Goal: Task Accomplishment & Management: Use online tool/utility

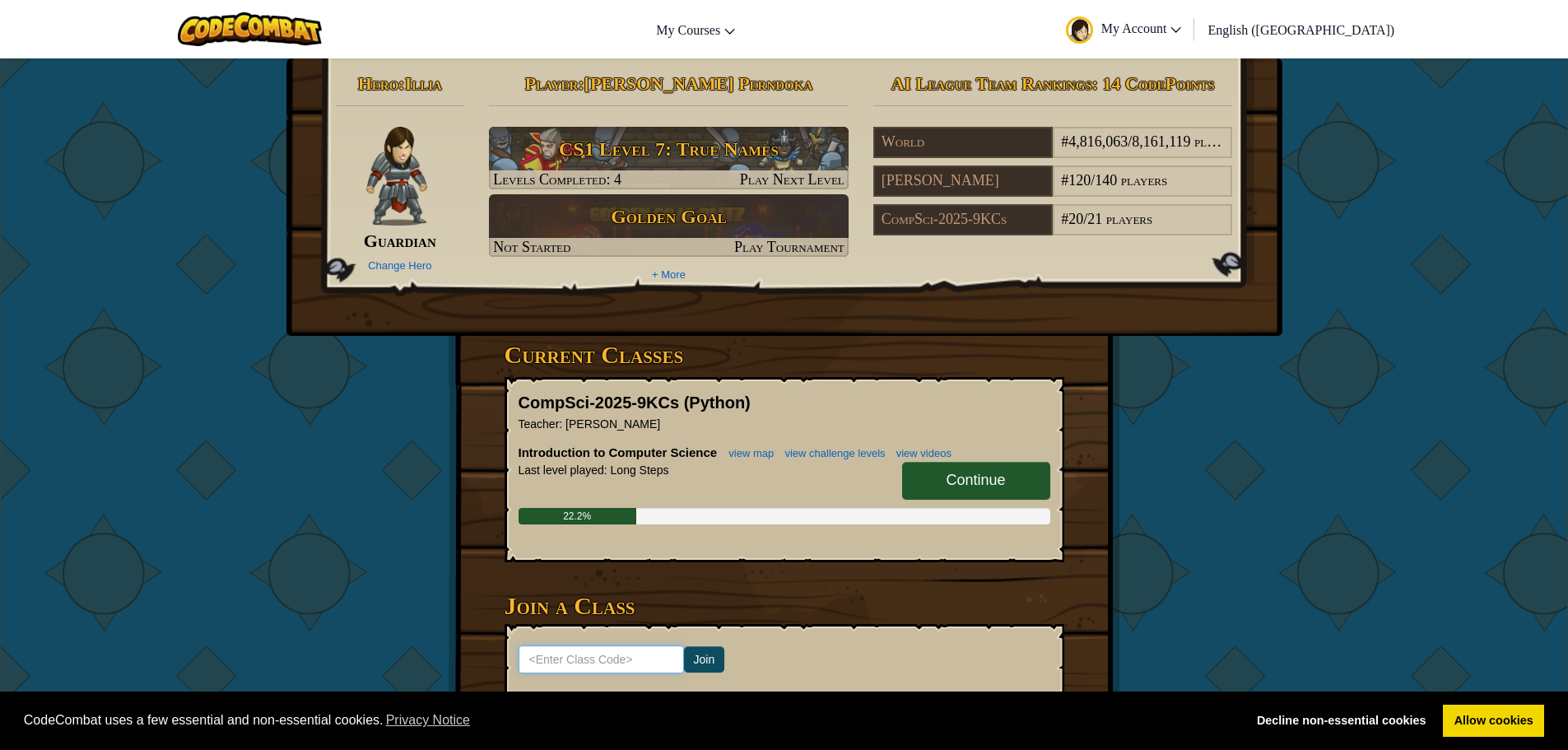
click at [605, 656] on input at bounding box center [601, 660] width 166 height 28
click at [934, 494] on link "Continue" at bounding box center [977, 481] width 148 height 38
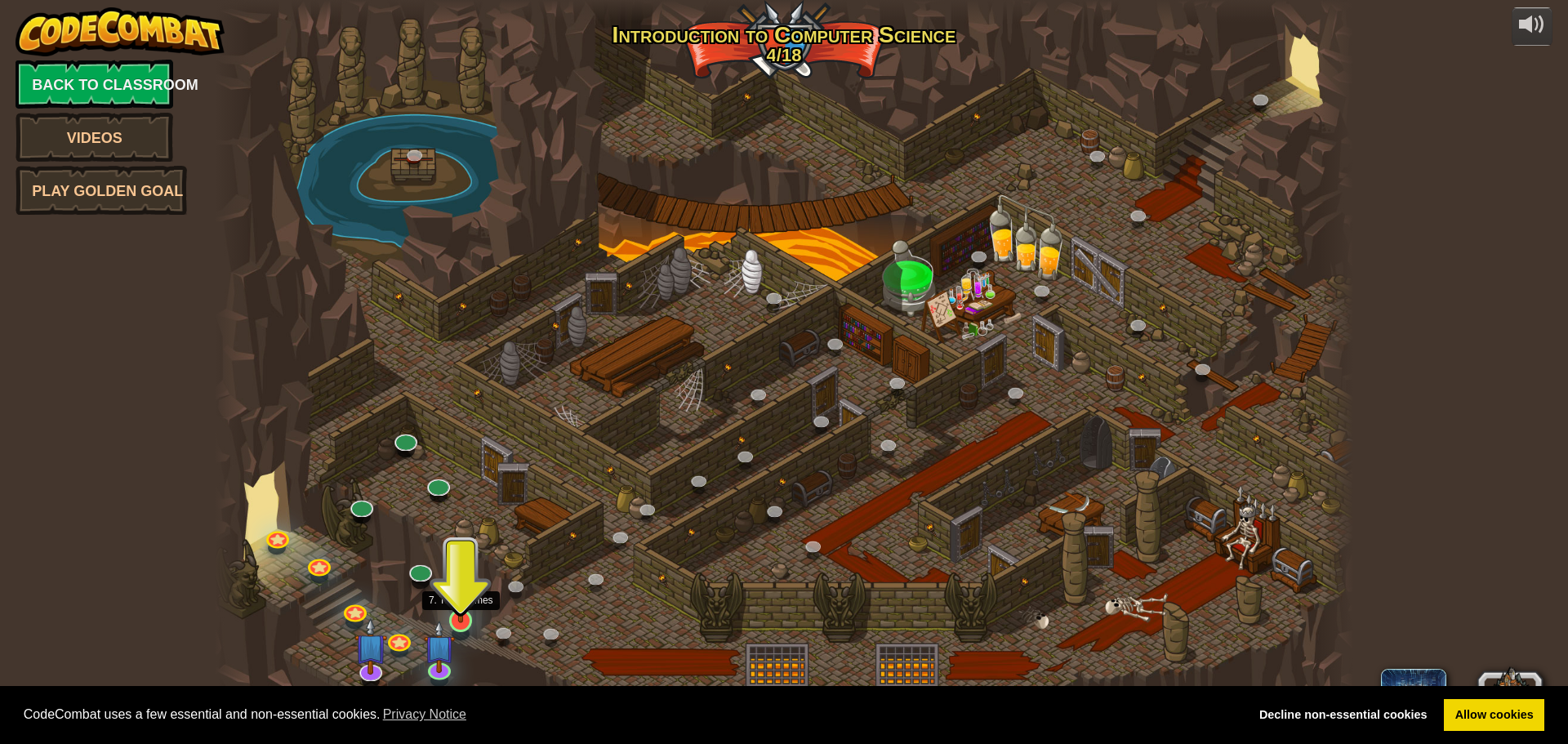
click at [464, 620] on img at bounding box center [461, 589] width 30 height 70
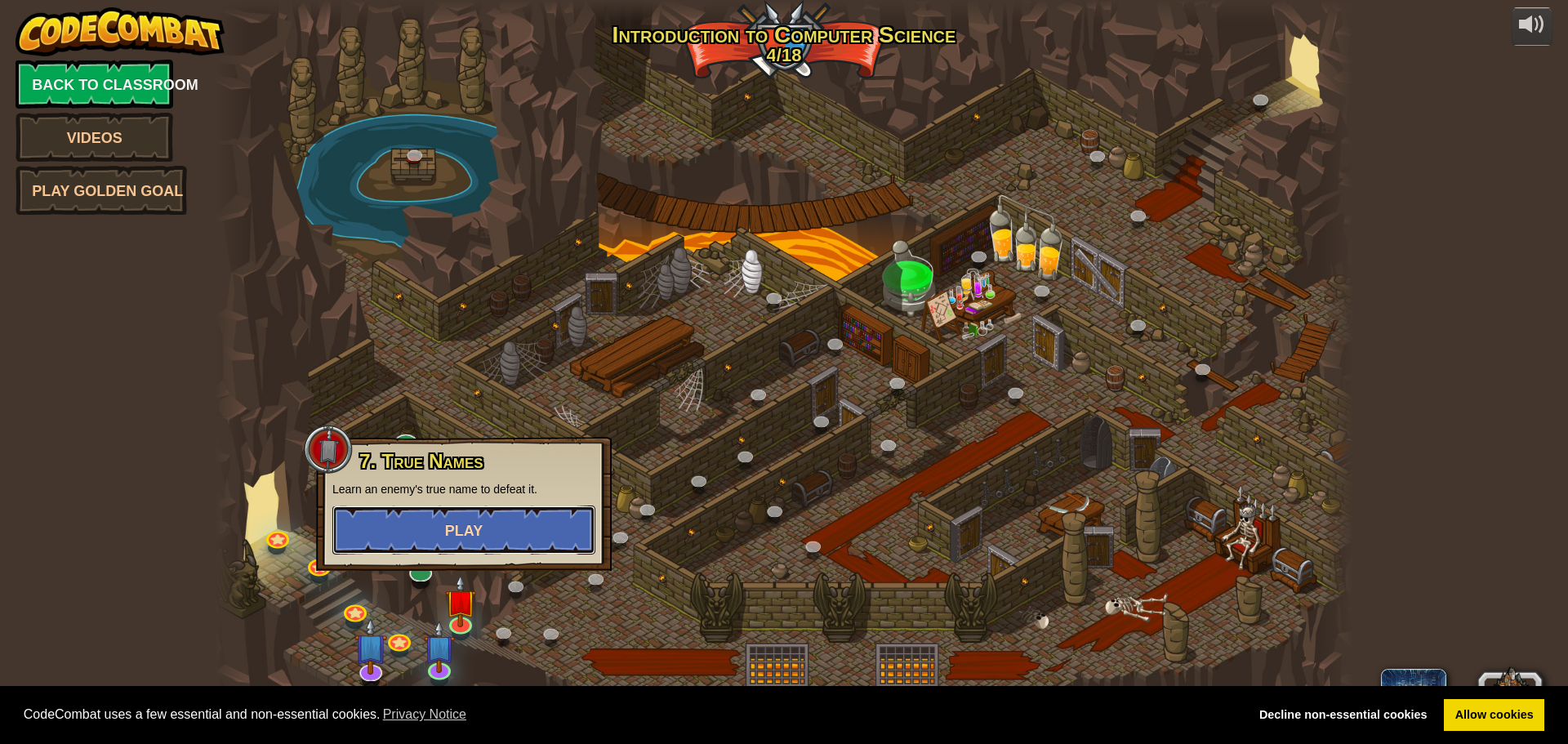
click at [483, 541] on button "Play" at bounding box center [463, 530] width 263 height 49
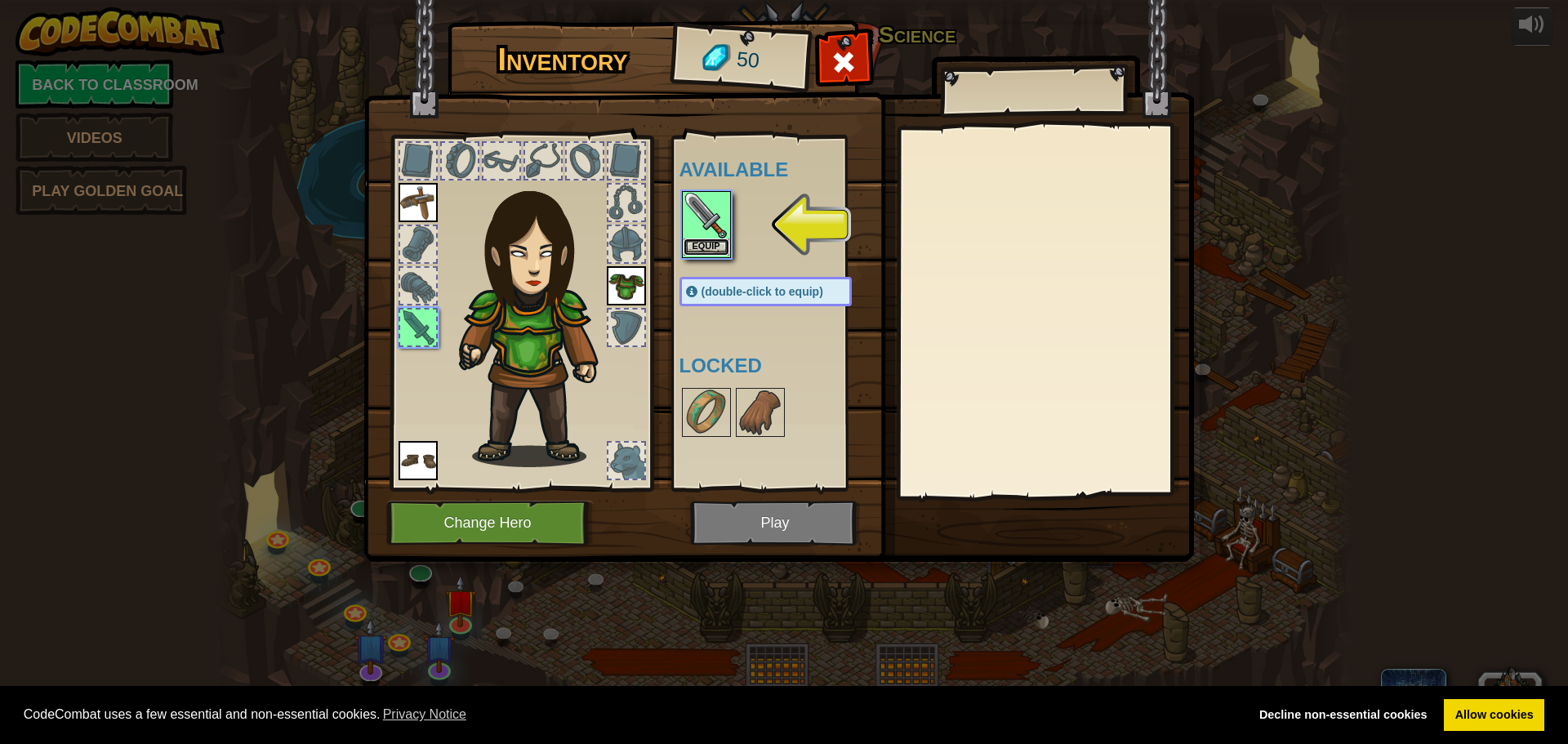
click at [708, 251] on button "Equip" at bounding box center [706, 246] width 46 height 17
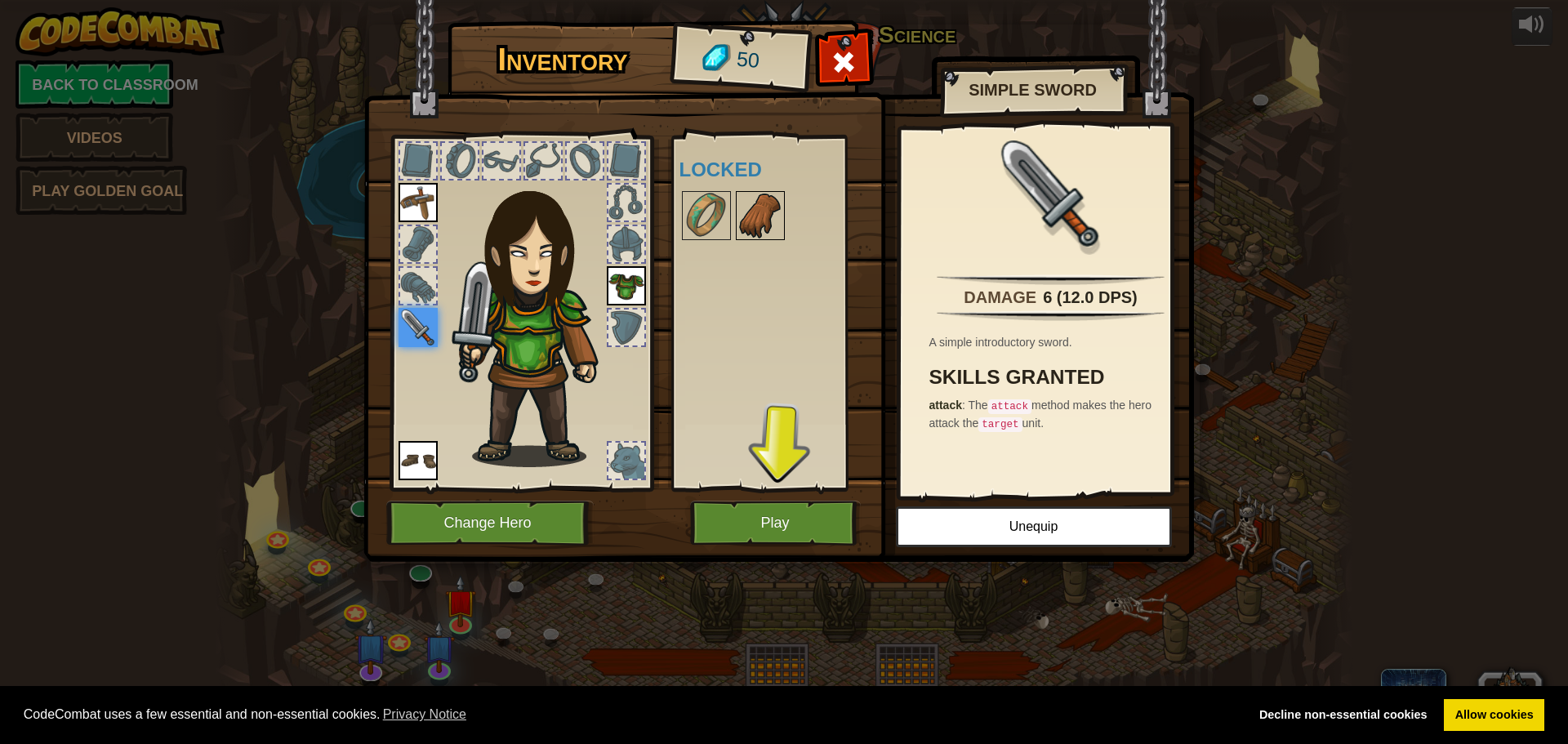
click at [748, 211] on img at bounding box center [760, 215] width 46 height 46
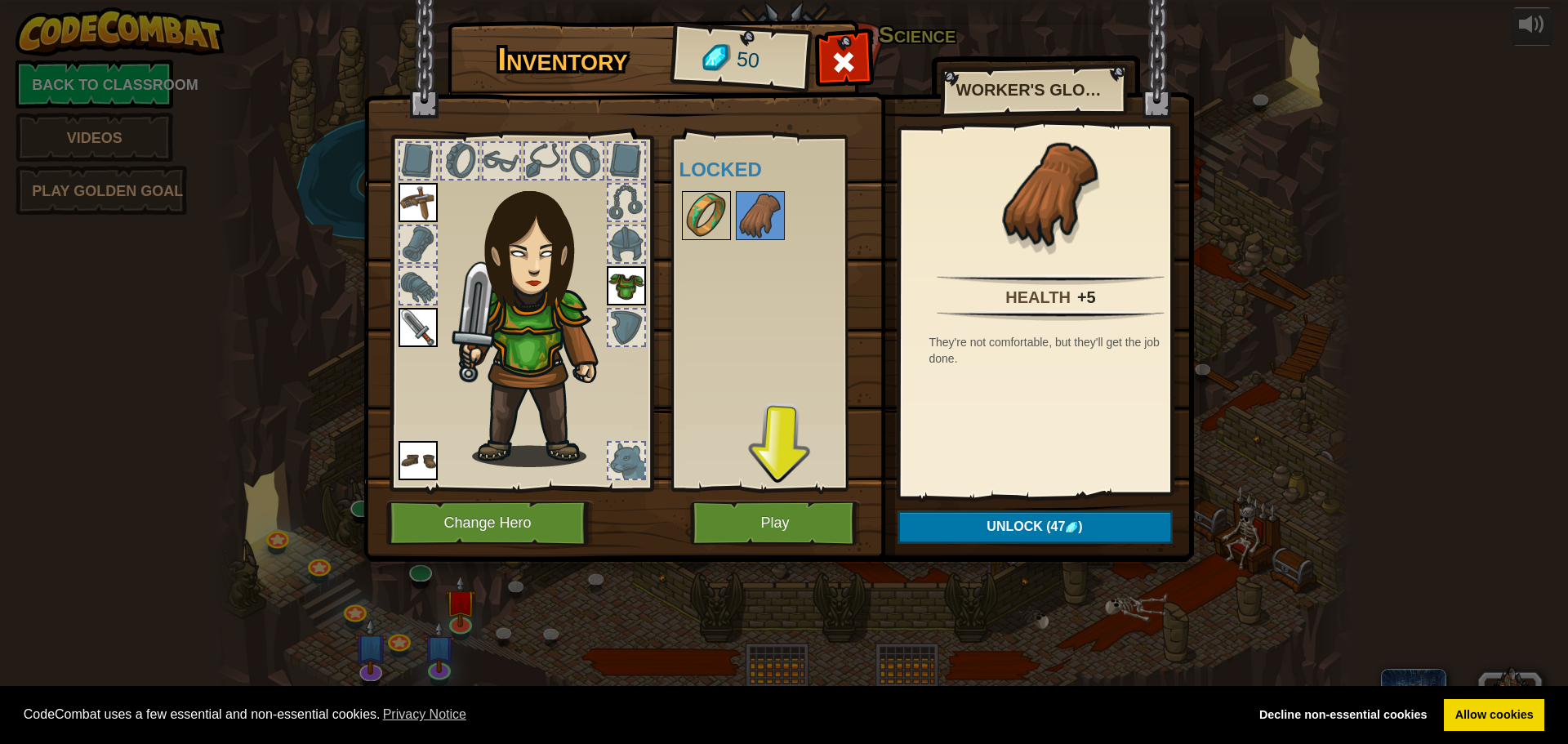
click at [711, 214] on img at bounding box center [706, 215] width 46 height 46
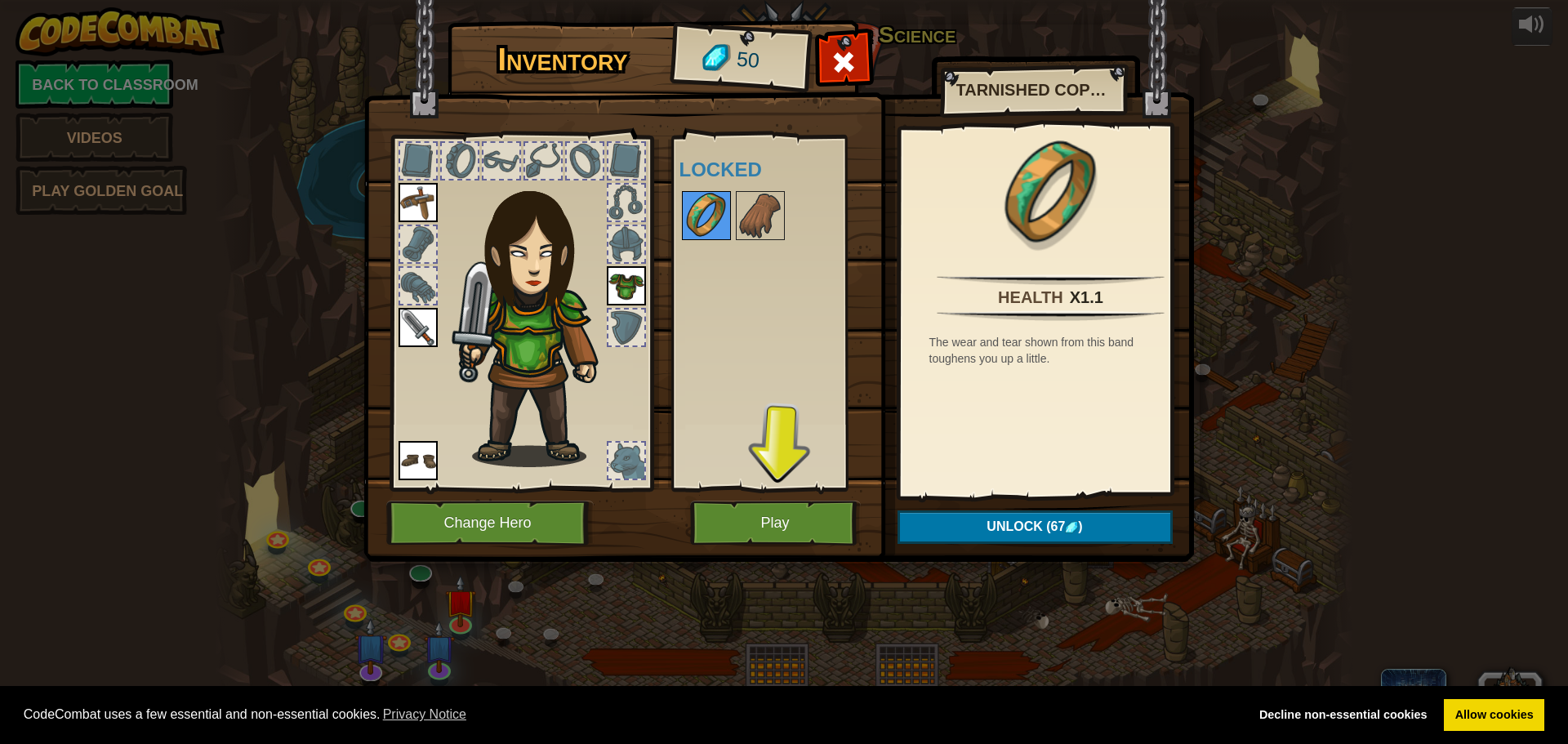
click at [711, 214] on img at bounding box center [706, 215] width 46 height 46
drag, startPoint x: 924, startPoint y: 273, endPoint x: 712, endPoint y: 537, distance: 338.6
click at [843, 523] on div "Inventory 50 Available Equip Equip Equip Equip (double-click to equip) Locked T…" at bounding box center [784, 294] width 831 height 539
click at [428, 183] on img at bounding box center [419, 203] width 39 height 39
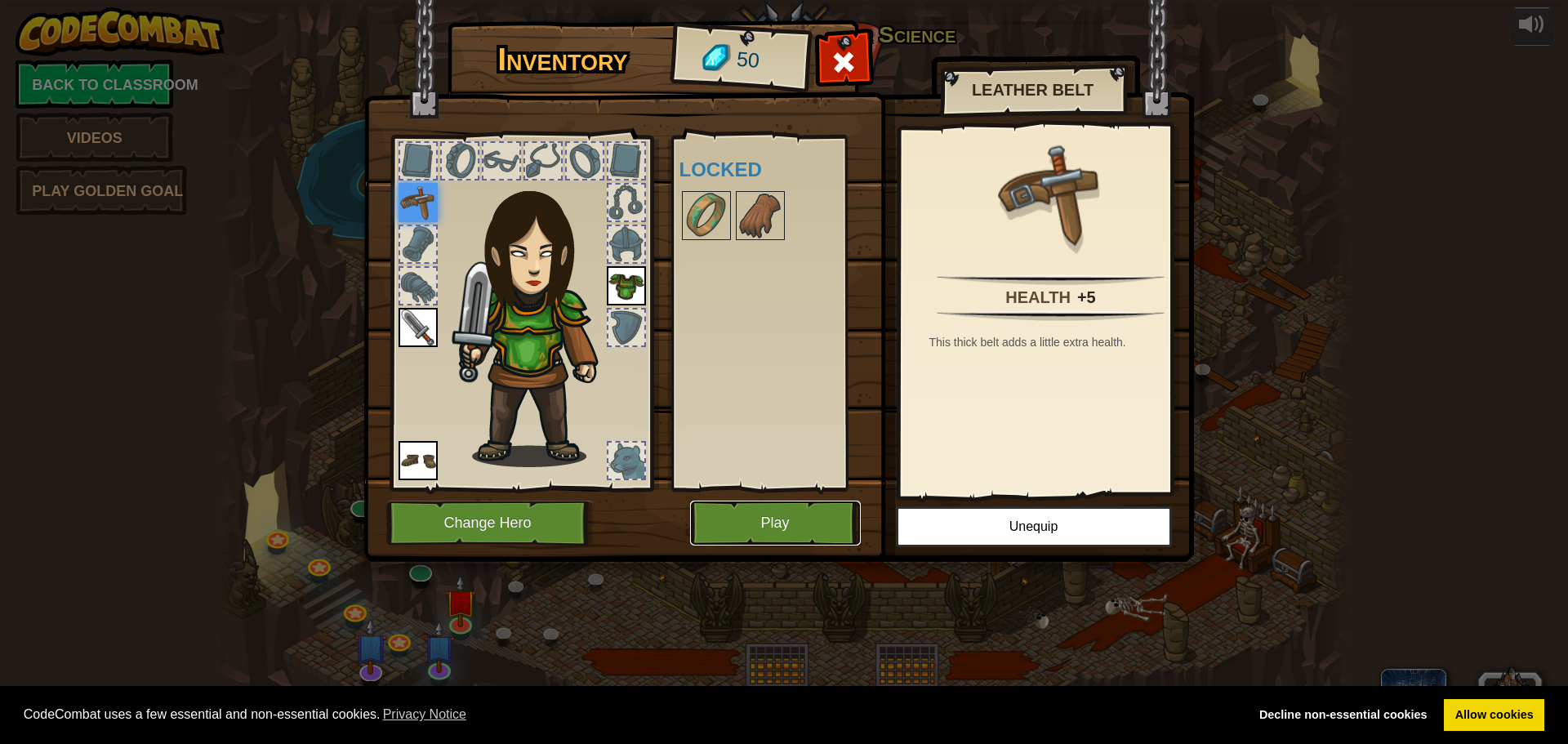
click at [742, 504] on button "Play" at bounding box center [776, 523] width 171 height 45
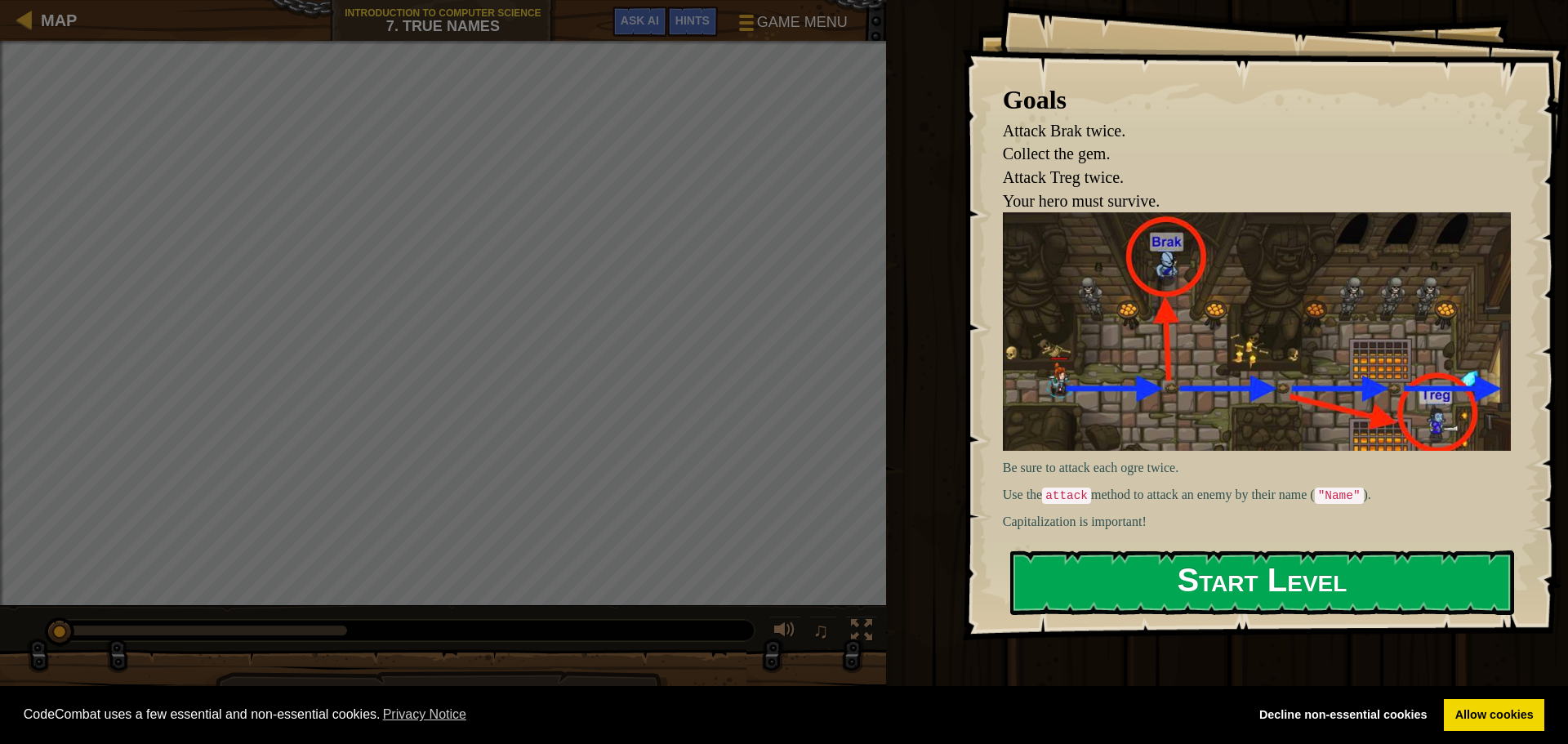
click at [1313, 586] on button "Start Level" at bounding box center [1262, 582] width 504 height 64
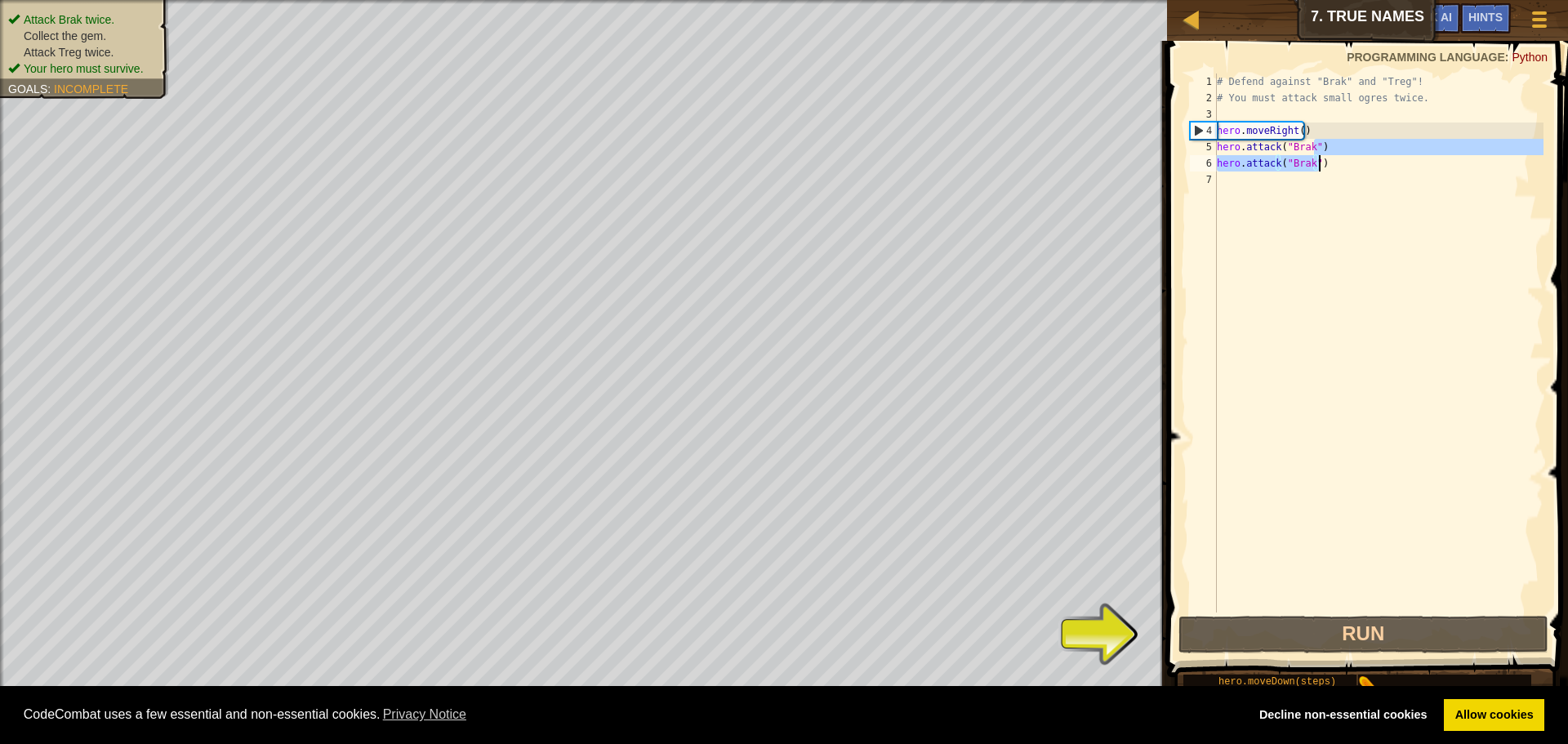
drag, startPoint x: 1315, startPoint y: 152, endPoint x: 1312, endPoint y: 160, distance: 8.5
click at [1312, 160] on div "# Defend against "Brak" and "Treg"! # You must attack small ogres twice. hero .…" at bounding box center [1378, 359] width 330 height 572
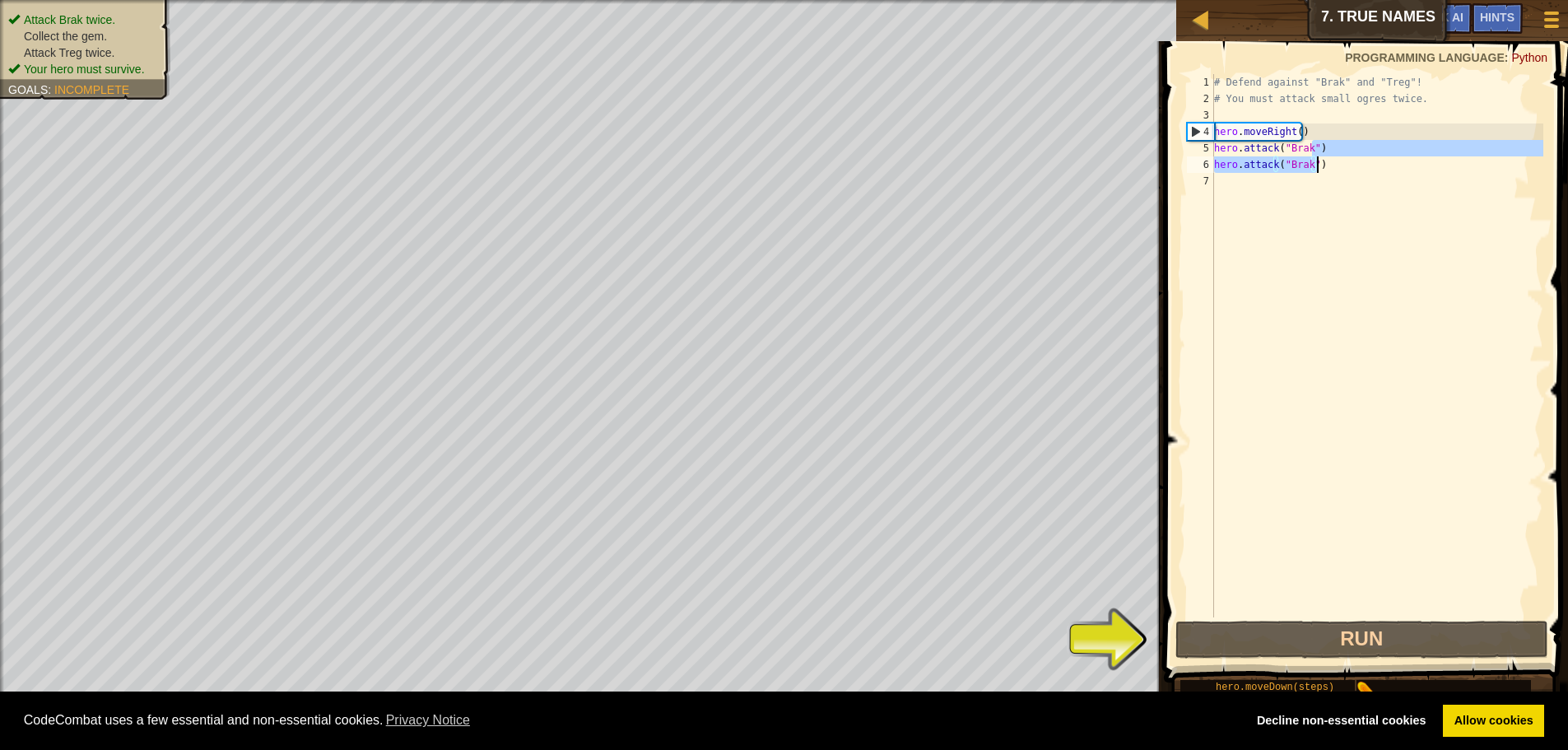
click at [1322, 161] on div "# Defend against "Brak" and "Treg"! # You must attack small ogres twice. hero .…" at bounding box center [1377, 346] width 333 height 544
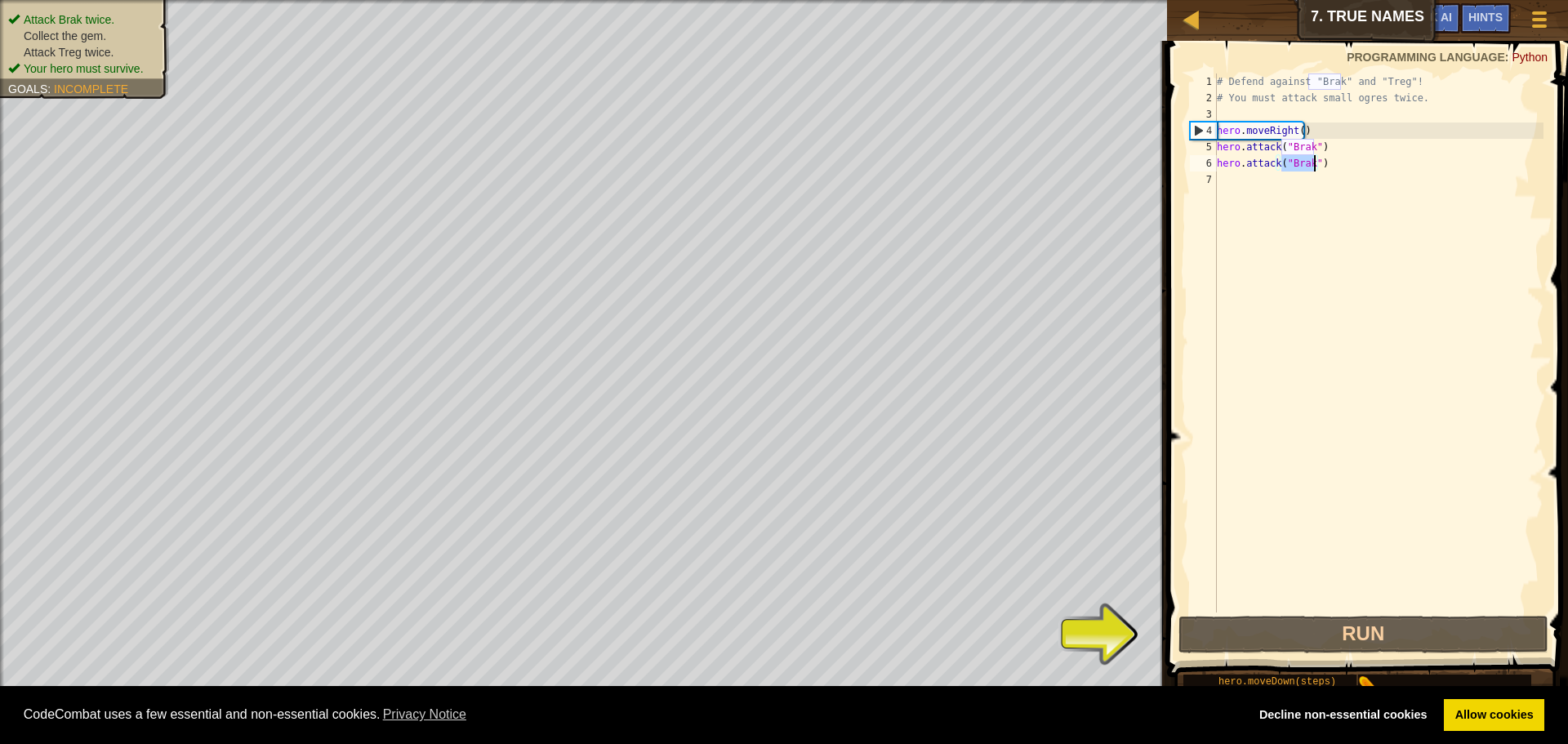
click at [1312, 160] on div "# Defend against "Brak" and "Treg"! # You must attack small ogres twice. hero .…" at bounding box center [1378, 359] width 330 height 572
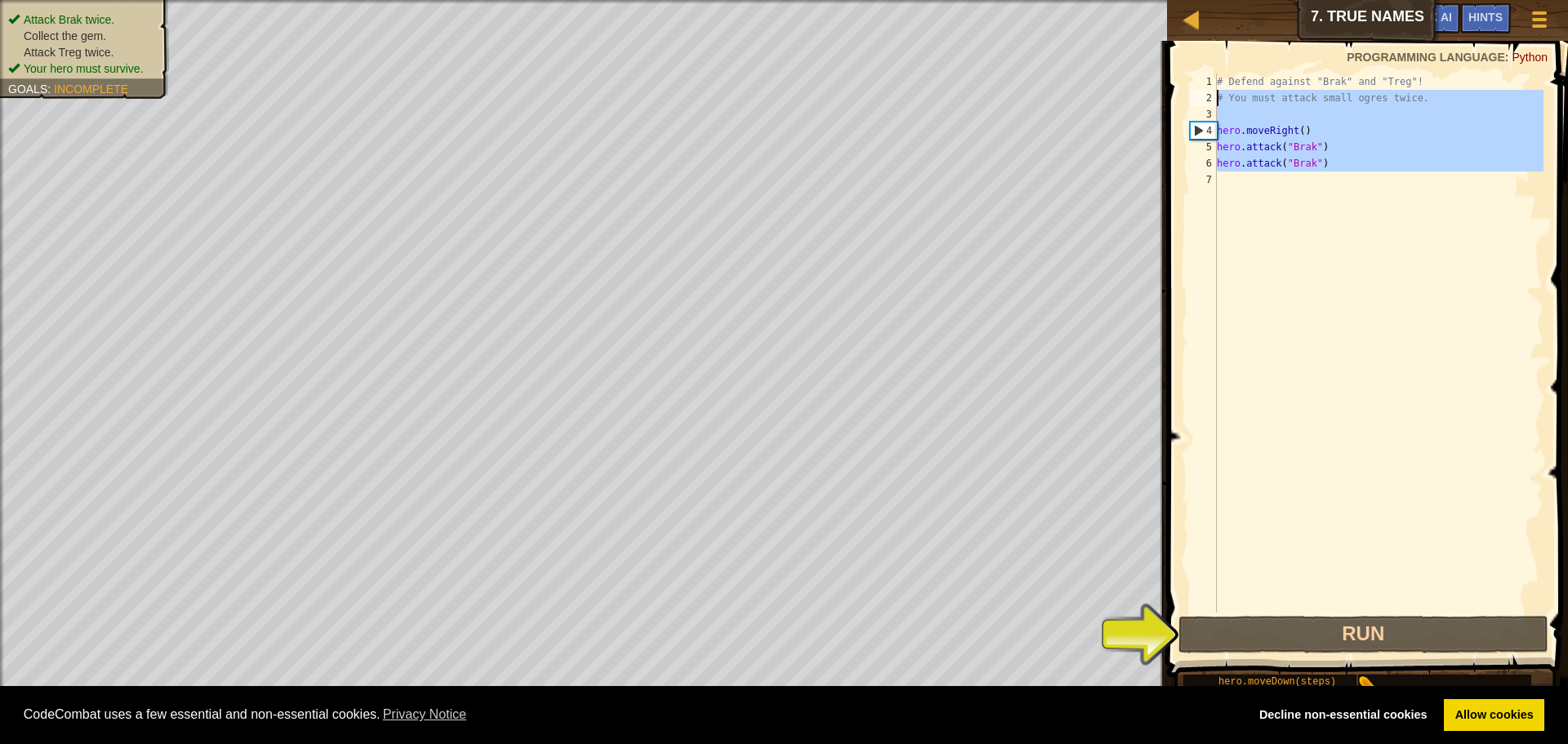
drag, startPoint x: 1312, startPoint y: 160, endPoint x: 1270, endPoint y: 96, distance: 76.6
click at [1270, 96] on div "# Defend against "Brak" and "Treg"! # You must attack small ogres twice. hero .…" at bounding box center [1378, 359] width 330 height 572
click at [1270, 96] on div "# Defend against "Brak" and "Treg"! # You must attack small ogres twice. hero .…" at bounding box center [1378, 343] width 330 height 539
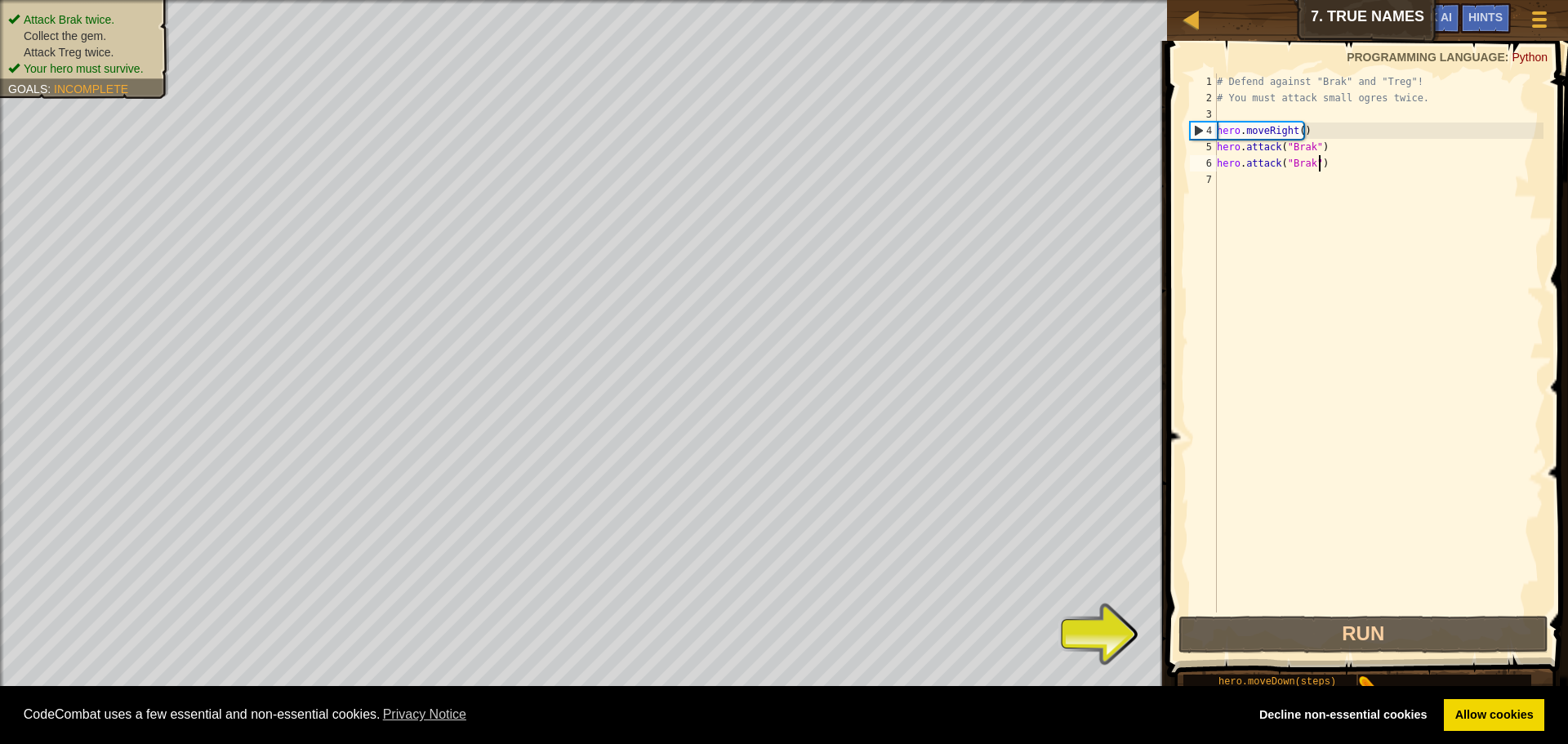
click at [1353, 158] on div "# Defend against "Brak" and "Treg"! # You must attack small ogres twice. hero .…" at bounding box center [1378, 359] width 330 height 572
type textarea "hero.attack("Brak")"
drag, startPoint x: 1325, startPoint y: 144, endPoint x: 1219, endPoint y: 150, distance: 106.2
click at [1219, 150] on div "# Defend against "Brak" and "Treg"! # You must attack small ogres twice. hero .…" at bounding box center [1378, 359] width 330 height 572
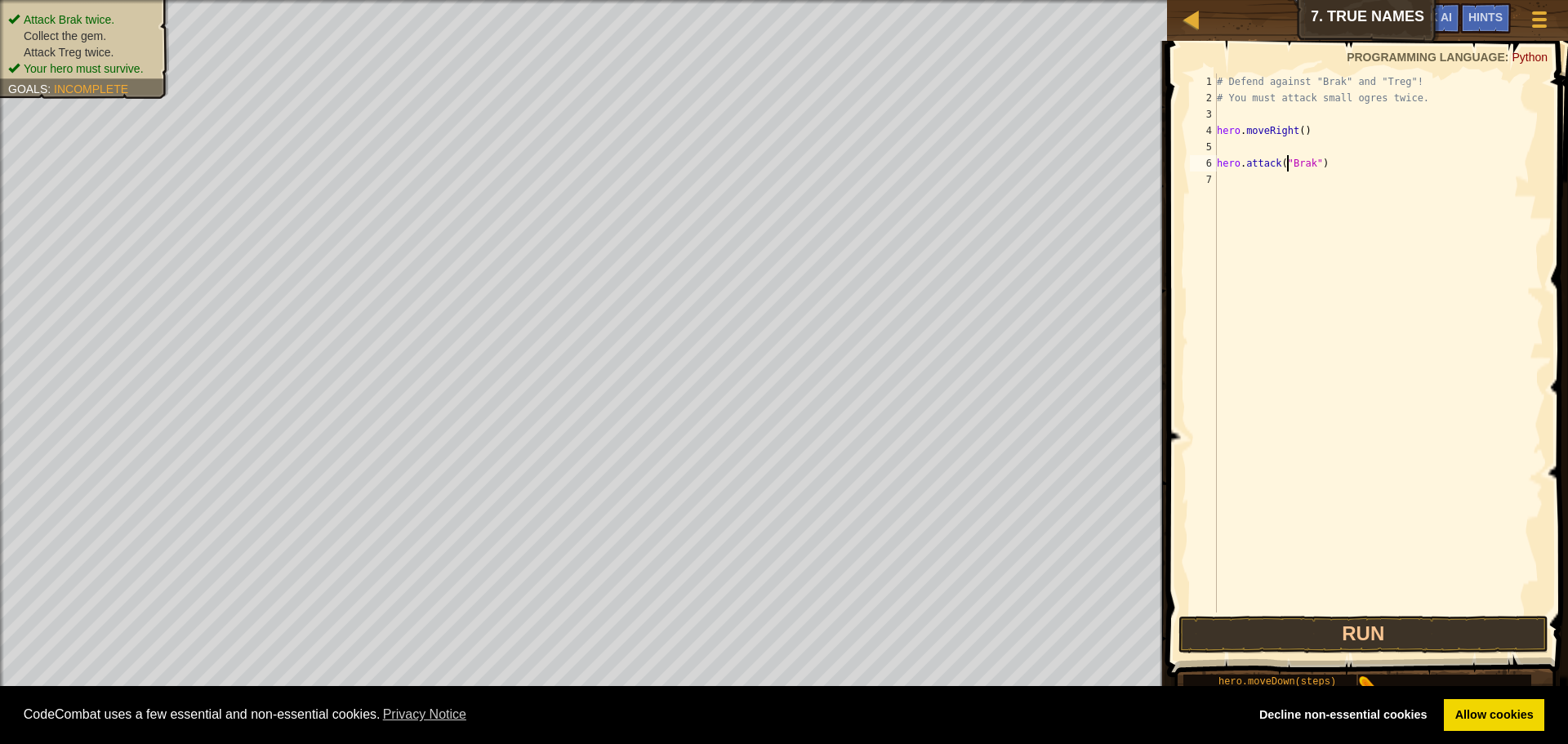
click at [1290, 169] on div "# Defend against "Brak" and "Treg"! # You must attack small ogres twice. hero .…" at bounding box center [1378, 359] width 330 height 572
type textarea "hero.attack("Brak")"
type textarea "h"
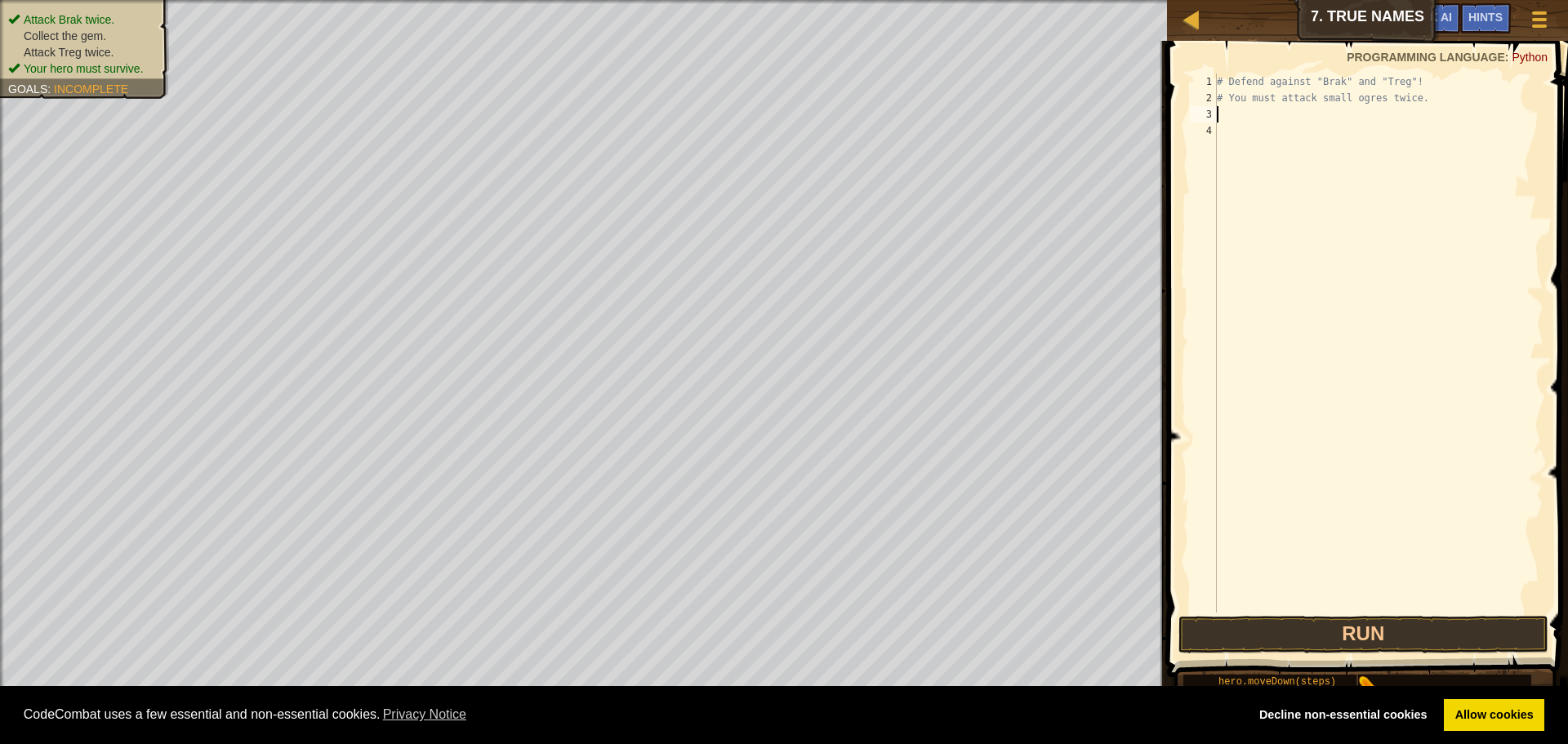
type textarea "h"
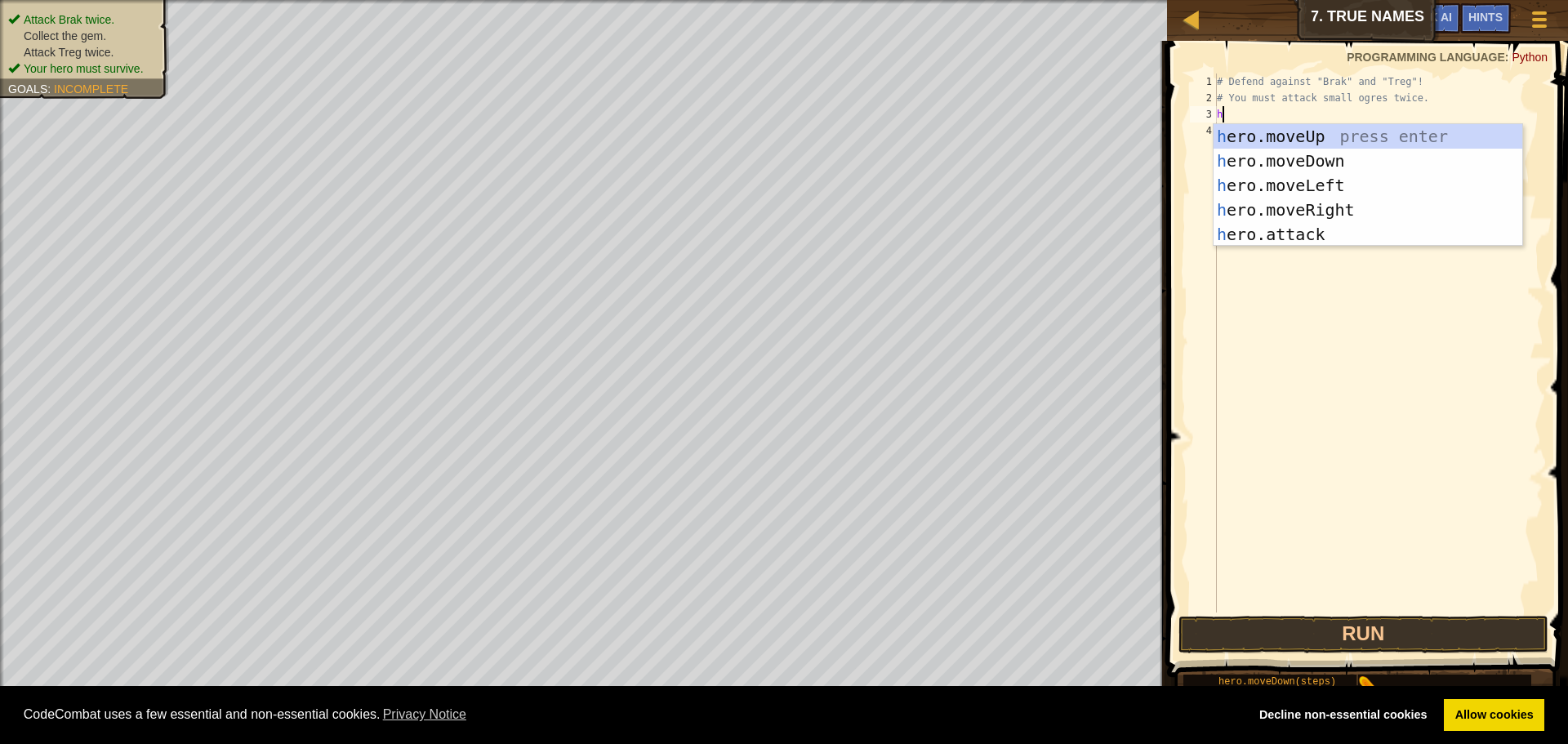
scroll to position [7, 0]
click at [1356, 211] on div "h ero.moveUp press enter h ero.moveDown press enter h ero.moveLeft press enter …" at bounding box center [1368, 210] width 309 height 171
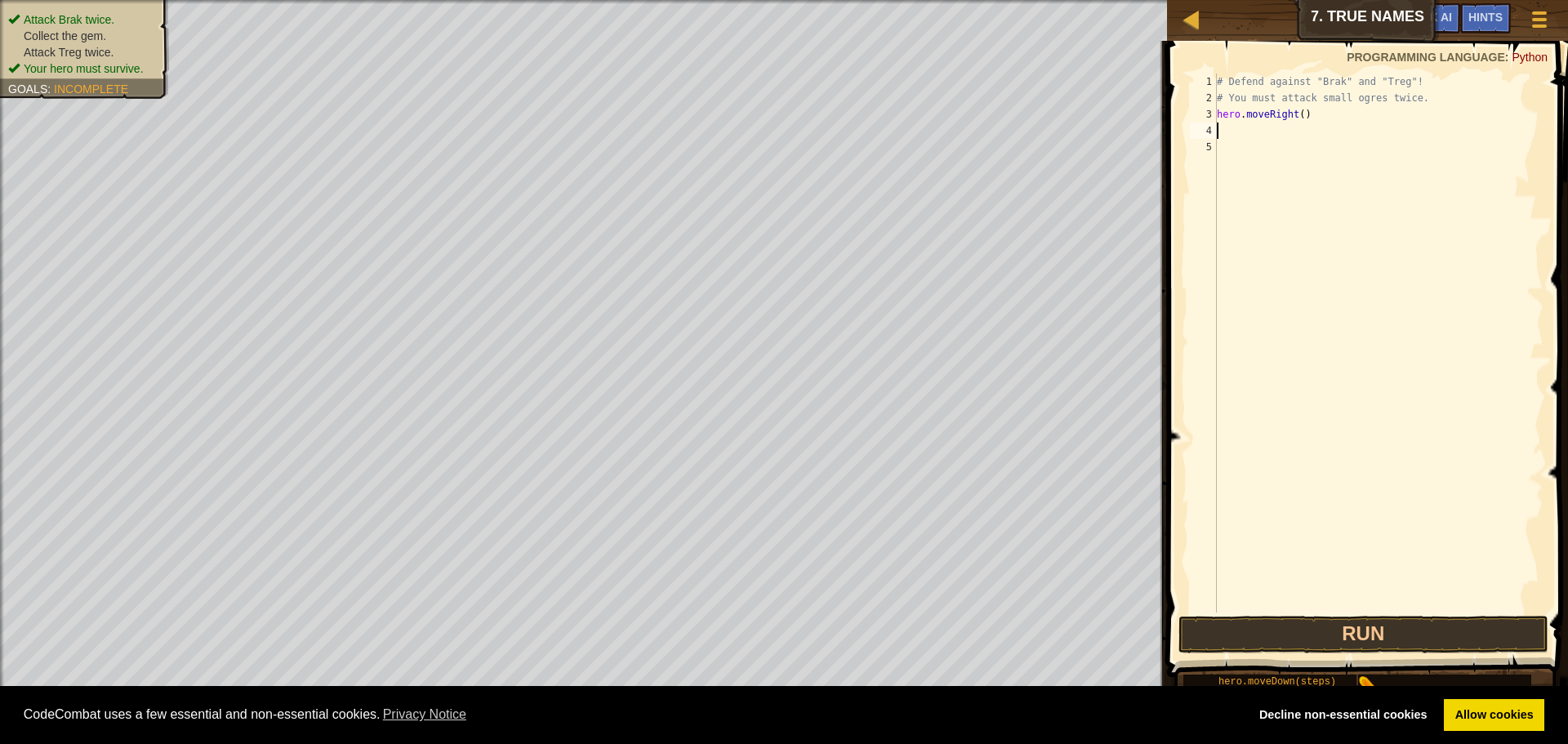
click at [1295, 111] on div "# Defend against "Brak" and "Treg"! # You must attack small ogres twice. hero .…" at bounding box center [1378, 359] width 330 height 572
click at [1302, 119] on div "# Defend against "Brak" and "Treg"! # You must attack small ogres twice. hero .…" at bounding box center [1378, 359] width 330 height 572
click at [1296, 117] on div "# Defend against "Brak" and "Treg"! # You must attack small ogres twice. hero .…" at bounding box center [1378, 359] width 330 height 572
type textarea "hero.moveRight()"
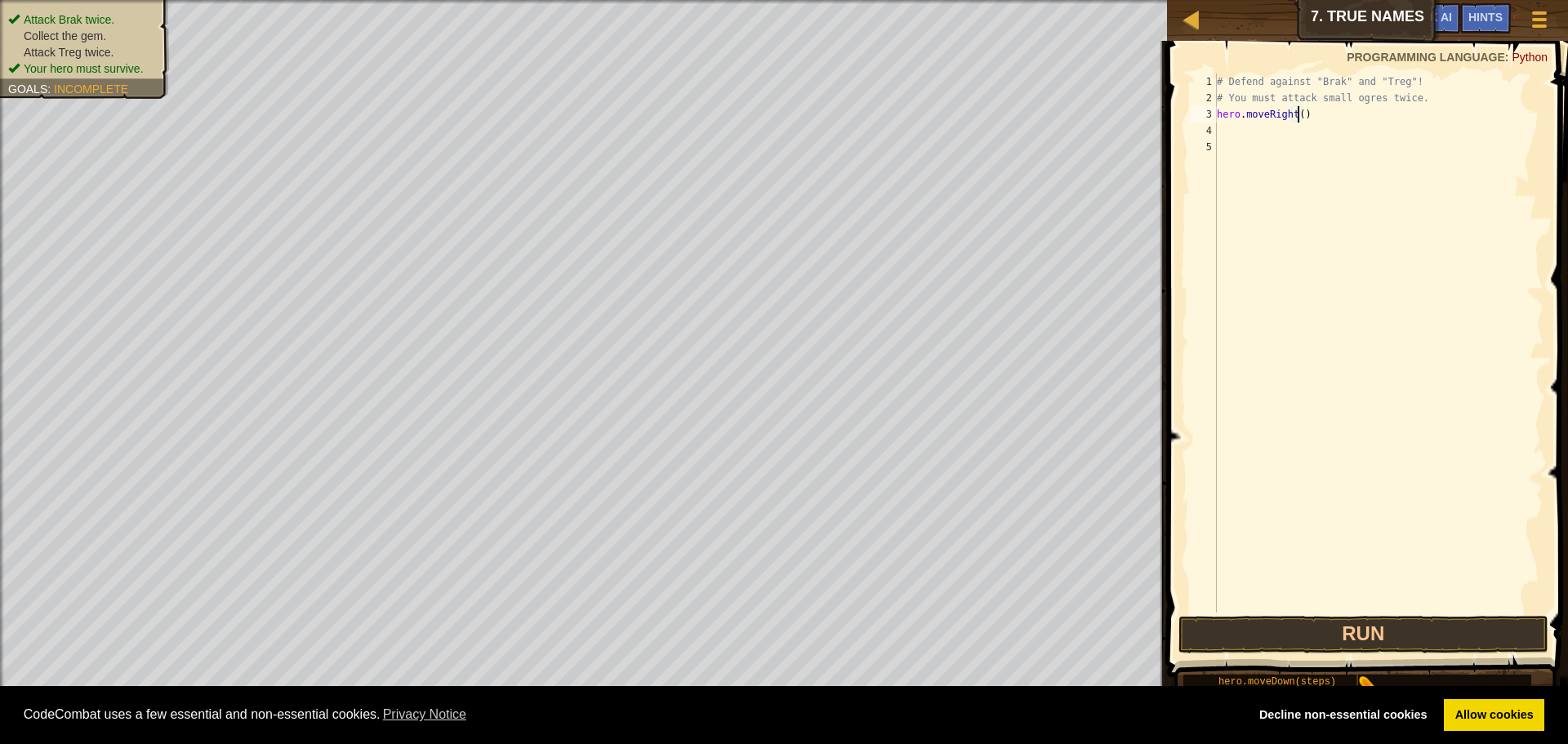
click at [1270, 136] on div "# Defend against "Brak" and "Treg"! # You must attack small ogres twice. hero .…" at bounding box center [1378, 359] width 330 height 572
type textarea "m"
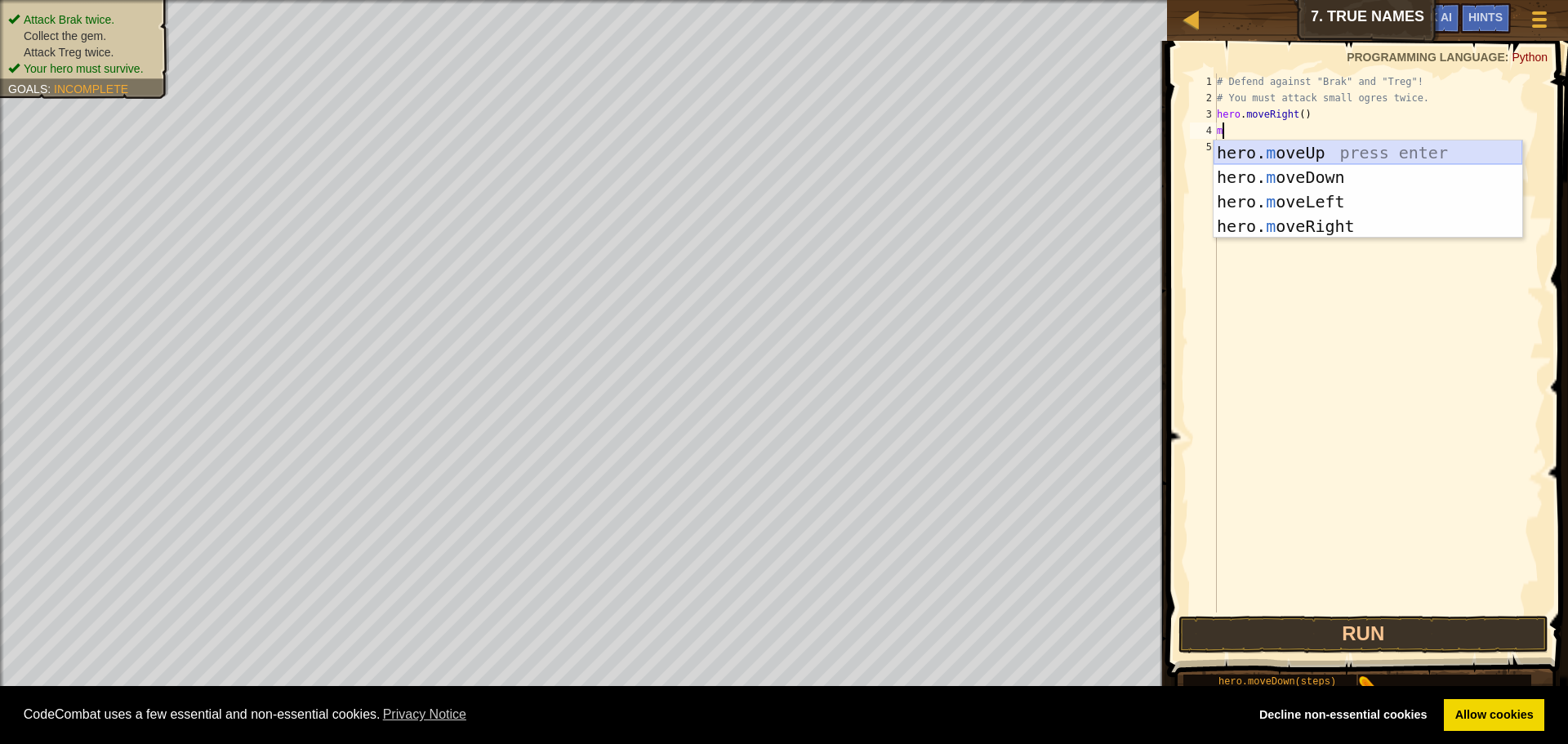
click at [1288, 142] on div "hero. m oveUp press enter hero. m oveDown press enter hero. m oveLeft press ent…" at bounding box center [1368, 214] width 309 height 147
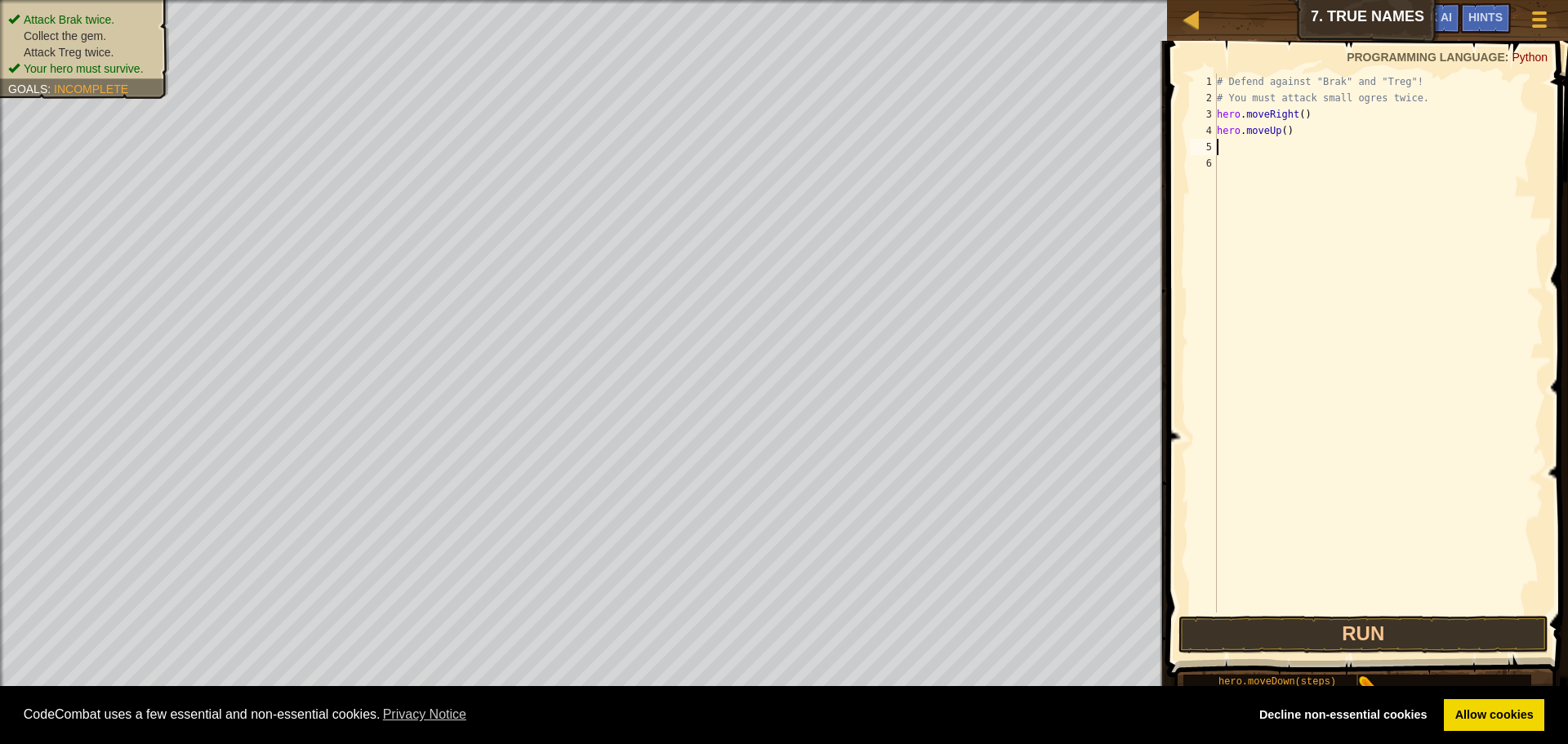
type textarea "m"
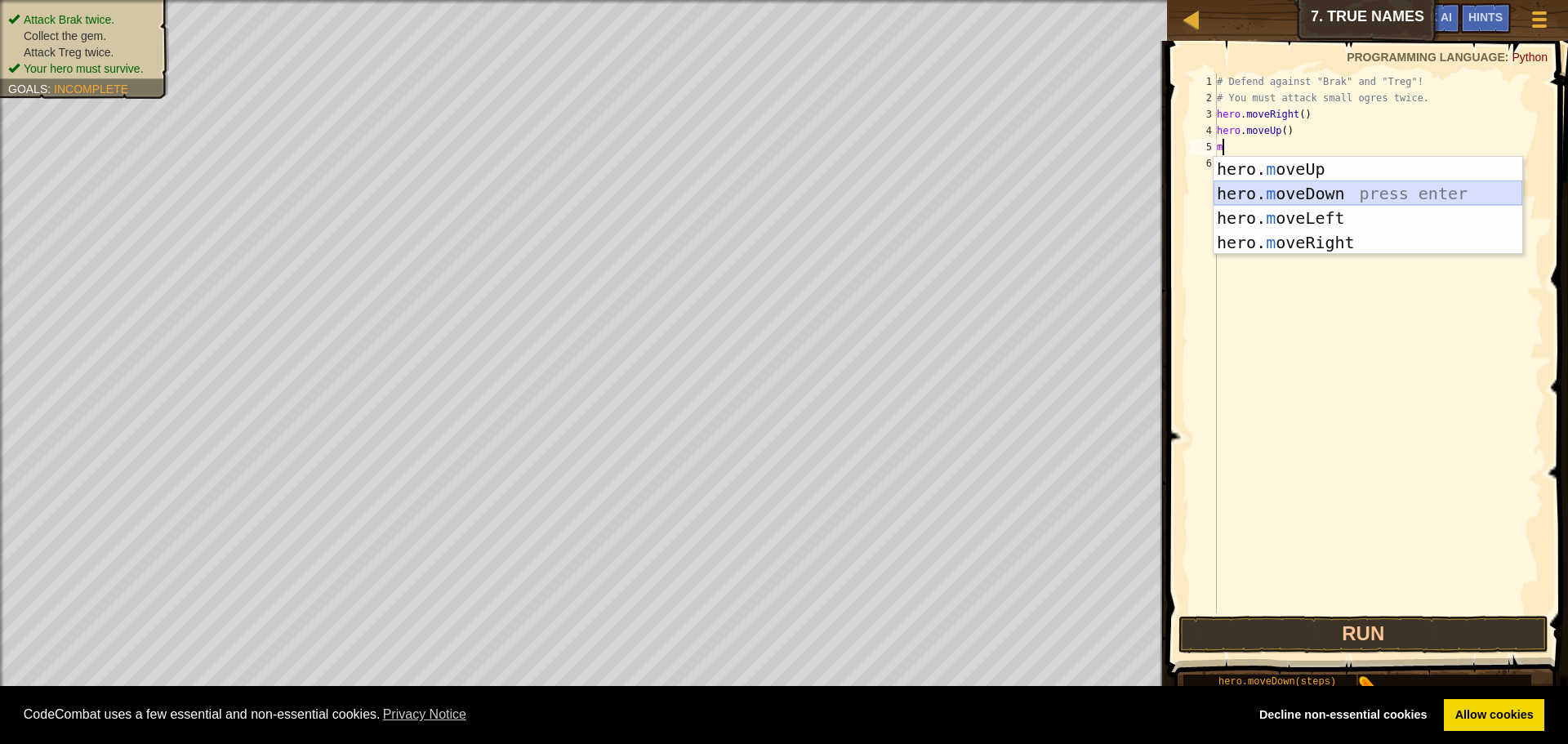
click at [1309, 192] on div "hero. m oveUp press enter hero. m oveDown press enter hero. m oveLeft press ent…" at bounding box center [1368, 231] width 309 height 147
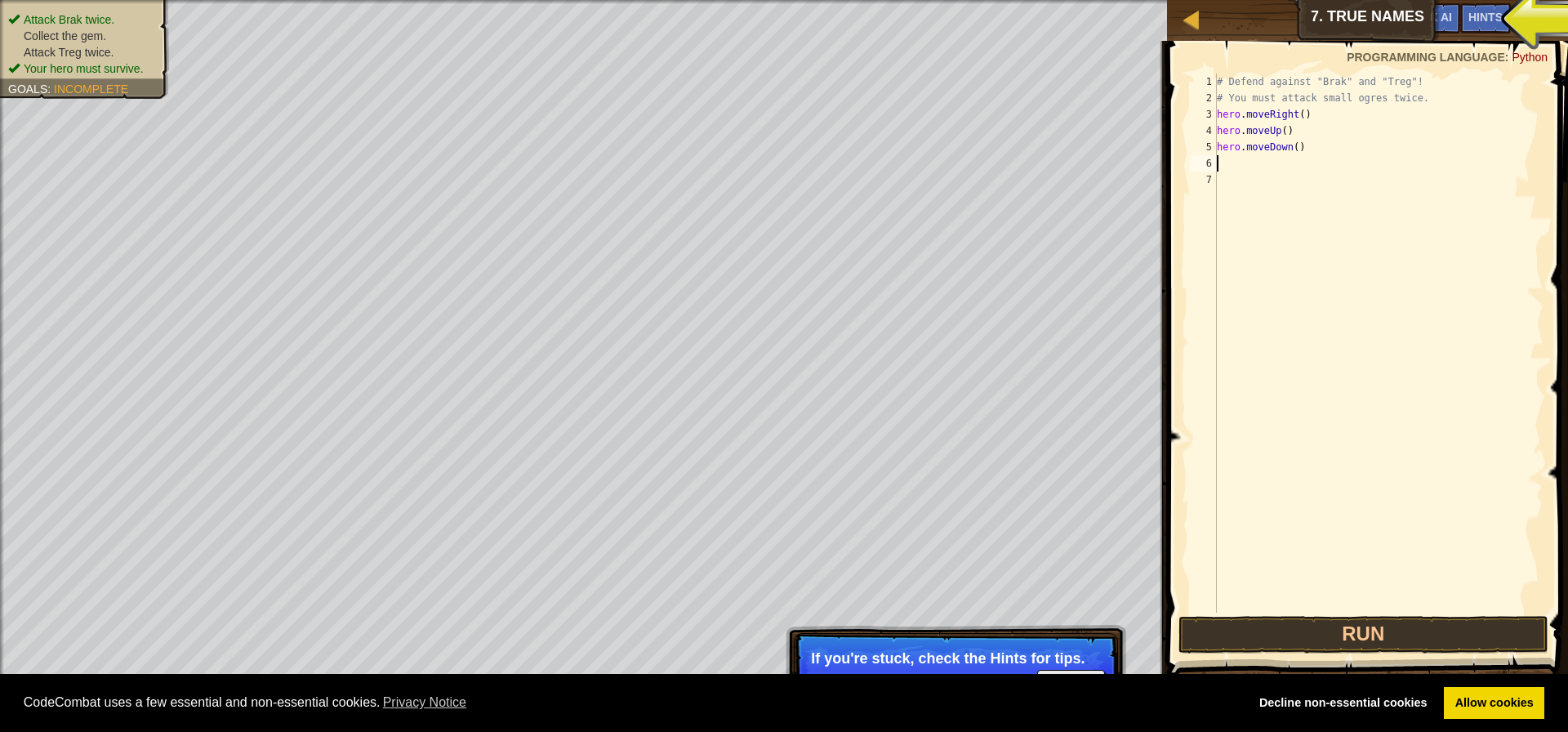
type textarea "m"
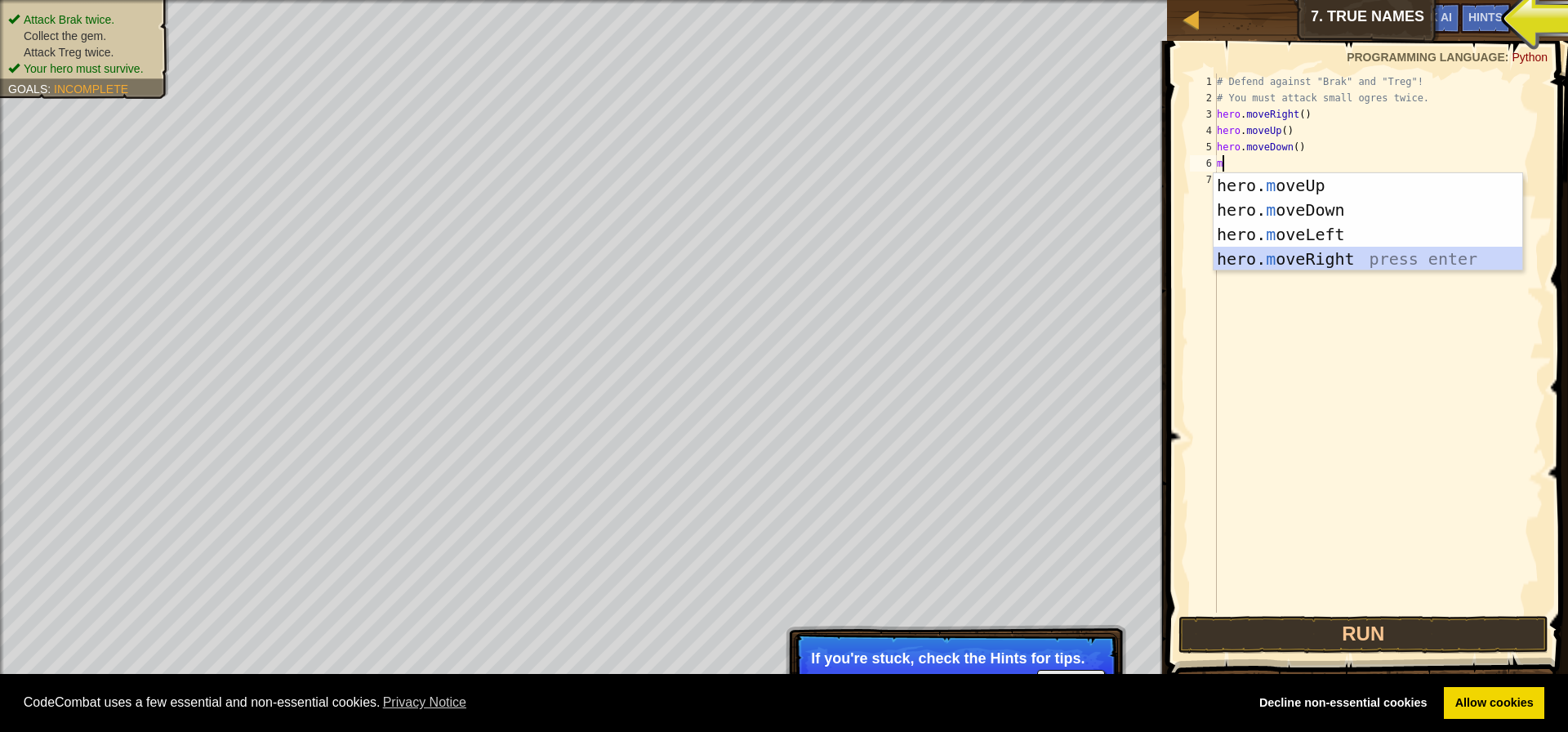
click at [1325, 262] on div "hero. m oveUp press enter hero. m oveDown press enter hero. m oveLeft press ent…" at bounding box center [1368, 246] width 309 height 147
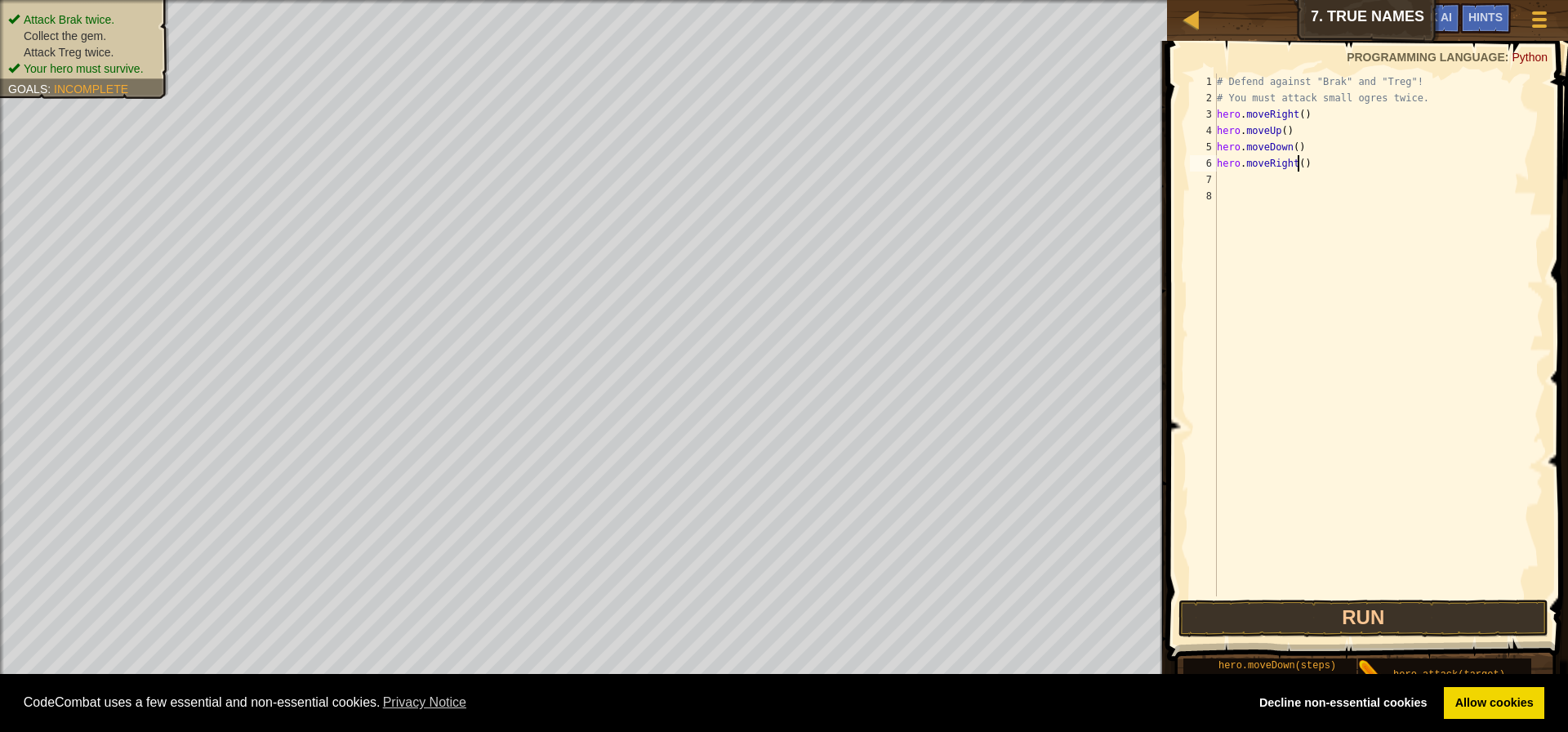
click at [1296, 166] on div "# Defend against "Brak" and "Treg"! # You must attack small ogres twice. hero .…" at bounding box center [1378, 351] width 330 height 555
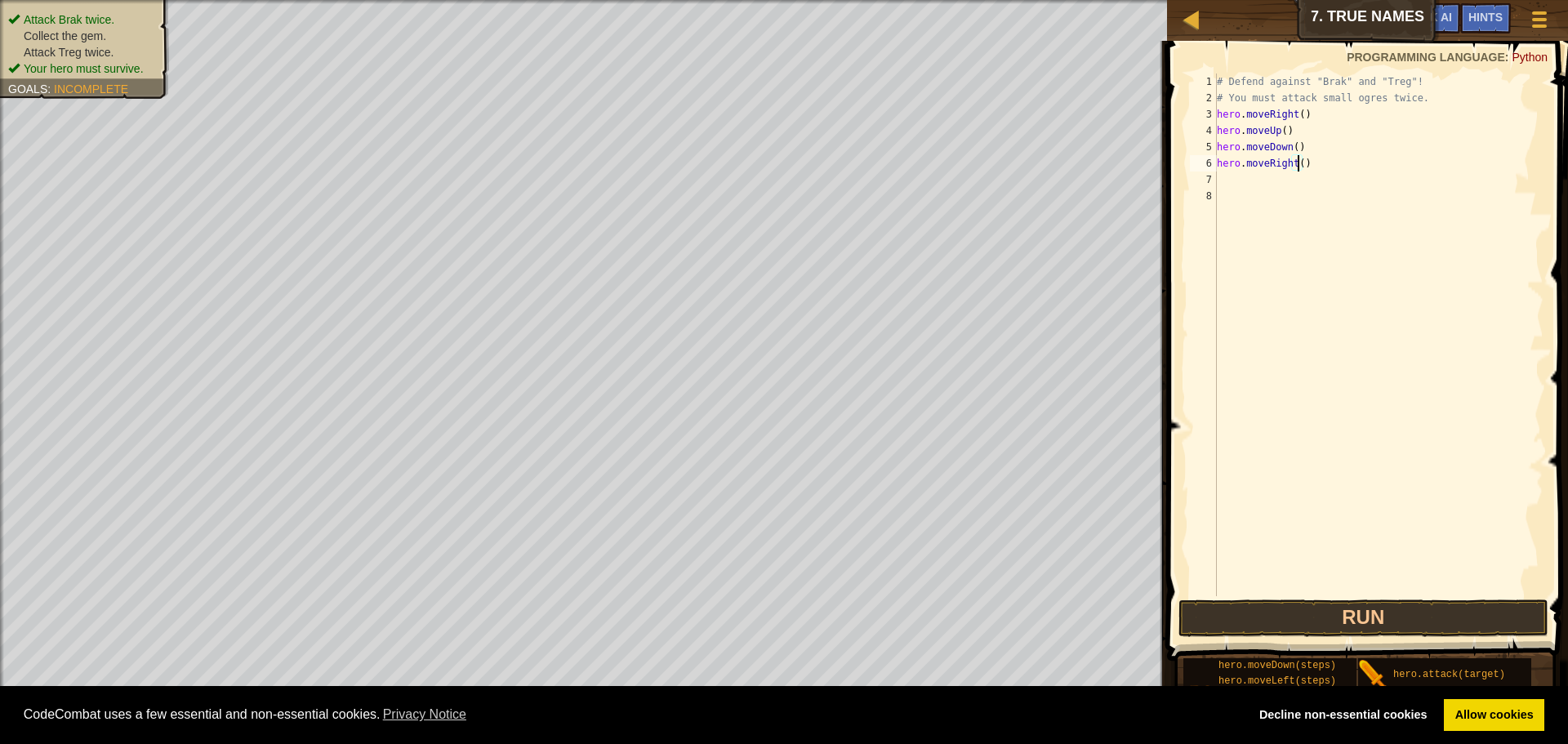
type textarea "hero.moveRight(2)"
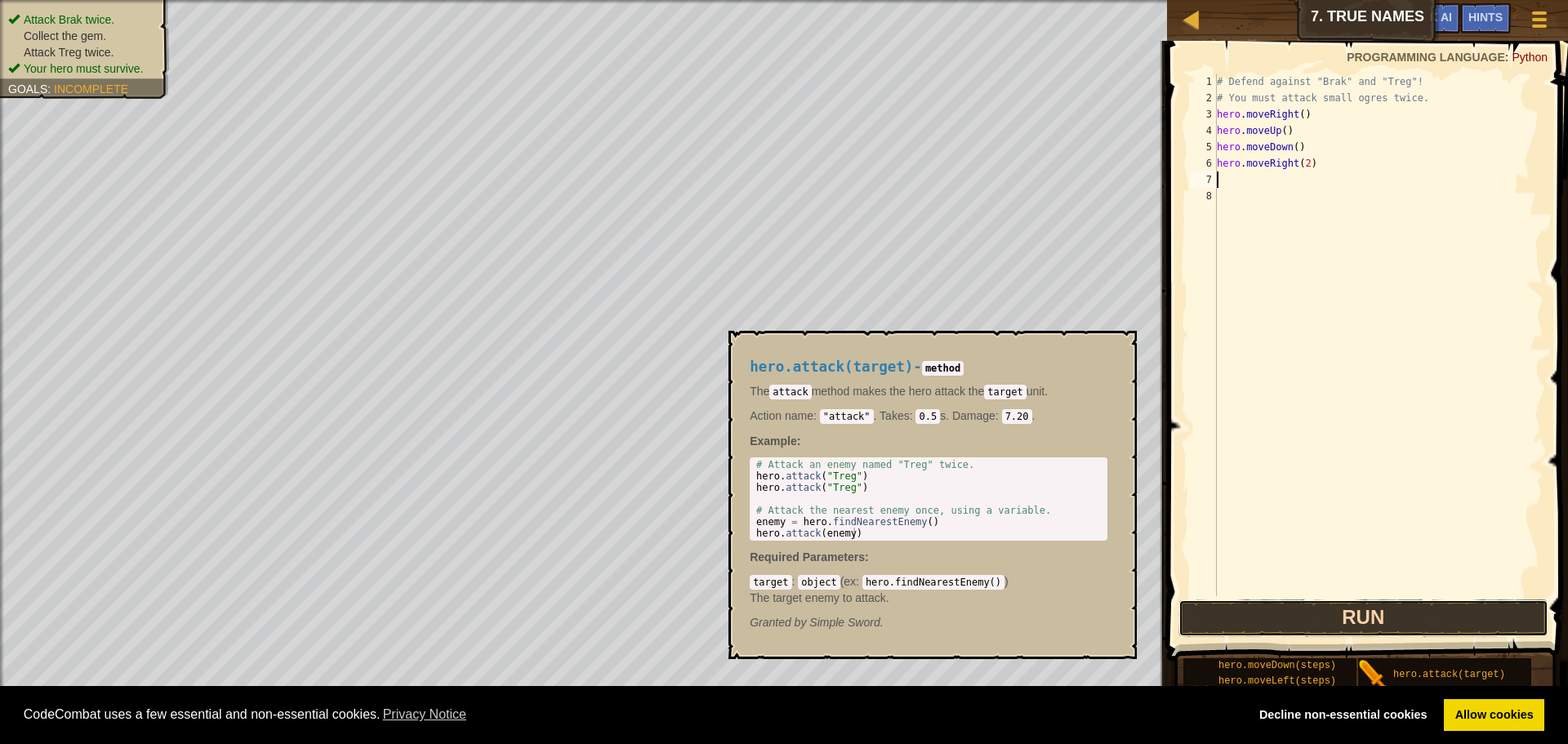
click at [1410, 621] on button "Run" at bounding box center [1363, 618] width 370 height 37
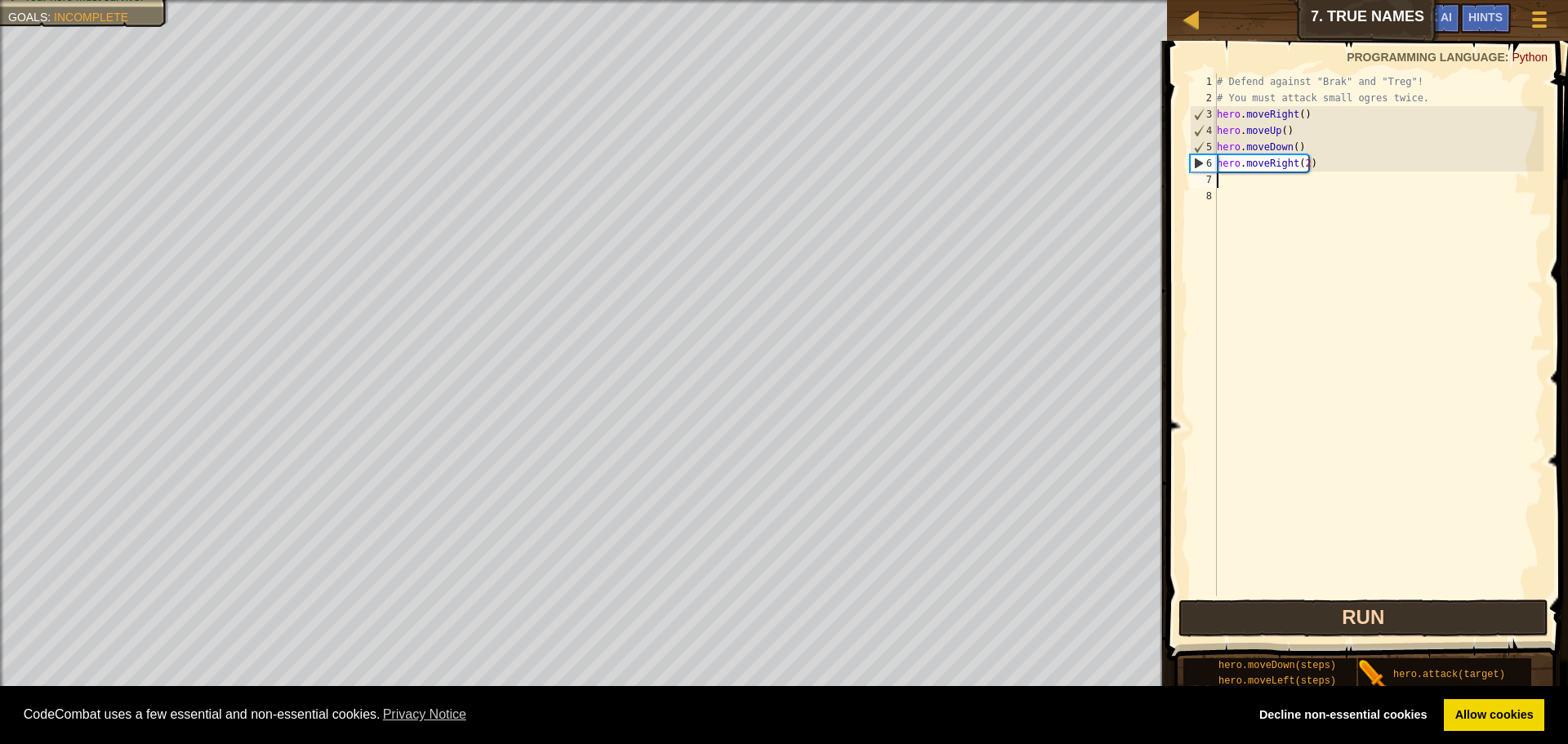
type textarea "m"
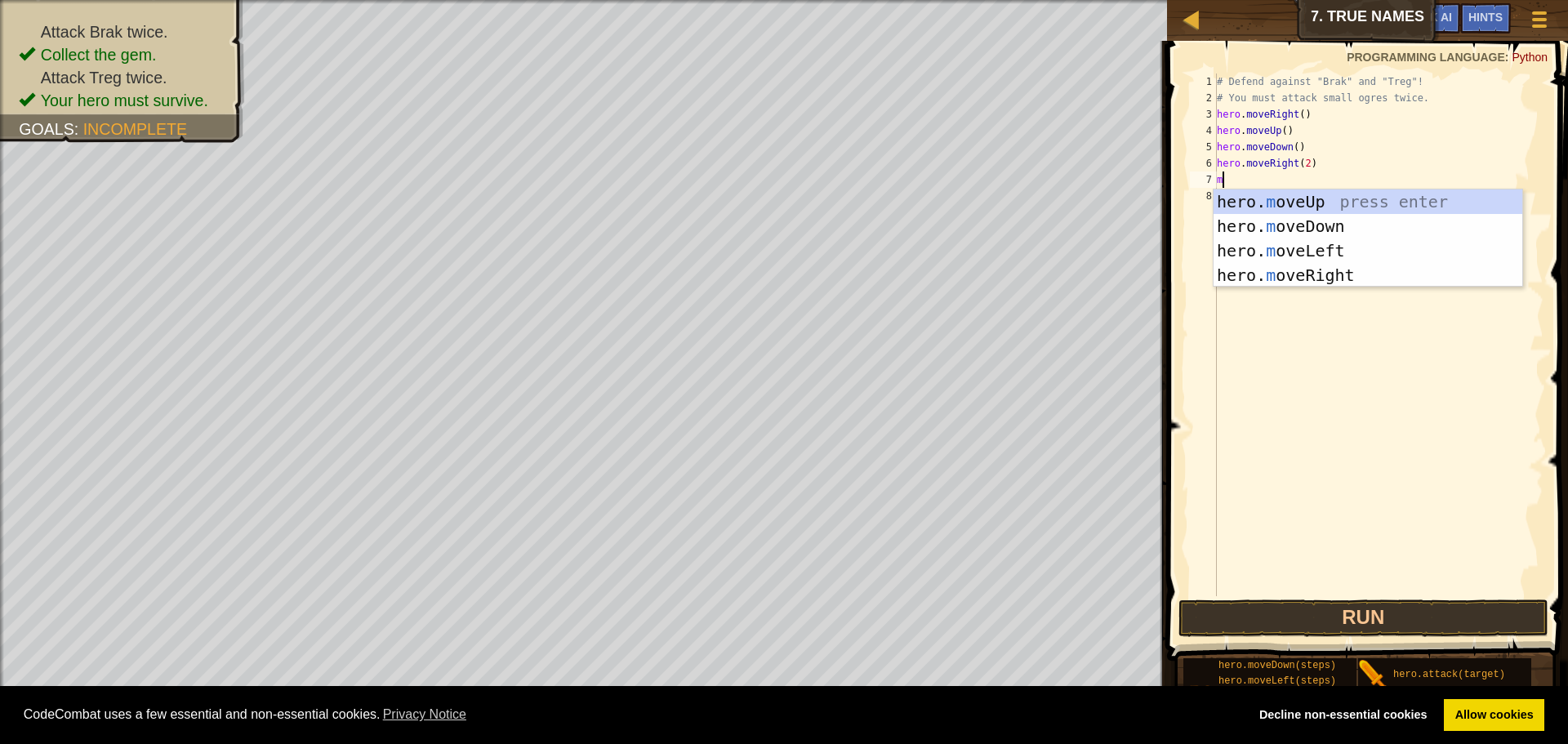
click at [1303, 278] on div "hero. m oveUp press enter hero. m oveDown press enter hero. m oveLeft press ent…" at bounding box center [1368, 263] width 309 height 147
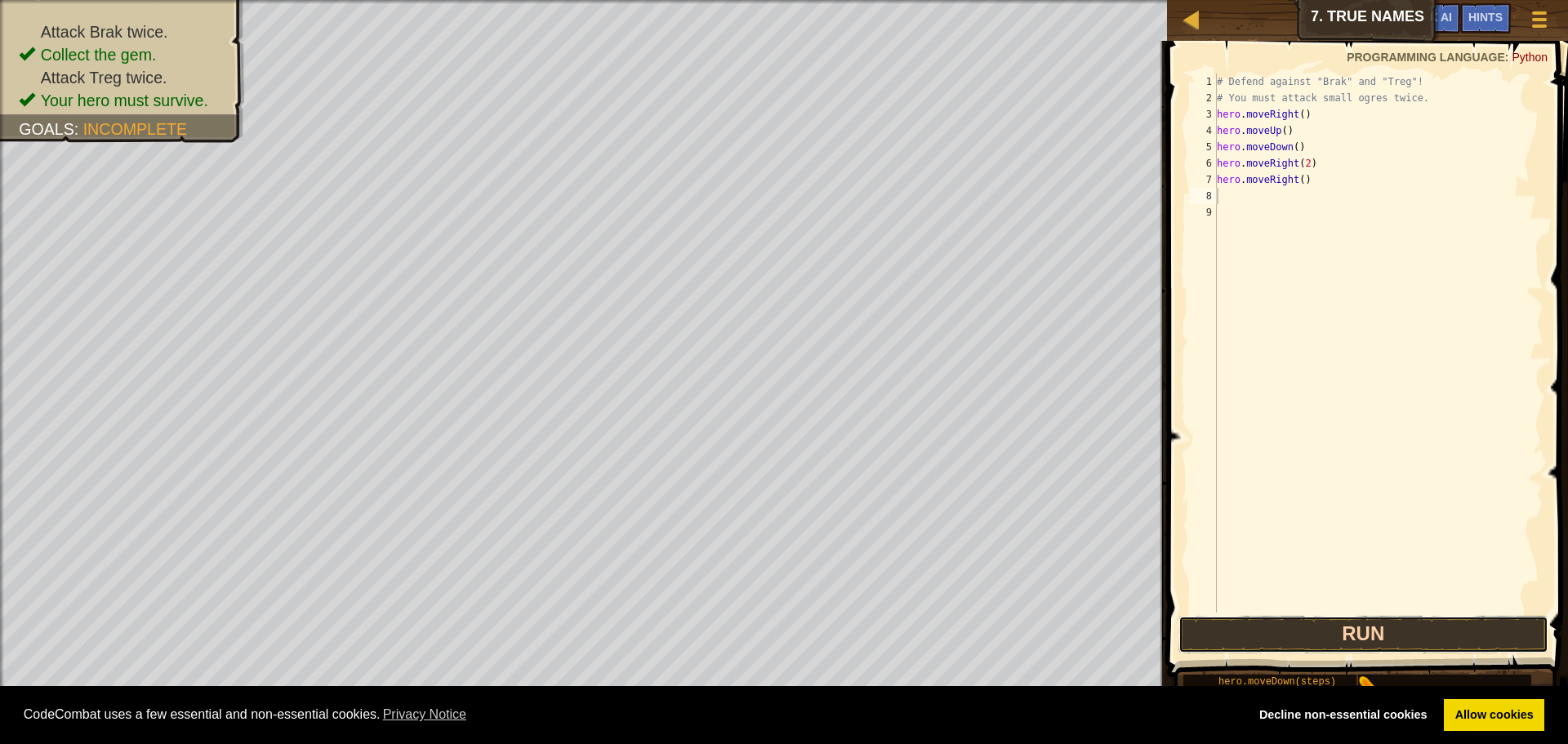
click at [1306, 641] on button "Run" at bounding box center [1363, 634] width 370 height 37
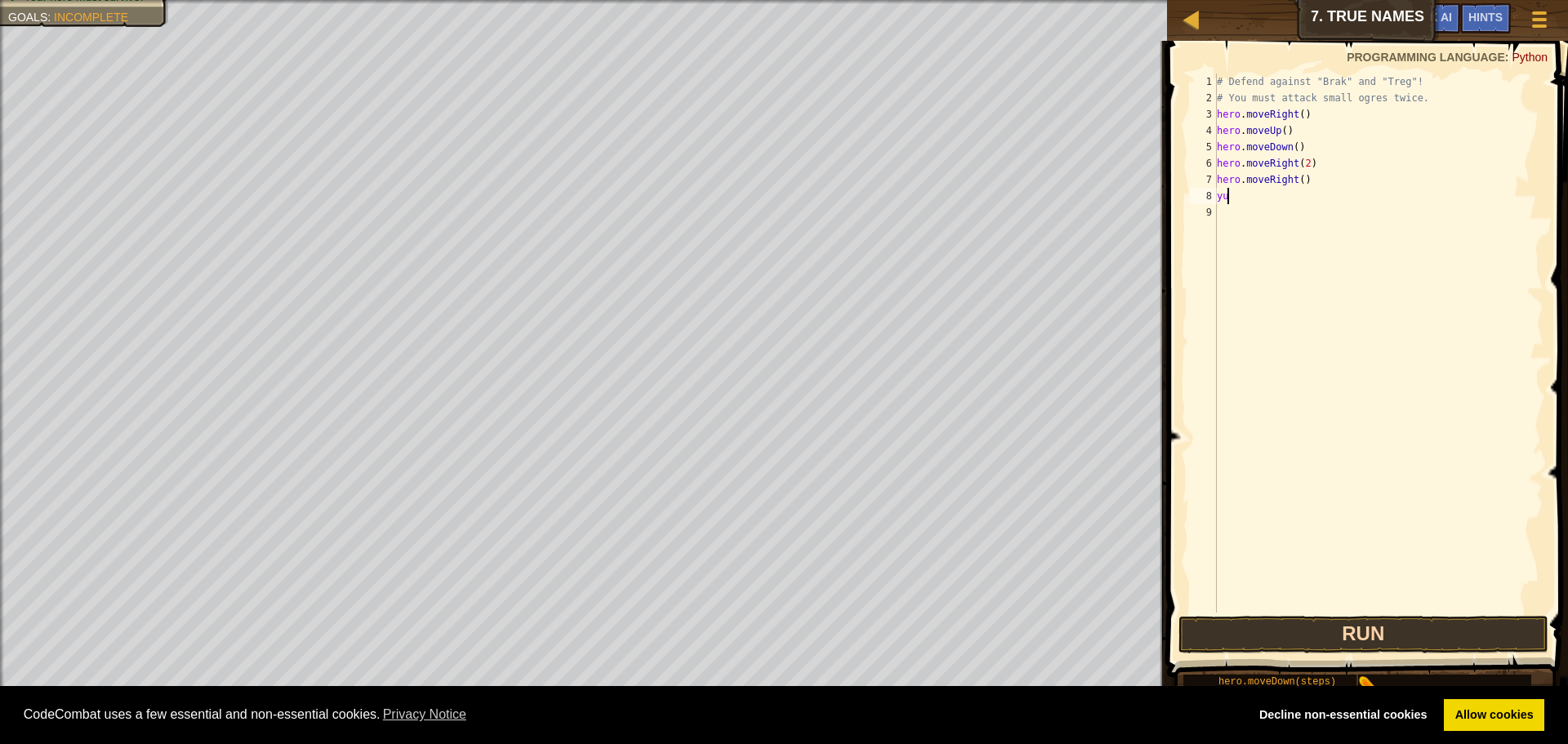
type textarea "y"
type textarea "h"
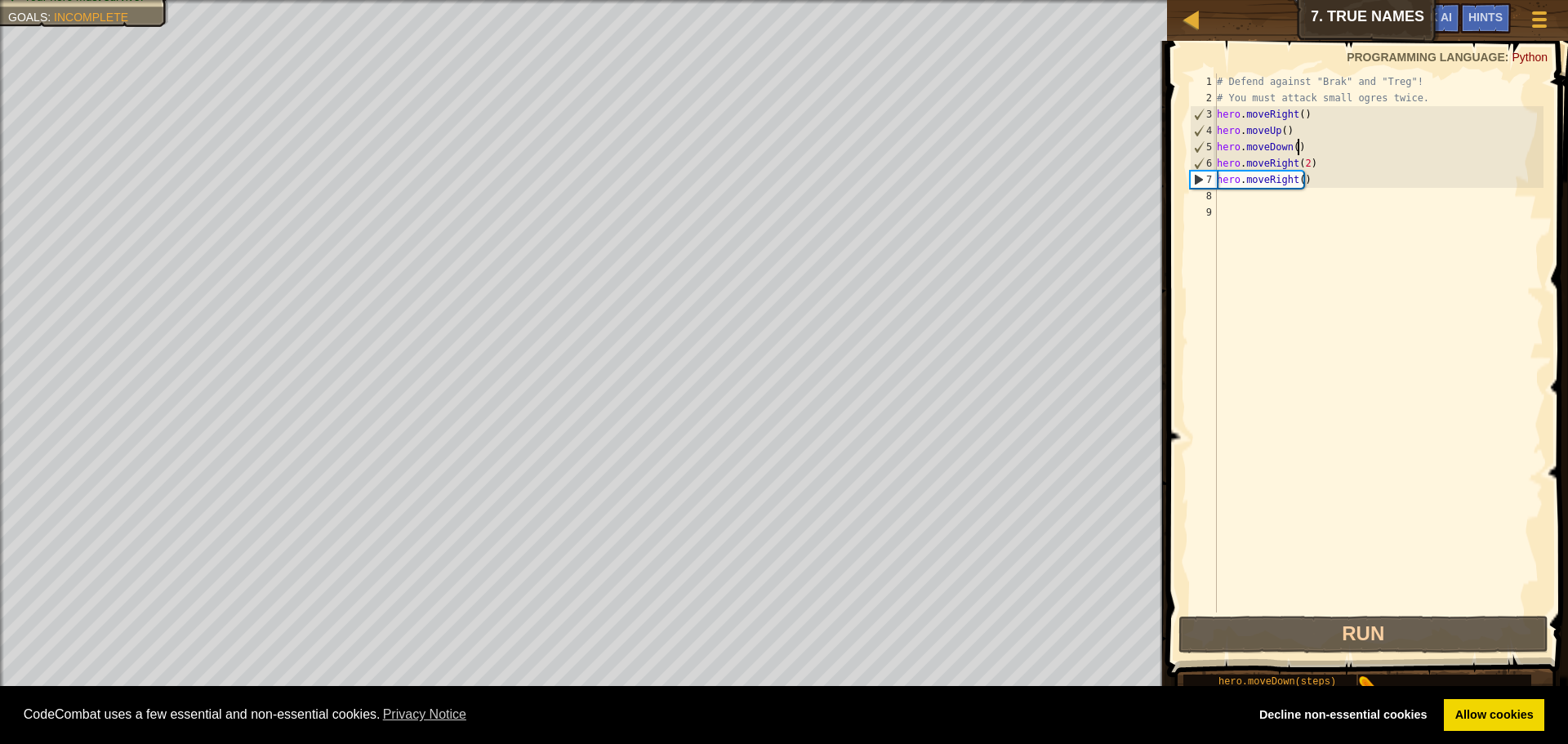
click at [1306, 147] on div "# Defend against "Brak" and "Treg"! # You must attack small ogres twice. hero .…" at bounding box center [1378, 359] width 330 height 572
click at [1302, 136] on div "# Defend against "Brak" and "Treg"! # You must attack small ogres twice. hero .…" at bounding box center [1378, 359] width 330 height 572
type textarea "hero.moveUp()"
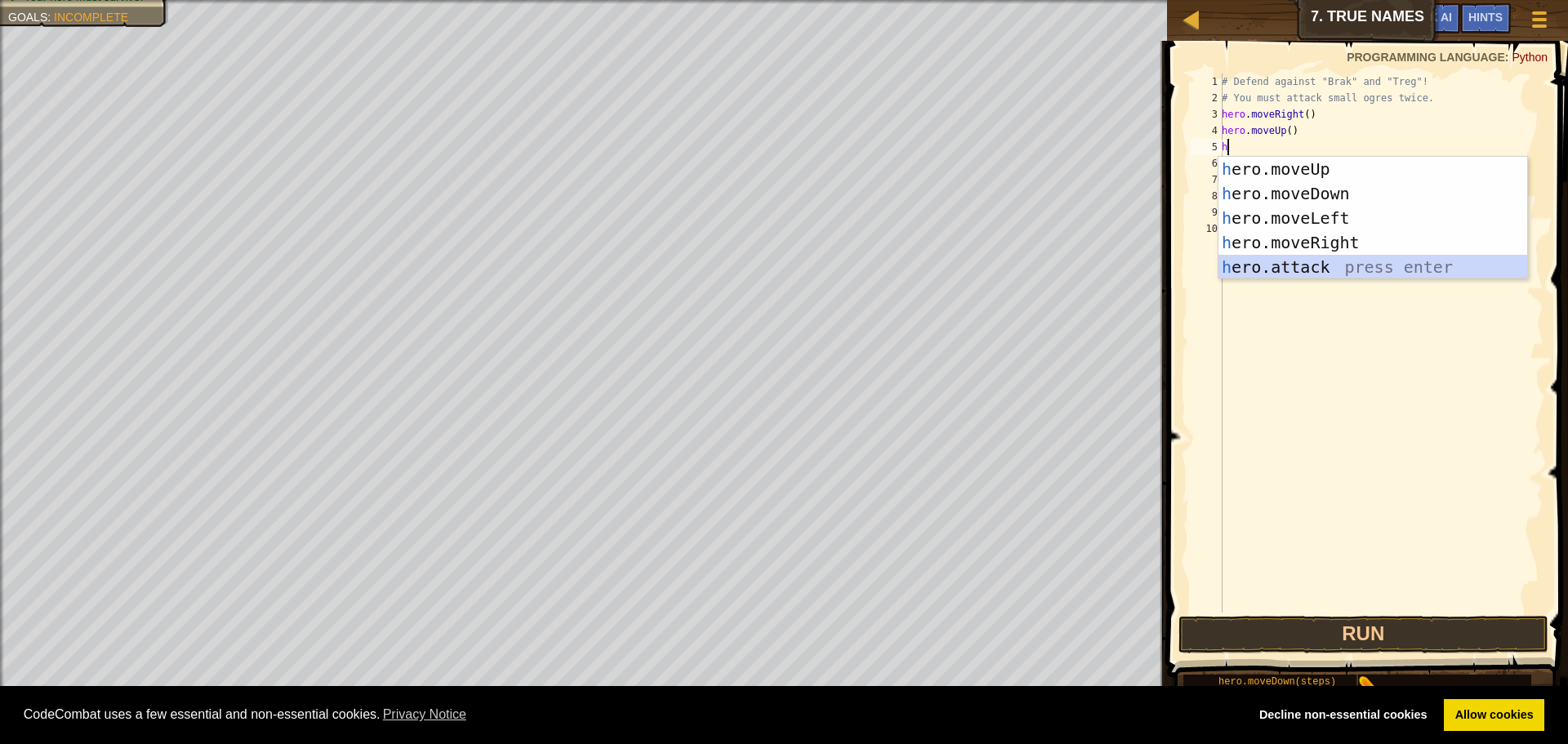
click at [1285, 257] on div "h ero.moveUp press enter h ero.moveDown press enter h ero.moveLeft press enter …" at bounding box center [1373, 243] width 309 height 171
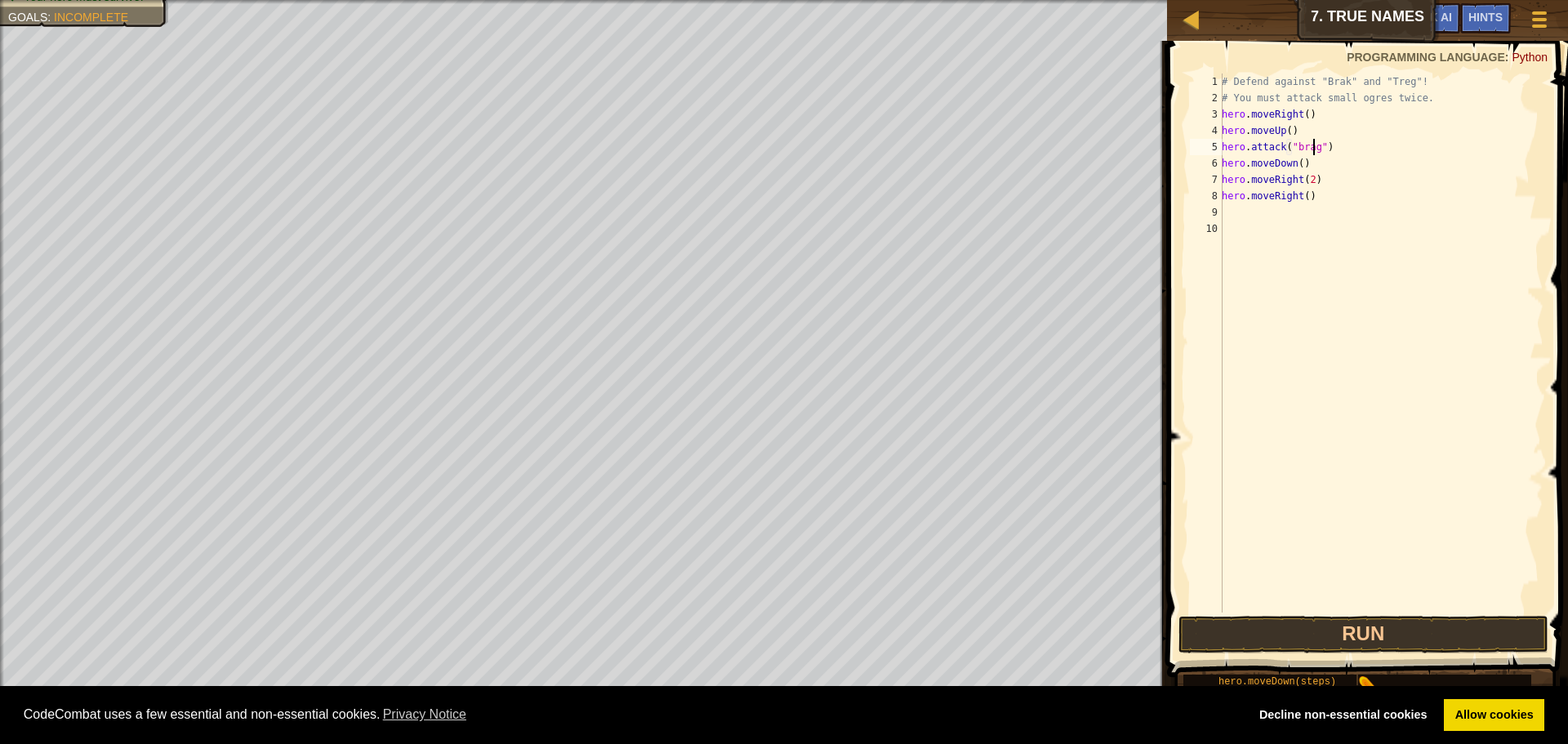
scroll to position [7, 7]
click at [1358, 198] on div "# Defend against "Brak" and "Treg"! # You must attack small ogres twice. hero .…" at bounding box center [1381, 359] width 326 height 572
click at [1308, 169] on div "# Defend against "Brak" and "Treg"! # You must attack small ogres twice. hero .…" at bounding box center [1381, 359] width 326 height 572
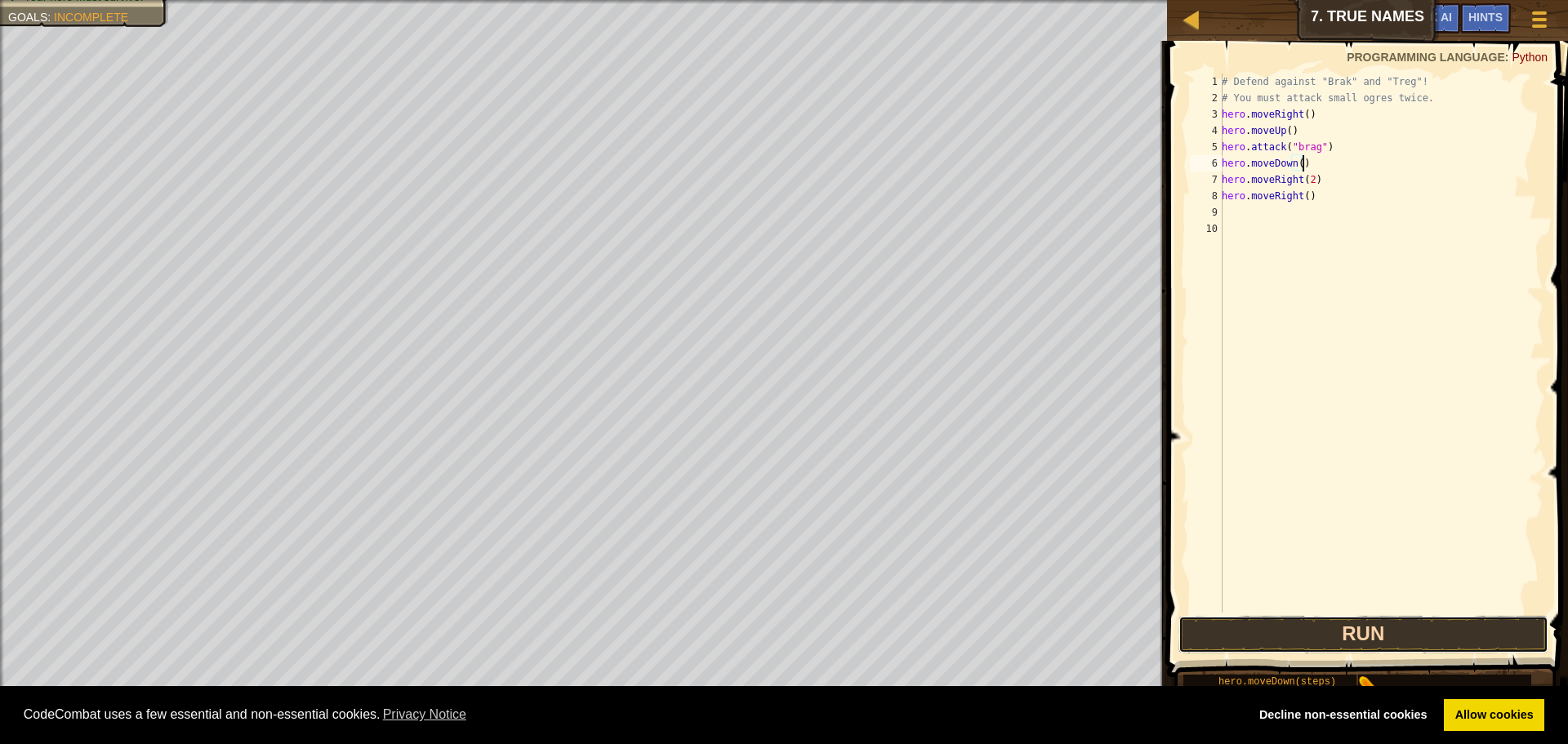
click at [1366, 626] on button "Run" at bounding box center [1363, 634] width 370 height 37
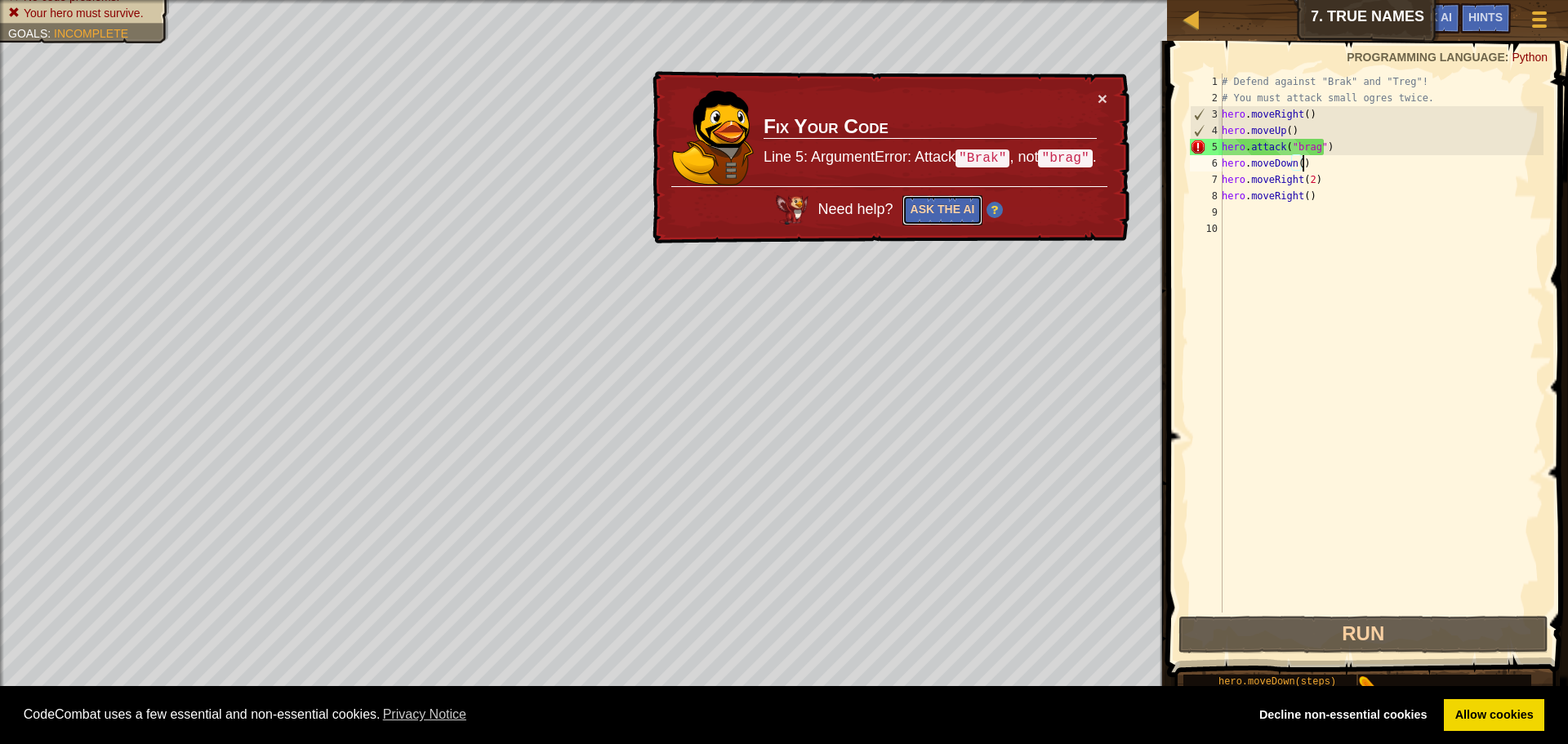
click at [959, 219] on button "Ask the AI" at bounding box center [943, 210] width 81 height 30
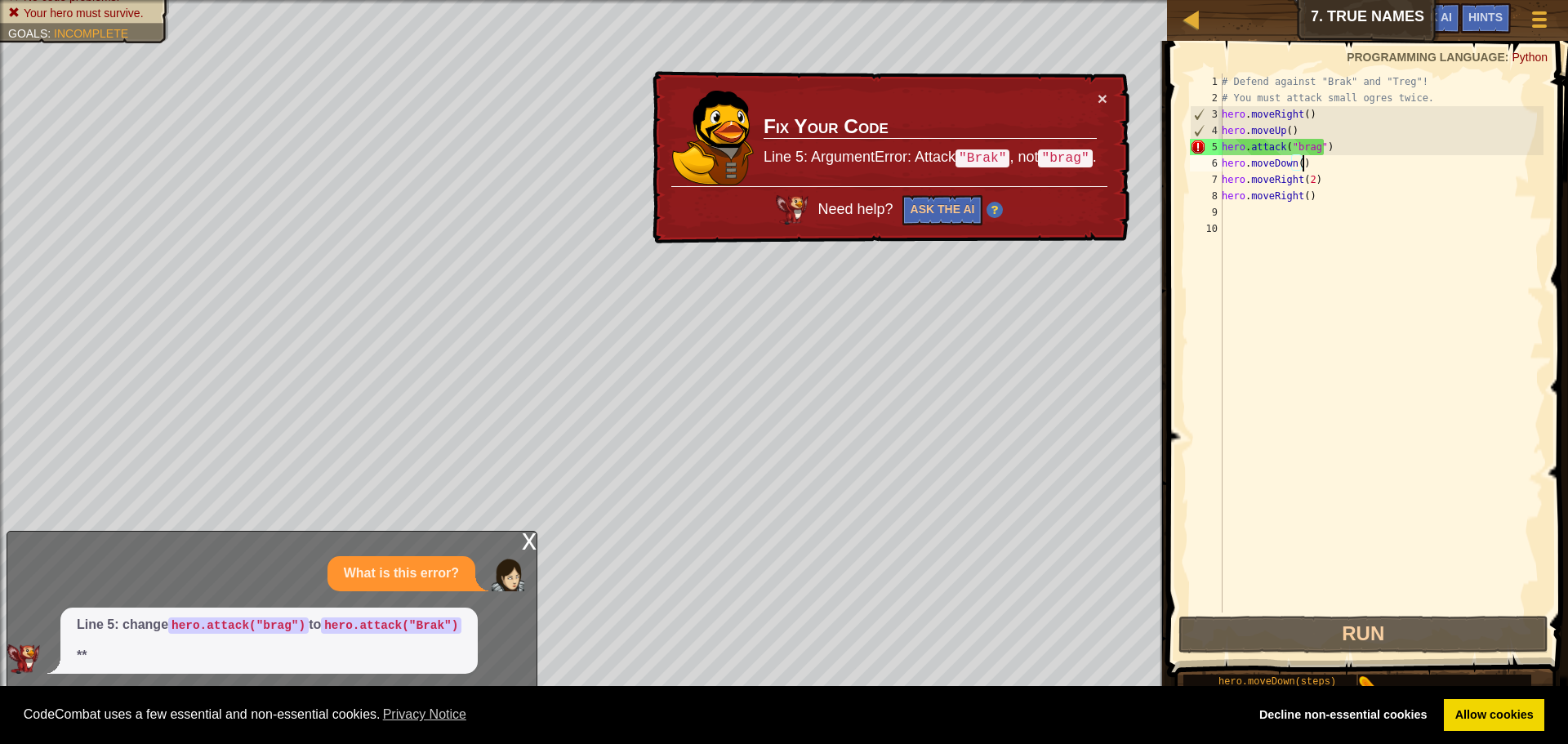
click at [1312, 151] on div "# Defend against "Brak" and "Treg"! # You must attack small ogres twice. hero .…" at bounding box center [1381, 359] width 326 height 572
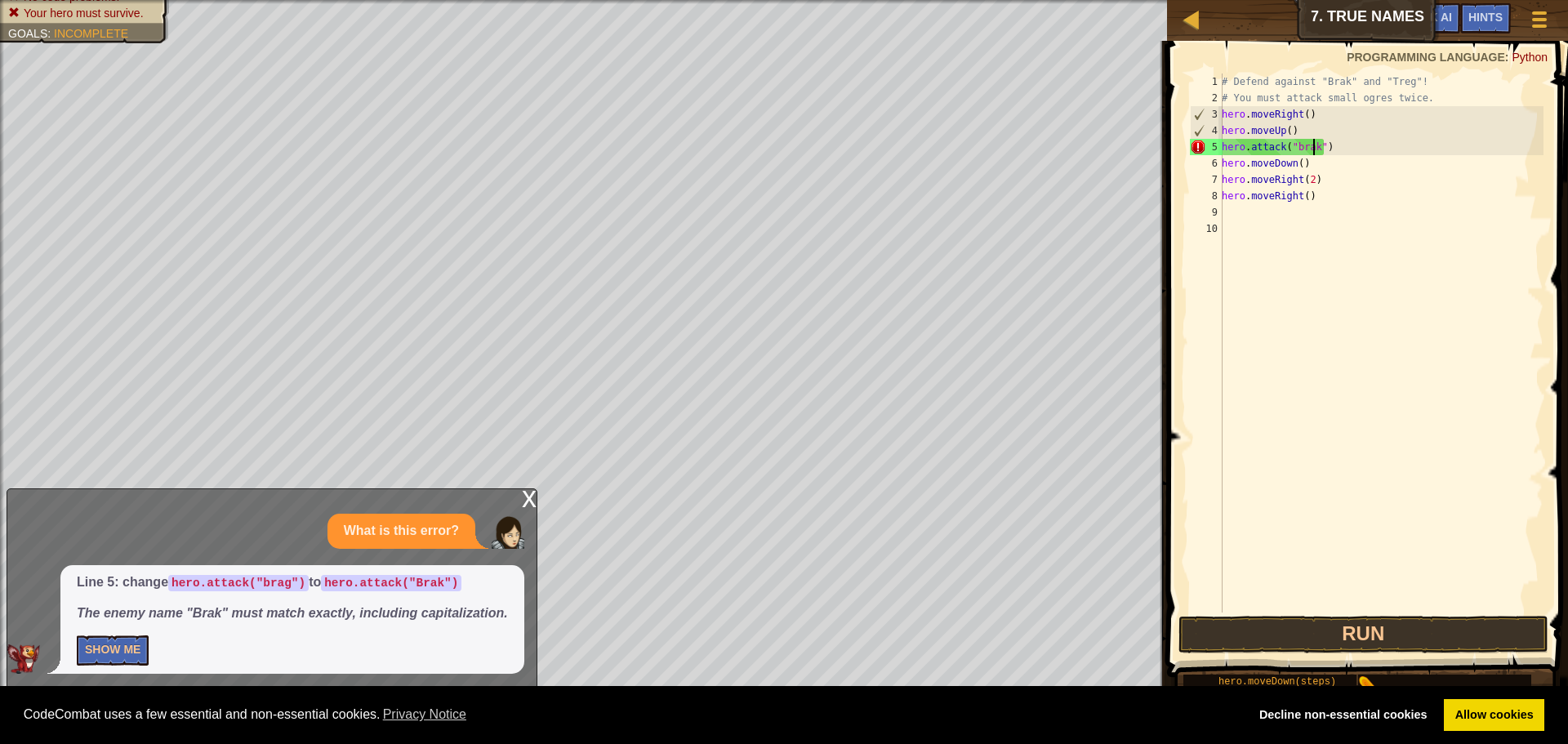
scroll to position [7, 7]
click at [1318, 172] on div "# Defend against "Brak" and "Treg"! # You must attack small ogres twice. hero .…" at bounding box center [1381, 359] width 326 height 572
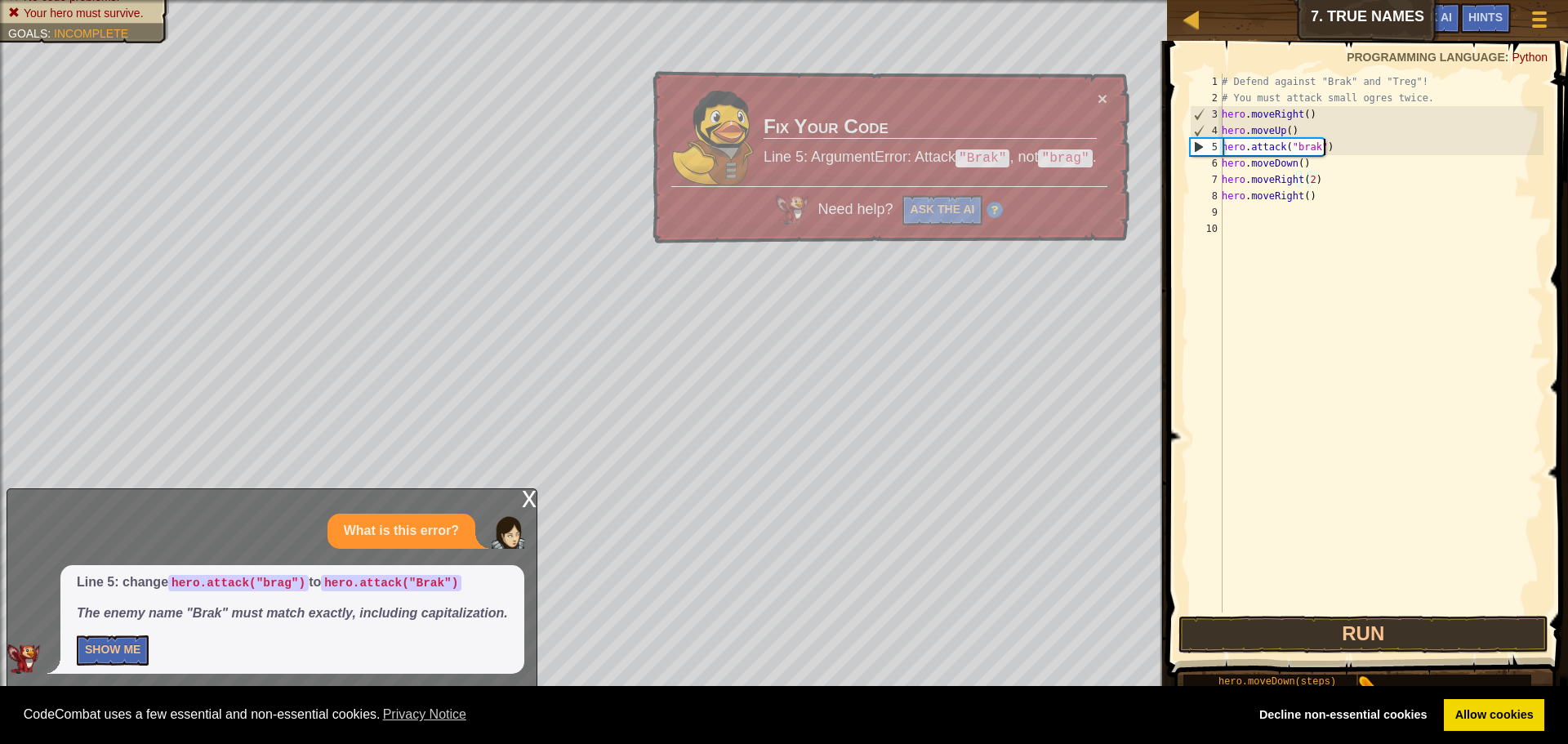
click at [1344, 145] on div "# Defend against "Brak" and "Treg"! # You must attack small ogres twice. hero .…" at bounding box center [1381, 359] width 326 height 572
type textarea "hero.attack("brak")"
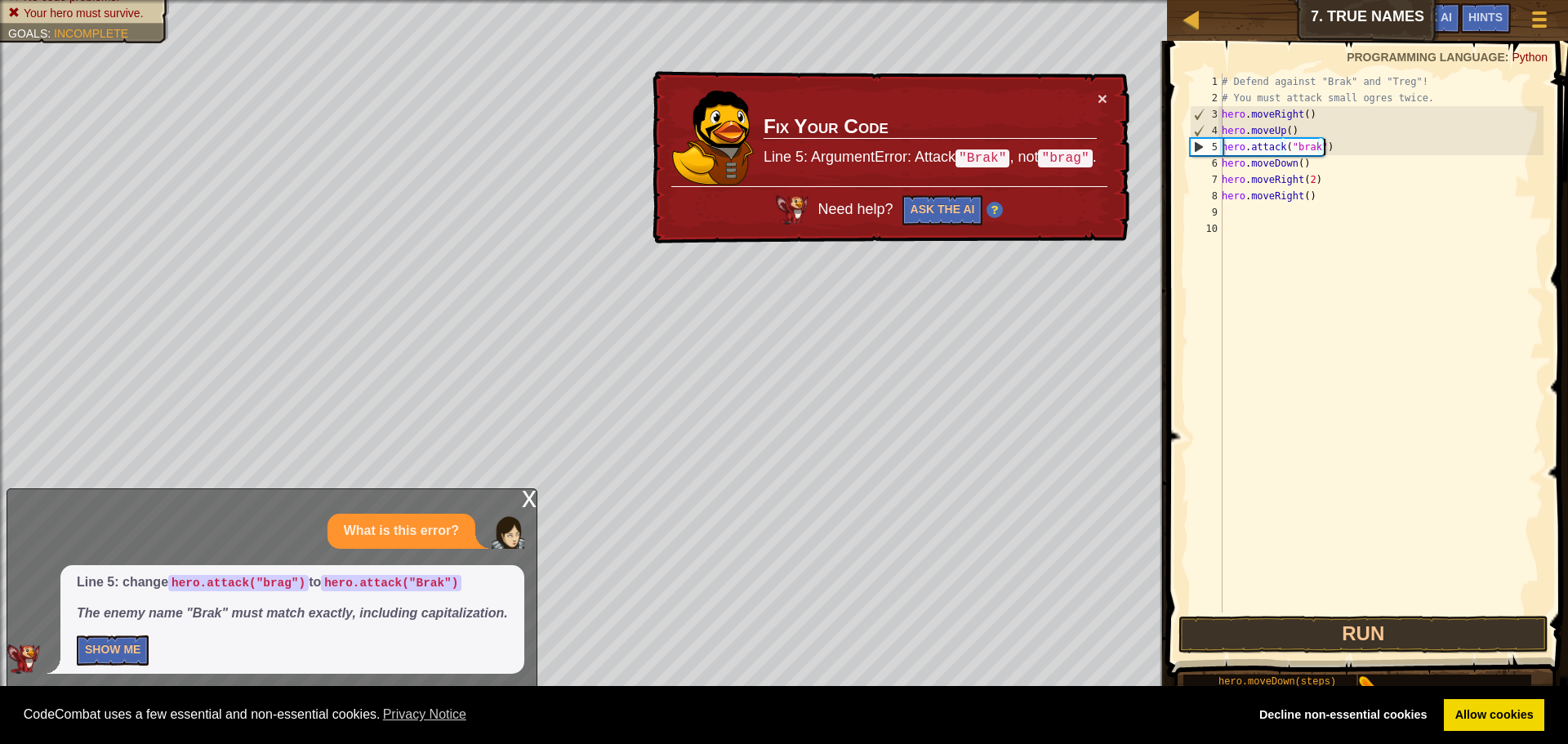
click at [1344, 145] on div "# Defend against "Brak" and "Treg"! # You must attack small ogres twice. hero .…" at bounding box center [1381, 359] width 326 height 572
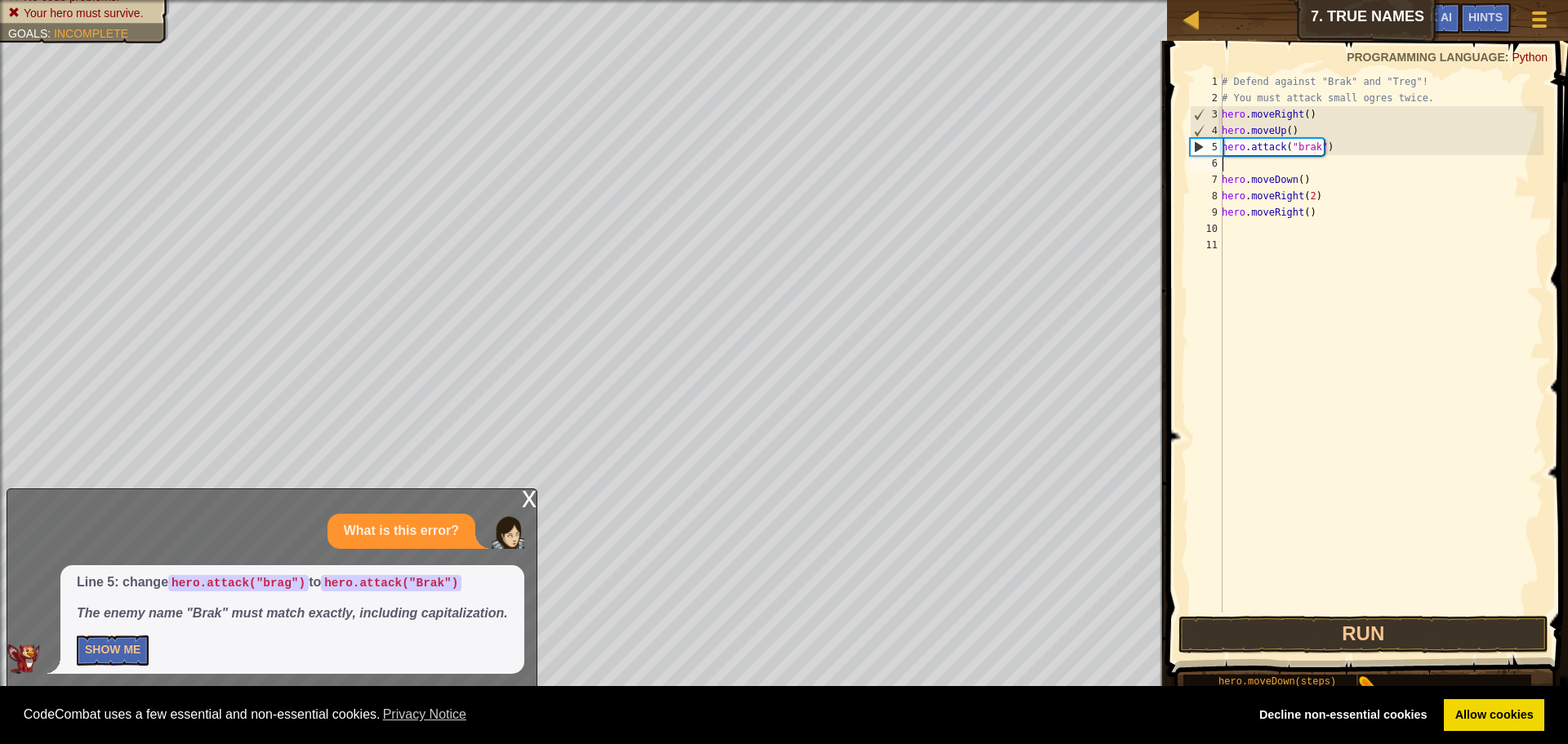
scroll to position [7, 0]
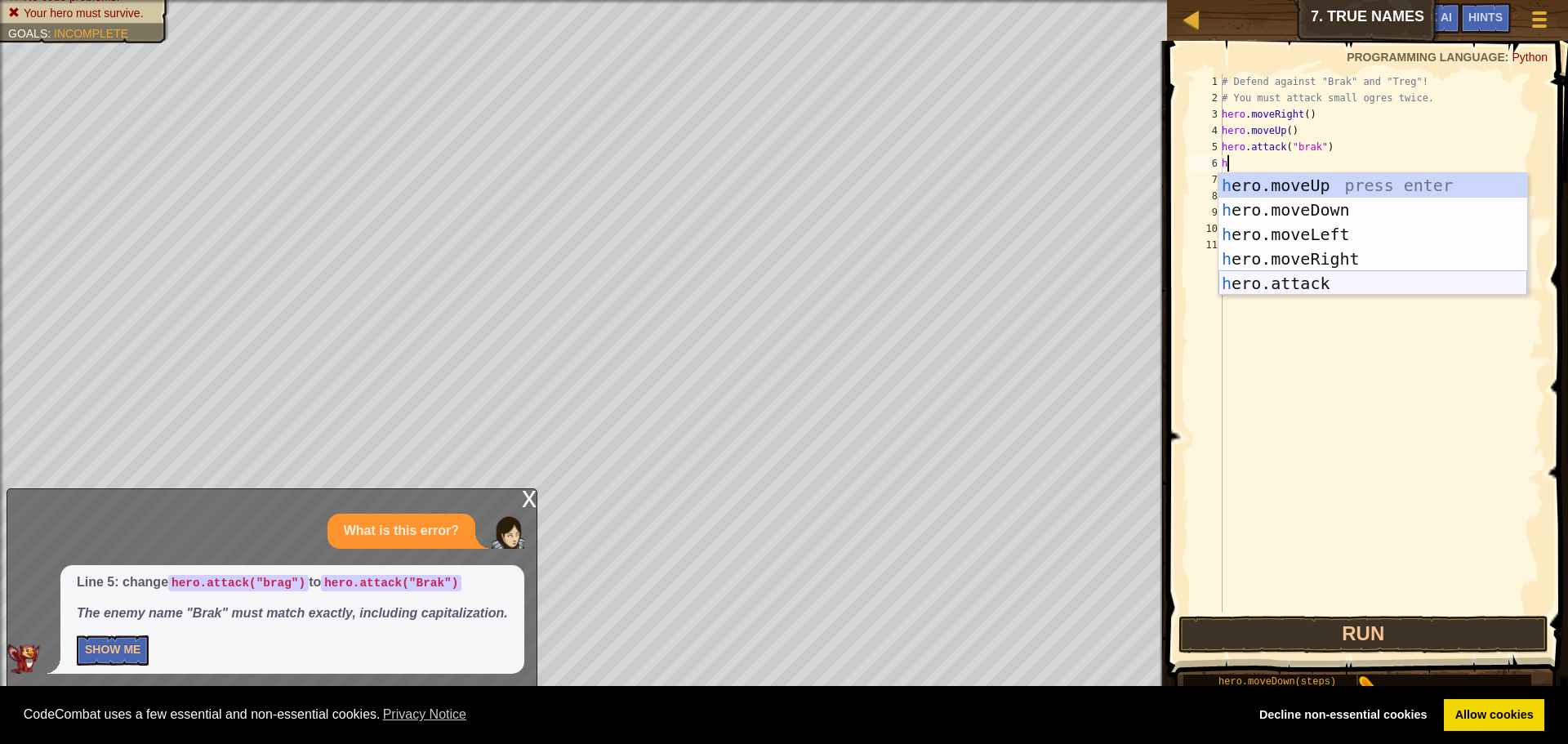
click at [1327, 290] on div "h ero.moveUp press enter h ero.moveDown press enter h ero.moveLeft press enter …" at bounding box center [1373, 259] width 309 height 171
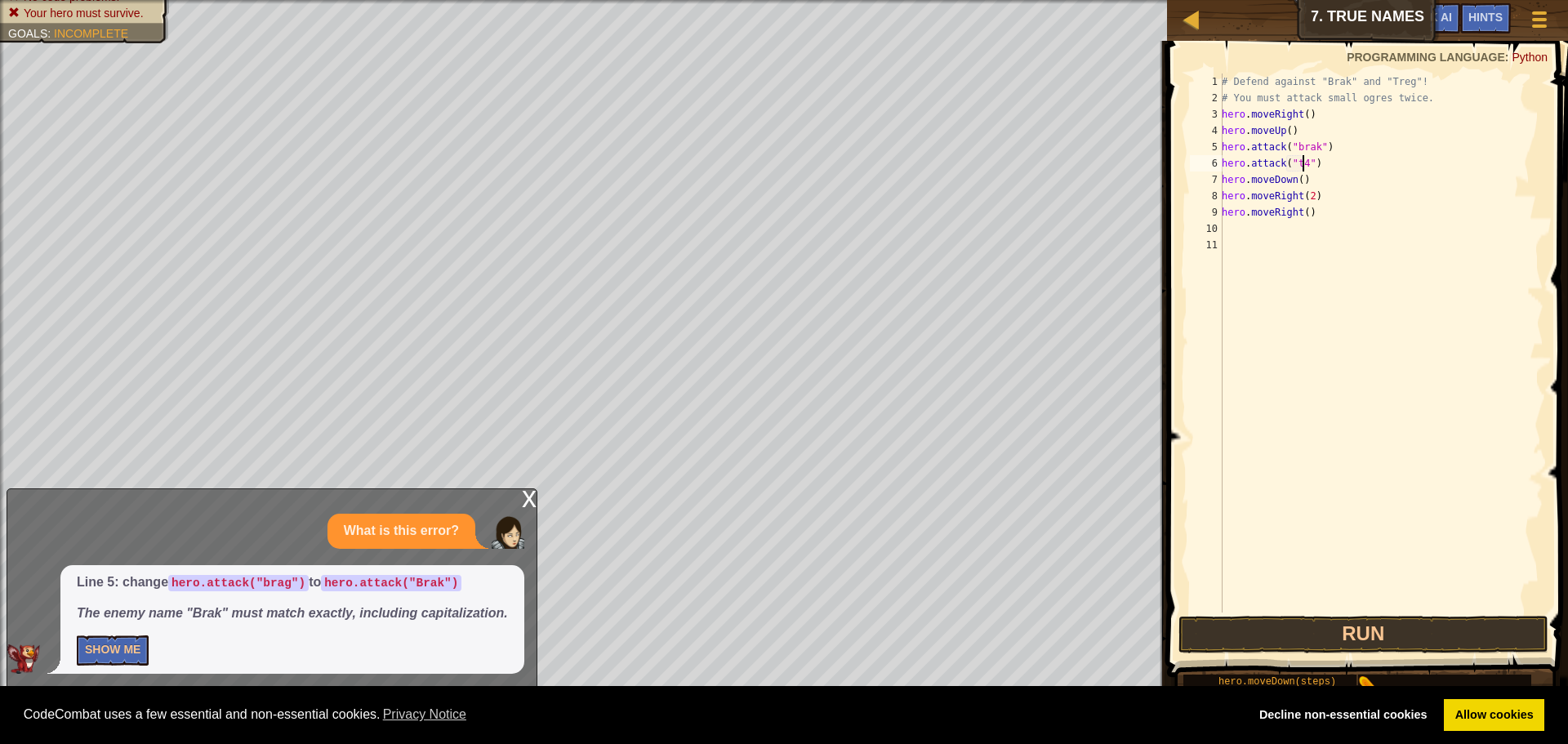
scroll to position [7, 7]
type textarea "hero.attack("treg")"
drag, startPoint x: 1445, startPoint y: 618, endPoint x: 1447, endPoint y: 642, distance: 24.1
click at [1446, 618] on button "Run" at bounding box center [1363, 634] width 370 height 37
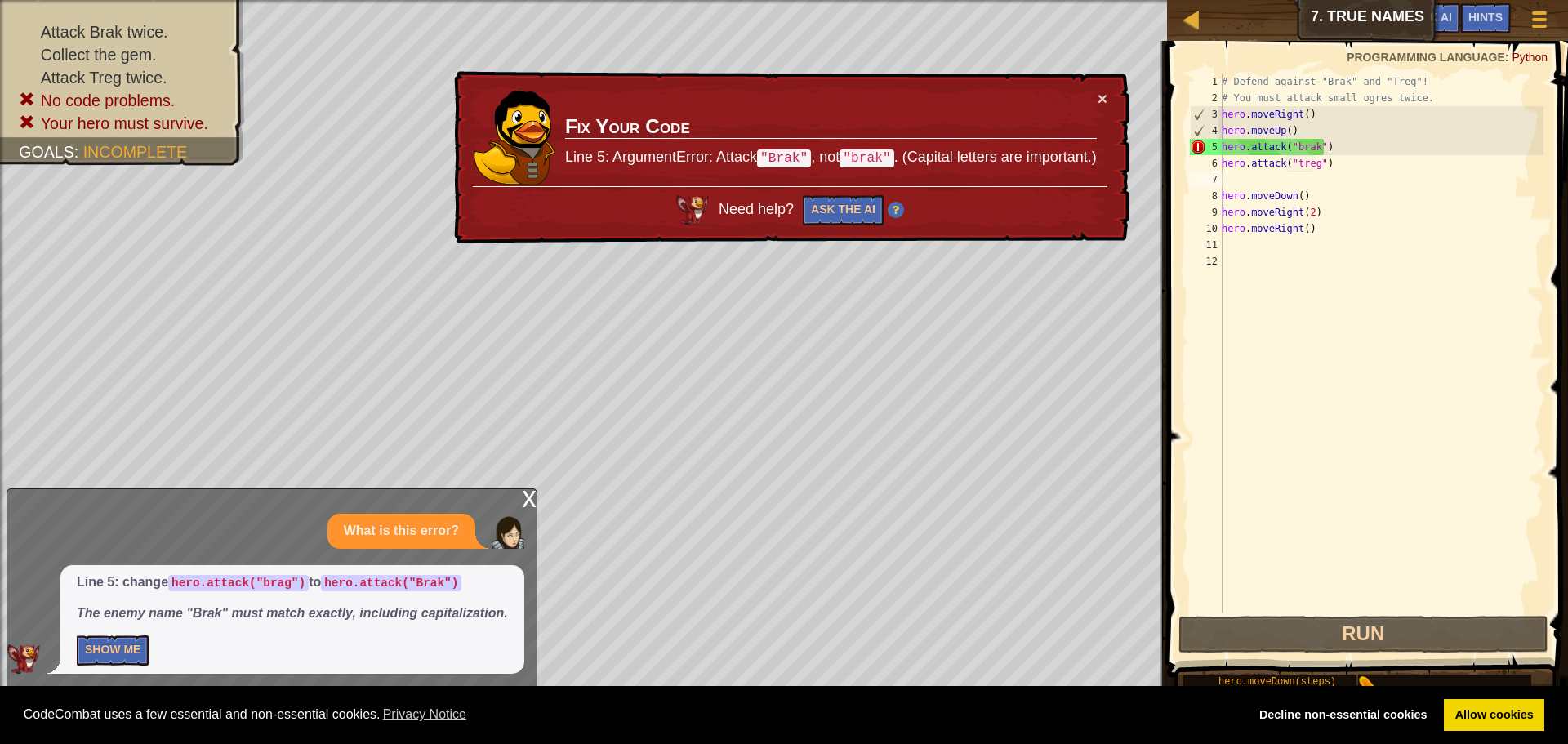
click at [782, 146] on td "Fix Your Code Line 5: ArgumentError: Attack "Brak" , not "brak" . (Capital lett…" at bounding box center [831, 139] width 534 height 97
click at [784, 151] on code ""Brak"" at bounding box center [784, 158] width 54 height 18
click at [1305, 146] on div "# Defend against "Brak" and "Treg"! # You must attack small ogres twice. hero .…" at bounding box center [1381, 359] width 326 height 572
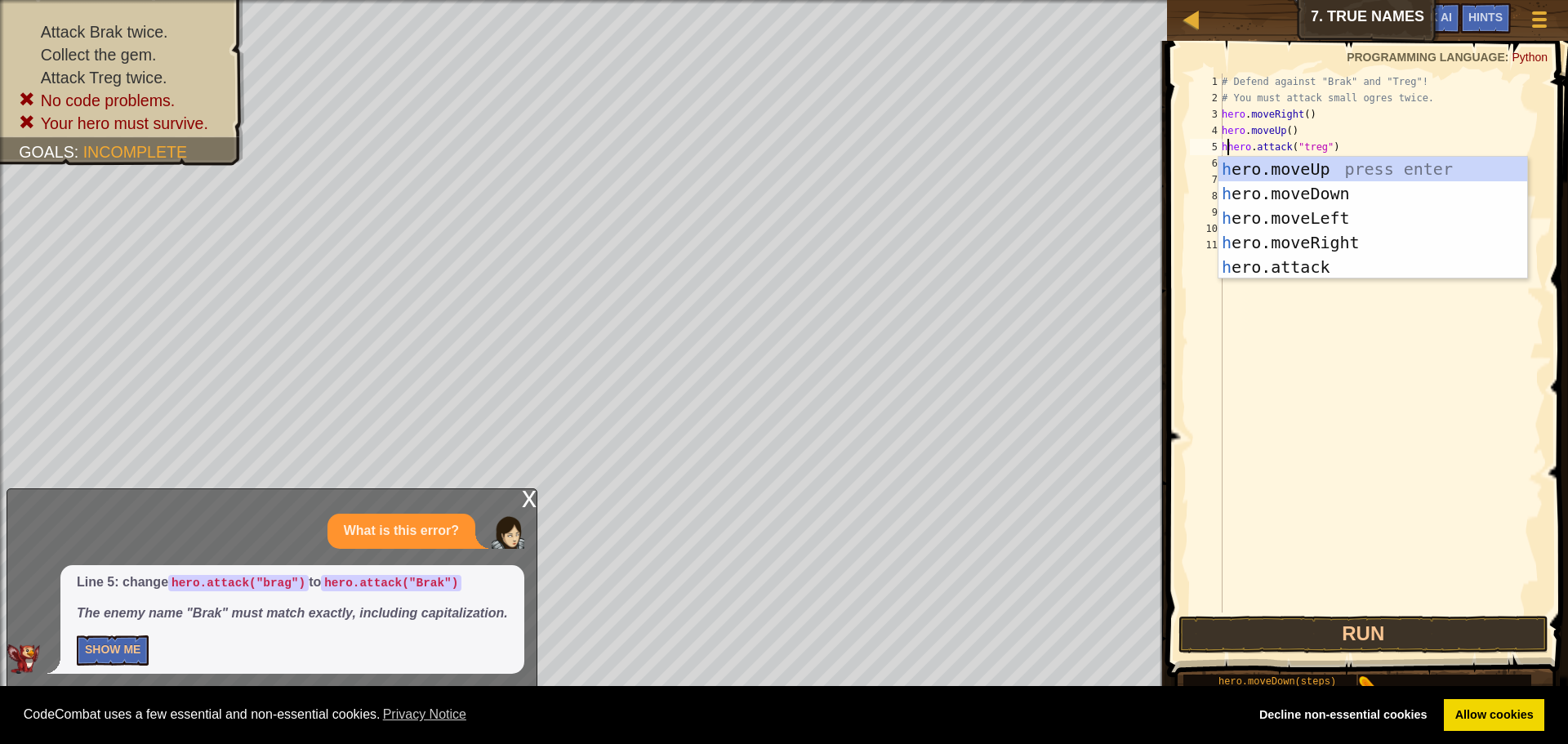
scroll to position [7, 1]
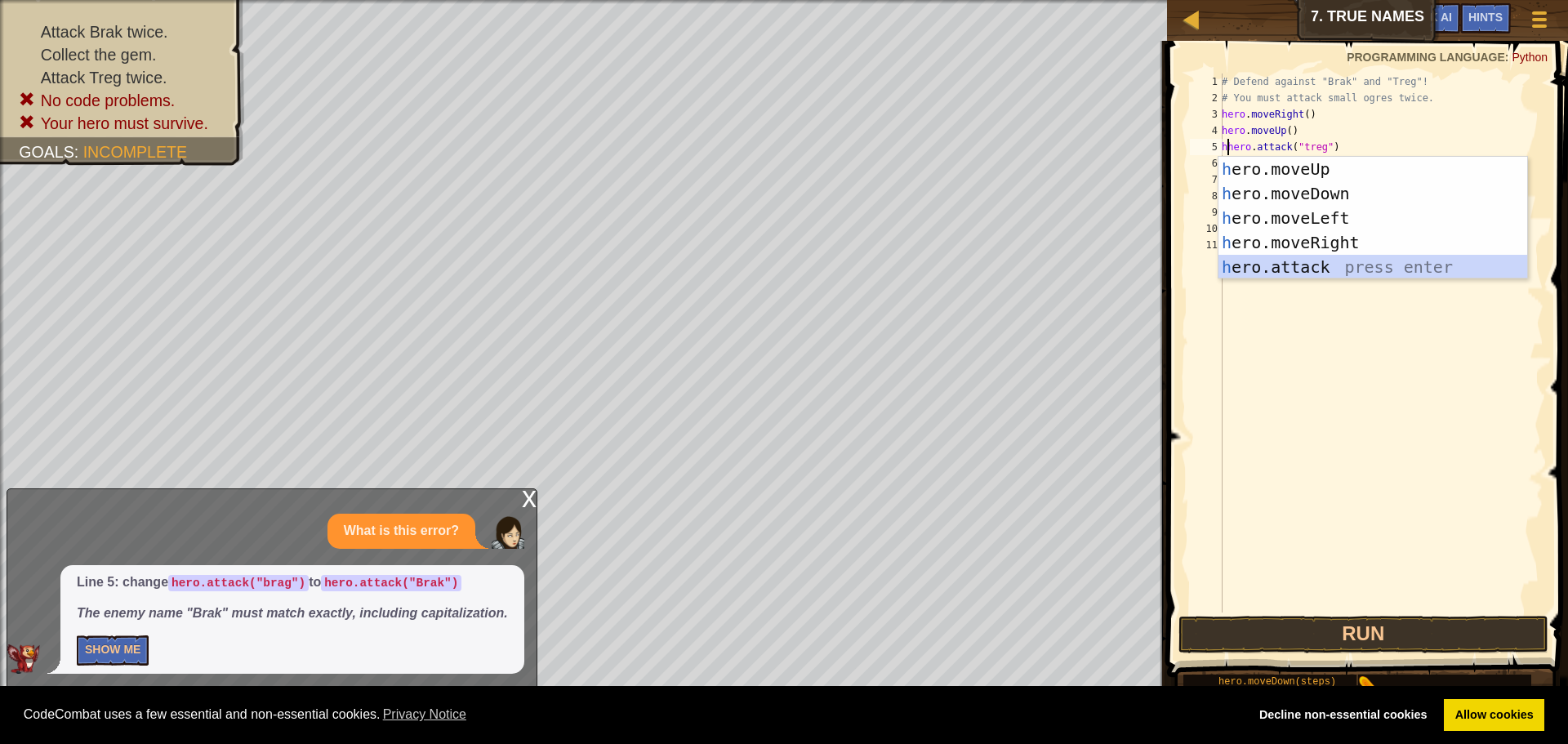
click at [1275, 266] on div "h ero.moveUp press enter h ero.moveDown press enter h ero.moveLeft press enter …" at bounding box center [1373, 243] width 309 height 171
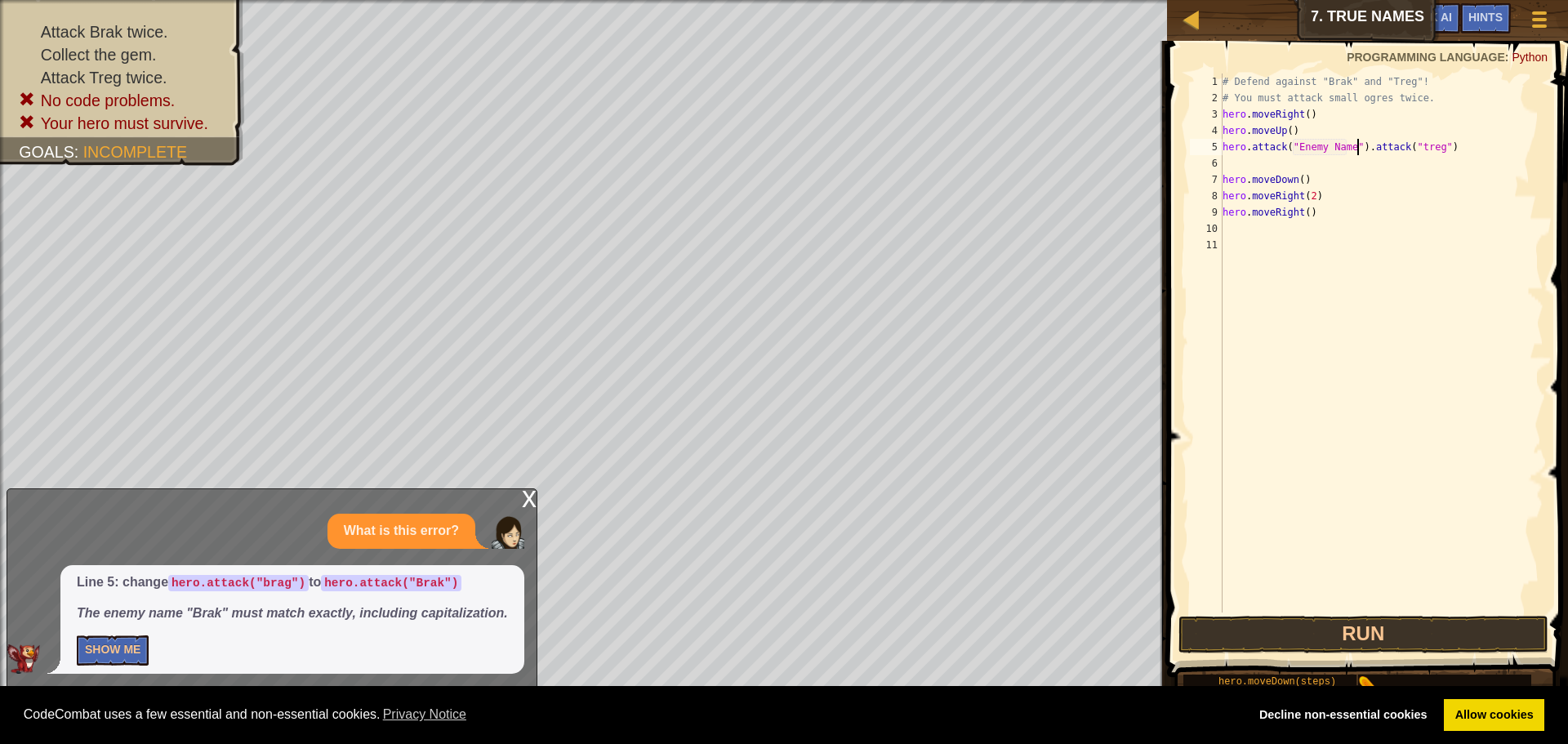
click at [1356, 147] on div "# Defend against "Brak" and "Treg"! # You must attack small ogres twice. hero .…" at bounding box center [1381, 359] width 325 height 572
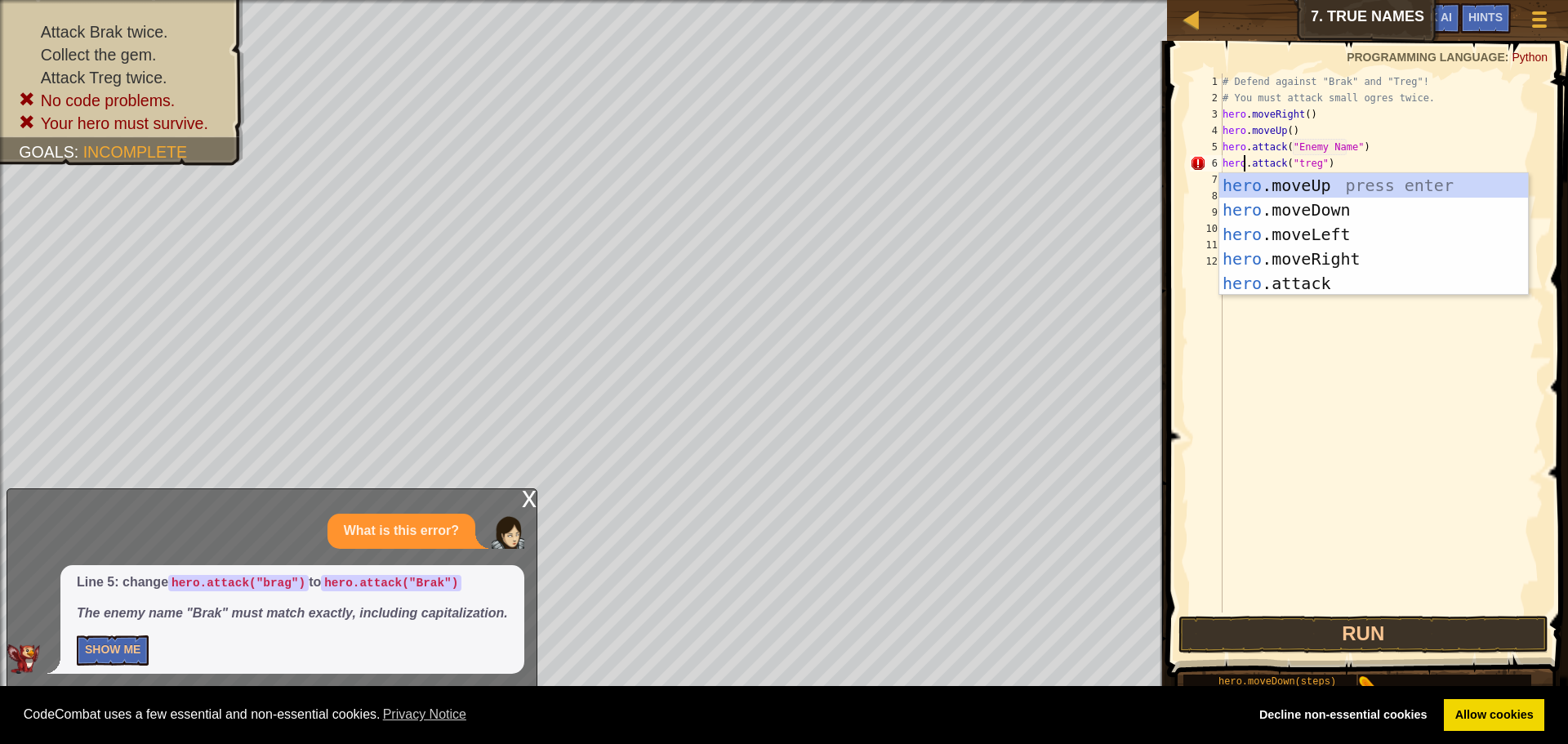
scroll to position [7, 3]
click at [1337, 277] on div "hero .moveUp press enter hero .moveDown press enter hero .moveLeft press enter …" at bounding box center [1374, 259] width 309 height 171
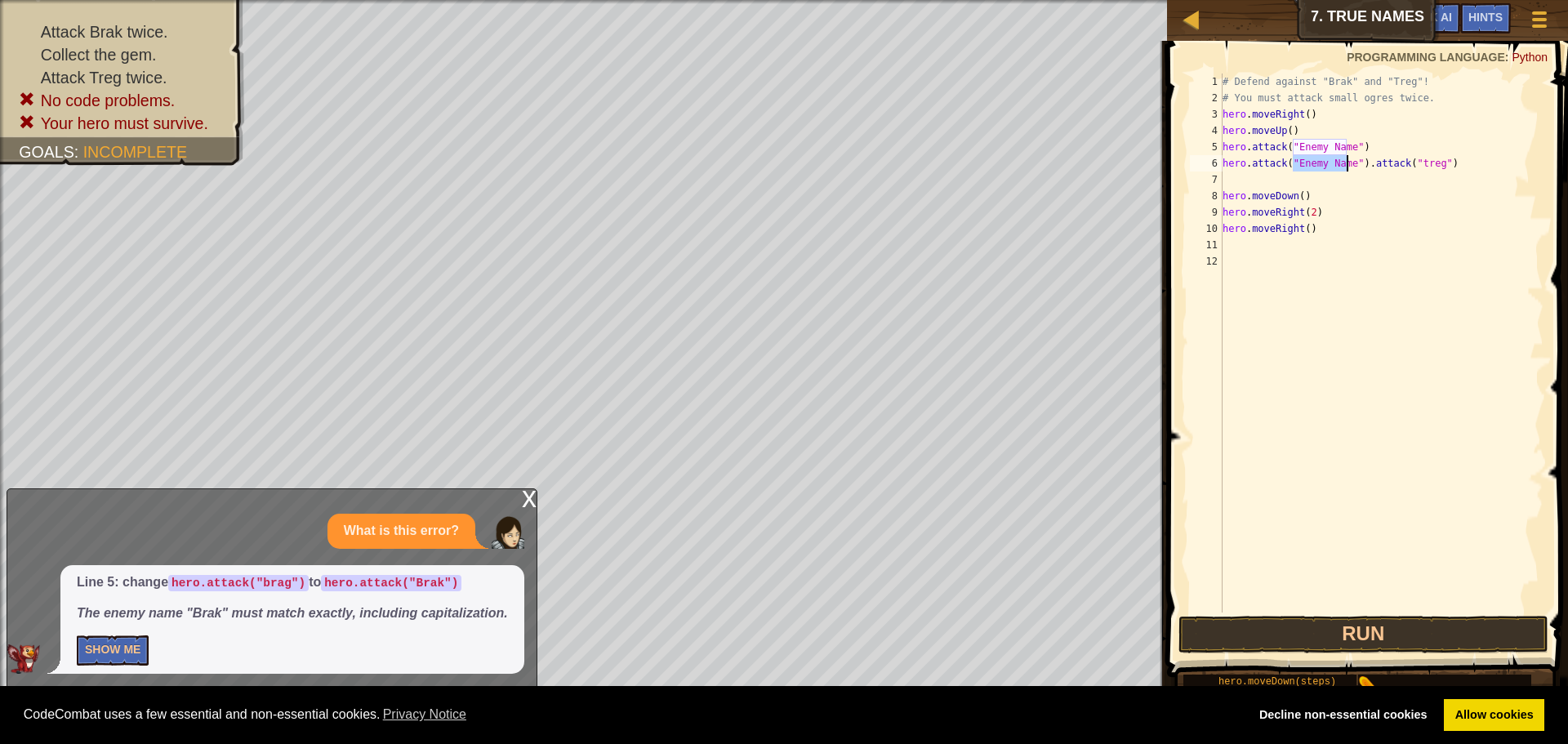
click at [1320, 158] on div "# Defend against "Brak" and "Treg"! # You must attack small ogres twice. hero .…" at bounding box center [1381, 343] width 325 height 539
click at [1320, 158] on div "# Defend against "Brak" and "Treg"! # You must attack small ogres twice. hero .…" at bounding box center [1381, 359] width 325 height 572
type textarea "hero.attack("Enemy Name").attack("treg")"
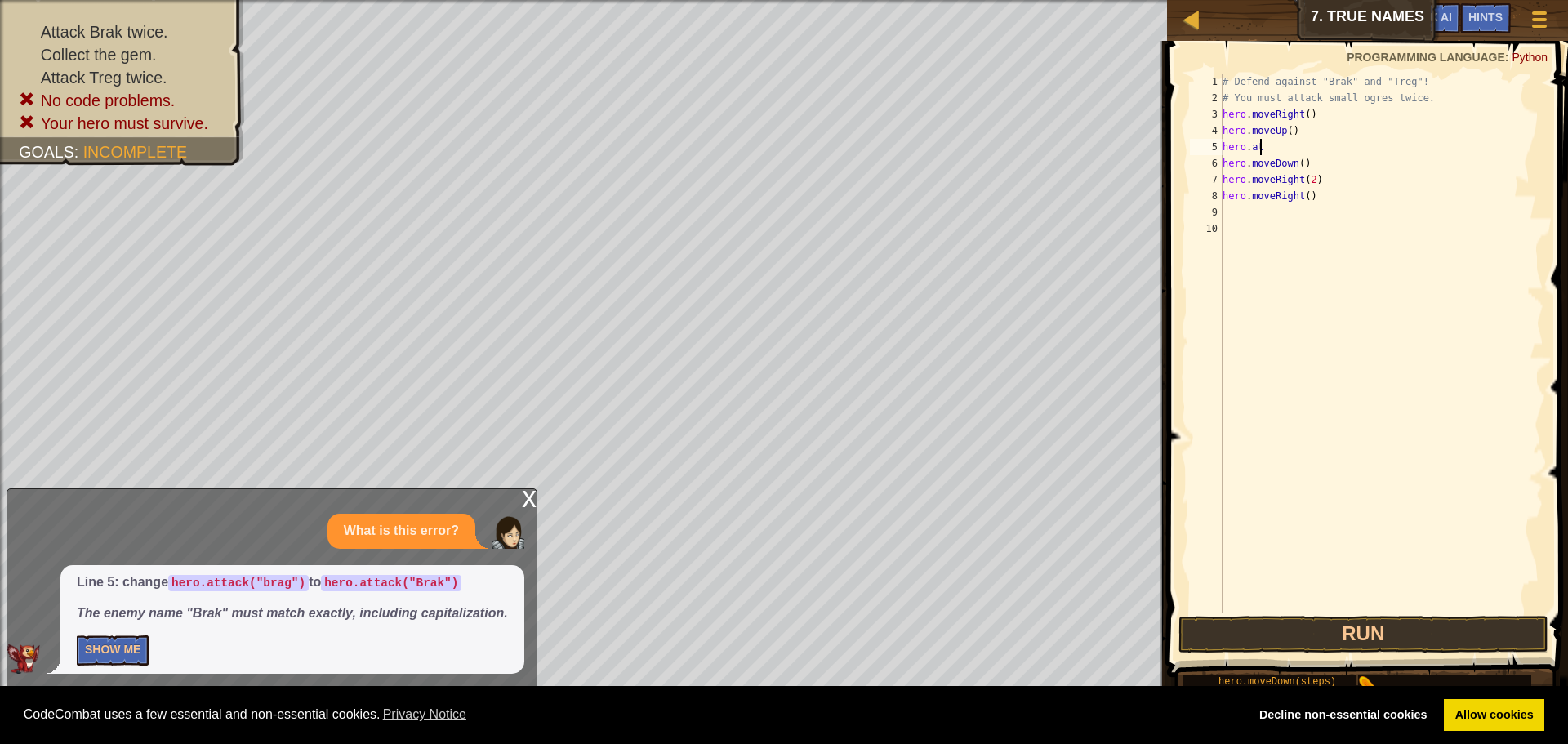
type textarea "h"
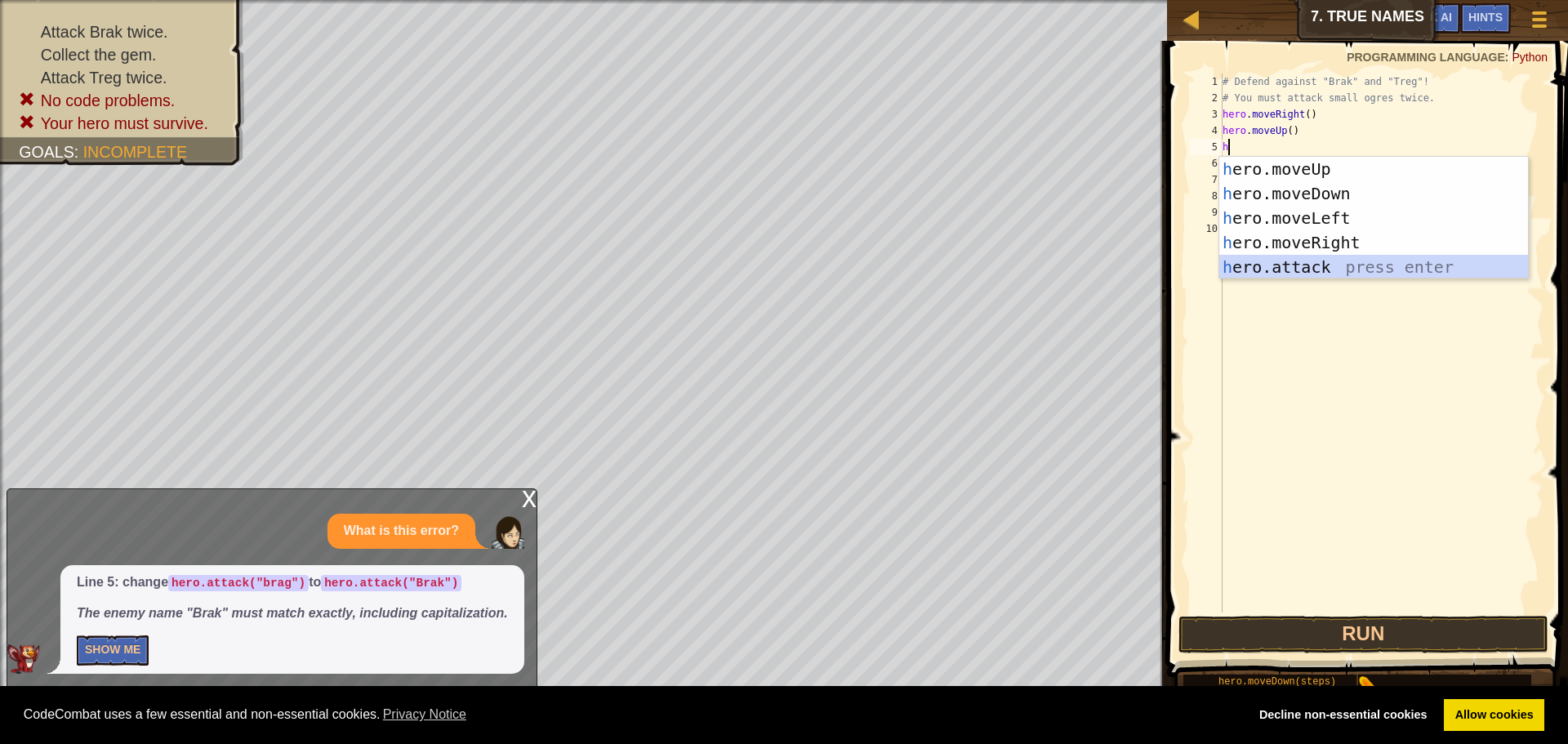
click at [1312, 267] on div "h ero.moveUp press enter h ero.moveDown press enter h ero.moveLeft press enter …" at bounding box center [1374, 243] width 309 height 171
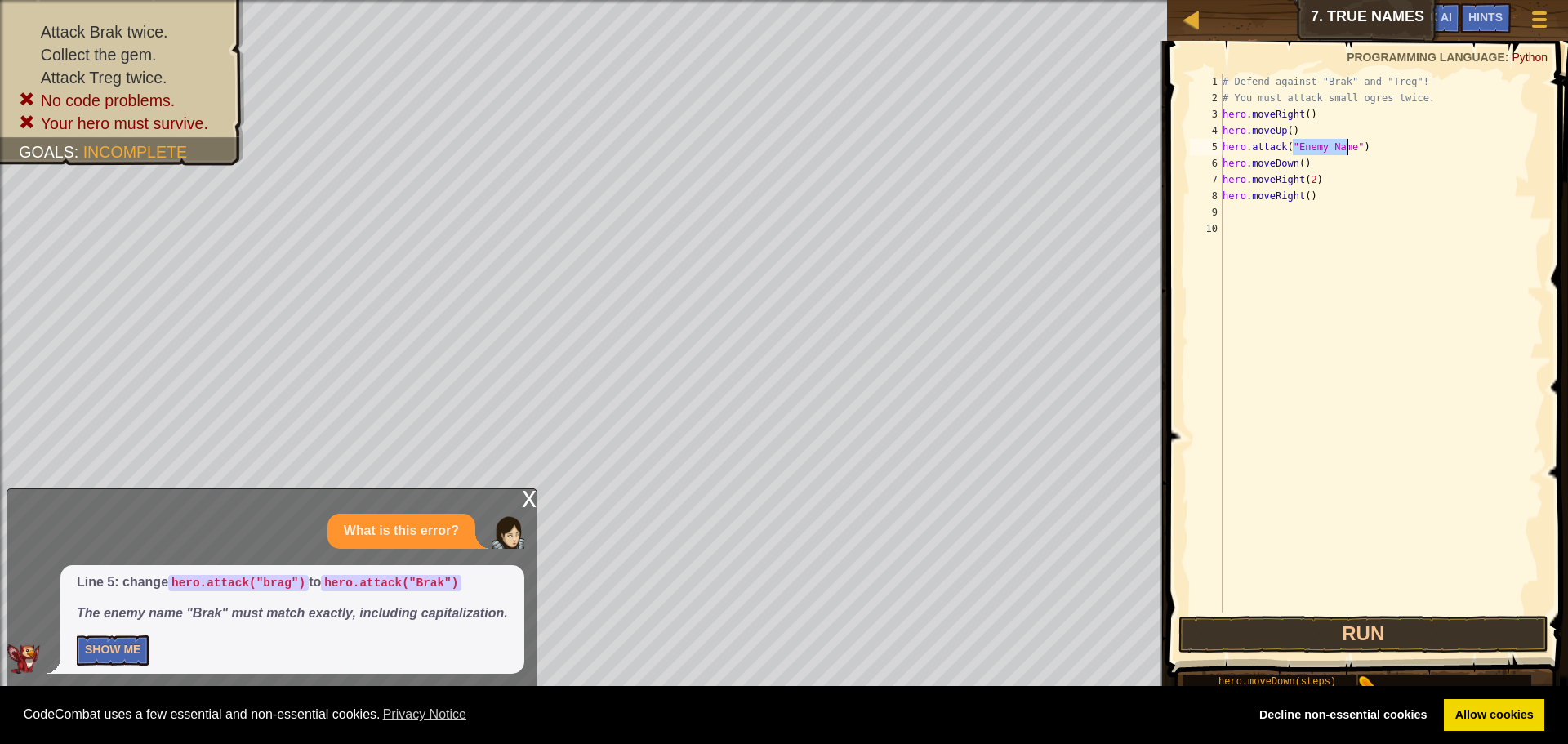
click at [1312, 142] on div "# Defend against "Brak" and "Treg"! # You must attack small ogres twice. hero .…" at bounding box center [1381, 343] width 325 height 539
click at [1312, 142] on div "# Defend against "Brak" and "Treg"! # You must attack small ogres twice. hero .…" at bounding box center [1381, 359] width 325 height 572
click at [1348, 148] on div "# Defend against "Brak" and "Treg"! # You must attack small ogres twice. hero .…" at bounding box center [1381, 359] width 325 height 572
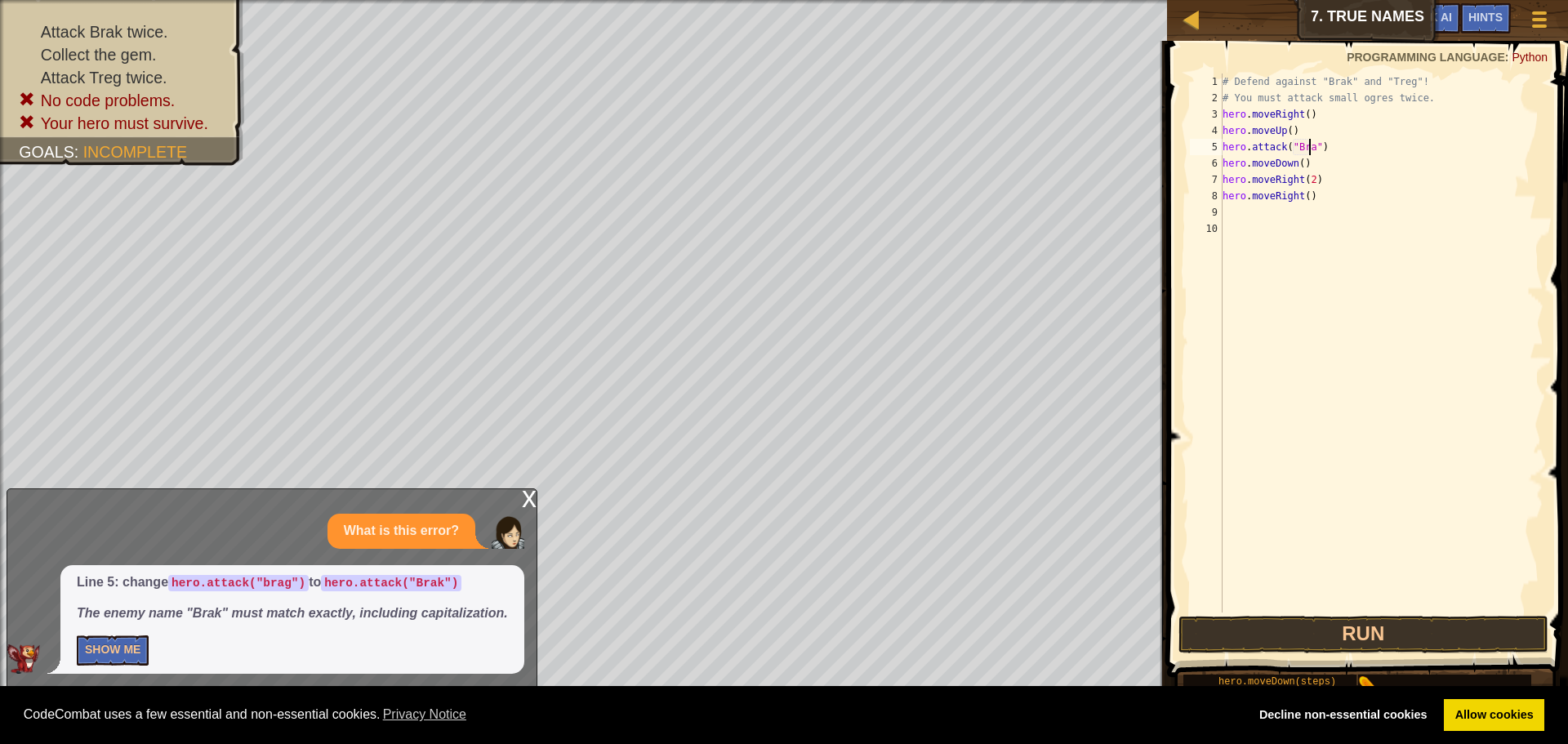
type textarea "hero.attack("Brak")"
click at [1348, 147] on div "# Defend against "Brak" and "Treg"! # You must attack small ogres twice. hero .…" at bounding box center [1381, 359] width 325 height 572
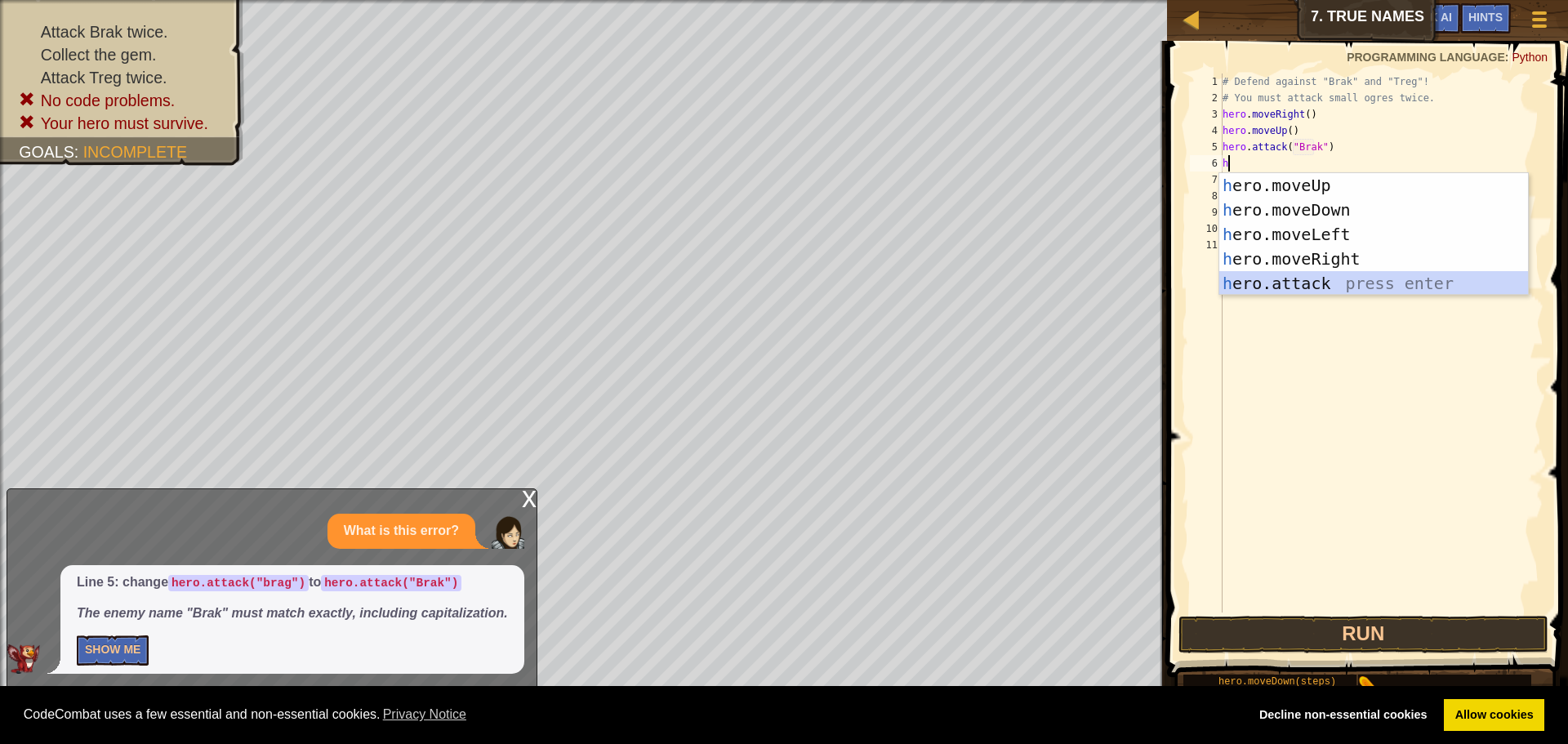
click at [1338, 277] on div "h ero.moveUp press enter h ero.moveDown press enter h ero.moveLeft press enter …" at bounding box center [1374, 259] width 309 height 171
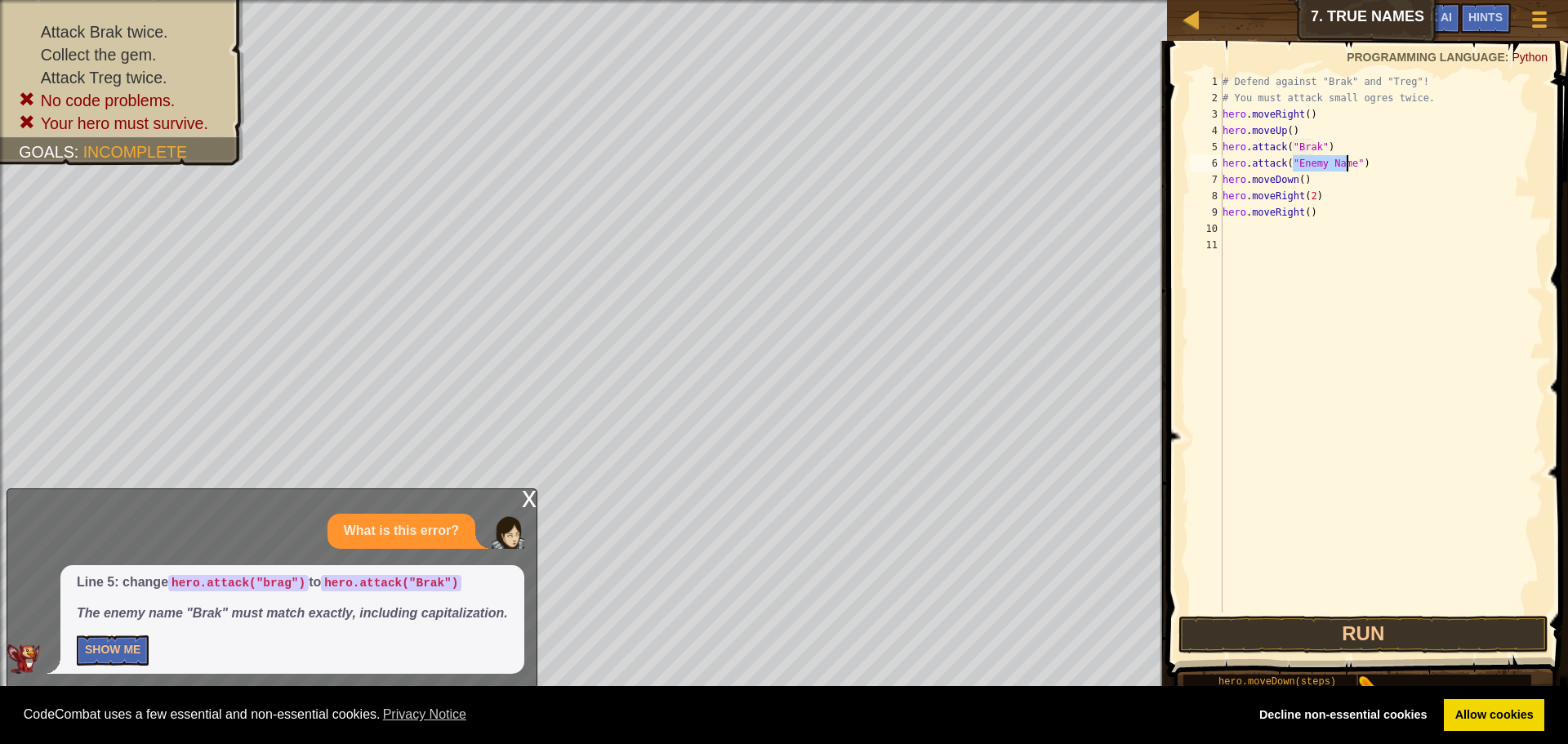
click at [1330, 164] on div "# Defend against "Brak" and "Treg"! # You must attack small ogres twice. hero .…" at bounding box center [1381, 343] width 325 height 539
click at [1330, 164] on div "# Defend against "Brak" and "Treg"! # You must attack small ogres twice. hero .…" at bounding box center [1381, 359] width 325 height 572
type textarea "hero.attack("Treg")"
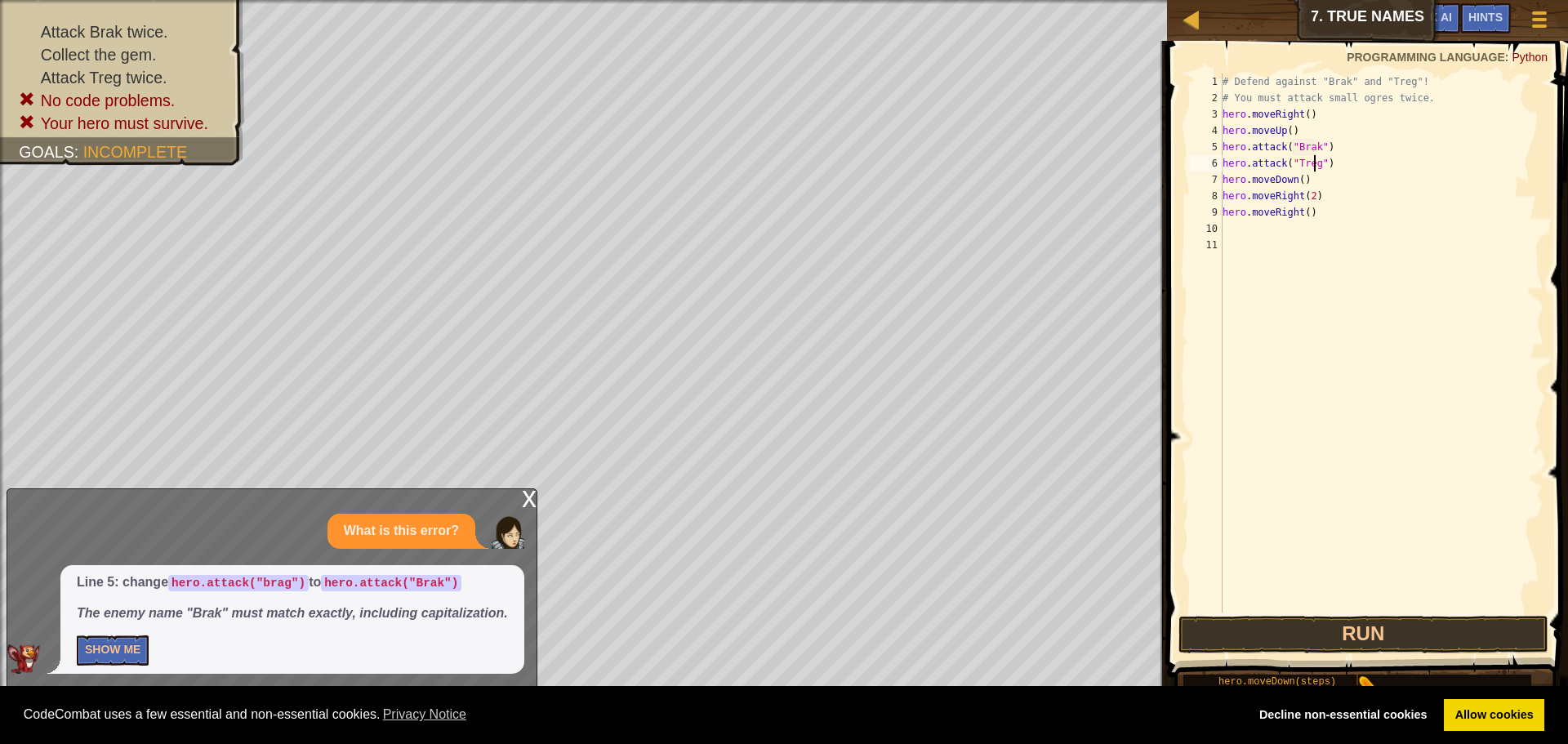
click at [1282, 635] on button "Run" at bounding box center [1363, 634] width 370 height 37
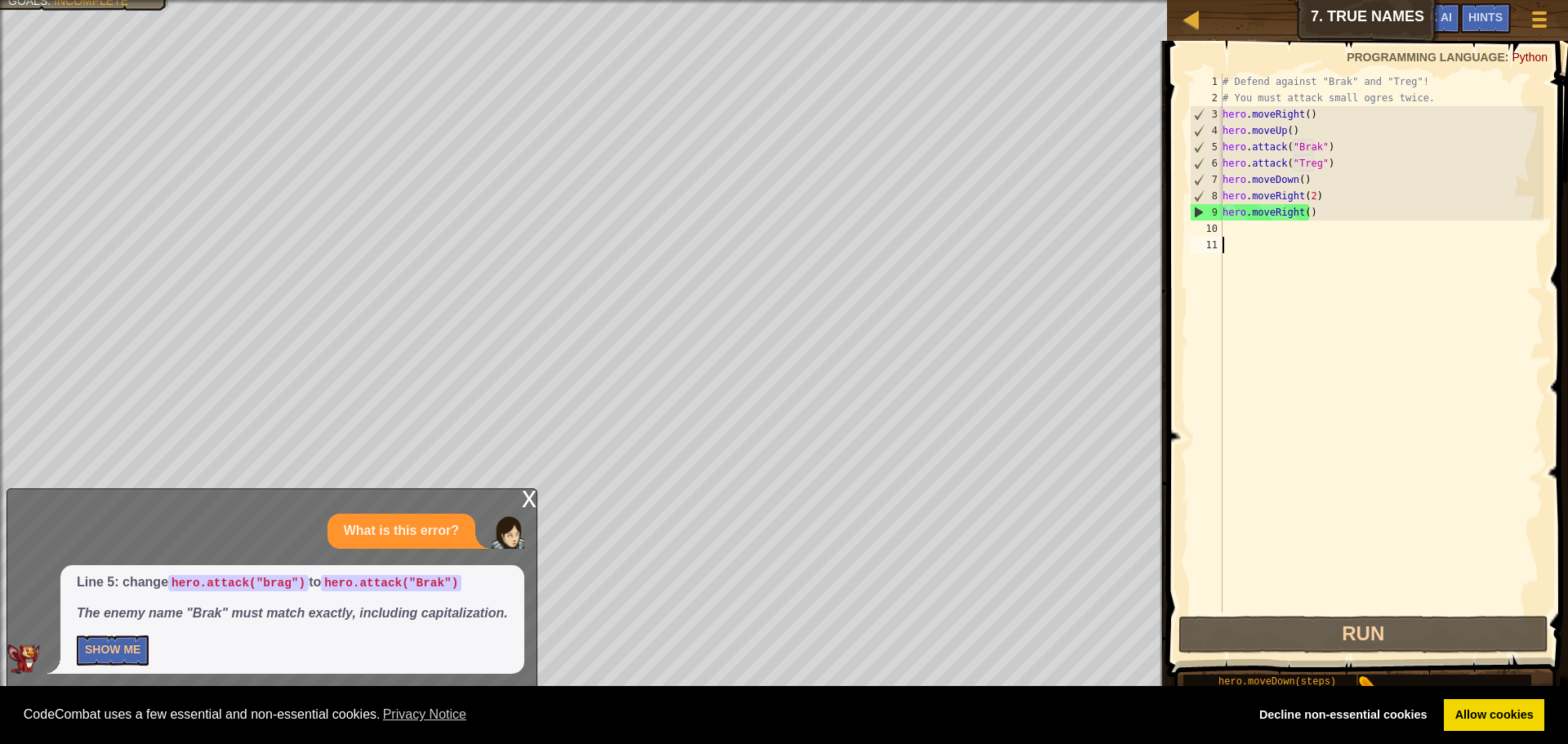
click at [1442, 512] on div "# Defend against "Brak" and "Treg"! # You must attack small ogres twice. hero .…" at bounding box center [1381, 359] width 325 height 572
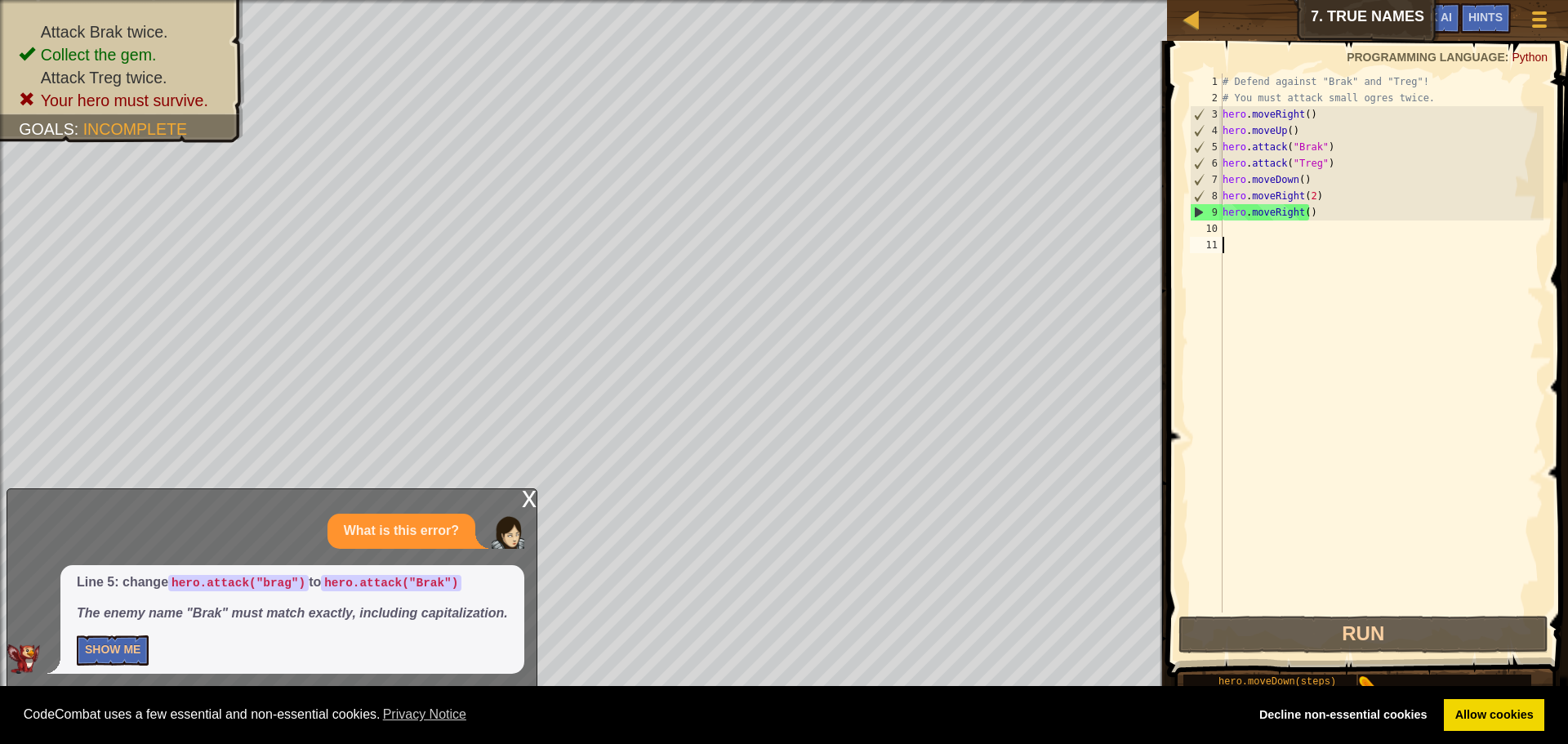
scroll to position [7, 0]
click at [1304, 214] on div "# Defend against "Brak" and "Treg"! # You must attack small ogres twice. hero .…" at bounding box center [1381, 359] width 325 height 572
type textarea "hero.moveRight(2)"
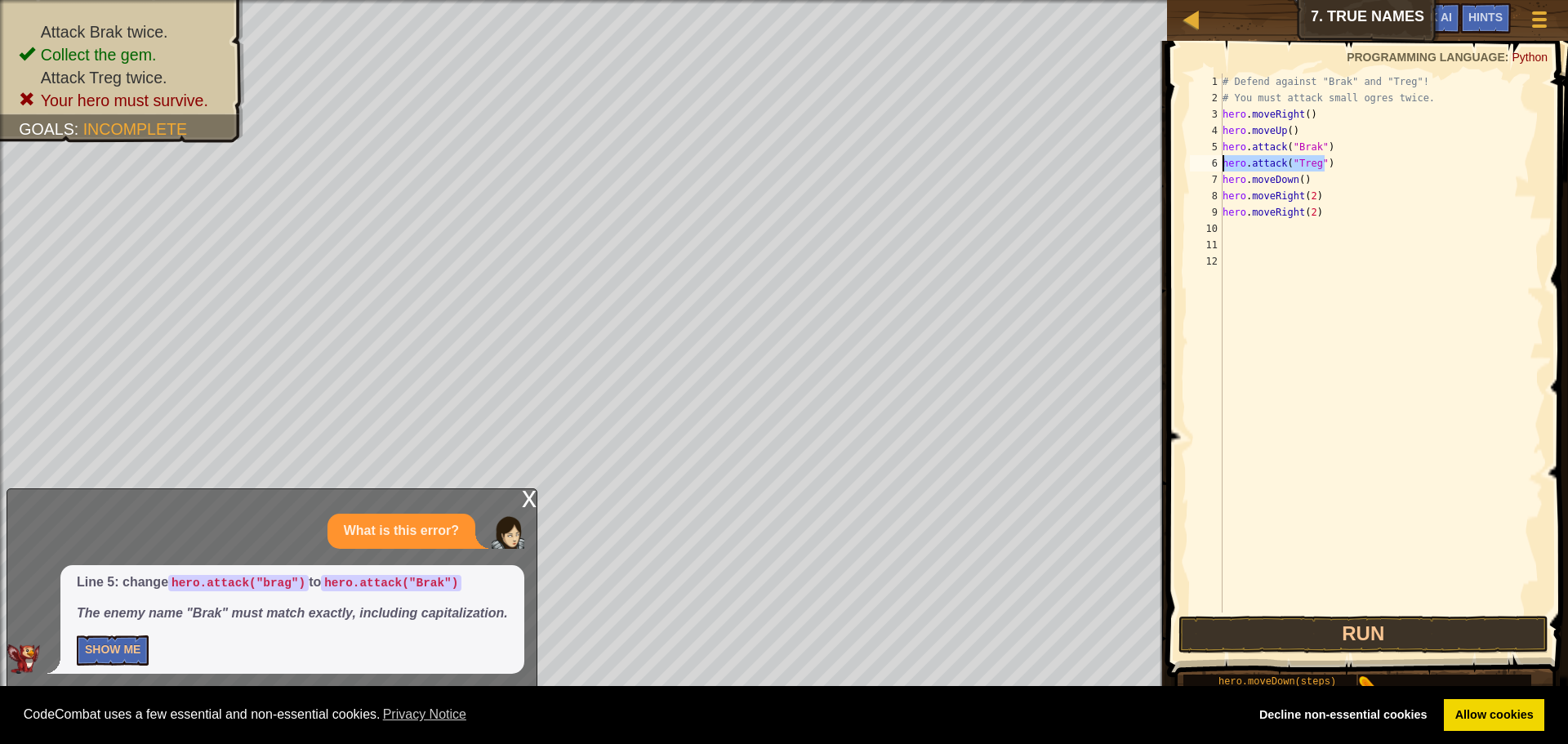
drag, startPoint x: 1352, startPoint y: 160, endPoint x: 1199, endPoint y: 170, distance: 153.3
click at [1199, 170] on div "1 2 3 4 5 6 7 8 9 10 11 12 # Defend against "Brak" and "Treg"! # You must attac…" at bounding box center [1365, 343] width 357 height 539
type textarea "hero.attack("Treg")"
drag, startPoint x: 1325, startPoint y: 210, endPoint x: 1220, endPoint y: 220, distance: 105.5
click at [1220, 220] on div "1 2 3 4 5 6 7 8 9 10 11 12 # Defend against "Brak" and "Treg"! # You must attac…" at bounding box center [1365, 343] width 357 height 539
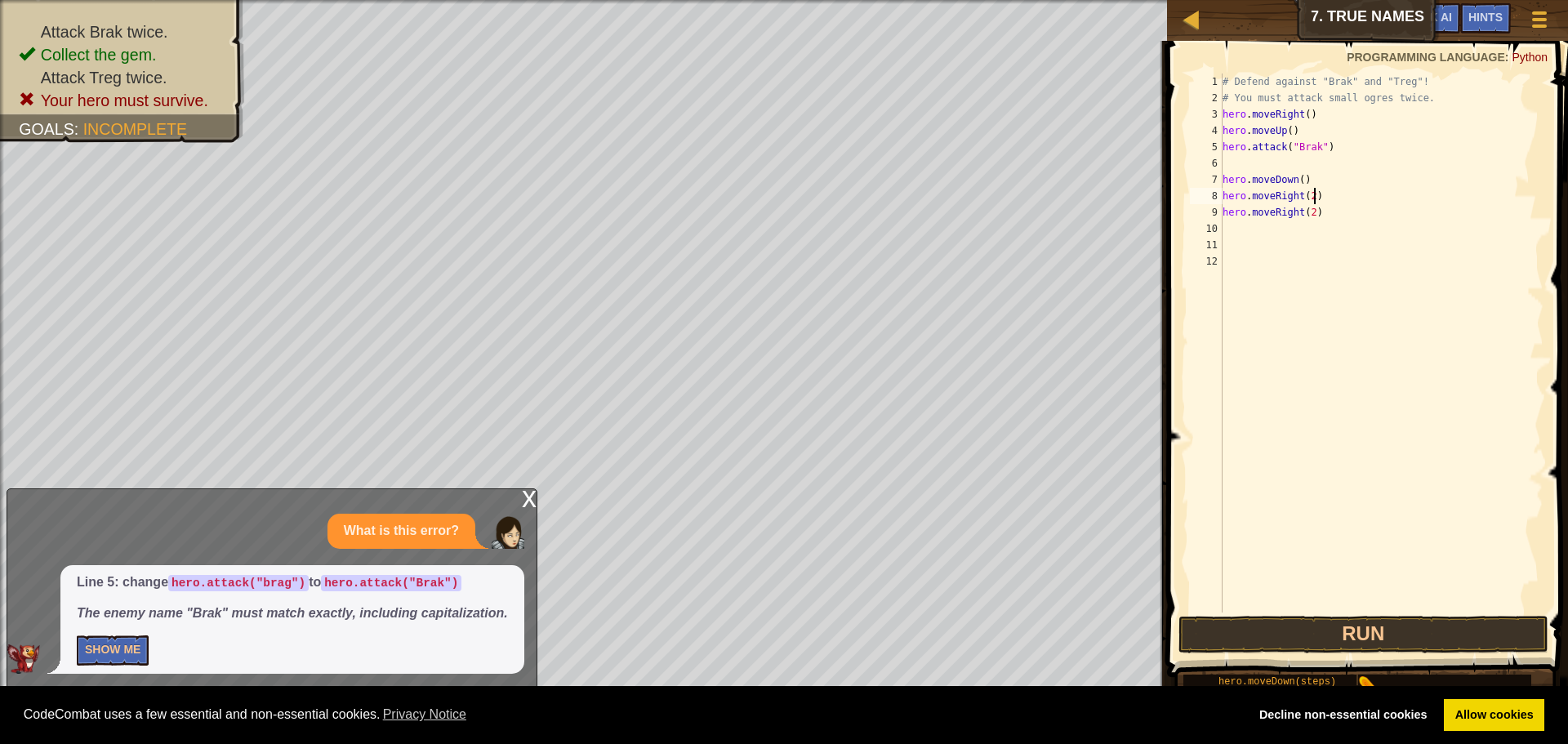
click at [1337, 204] on div "# Defend against "Brak" and "Treg"! # You must attack small ogres twice. hero .…" at bounding box center [1381, 359] width 325 height 572
type textarea "hero.moveRight(2)"
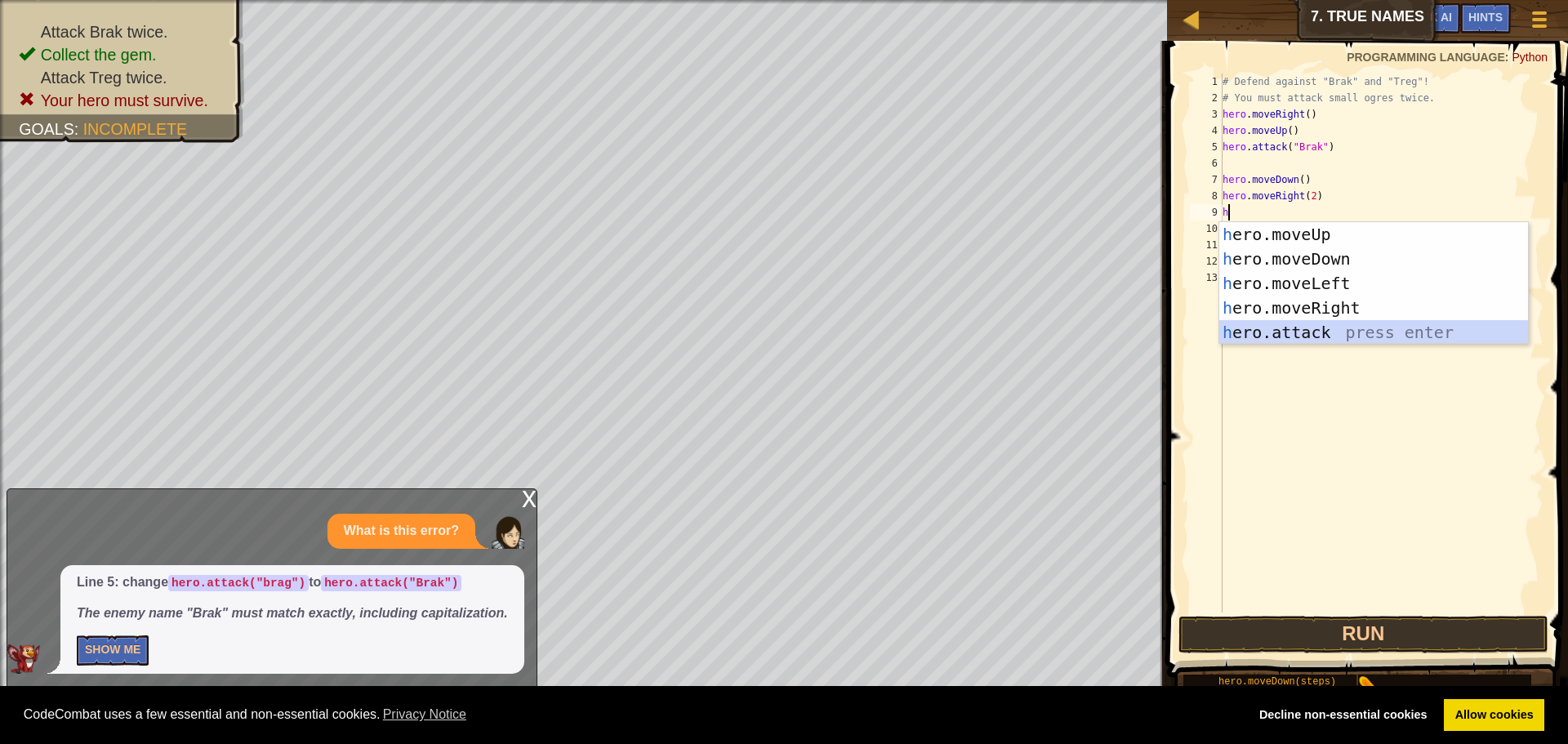
click at [1270, 332] on div "h ero.moveUp press enter h ero.moveDown press enter h ero.moveLeft press enter …" at bounding box center [1374, 308] width 309 height 171
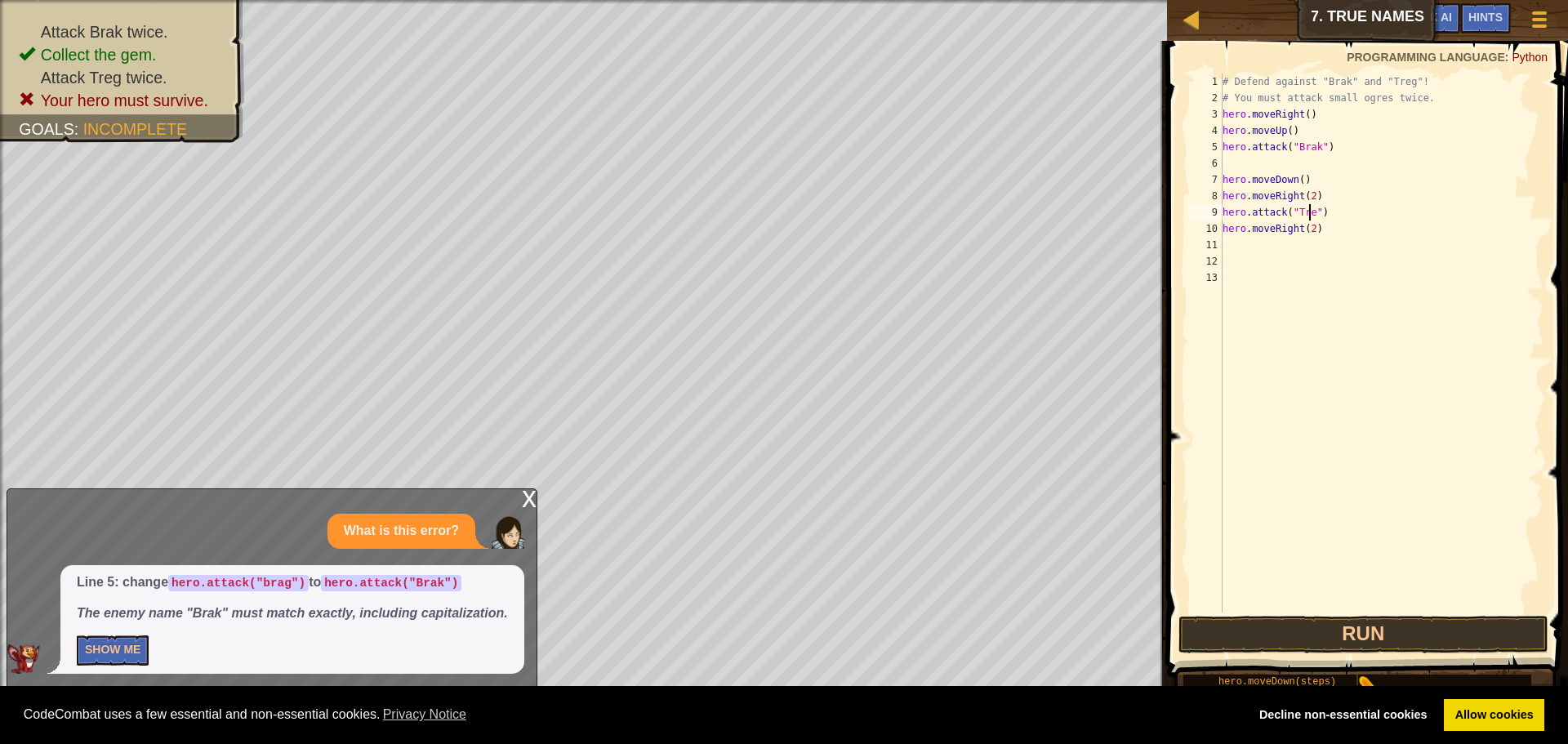
scroll to position [7, 7]
type textarea "hero.attack("Treg")"
click at [1361, 643] on button "Run" at bounding box center [1363, 634] width 370 height 37
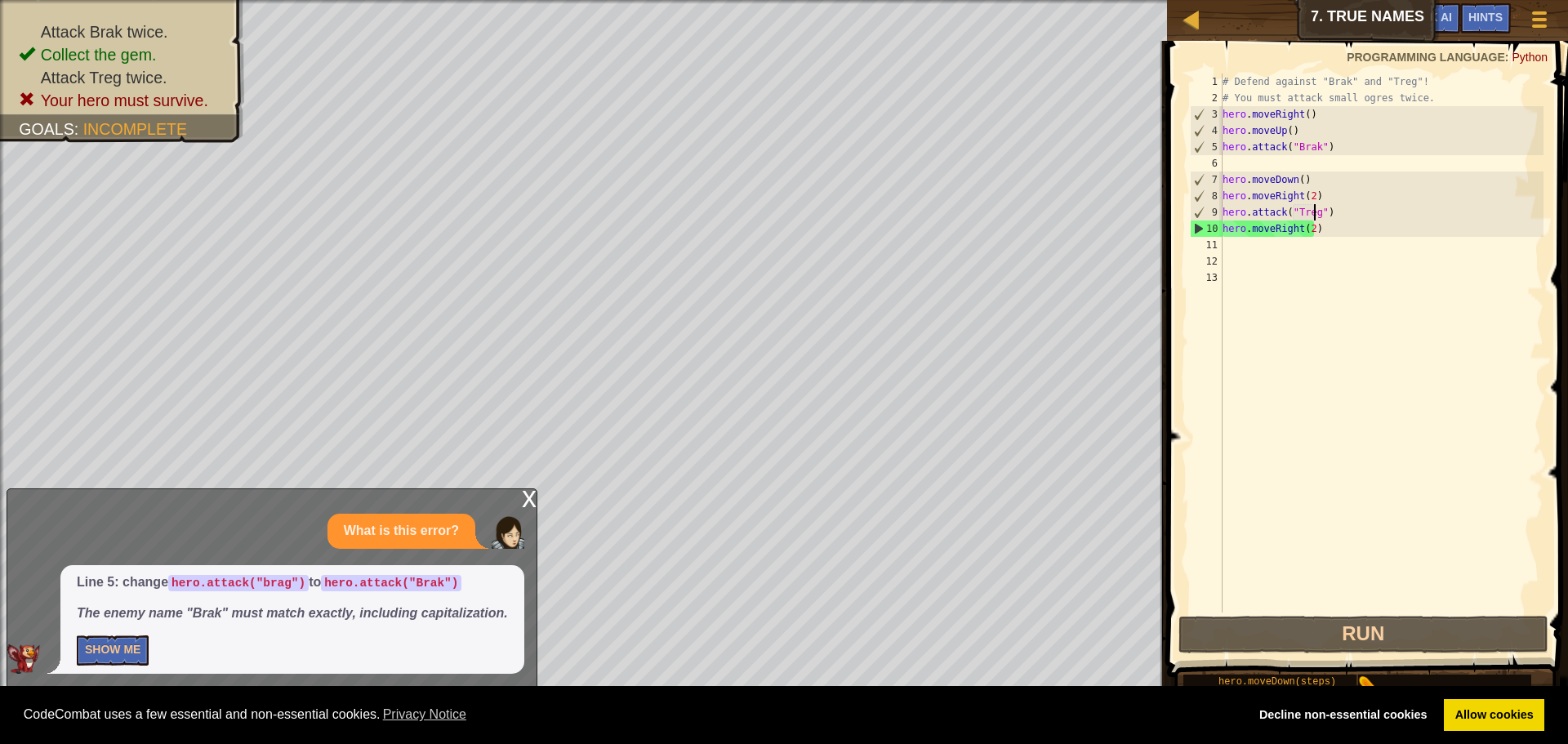
click at [1353, 157] on div "# Defend against "Brak" and "Treg"! # You must attack small ogres twice. hero .…" at bounding box center [1381, 359] width 325 height 572
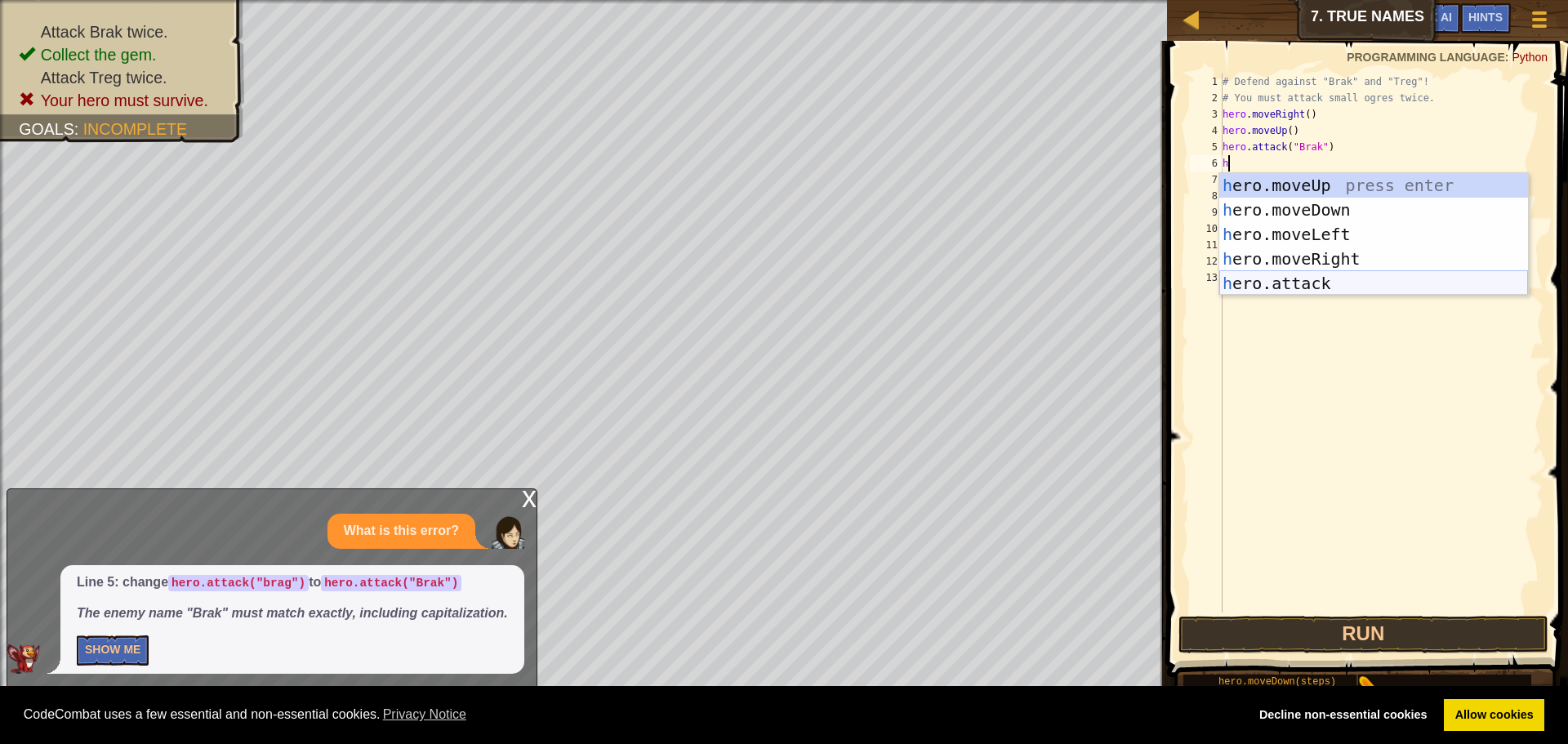
click at [1292, 273] on div "h ero.moveUp press enter h ero.moveDown press enter h ero.moveLeft press enter …" at bounding box center [1374, 259] width 309 height 171
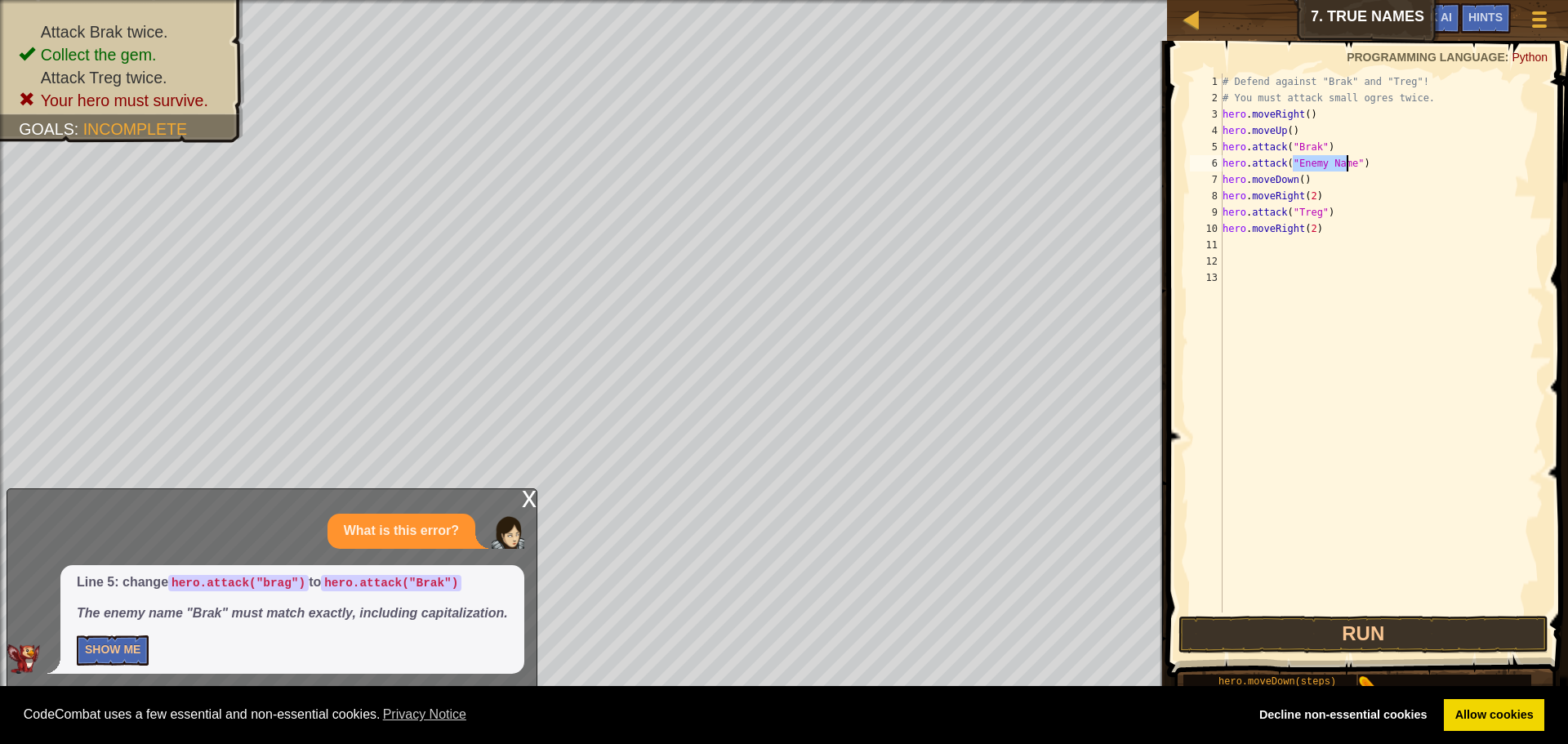
click at [1324, 165] on div "# Defend against "Brak" and "Treg"! # You must attack small ogres twice. hero .…" at bounding box center [1381, 343] width 325 height 539
click at [1324, 165] on div "# Defend against "Brak" and "Treg"! # You must attack small ogres twice. hero .…" at bounding box center [1381, 359] width 325 height 572
click at [1324, 165] on div "# Defend against "Brak" and "Treg"! # You must attack small ogres twice. hero .…" at bounding box center [1381, 343] width 325 height 539
click at [1324, 165] on div "# Defend against "Brak" and "Treg"! # You must attack small ogres twice. hero .…" at bounding box center [1381, 359] width 325 height 572
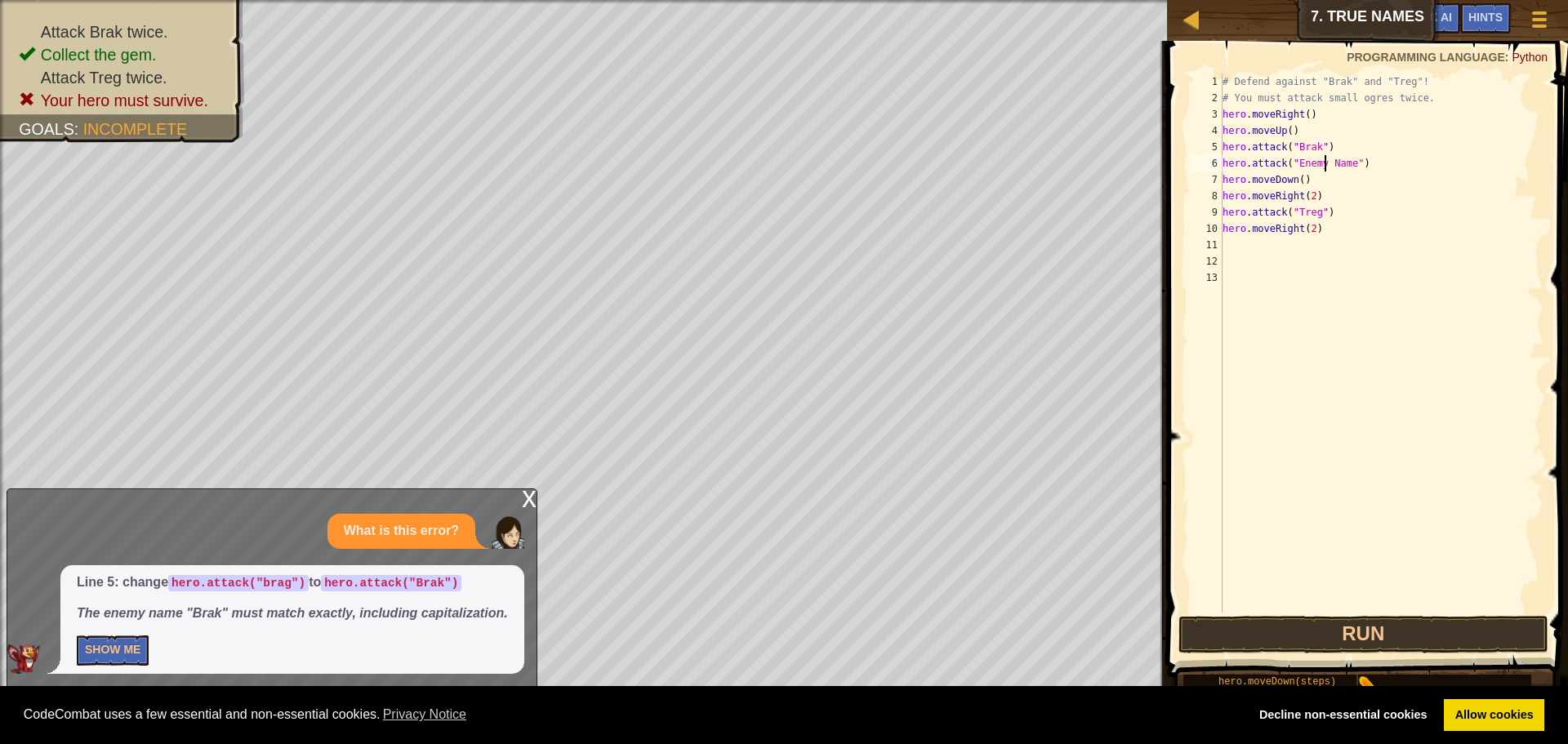
click at [1324, 165] on div "# Defend against "Brak" and "Treg"! # You must attack small ogres twice. hero .…" at bounding box center [1381, 359] width 325 height 572
click at [1333, 221] on div "# Defend against "Brak" and "Treg"! # You must attack small ogres twice. hero .…" at bounding box center [1381, 359] width 325 height 572
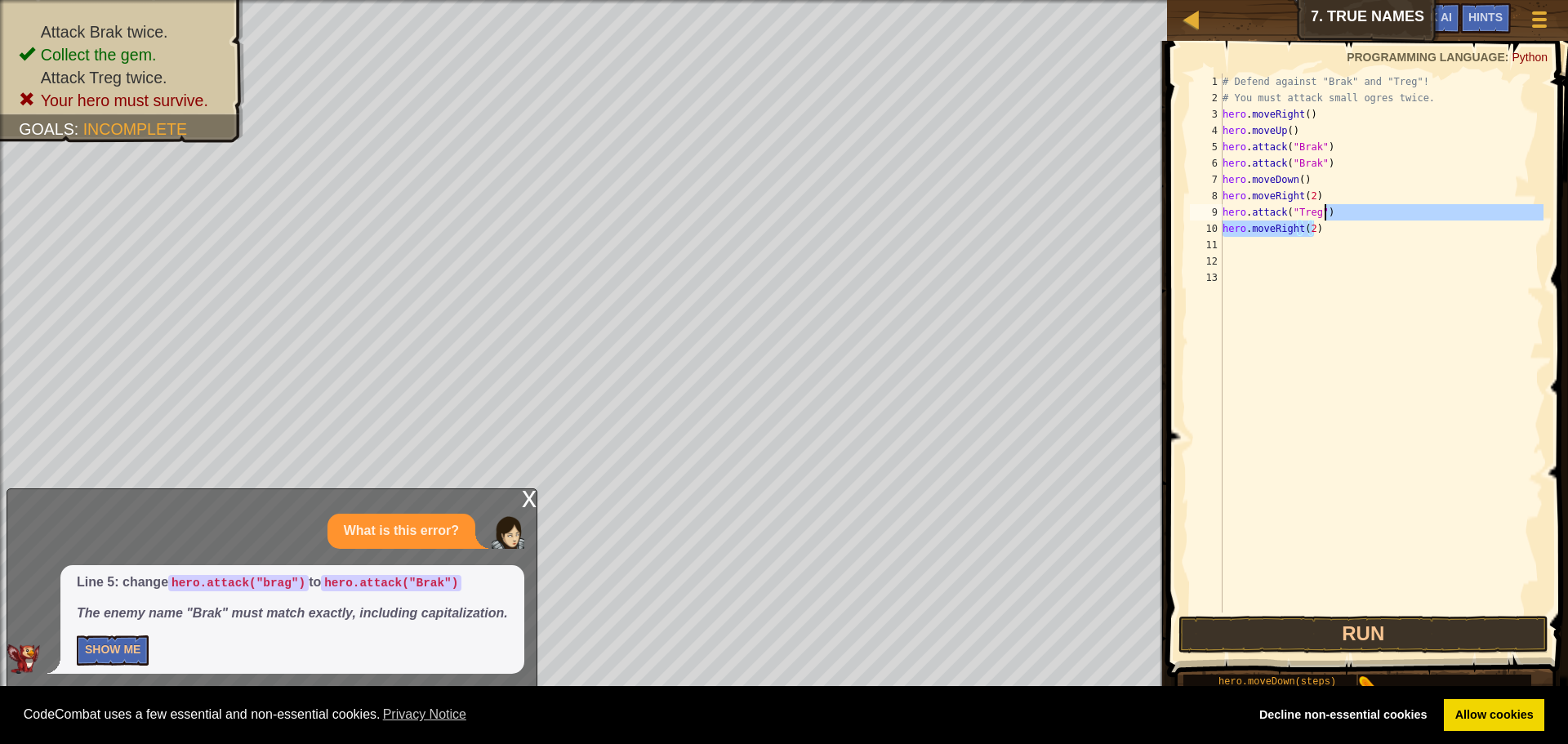
click at [1333, 217] on div "# Defend against "Brak" and "Treg"! # You must attack small ogres twice. hero .…" at bounding box center [1381, 359] width 325 height 572
click at [1333, 216] on div "# Defend against "Brak" and "Treg"! # You must attack small ogres twice. hero .…" at bounding box center [1381, 343] width 325 height 539
type textarea "hero.attack("Treg")"
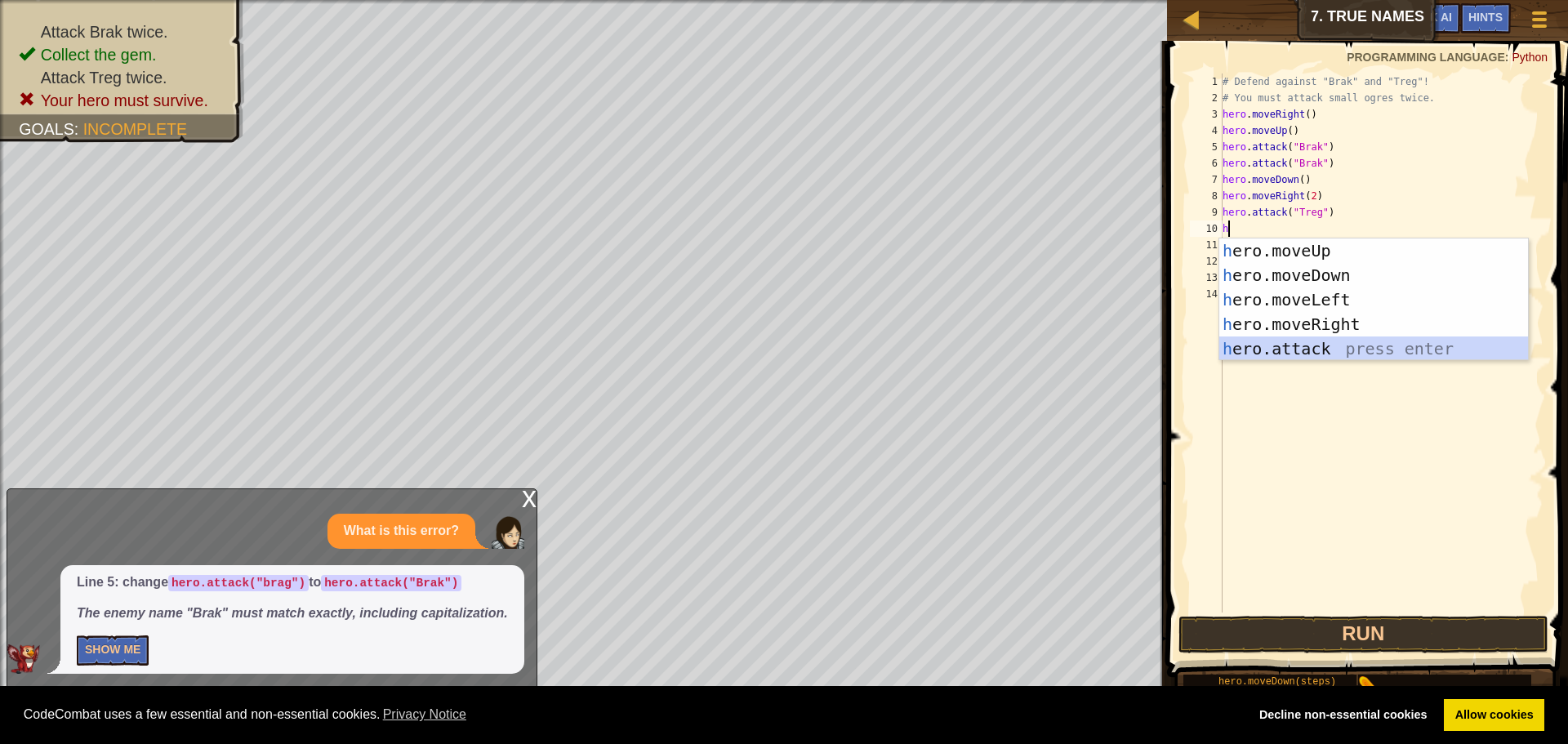
click at [1311, 349] on div "h ero.moveUp press enter h ero.moveDown press enter h ero.moveLeft press enter …" at bounding box center [1374, 324] width 309 height 171
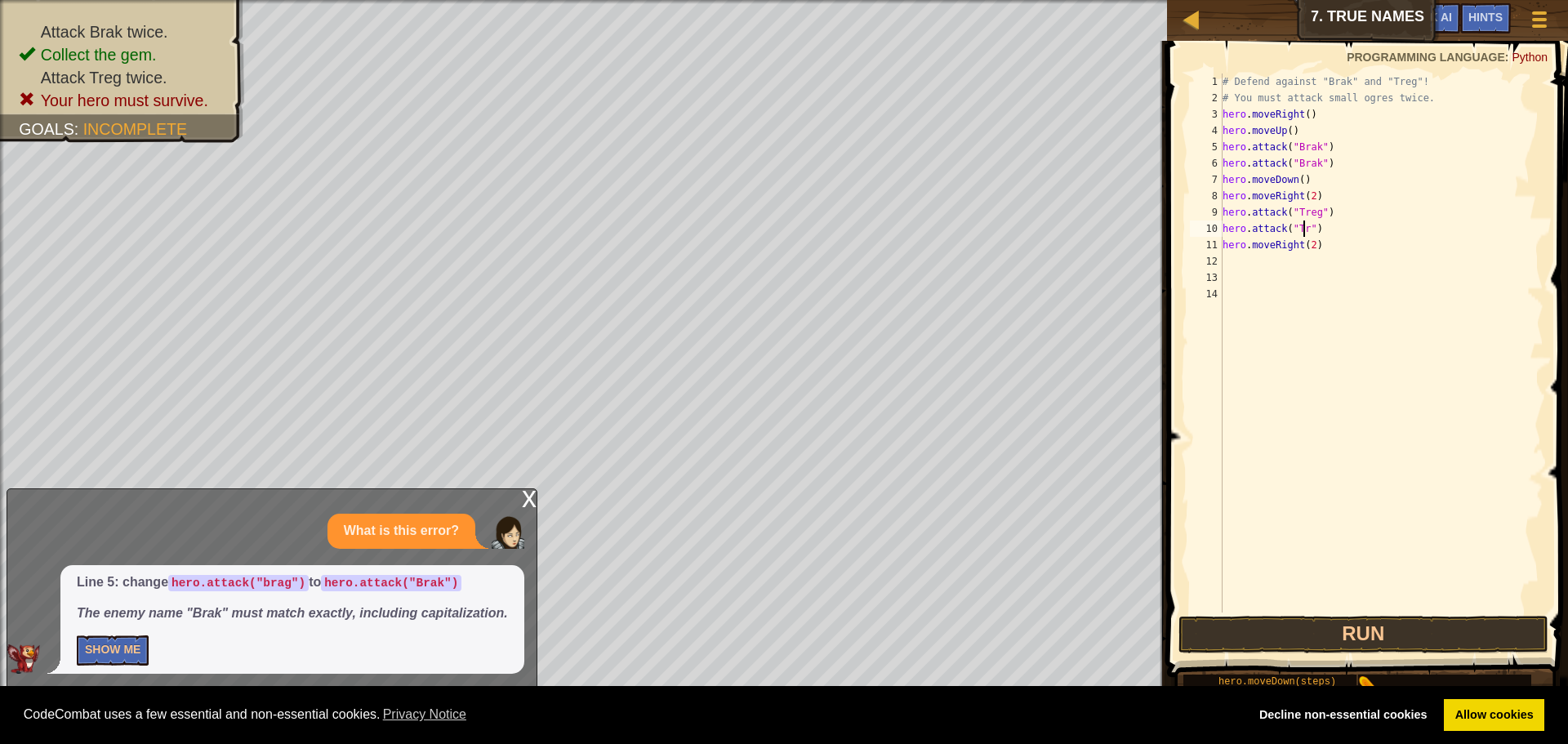
scroll to position [7, 7]
click at [1369, 639] on button "Run" at bounding box center [1363, 634] width 370 height 37
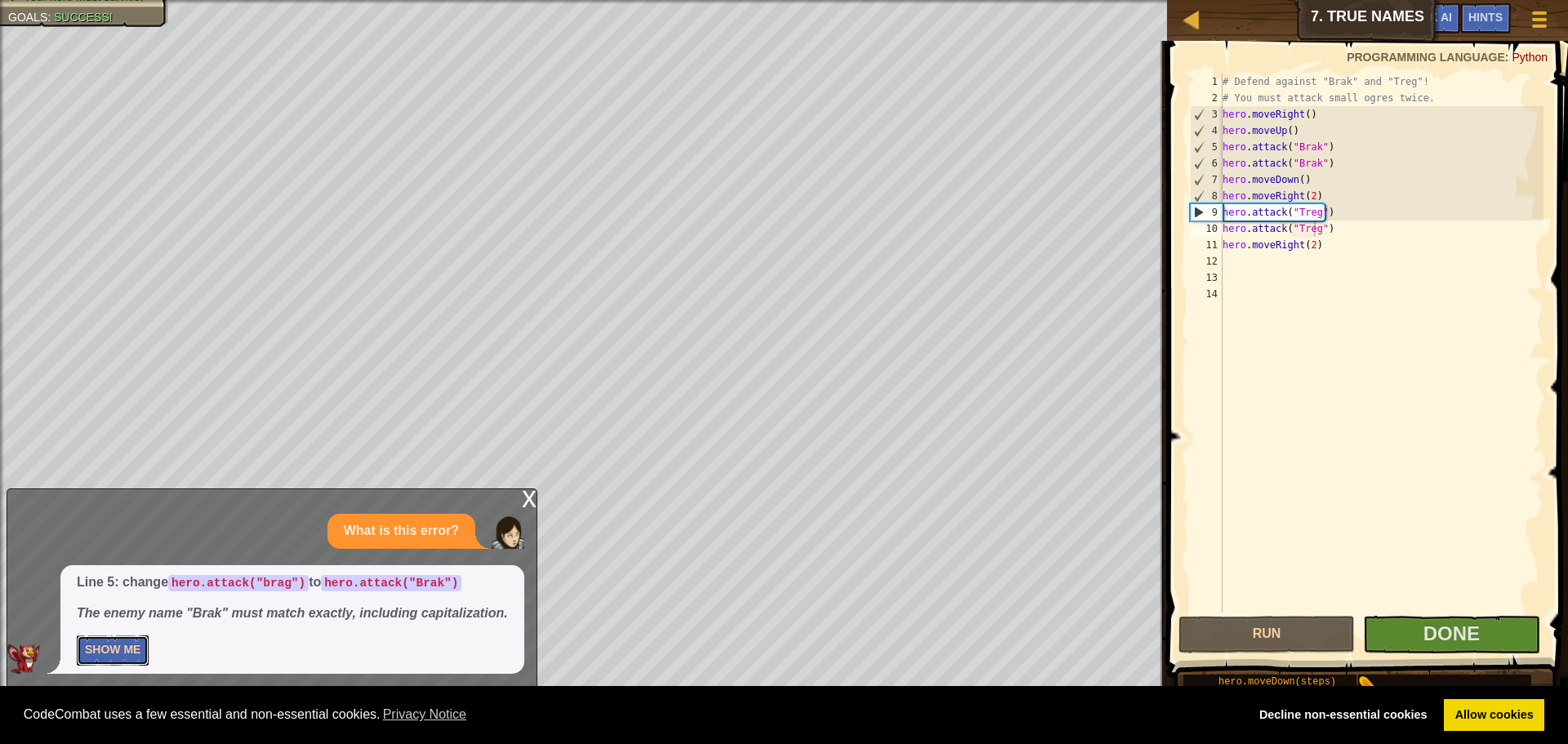
click at [100, 657] on button "Show Me" at bounding box center [113, 650] width 72 height 30
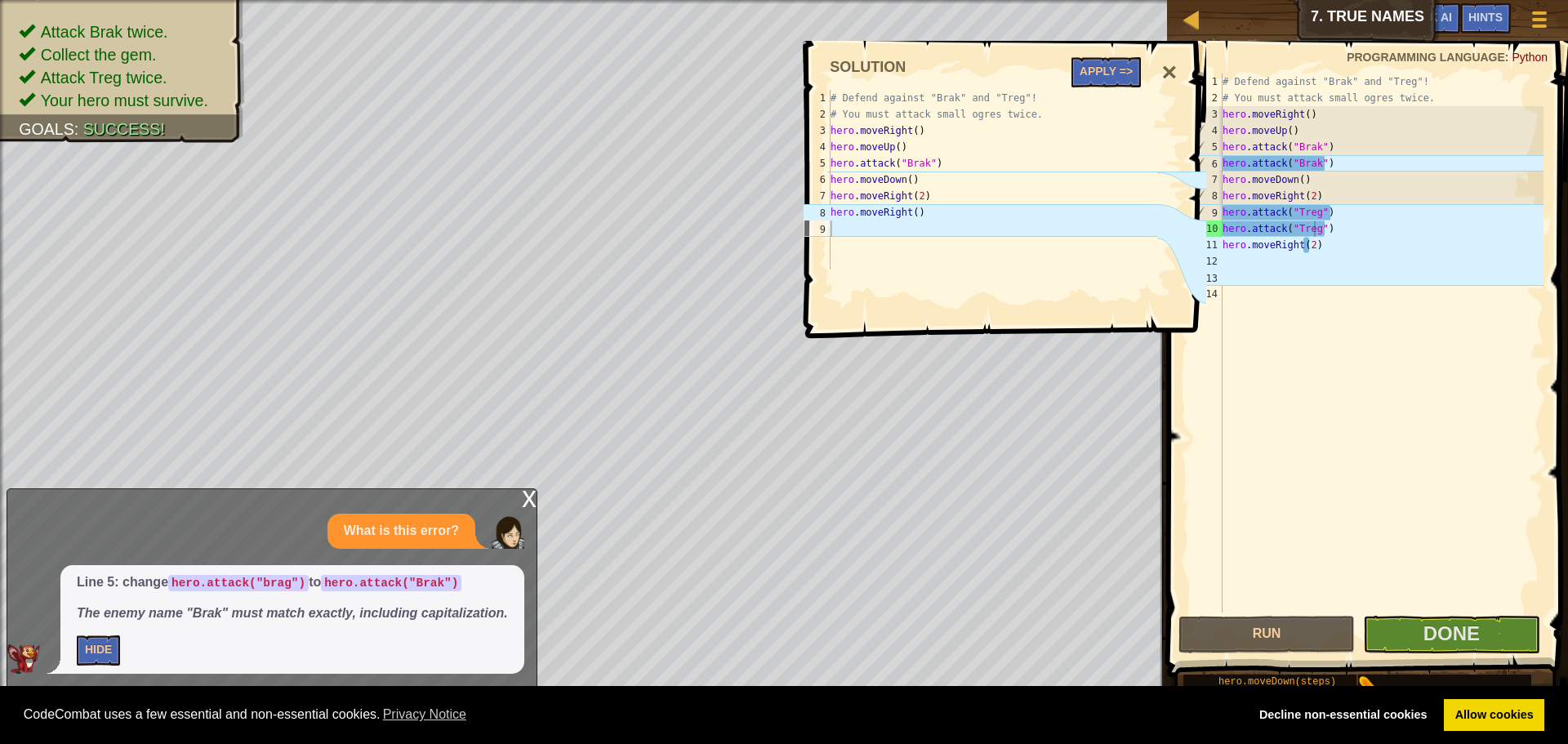
click at [1160, 65] on div "×" at bounding box center [1169, 73] width 32 height 37
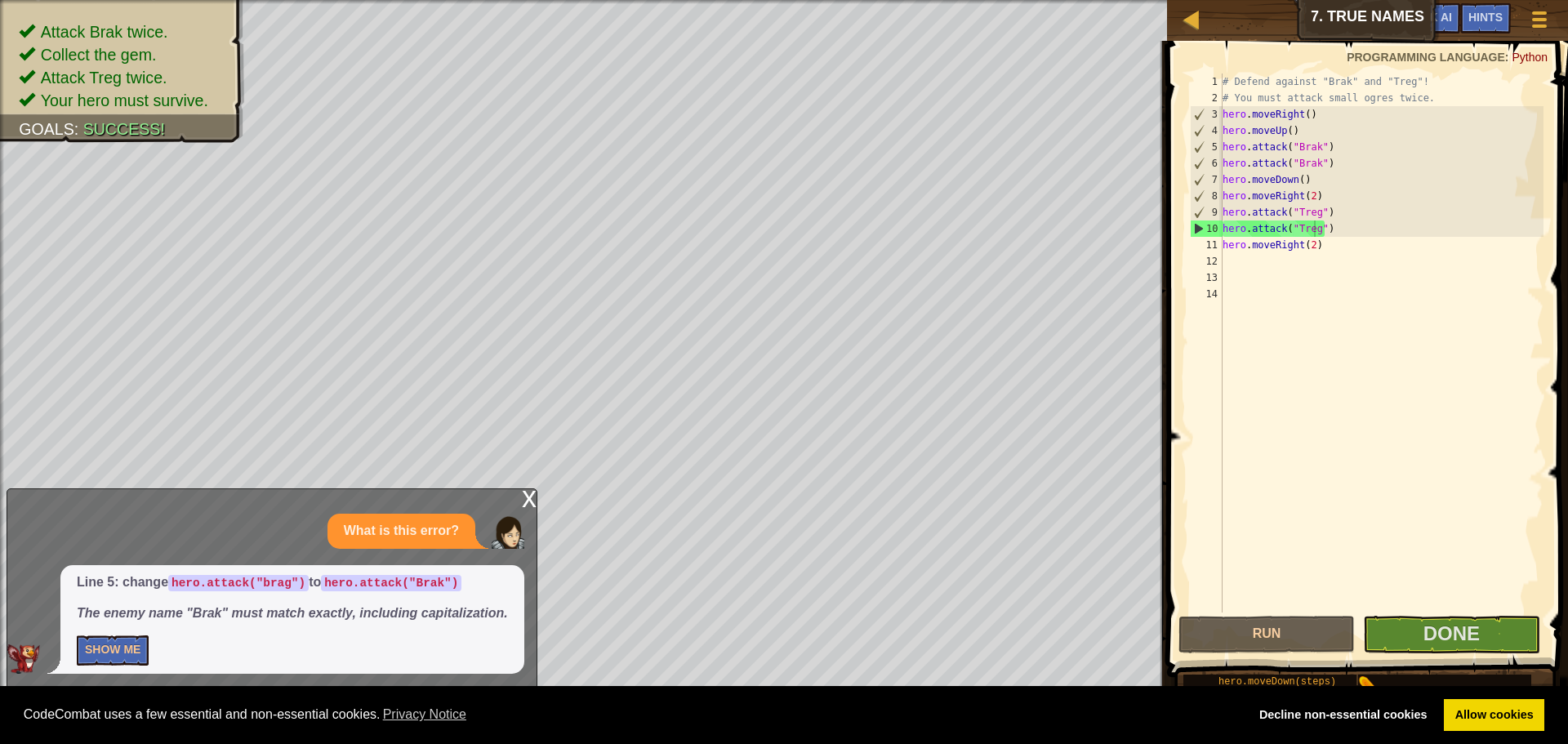
click at [504, 507] on div "x What is this error? Line 5: change hero.attack("brag") to hero.attack("Brak")…" at bounding box center [272, 590] width 531 height 203
click at [1312, 251] on div "# Defend against "Brak" and "Treg"! # You must attack small ogres twice. hero .…" at bounding box center [1381, 359] width 325 height 572
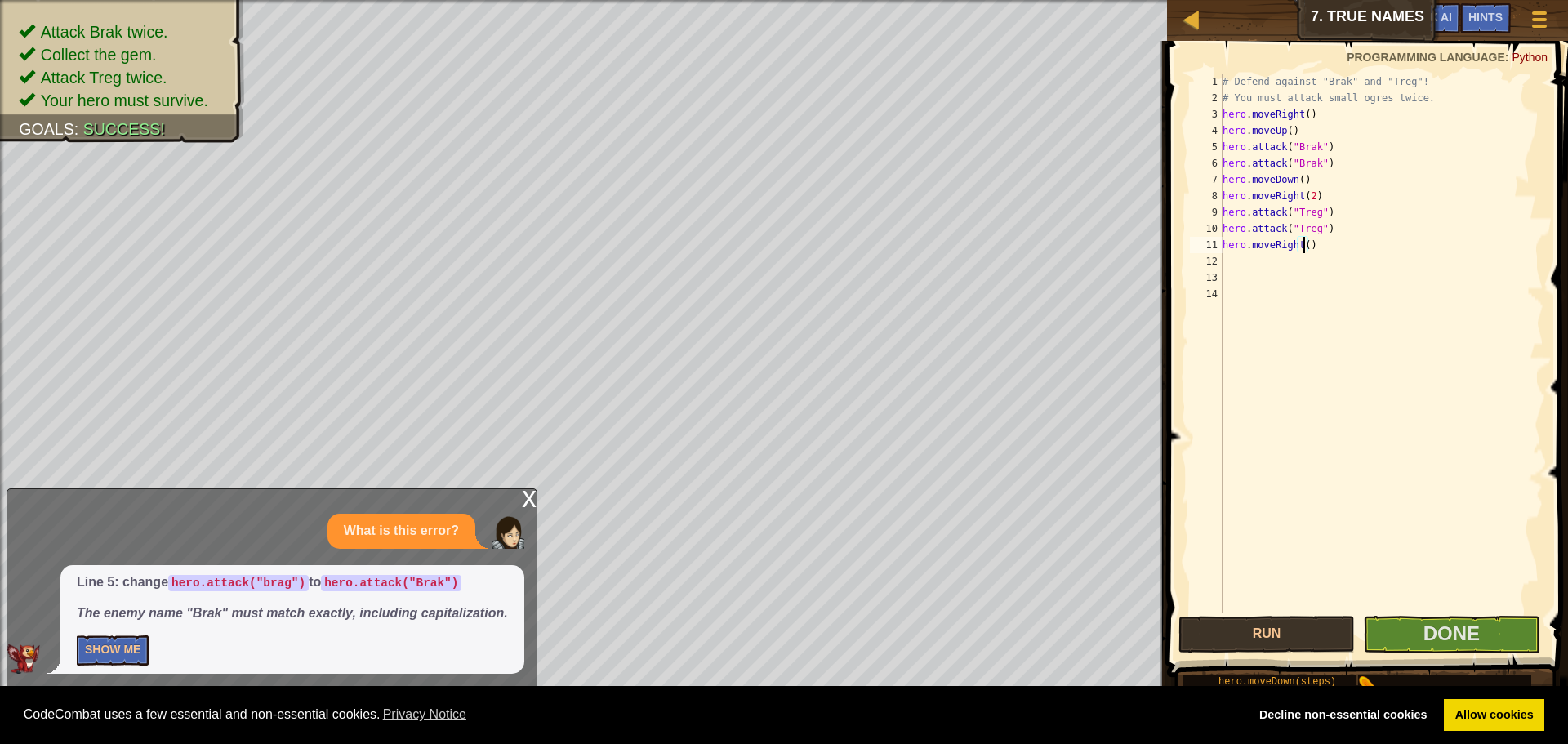
type textarea "hero.moveRight(3)"
click at [1441, 632] on span "Done" at bounding box center [1452, 633] width 57 height 22
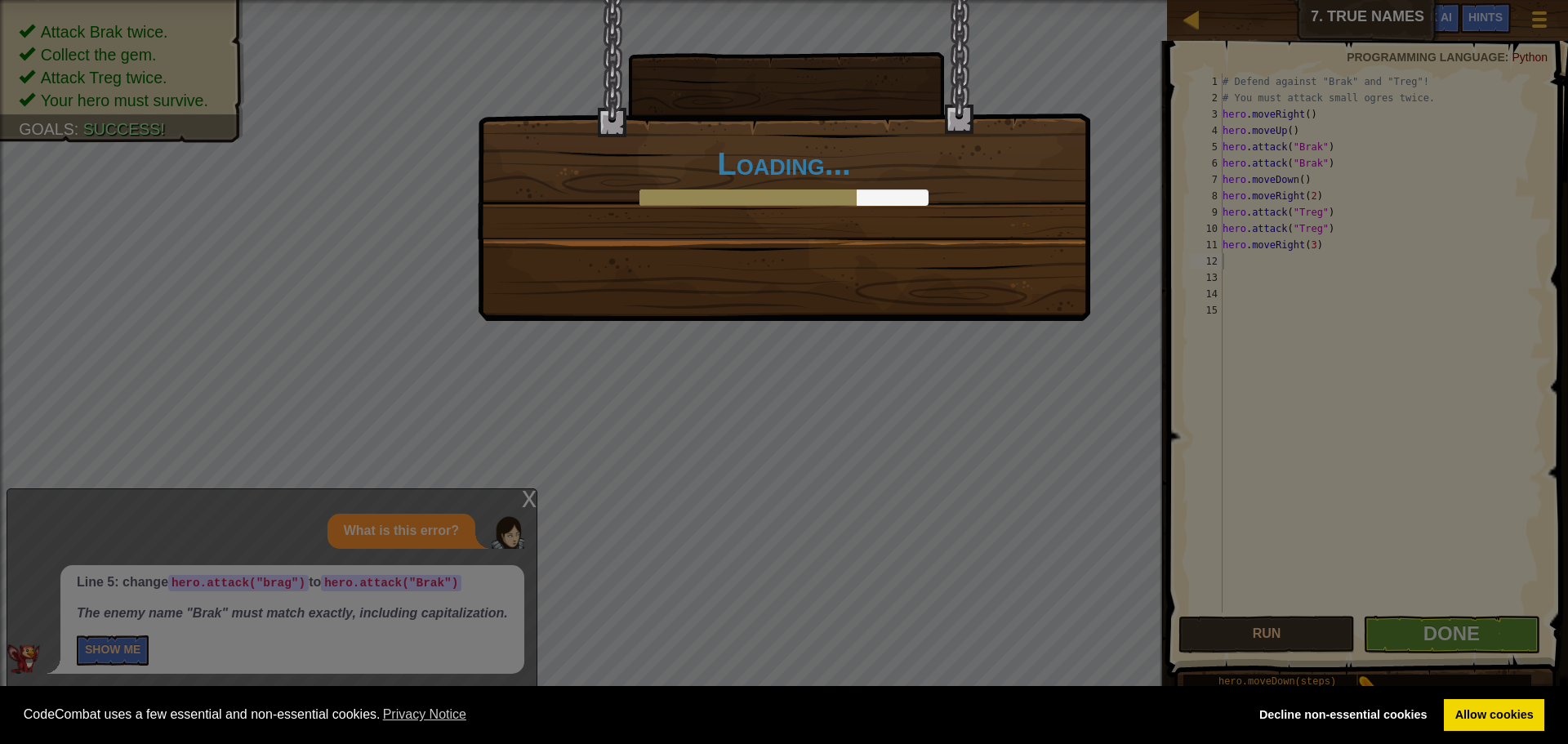
click at [720, 154] on h1 "Loading..." at bounding box center [784, 164] width 578 height 34
click at [1488, 628] on div "Loading..." at bounding box center [784, 372] width 1568 height 744
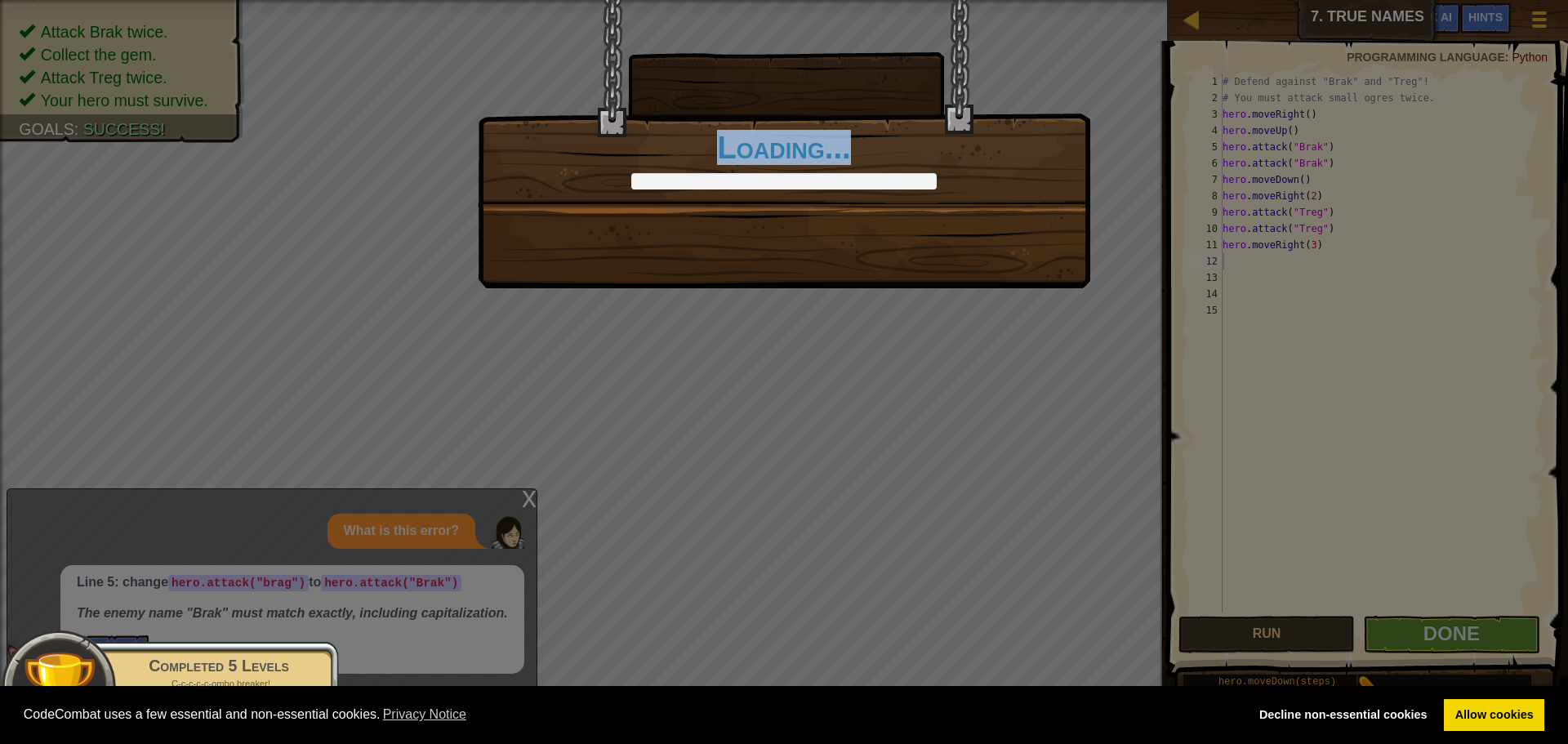
click at [1488, 628] on div "Brak and Treg have learned not to mess with you. +0 +0 Clean code: no code erro…" at bounding box center [784, 372] width 1568 height 744
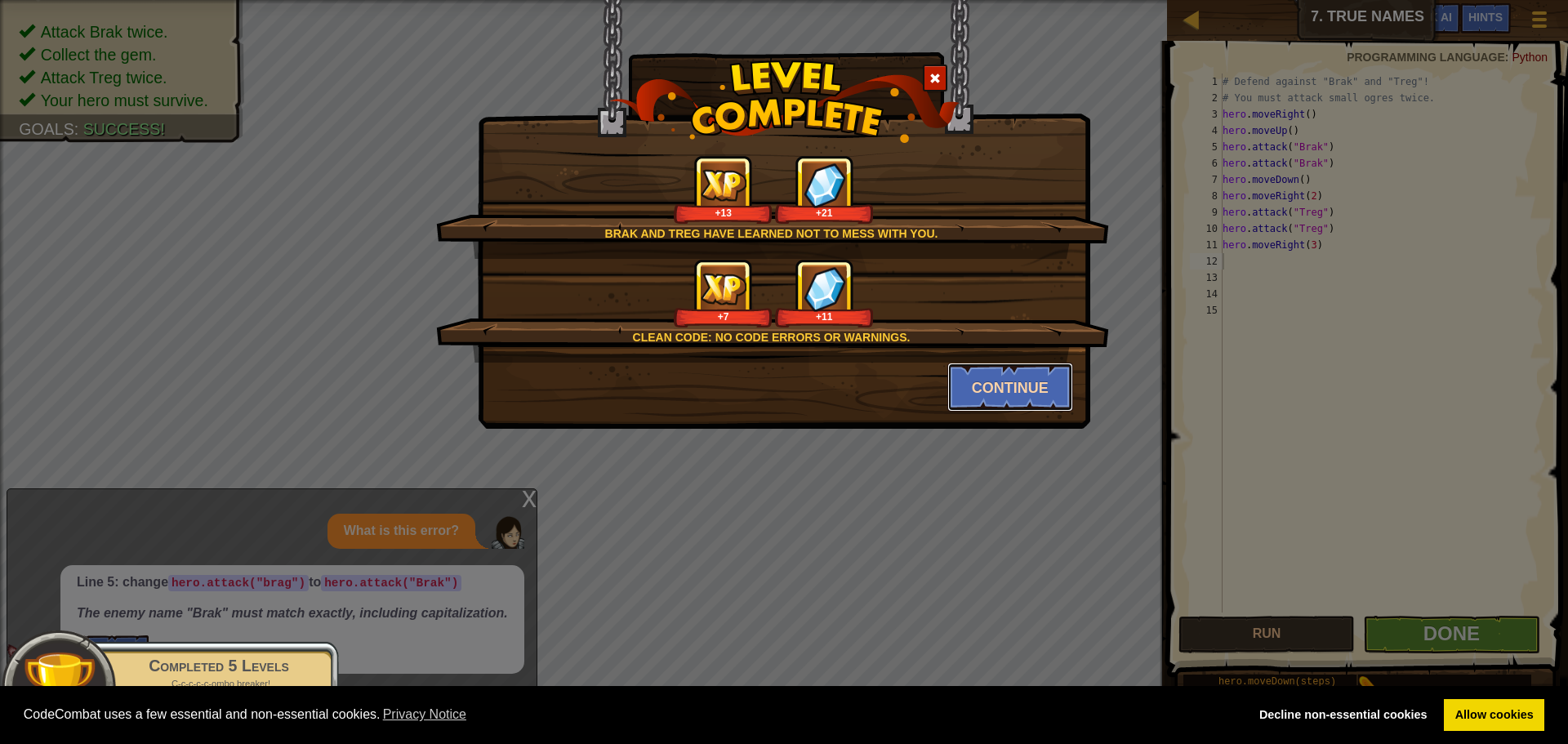
click at [1024, 398] on button "Continue" at bounding box center [1011, 387] width 126 height 49
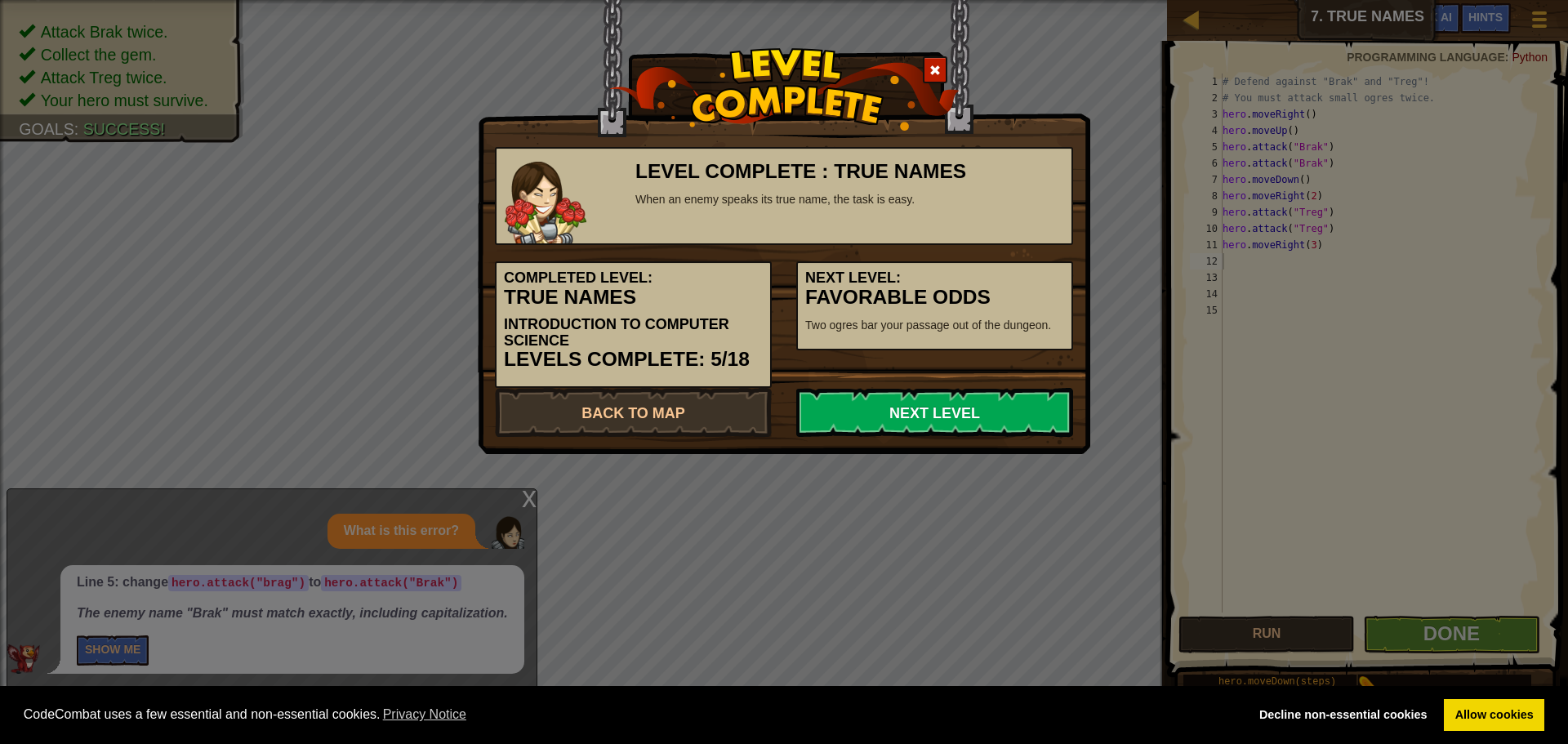
click at [888, 414] on link "Next Level" at bounding box center [935, 412] width 277 height 49
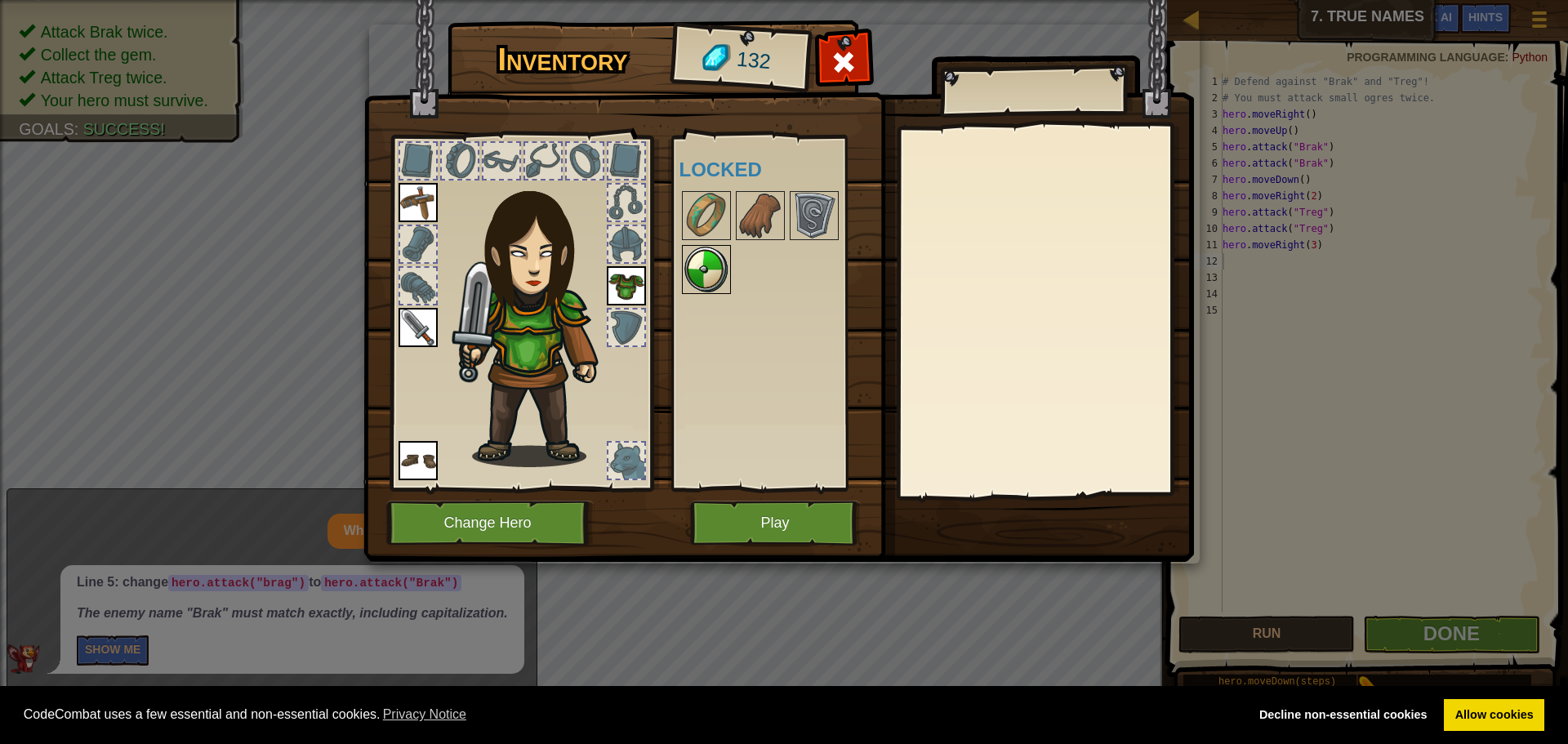
click at [712, 257] on img at bounding box center [706, 269] width 46 height 46
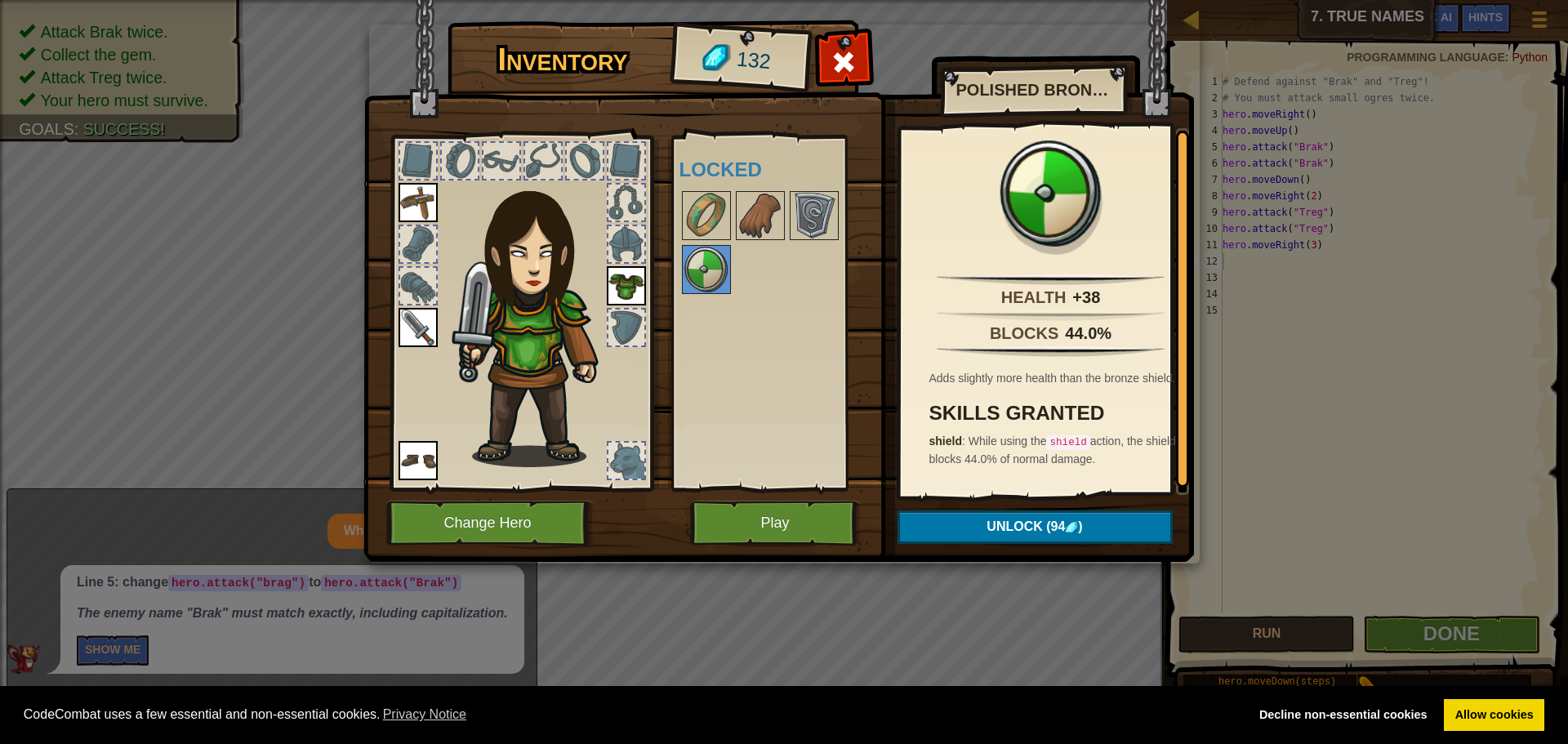
click at [732, 210] on div at bounding box center [782, 243] width 205 height 108
click at [810, 199] on img at bounding box center [814, 215] width 46 height 46
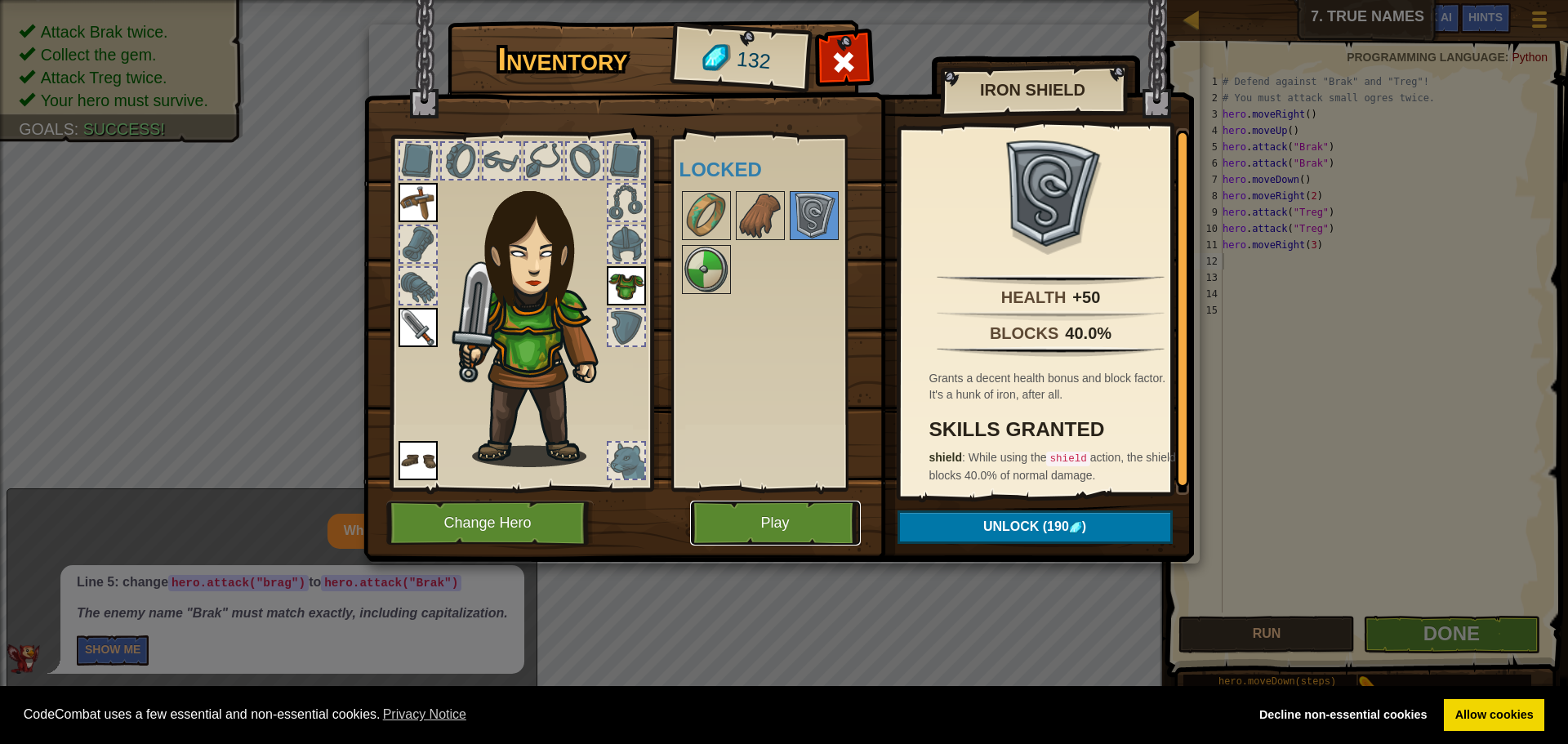
click at [826, 525] on button "Play" at bounding box center [776, 523] width 171 height 45
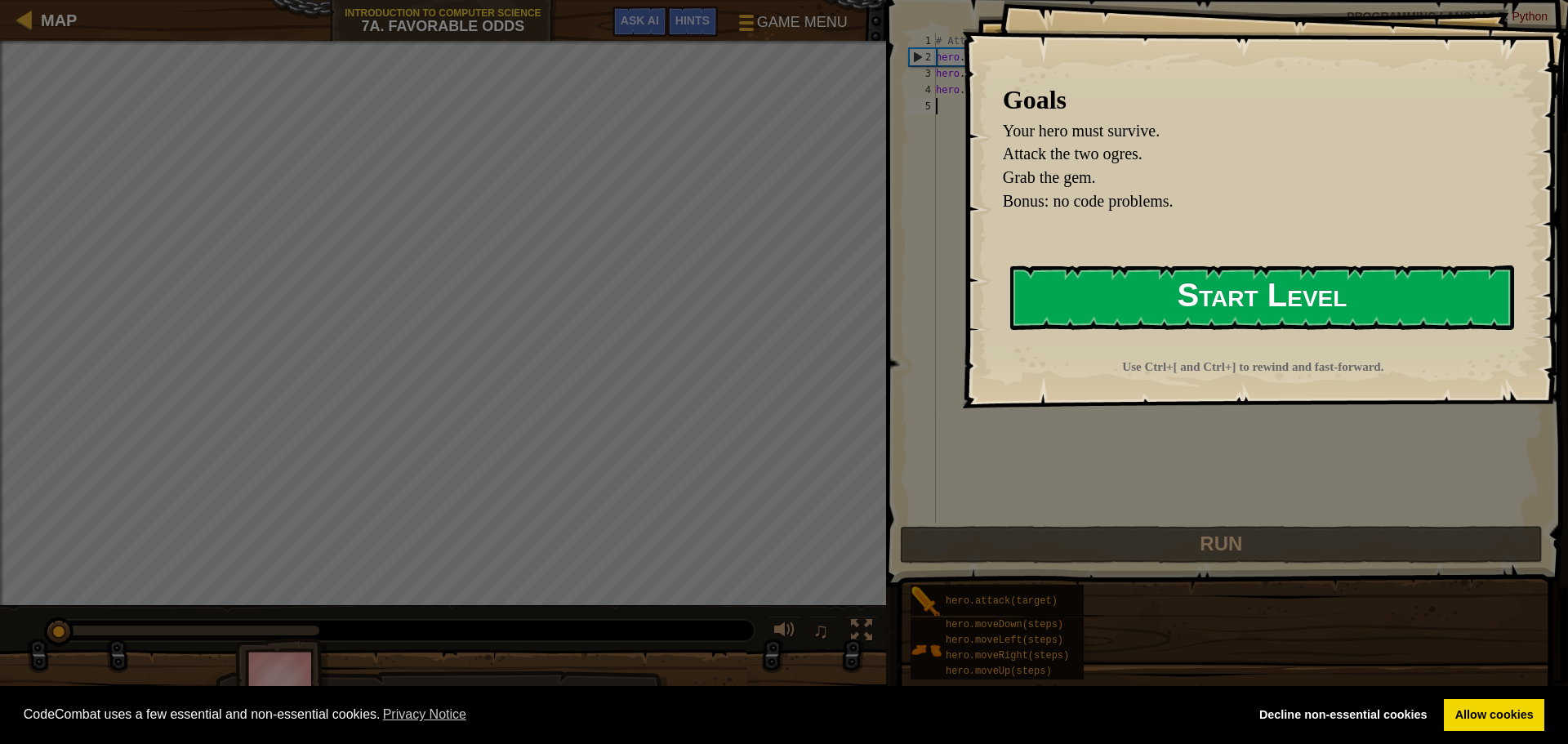
click at [1313, 301] on button "Start Level" at bounding box center [1262, 297] width 504 height 64
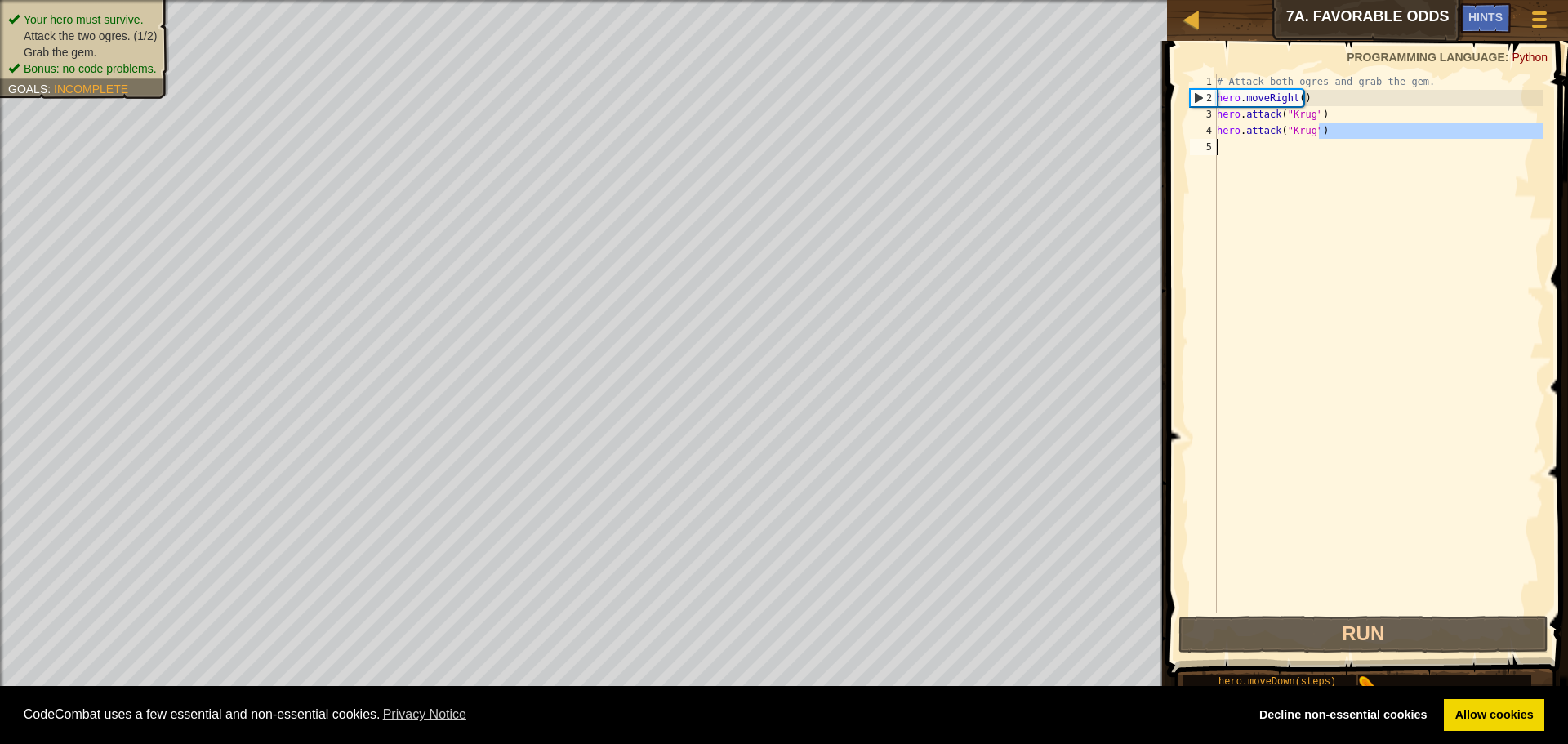
drag, startPoint x: 1353, startPoint y: 124, endPoint x: 1315, endPoint y: 175, distance: 63.6
click at [1315, 175] on div "# Attack both ogres and grab the gem. hero . moveRight ( ) hero . attack ( "[PE…" at bounding box center [1378, 359] width 330 height 572
click at [1366, 133] on div "# Attack both ogres and grab the gem. hero . moveRight ( ) hero . attack ( "[PE…" at bounding box center [1378, 343] width 330 height 539
type textarea "hero.attack("Krug")"
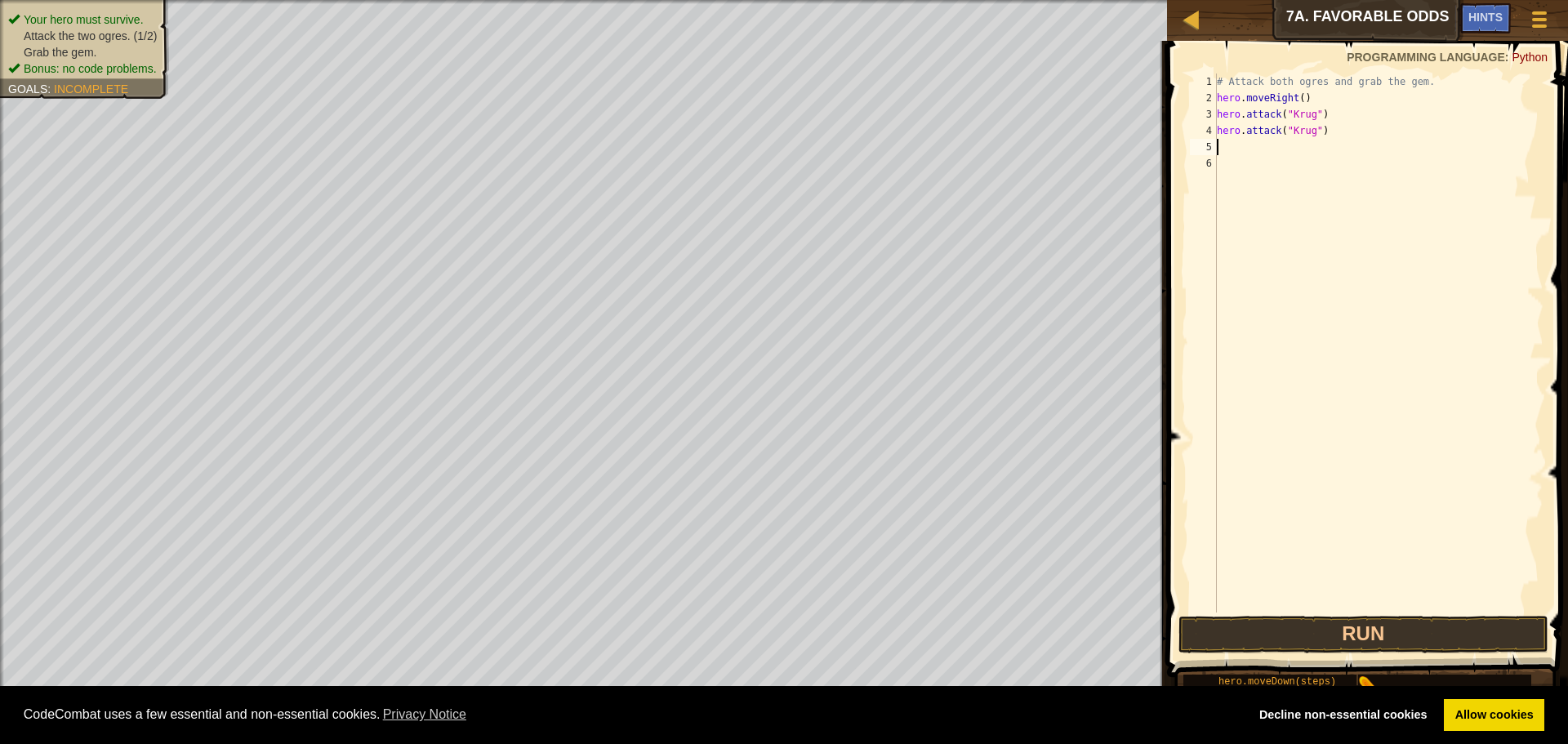
type textarea "h"
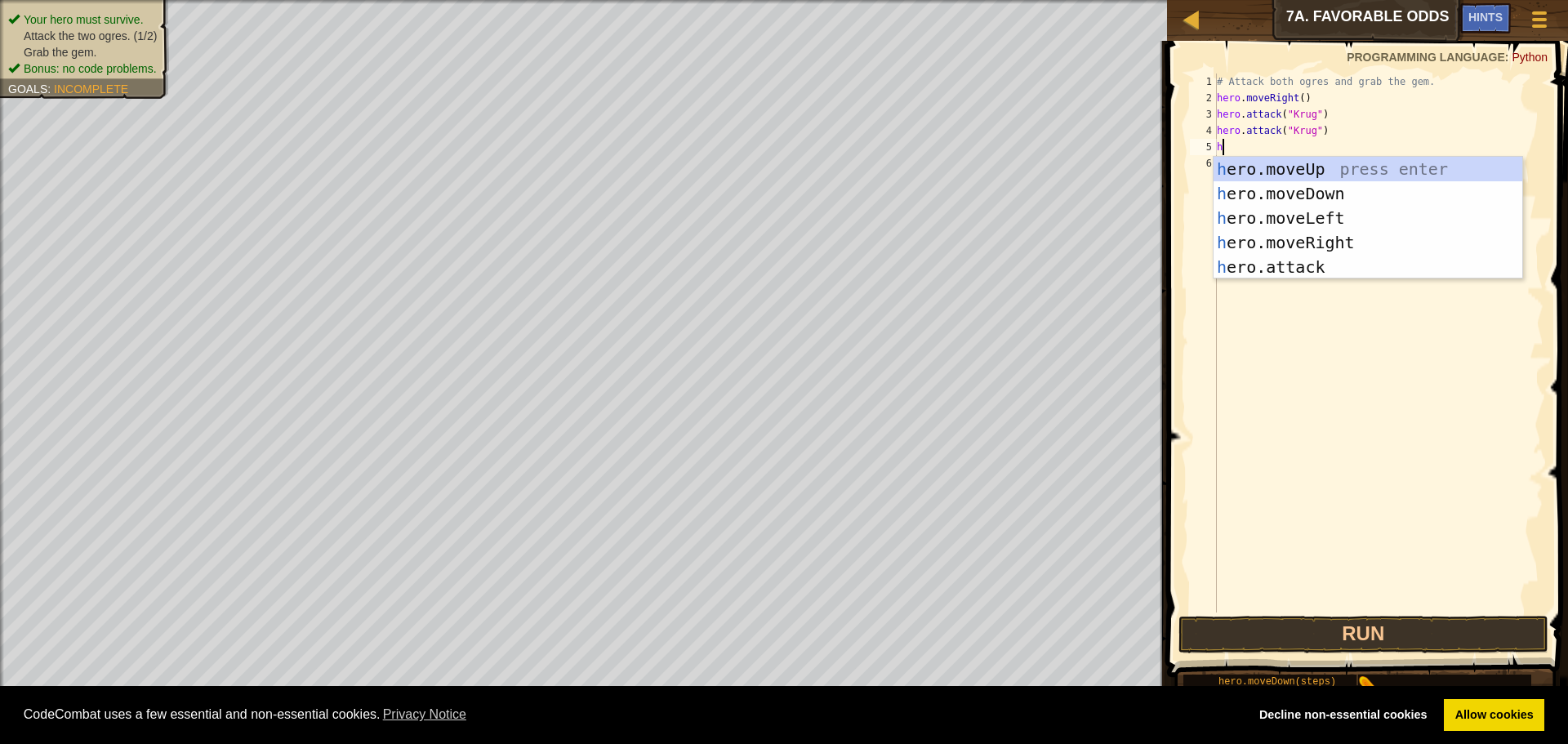
scroll to position [7, 0]
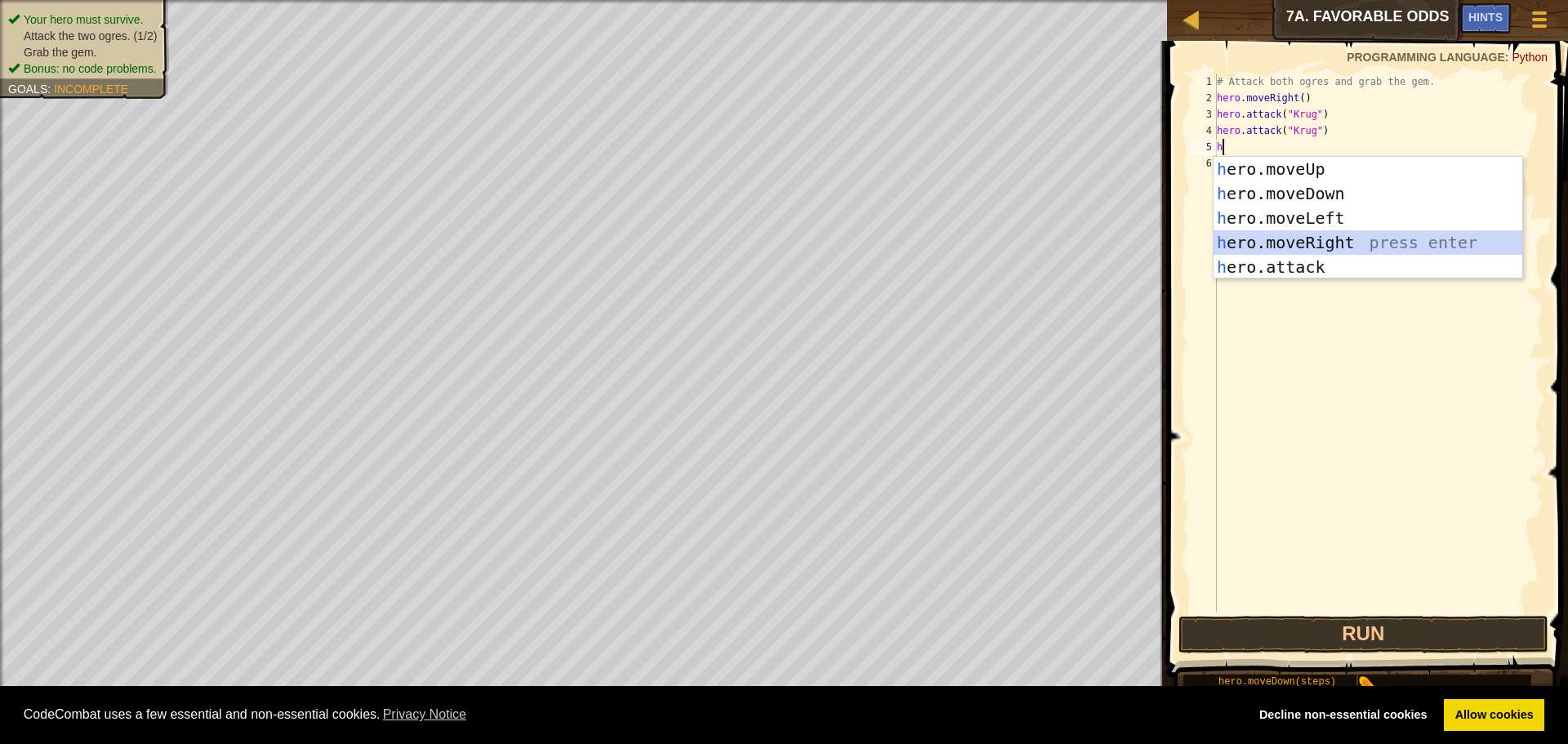
click at [1296, 243] on div "h ero.moveUp press enter h ero.moveDown press enter h ero.moveLeft press enter …" at bounding box center [1368, 243] width 309 height 171
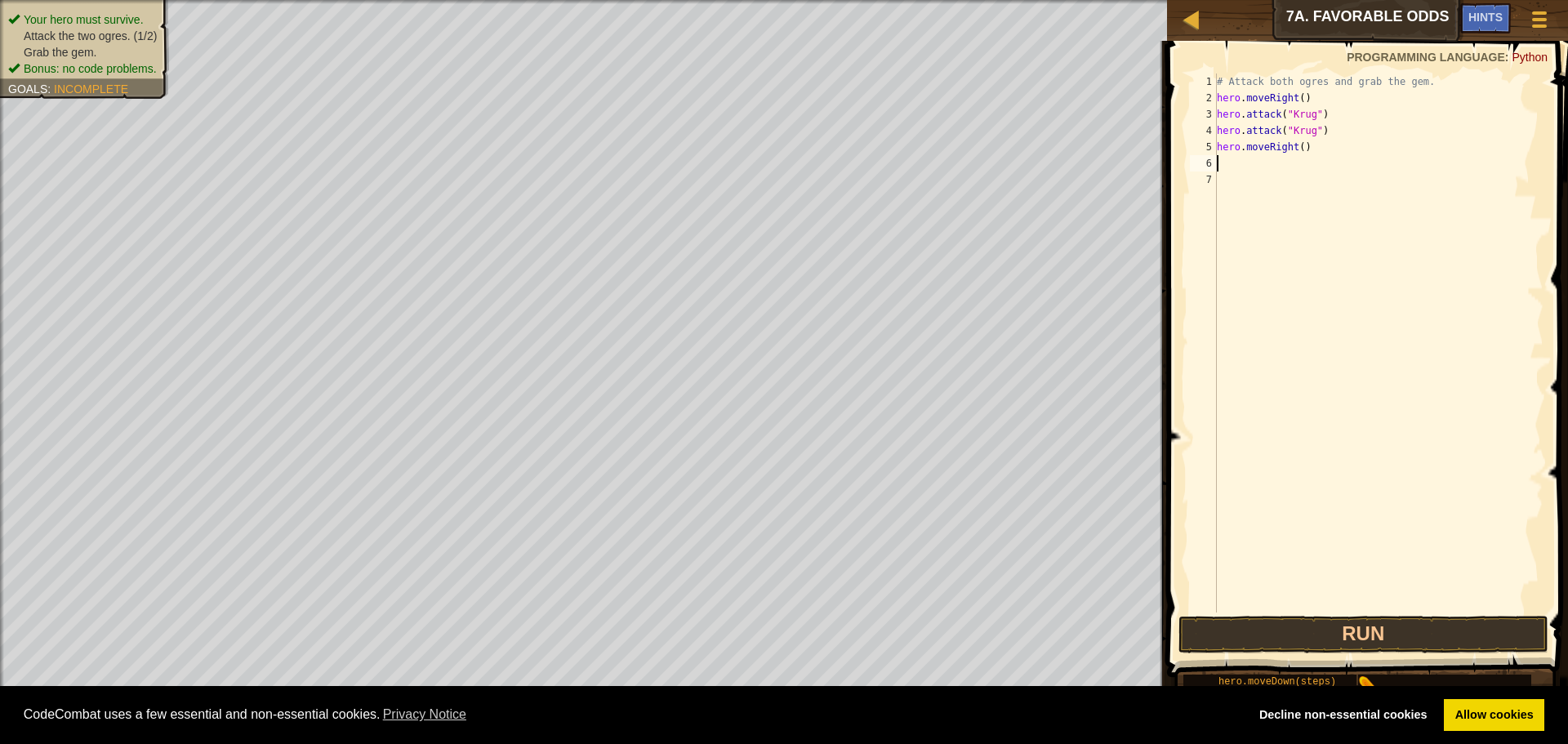
type textarea "h"
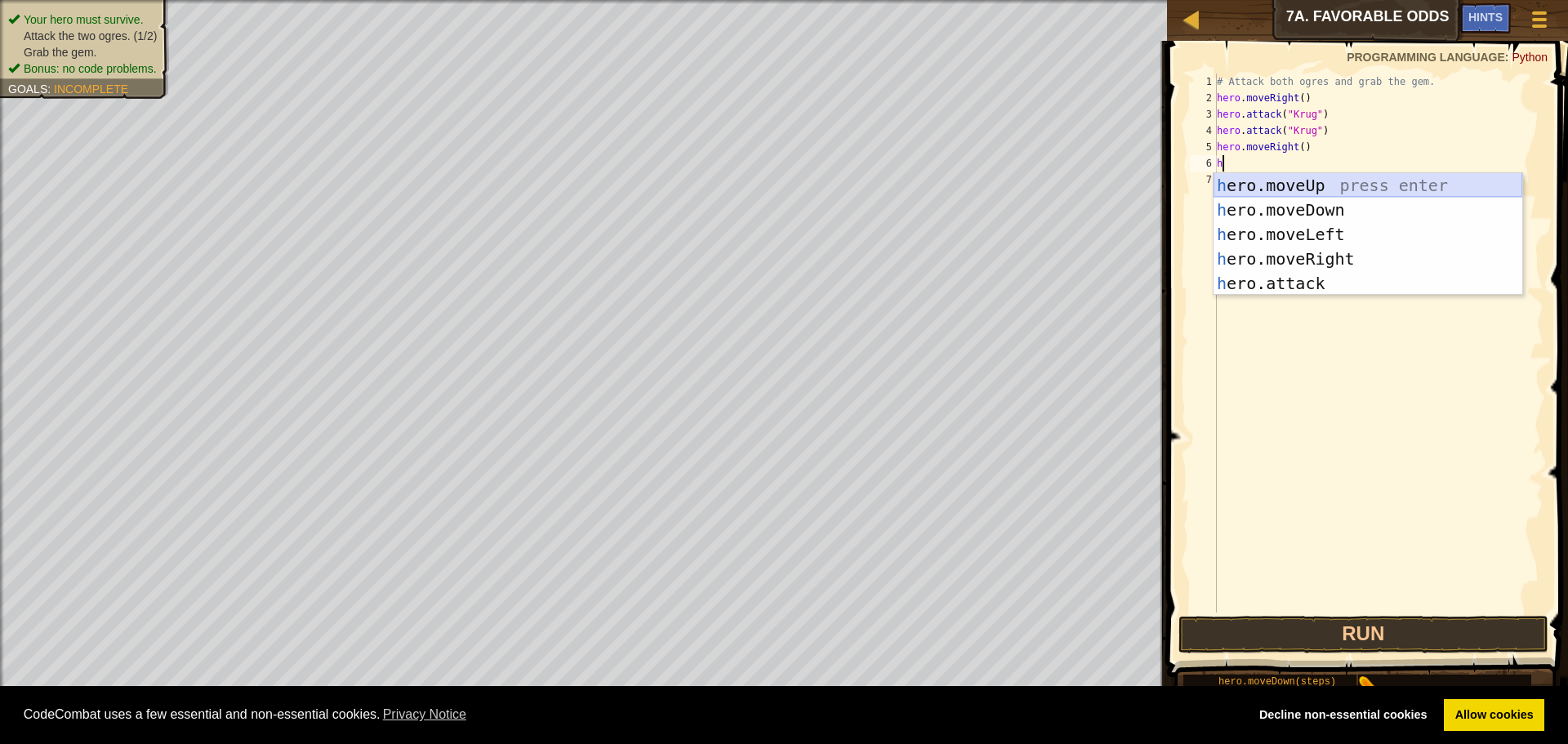
click at [1313, 179] on div "h ero.moveUp press enter h ero.moveDown press enter h ero.moveLeft press enter …" at bounding box center [1368, 259] width 309 height 171
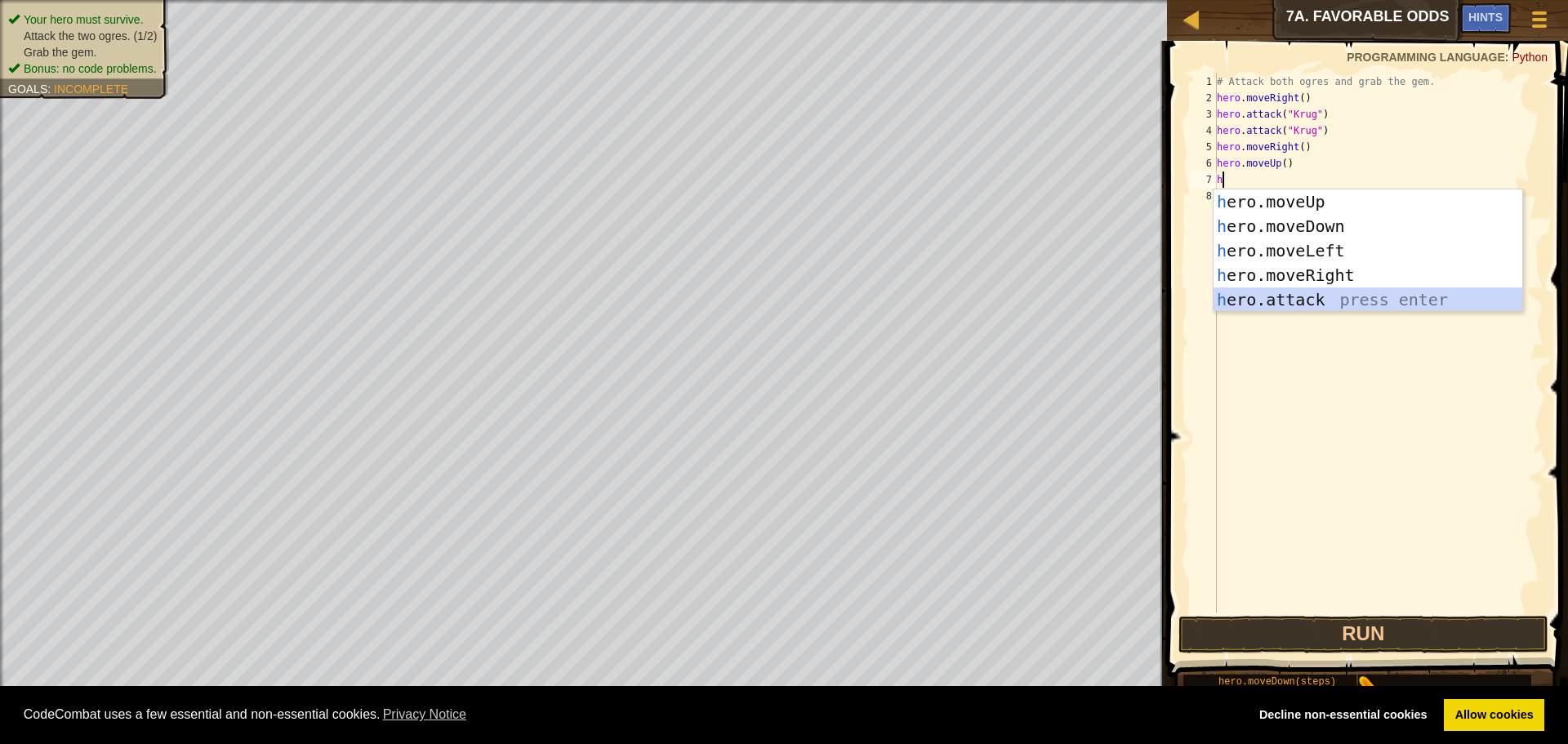
click at [1277, 301] on div "h ero.moveUp press enter h ero.moveDown press enter h ero.moveLeft press enter …" at bounding box center [1368, 275] width 309 height 171
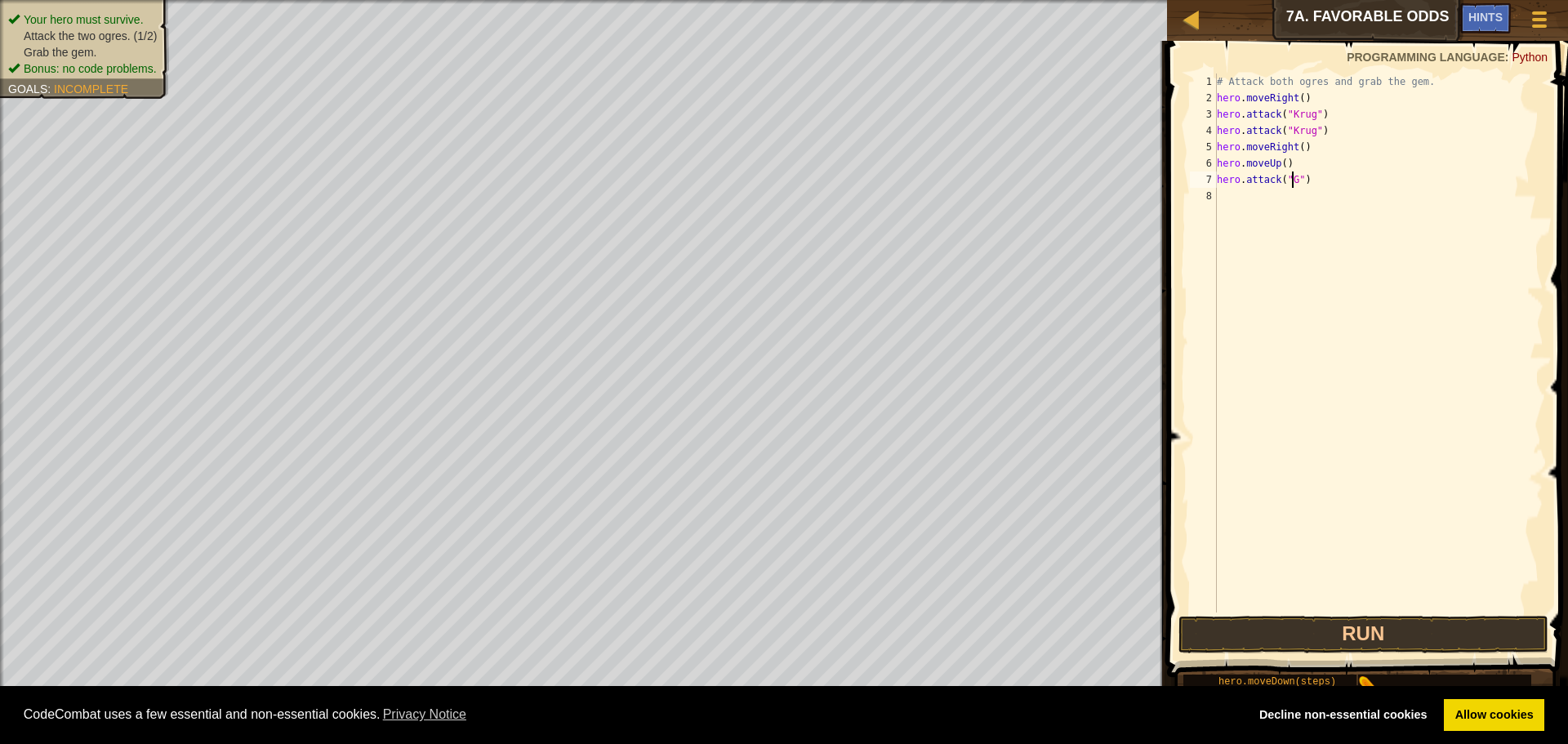
scroll to position [7, 7]
type textarea "hero.attack("Grump")"
click at [1342, 192] on div "# Attack both ogres and grab the gem. hero . moveRight ( ) hero . attack ( "[PE…" at bounding box center [1378, 359] width 330 height 572
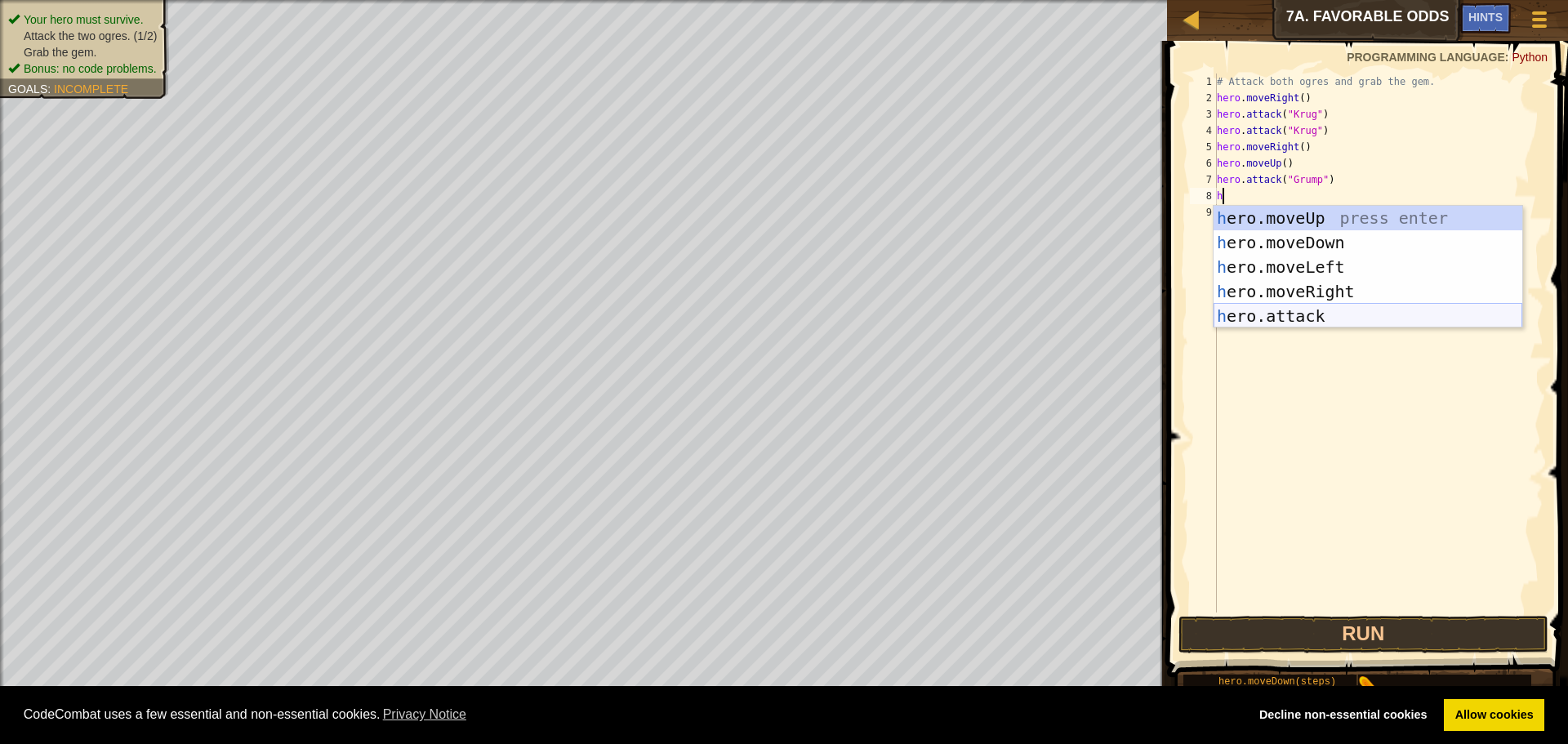
click at [1340, 325] on div "h ero.moveUp press enter h ero.moveDown press enter h ero.moveLeft press enter …" at bounding box center [1368, 291] width 309 height 171
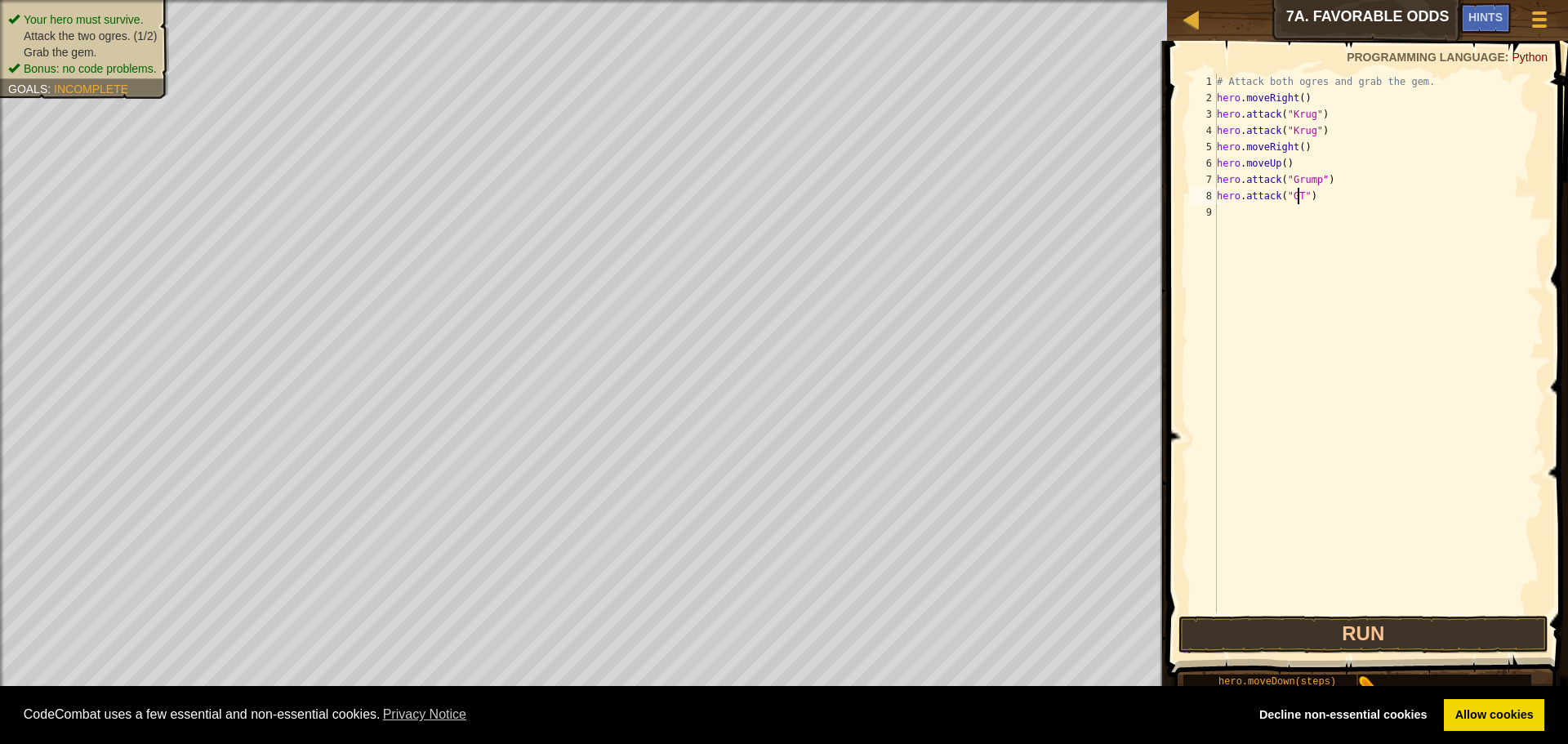
scroll to position [7, 7]
type textarea "hero.attack("Grump")"
click at [1309, 238] on div "# Attack both ogres and grab the gem. hero . moveRight ( ) hero . attack ( "[PE…" at bounding box center [1378, 359] width 330 height 572
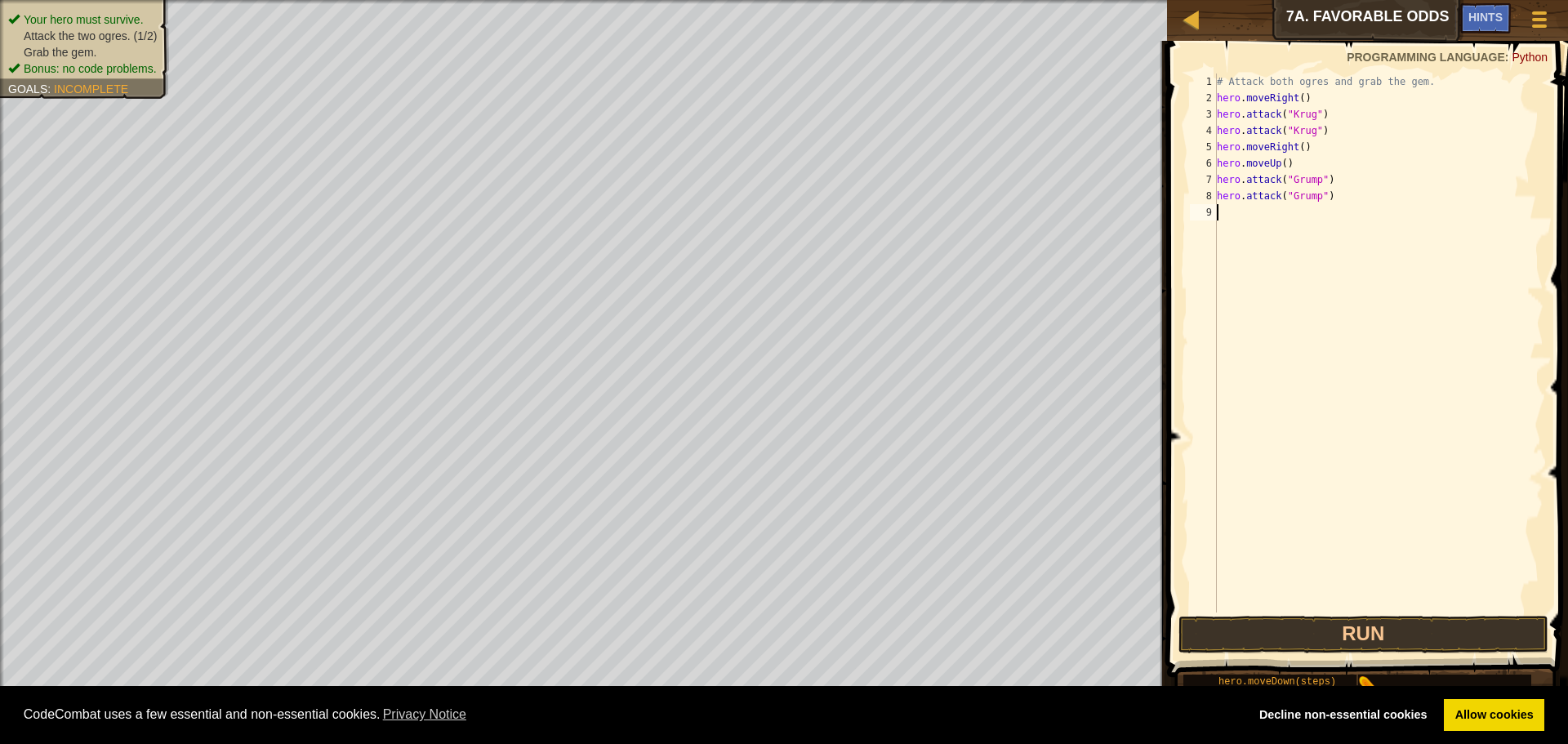
type textarea "h"
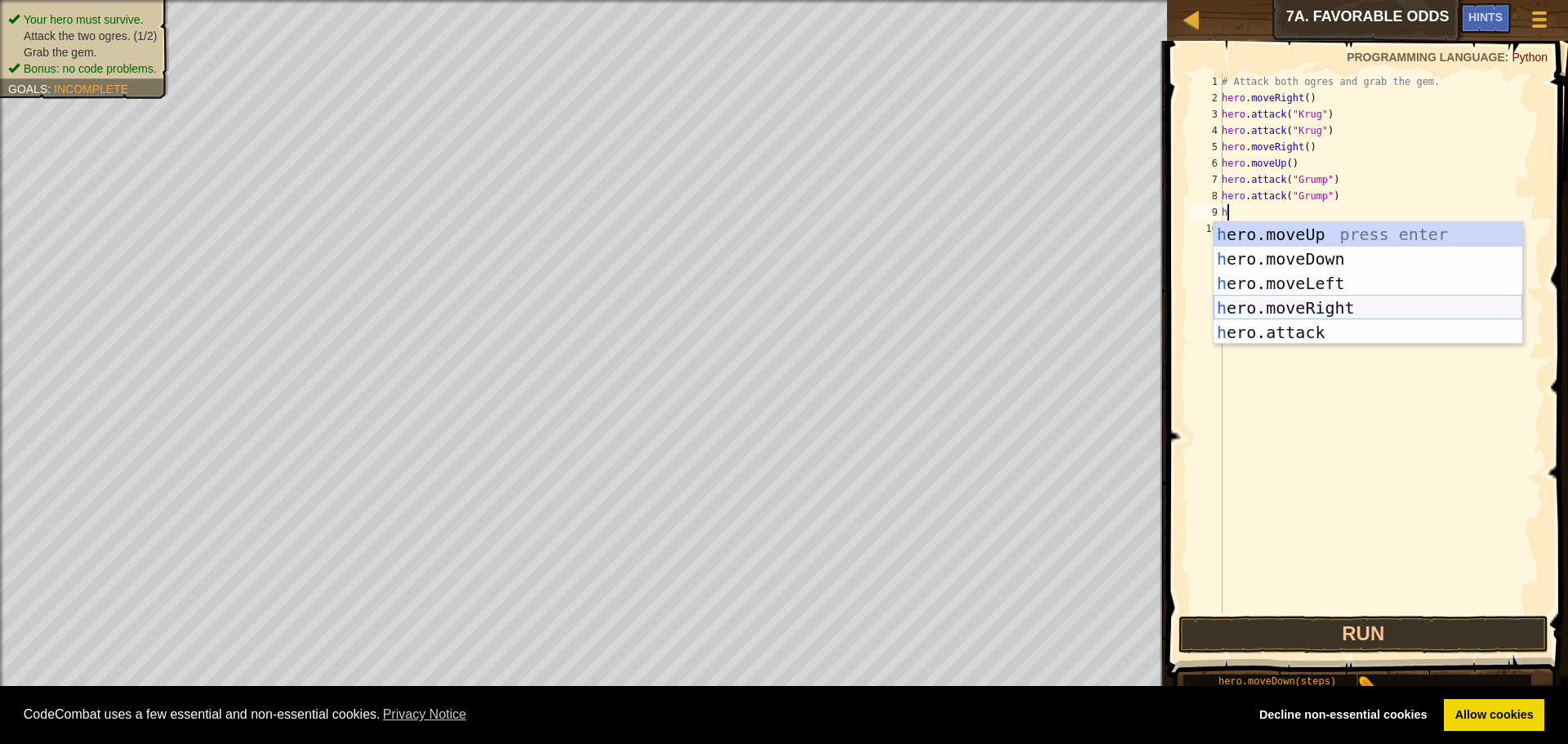
click at [1303, 316] on div "h ero.moveUp press enter h ero.moveDown press enter h ero.moveLeft press enter …" at bounding box center [1368, 308] width 309 height 171
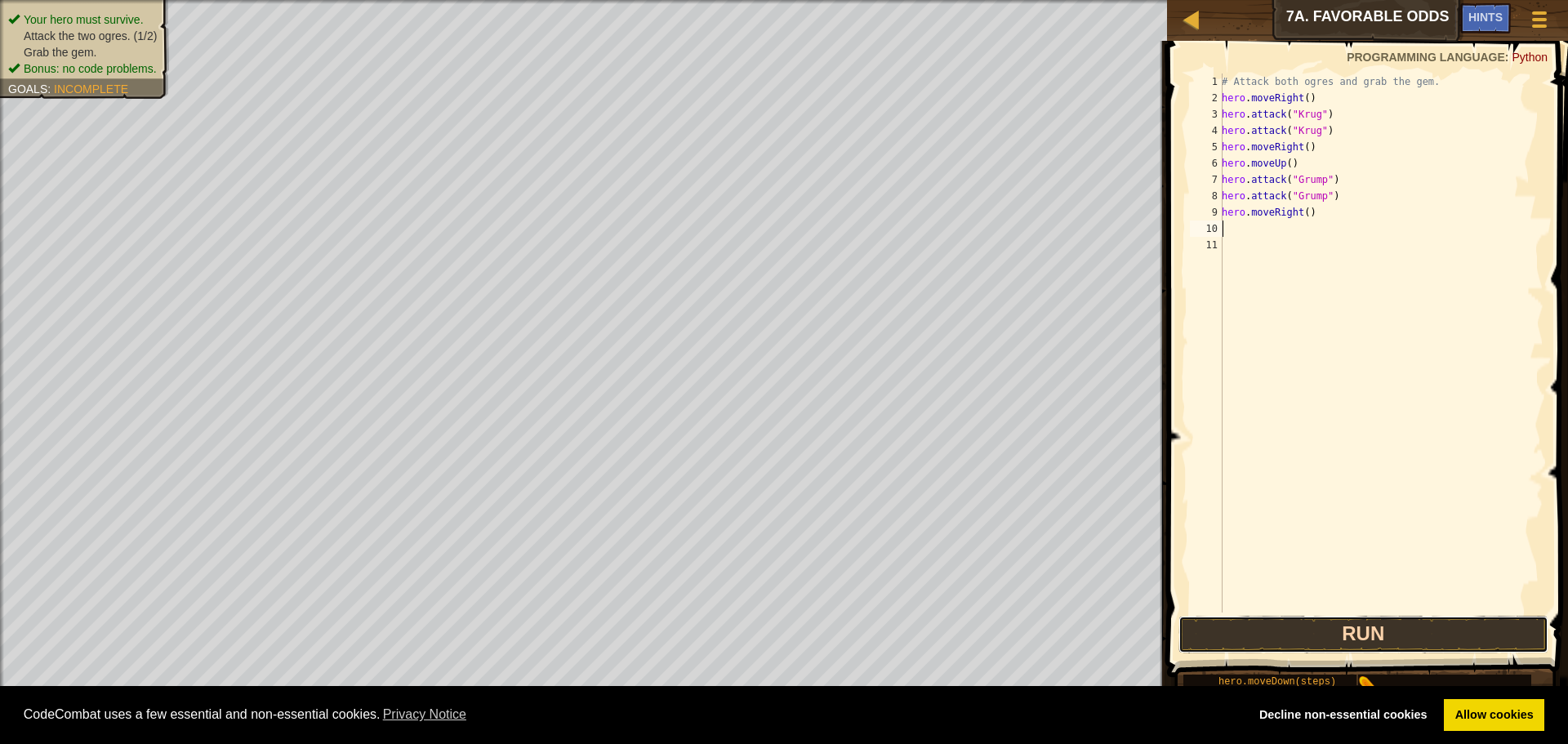
click at [1352, 621] on button "Run" at bounding box center [1363, 634] width 370 height 37
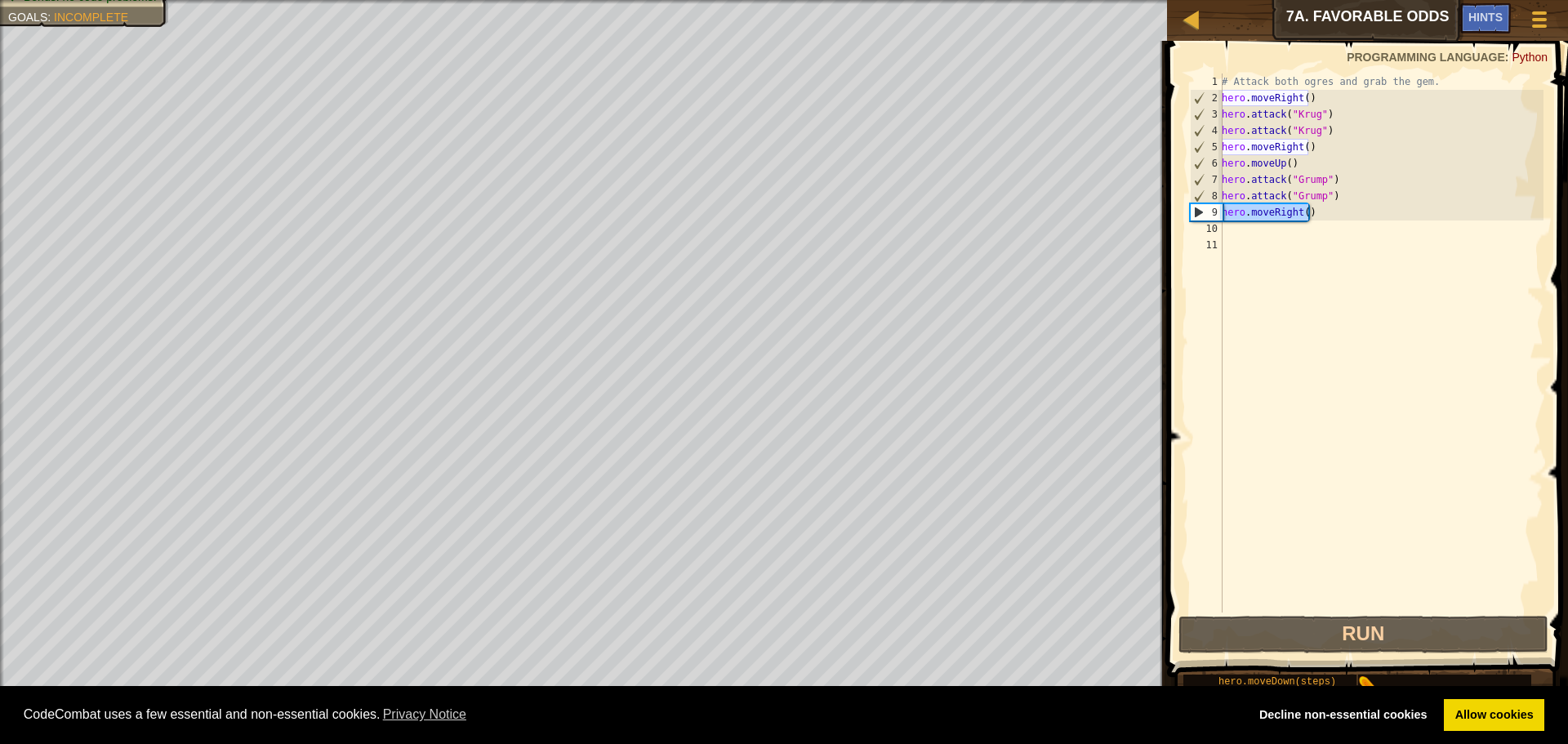
drag, startPoint x: 1345, startPoint y: 212, endPoint x: 1225, endPoint y: 215, distance: 120.0
click at [1225, 215] on div "# Attack both ogres and grab the gem. hero . moveRight ( ) hero . attack ( "[PE…" at bounding box center [1381, 359] width 326 height 572
click at [1235, 208] on div "# Attack both ogres and grab the gem. hero . moveRight ( ) hero . attack ( "[PE…" at bounding box center [1381, 343] width 326 height 539
click at [1235, 208] on div "# Attack both ogres and grab the gem. hero . moveRight ( ) hero . attack ( "[PE…" at bounding box center [1381, 359] width 326 height 572
click at [1272, 206] on div "# Attack both ogres and grab the gem. hero . moveRight ( ) hero . attack ( "[PE…" at bounding box center [1381, 359] width 326 height 572
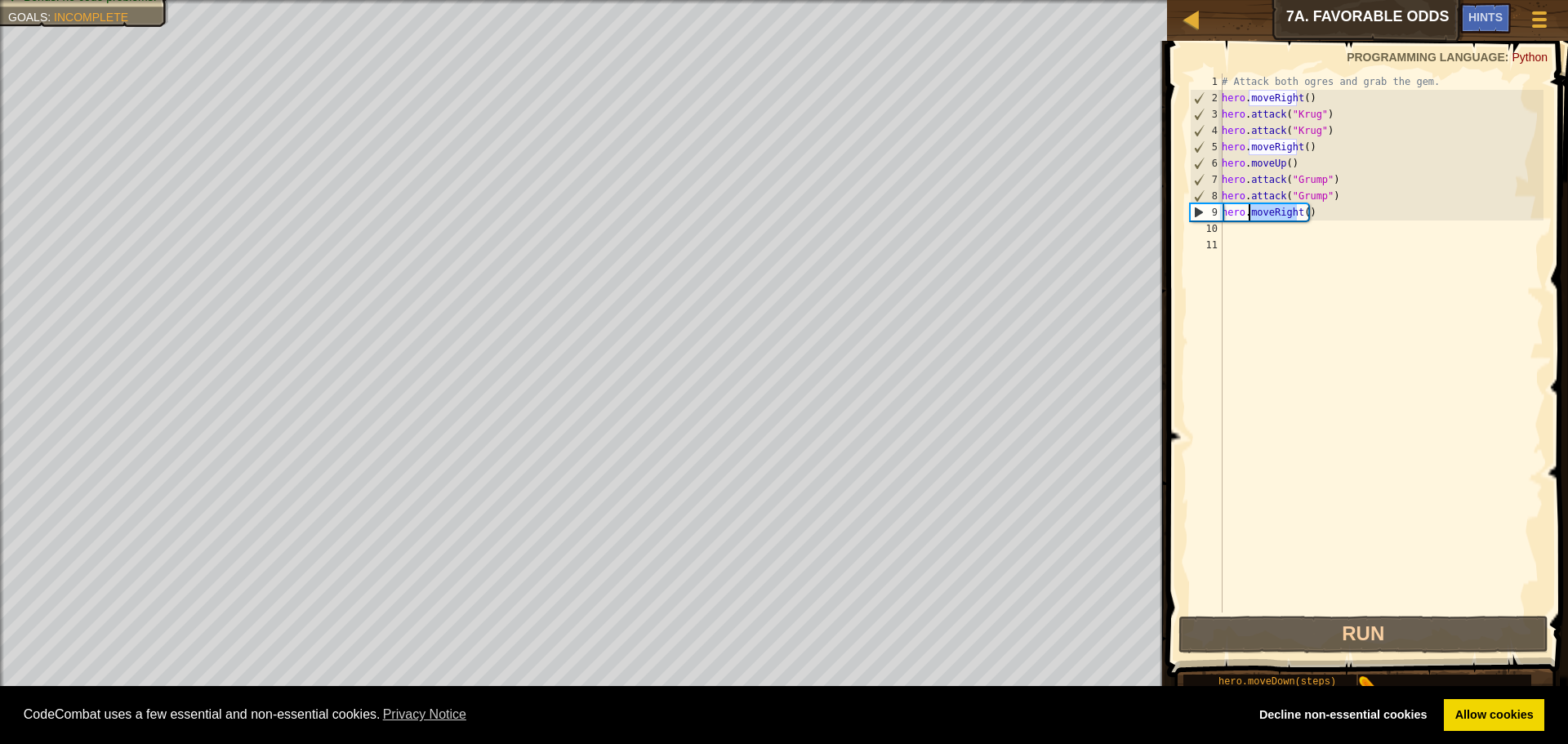
click at [1272, 206] on div "# Attack both ogres and grab the gem. hero . moveRight ( ) hero . attack ( "[PE…" at bounding box center [1381, 359] width 326 height 572
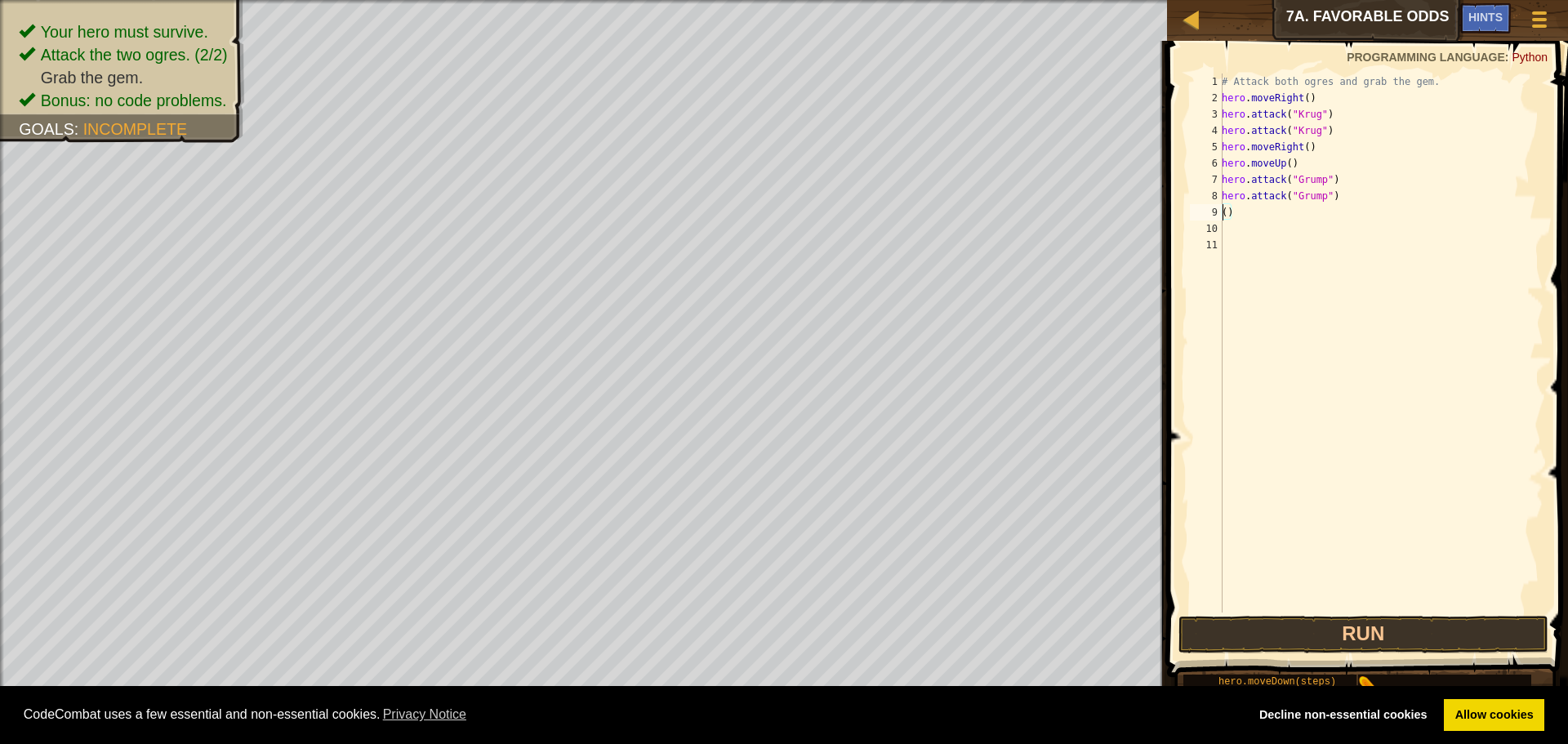
click at [1252, 216] on div "# Attack both ogres and grab the gem. hero . moveRight ( ) hero . attack ( "[PE…" at bounding box center [1381, 359] width 326 height 572
type textarea "("
type textarea "h"
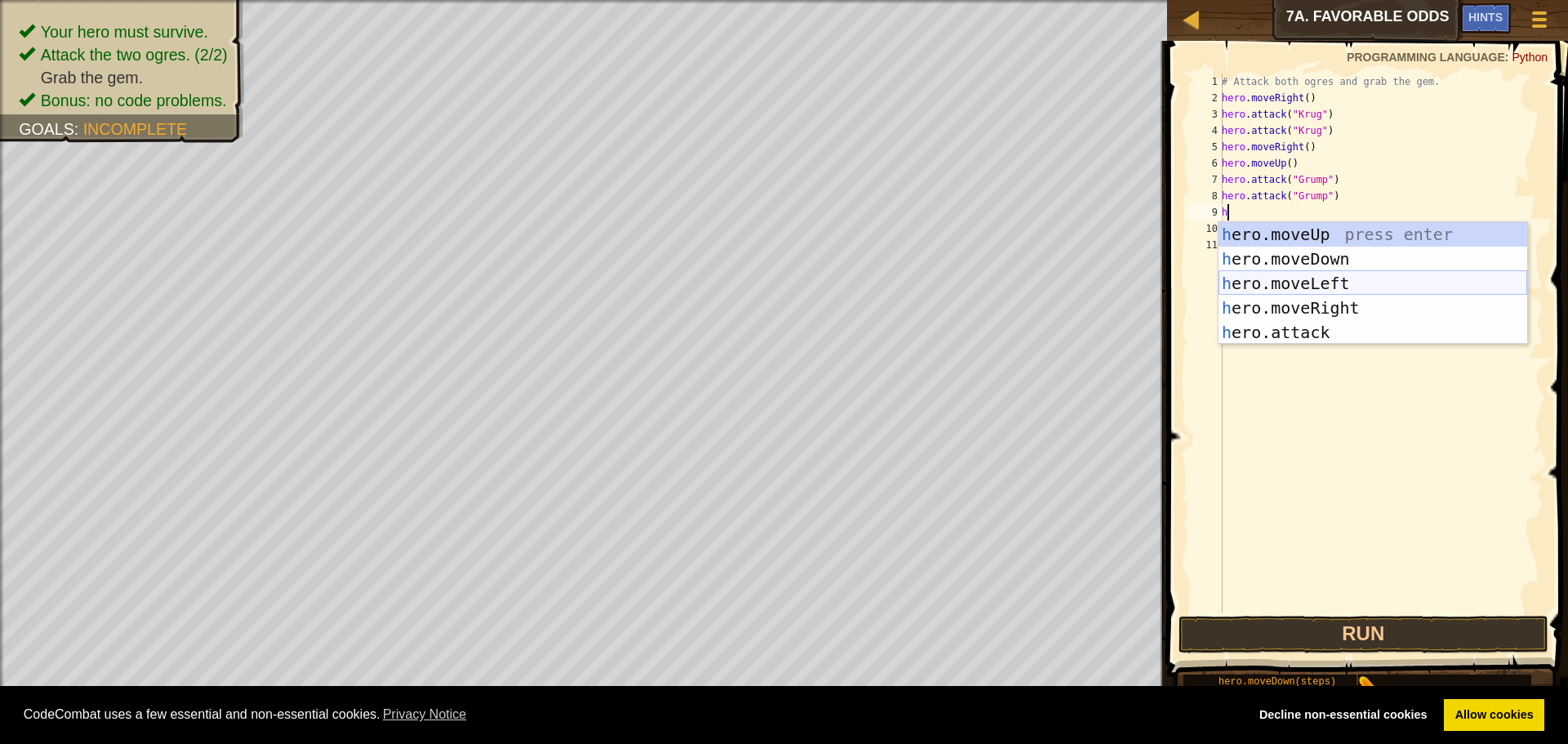
click at [1387, 282] on div "h ero.moveUp press enter h ero.moveDown press enter h ero.moveLeft press enter …" at bounding box center [1373, 308] width 309 height 171
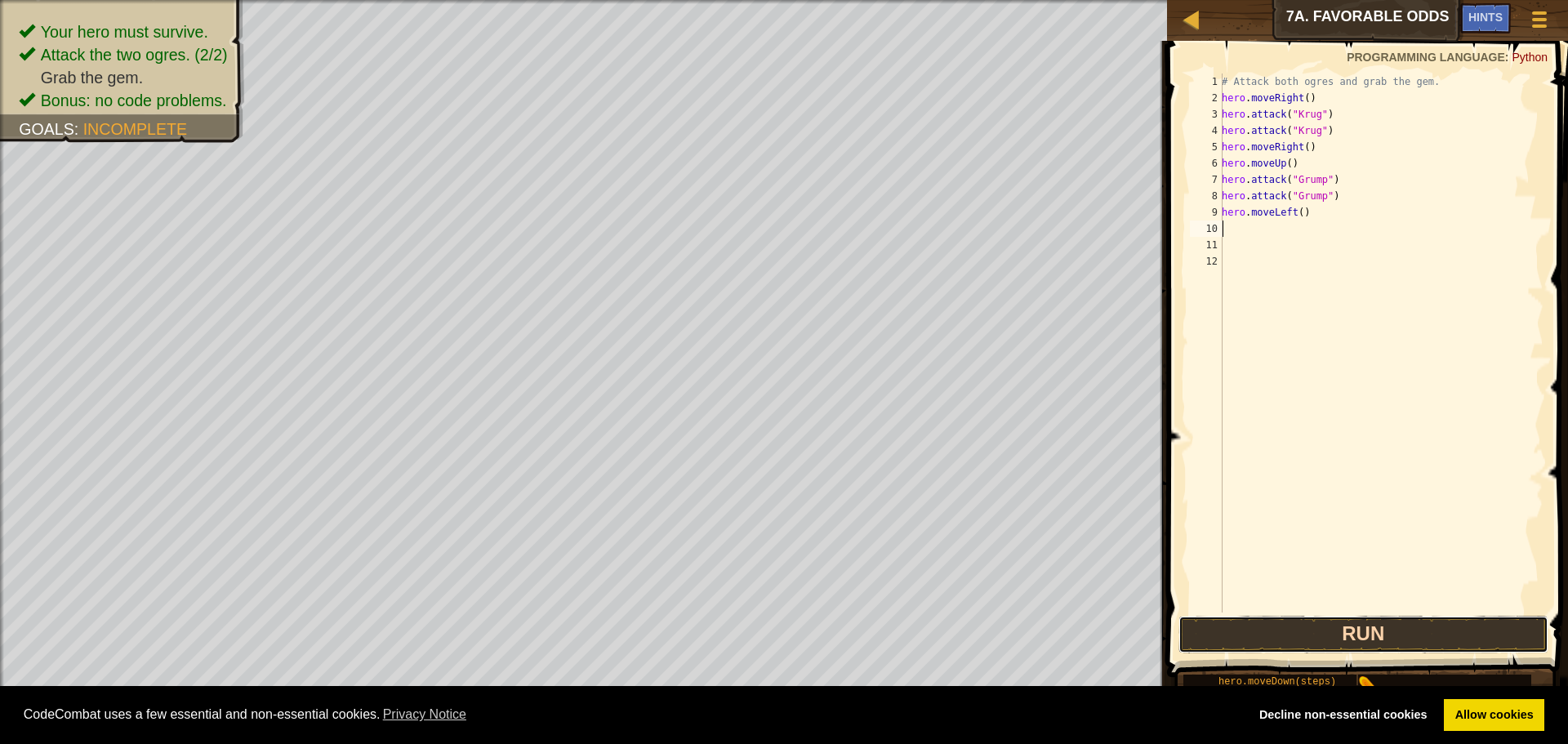
click at [1227, 648] on button "Run" at bounding box center [1363, 634] width 370 height 37
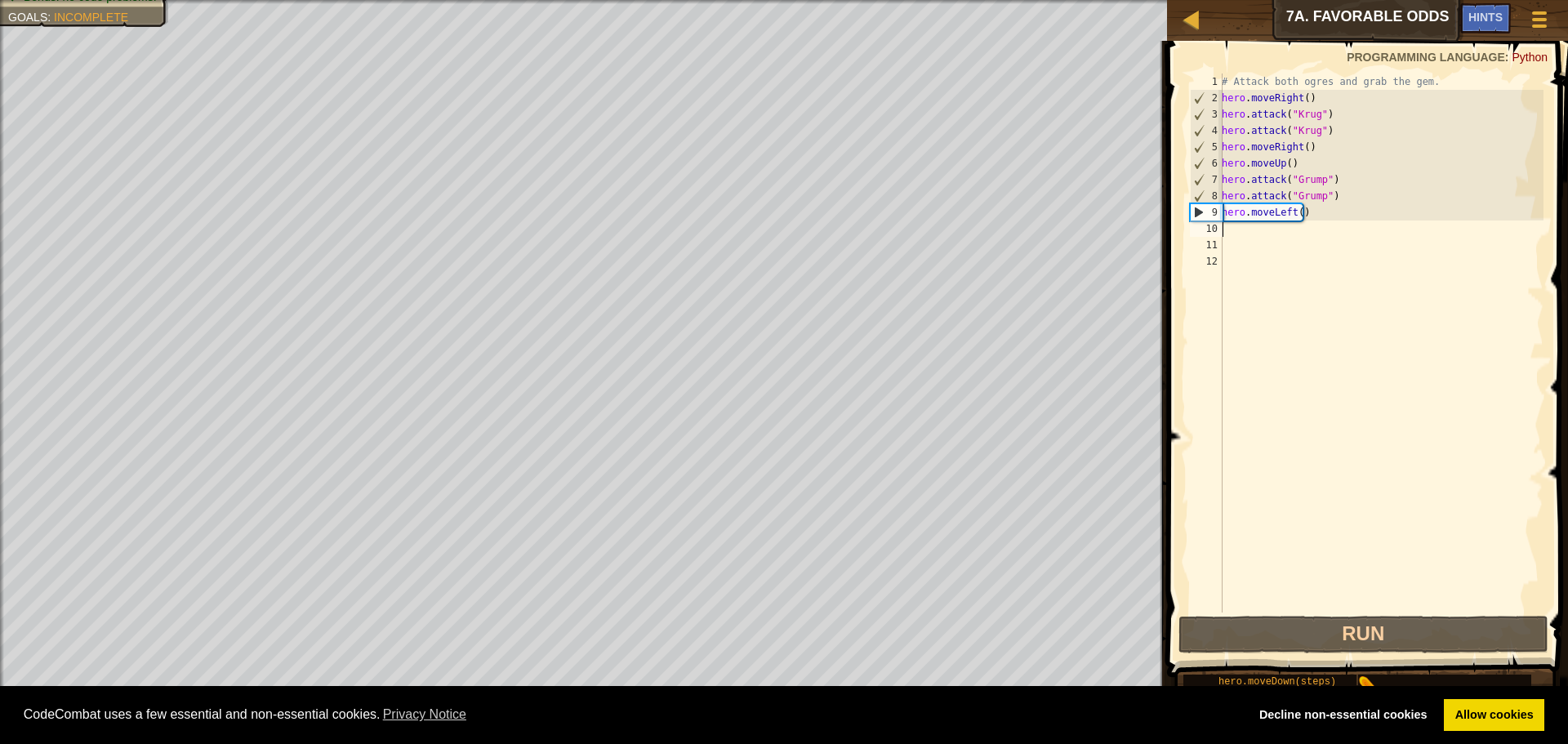
click at [1294, 220] on div "# Attack both ogres and grab the gem. hero . moveRight ( ) hero . attack ( "[PE…" at bounding box center [1381, 359] width 326 height 572
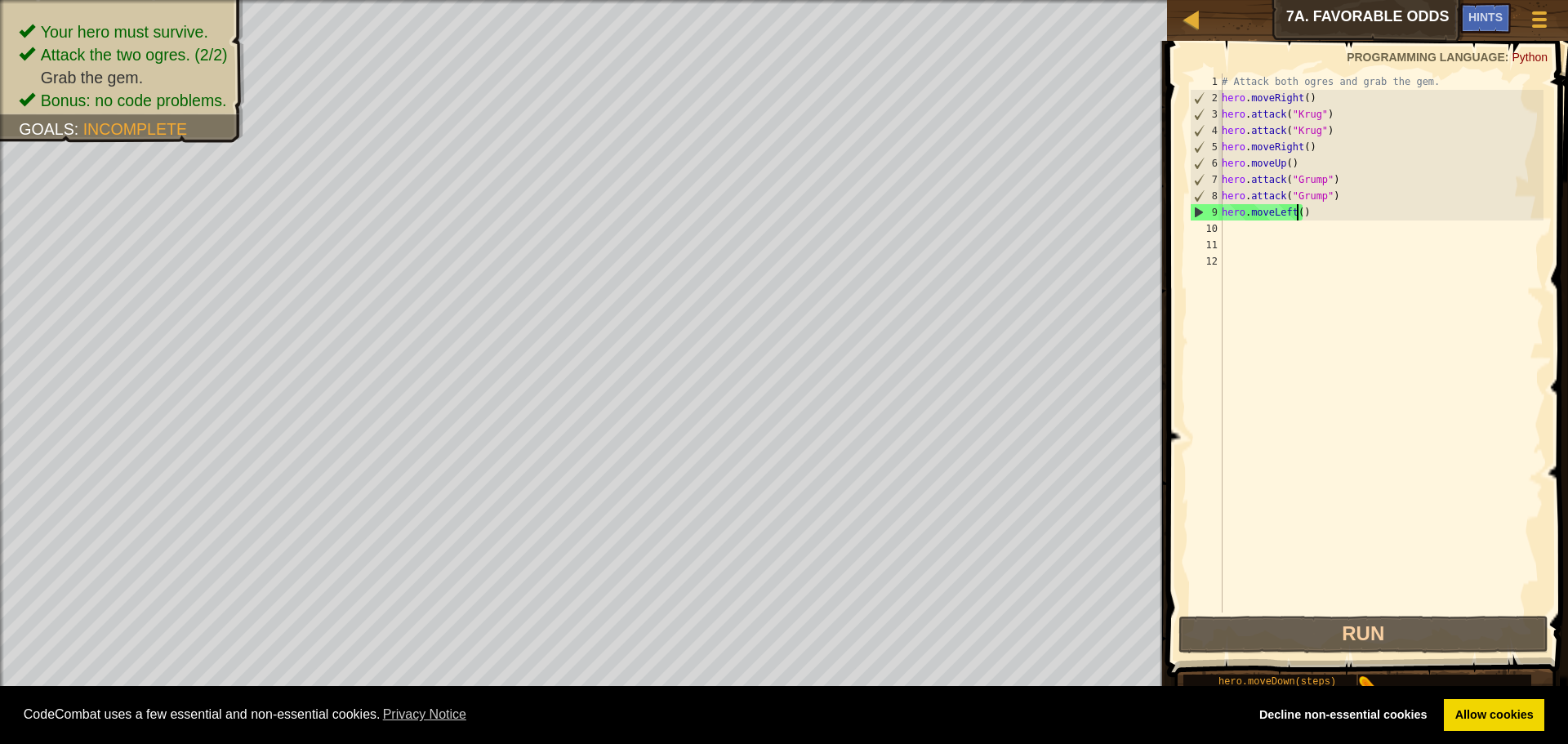
click at [1298, 209] on div "# Attack both ogres and grab the gem. hero . moveRight ( ) hero . attack ( "[PE…" at bounding box center [1381, 359] width 326 height 572
type textarea "hero.moveLeft(2)"
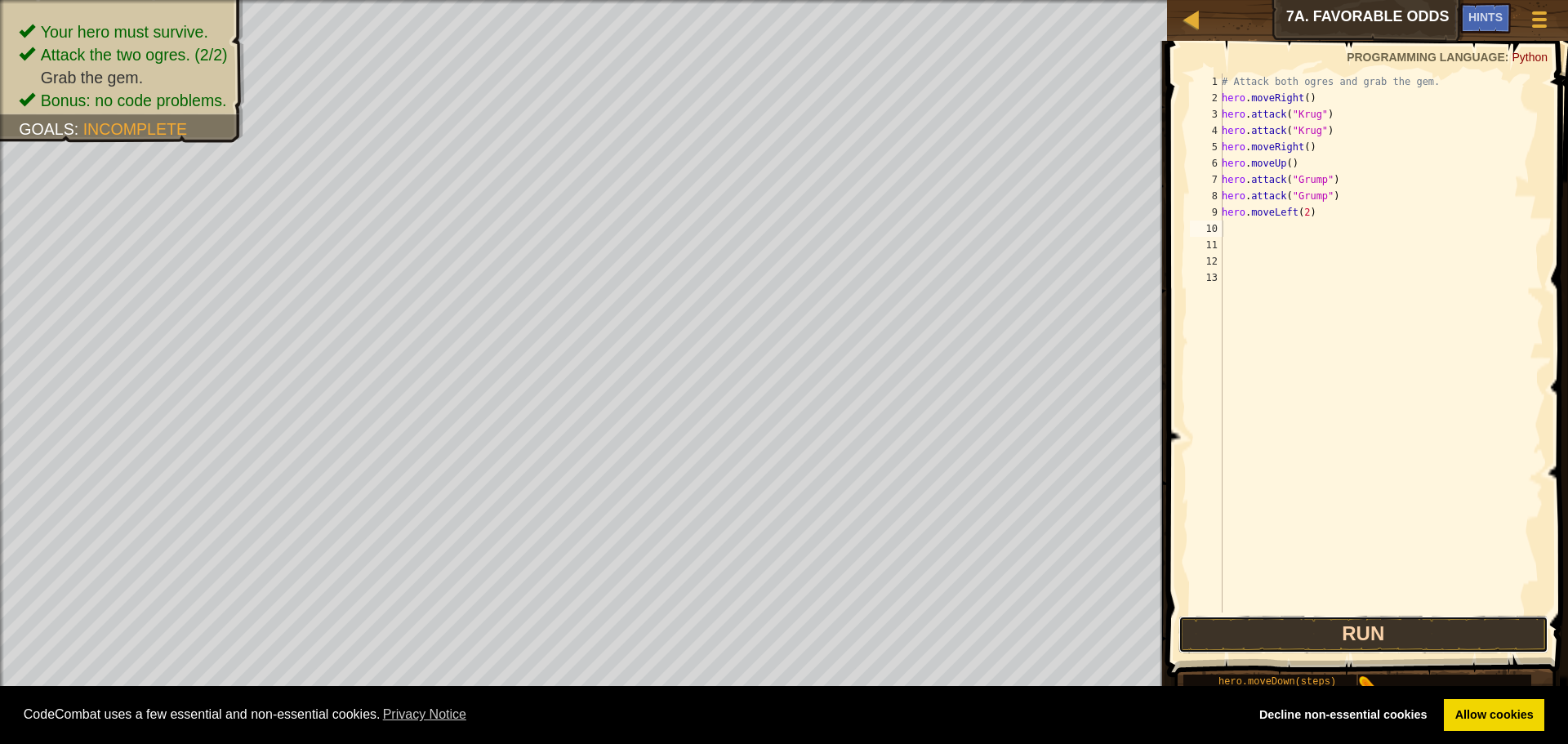
click at [1406, 638] on button "Run" at bounding box center [1363, 634] width 370 height 37
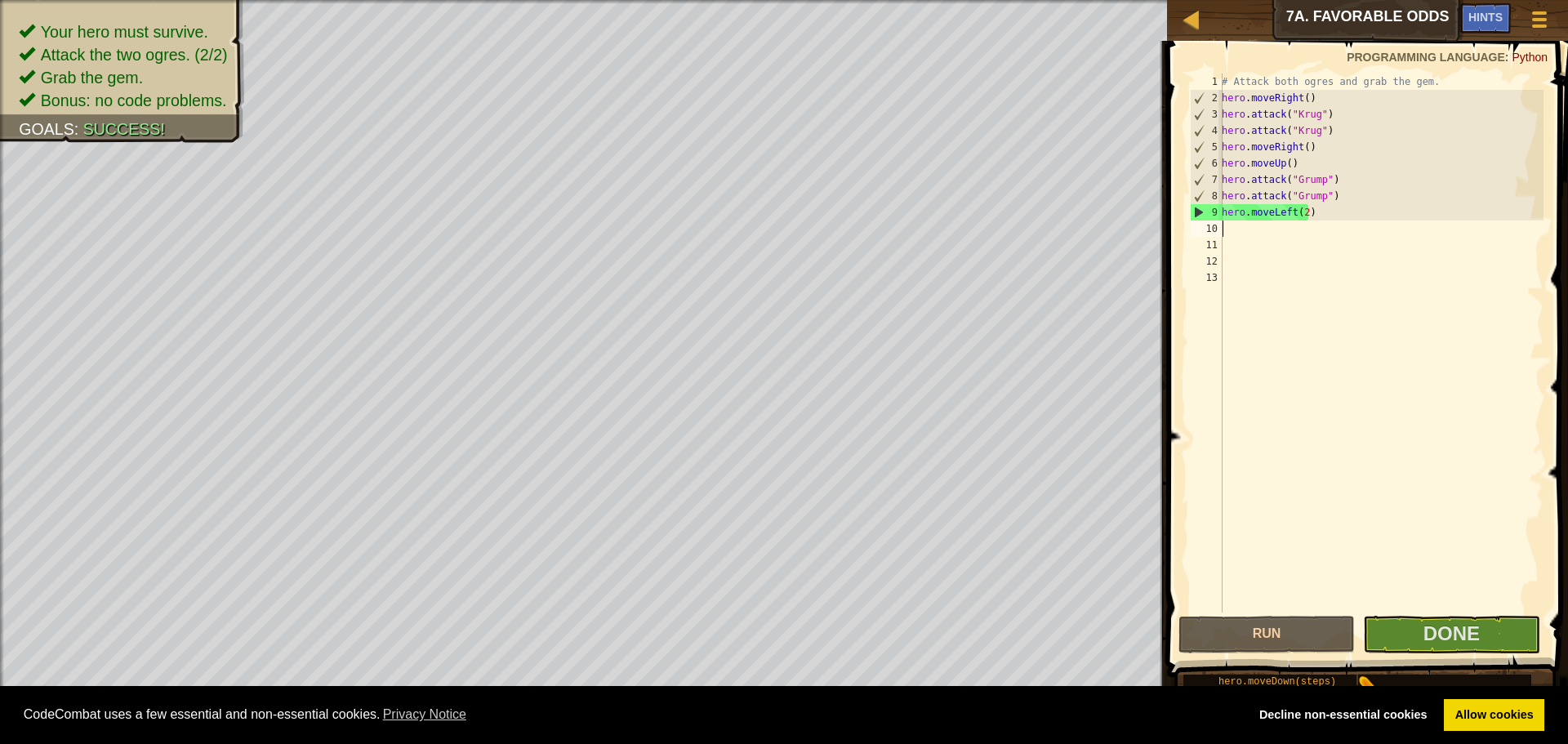
click at [1486, 654] on span at bounding box center [1369, 336] width 414 height 684
click at [1488, 617] on button "Done" at bounding box center [1452, 634] width 177 height 37
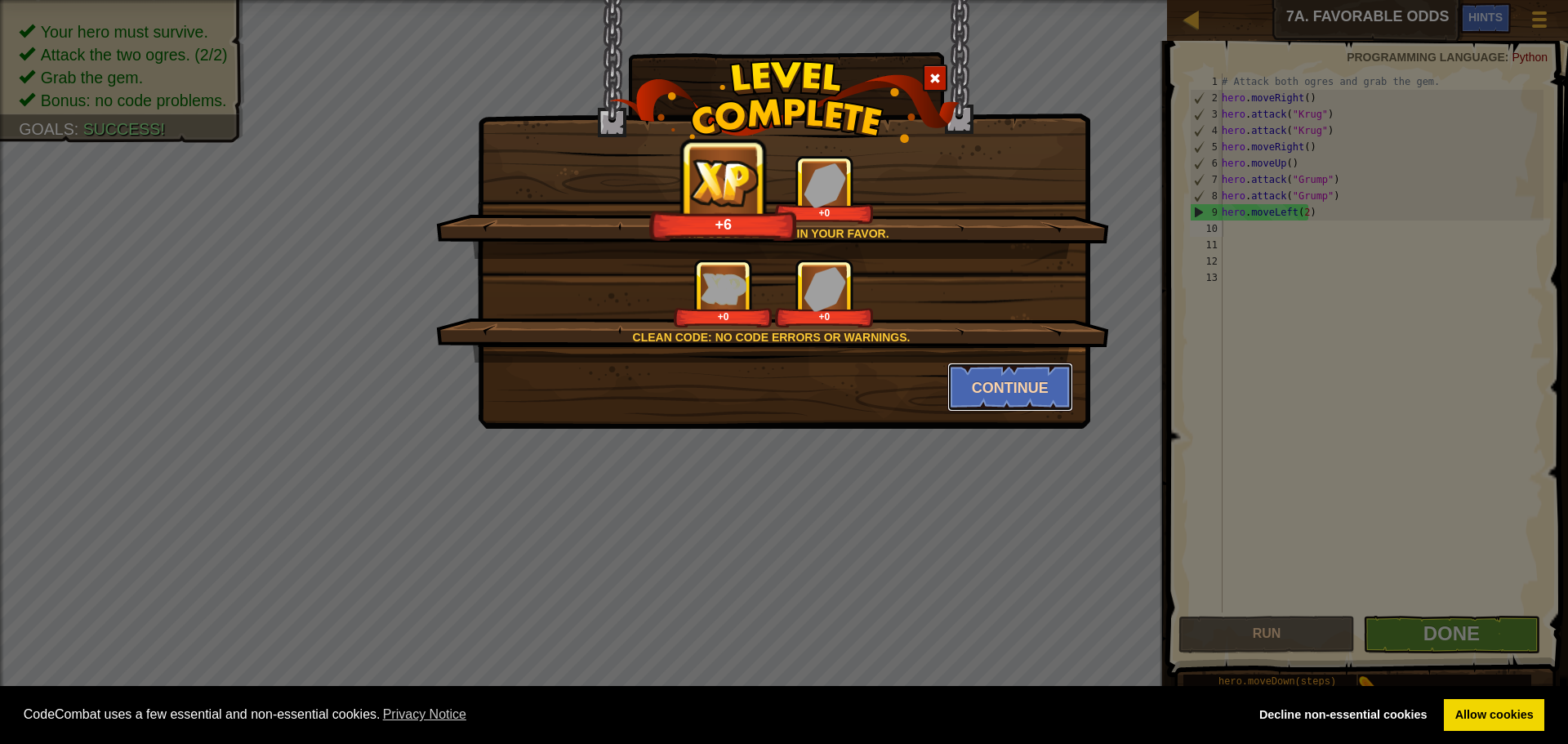
click at [1052, 391] on button "Continue" at bounding box center [1011, 387] width 126 height 49
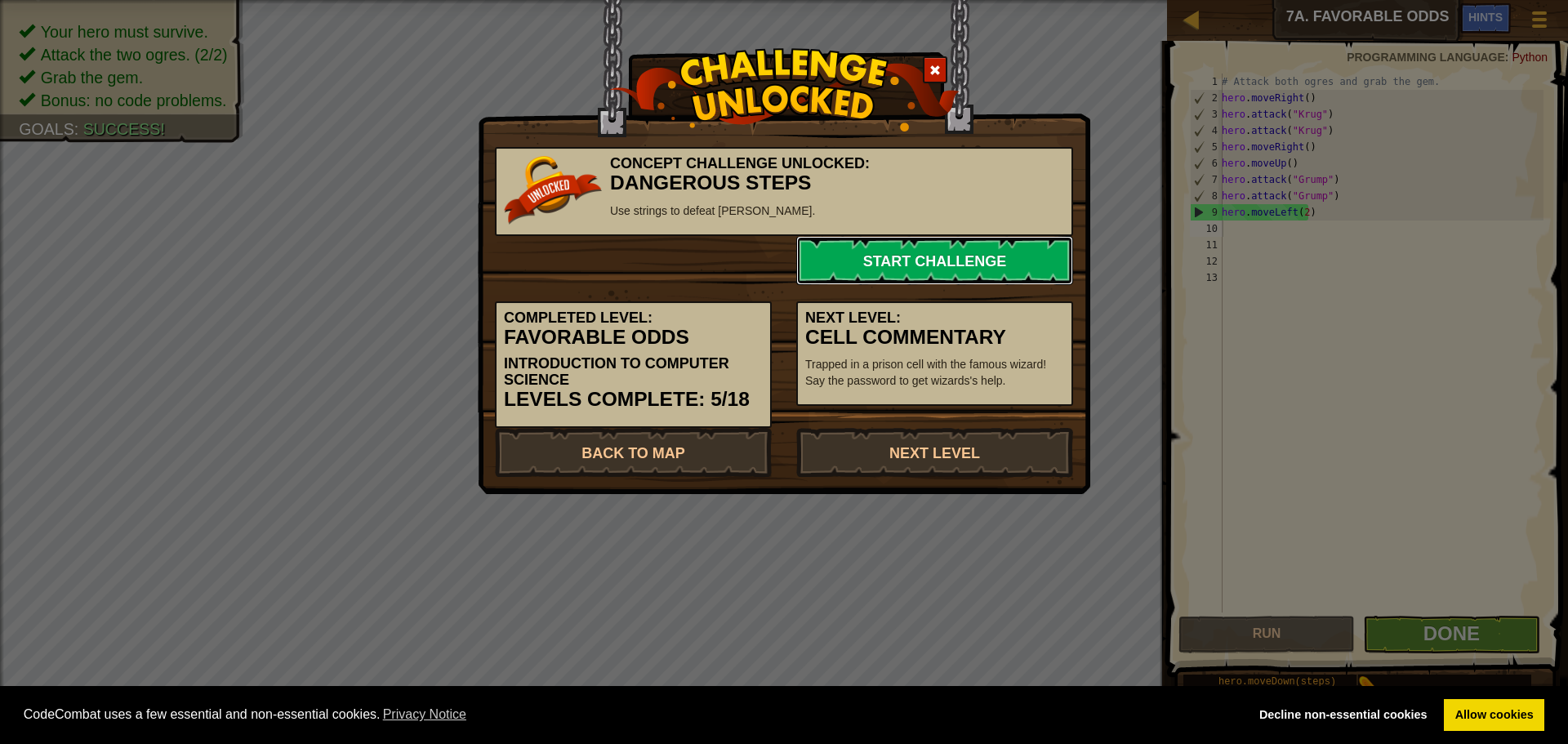
click at [892, 259] on link "Start Challenge" at bounding box center [935, 260] width 277 height 49
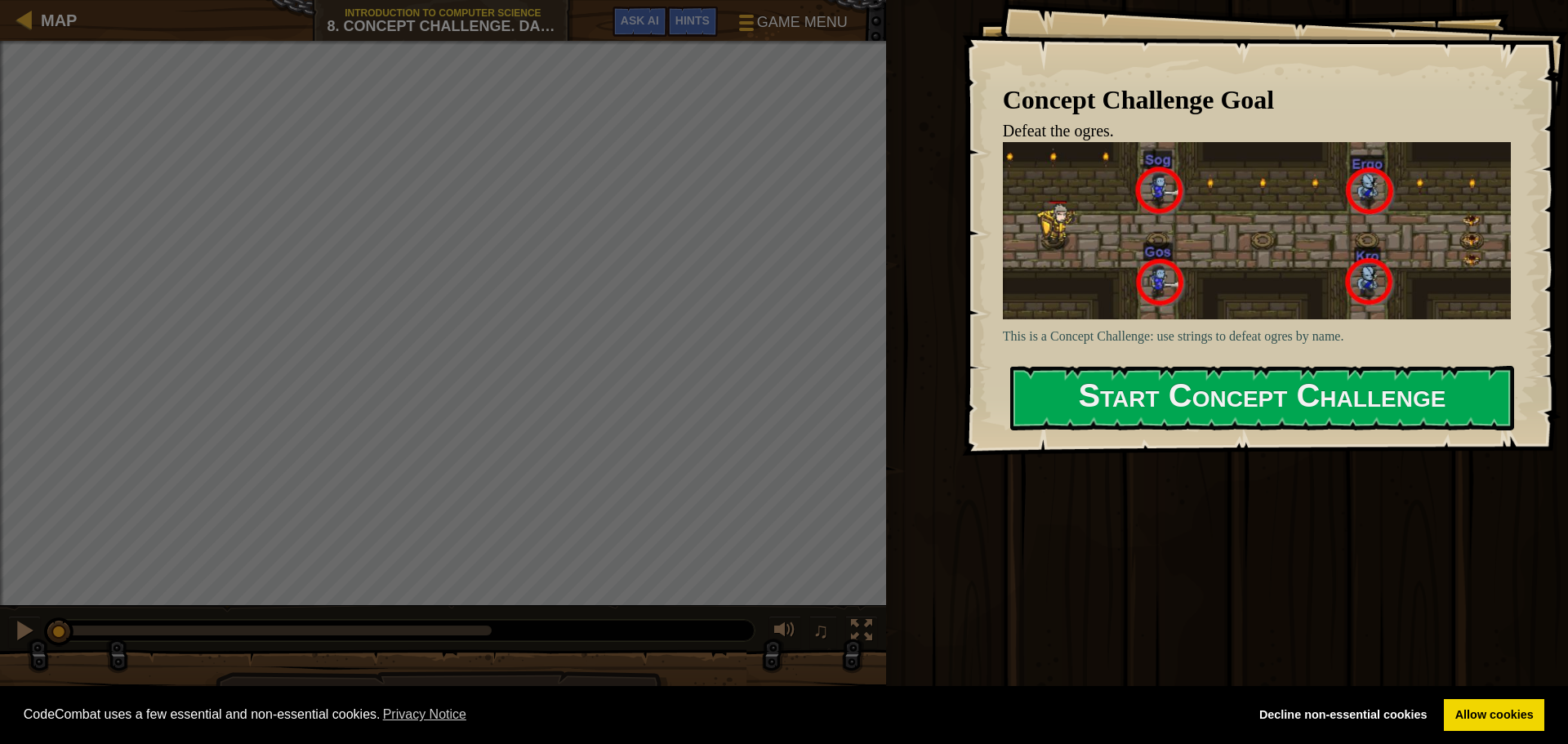
click at [1317, 439] on div "Concept Challenge Goal Defeat the ogres. This is a Concept Challenge: use strin…" at bounding box center [1266, 228] width 606 height 456
click at [1317, 432] on div "Start Concept Challenge" at bounding box center [1262, 398] width 504 height 65
click at [1312, 414] on button "Start Concept Challenge" at bounding box center [1262, 397] width 504 height 64
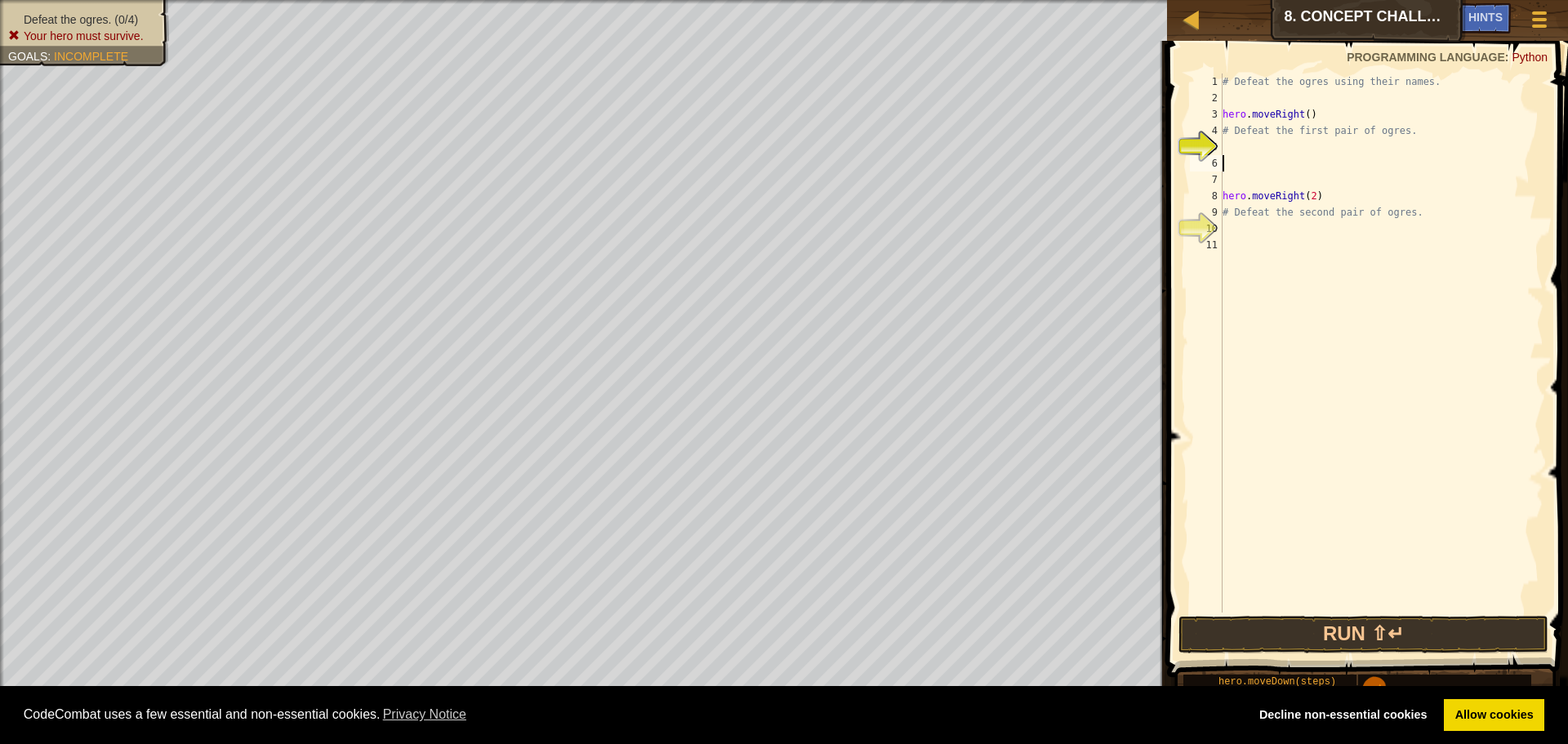
click at [1241, 156] on div "# Defeat the ogres using their names. hero . moveRight ( ) # Defeat the first p…" at bounding box center [1381, 359] width 325 height 572
click at [1242, 134] on div "# Defeat the ogres using their names. hero . moveRight ( ) # Defeat the first p…" at bounding box center [1381, 359] width 325 height 572
type textarea "# Defeat the first pair of ogres."
click at [1240, 151] on div "# Defeat the ogres using their names. hero . moveRight ( ) # Defeat the first p…" at bounding box center [1381, 359] width 325 height 572
type textarea "d"
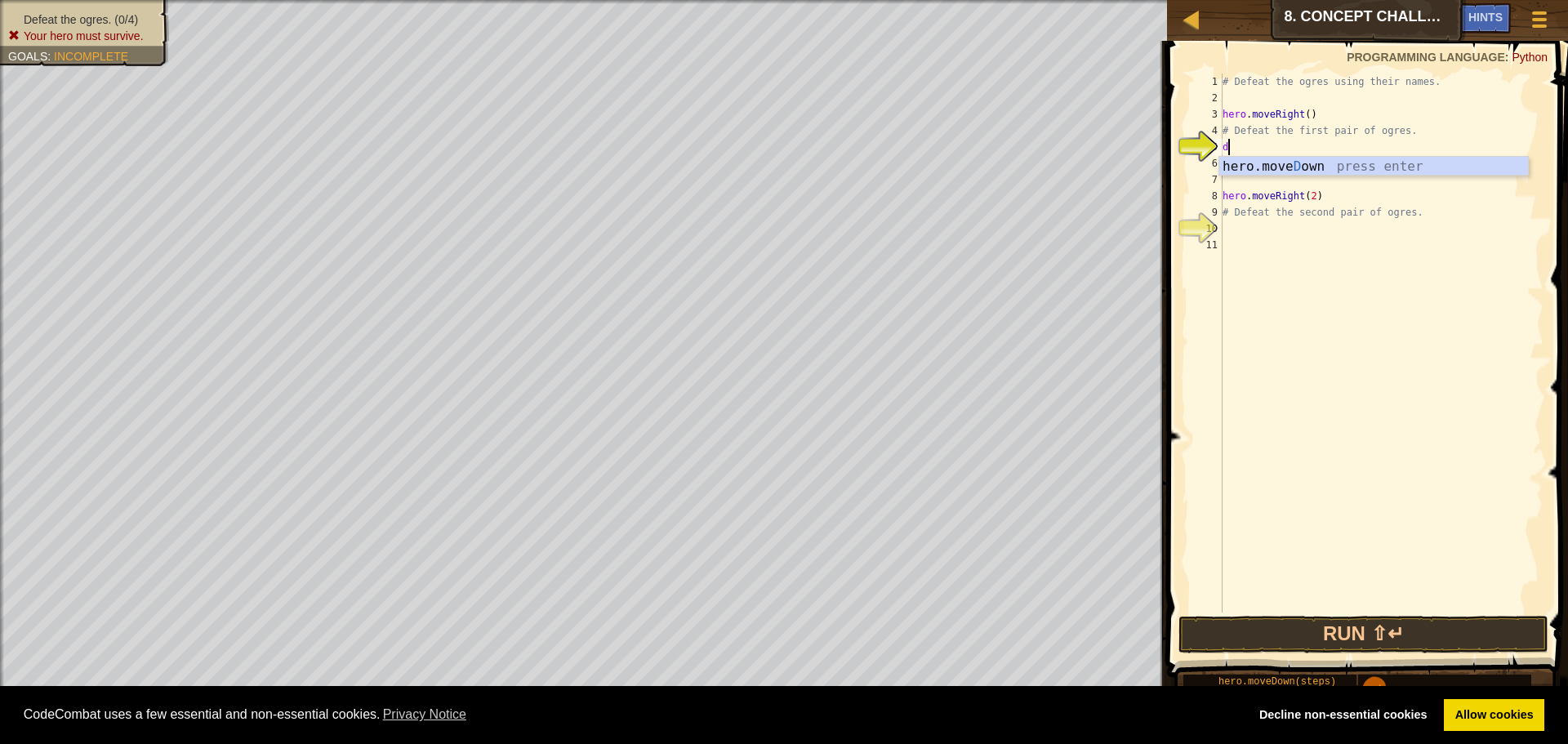
scroll to position [7, 0]
click at [1311, 157] on div "hero. a ttack press enter hero.s a y press enter" at bounding box center [1374, 196] width 309 height 78
type textarea "hero.attack("Sog")"
click at [1331, 161] on div "# Defeat the ogres using their names. hero . moveRight ( ) # Defeat the first p…" at bounding box center [1381, 359] width 325 height 572
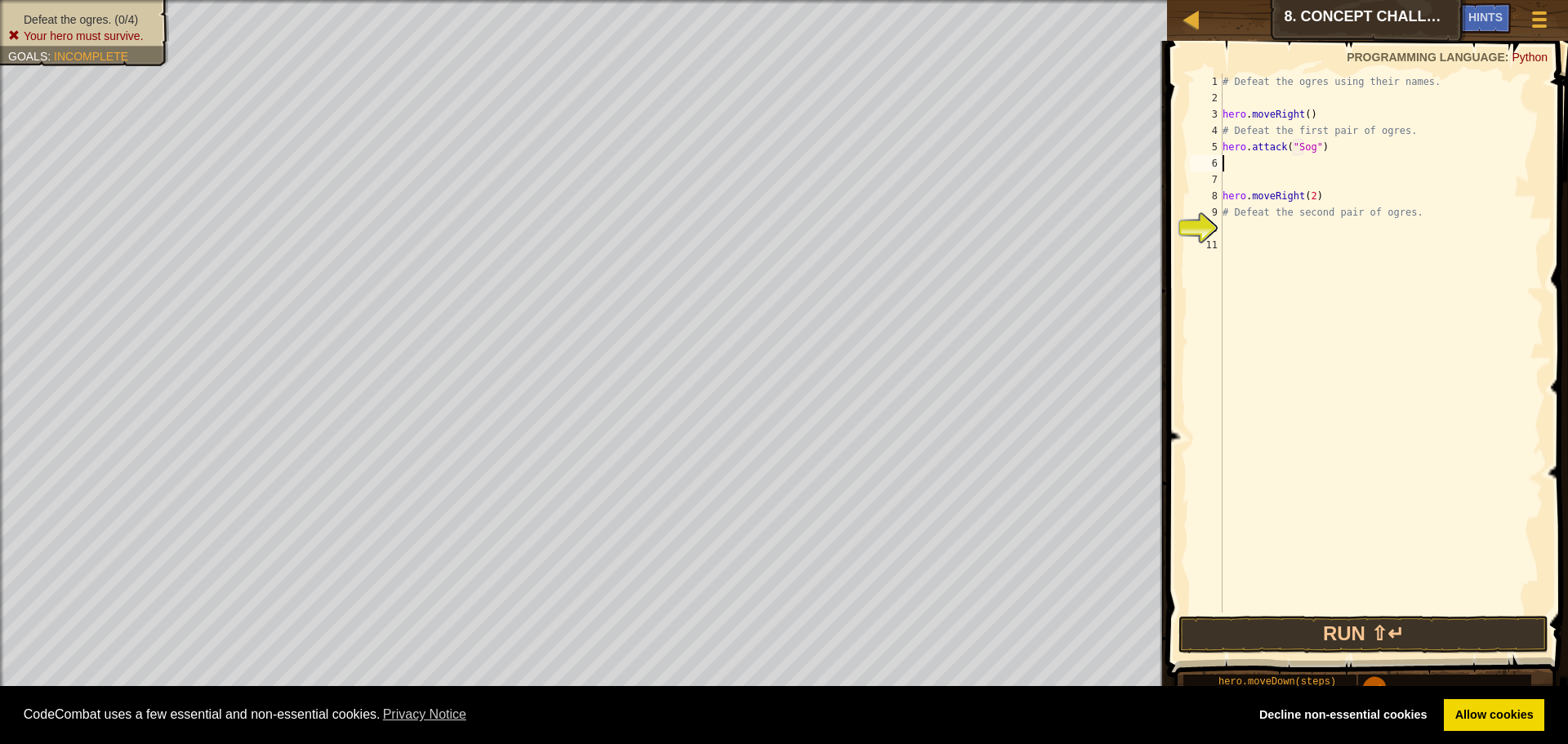
scroll to position [7, 0]
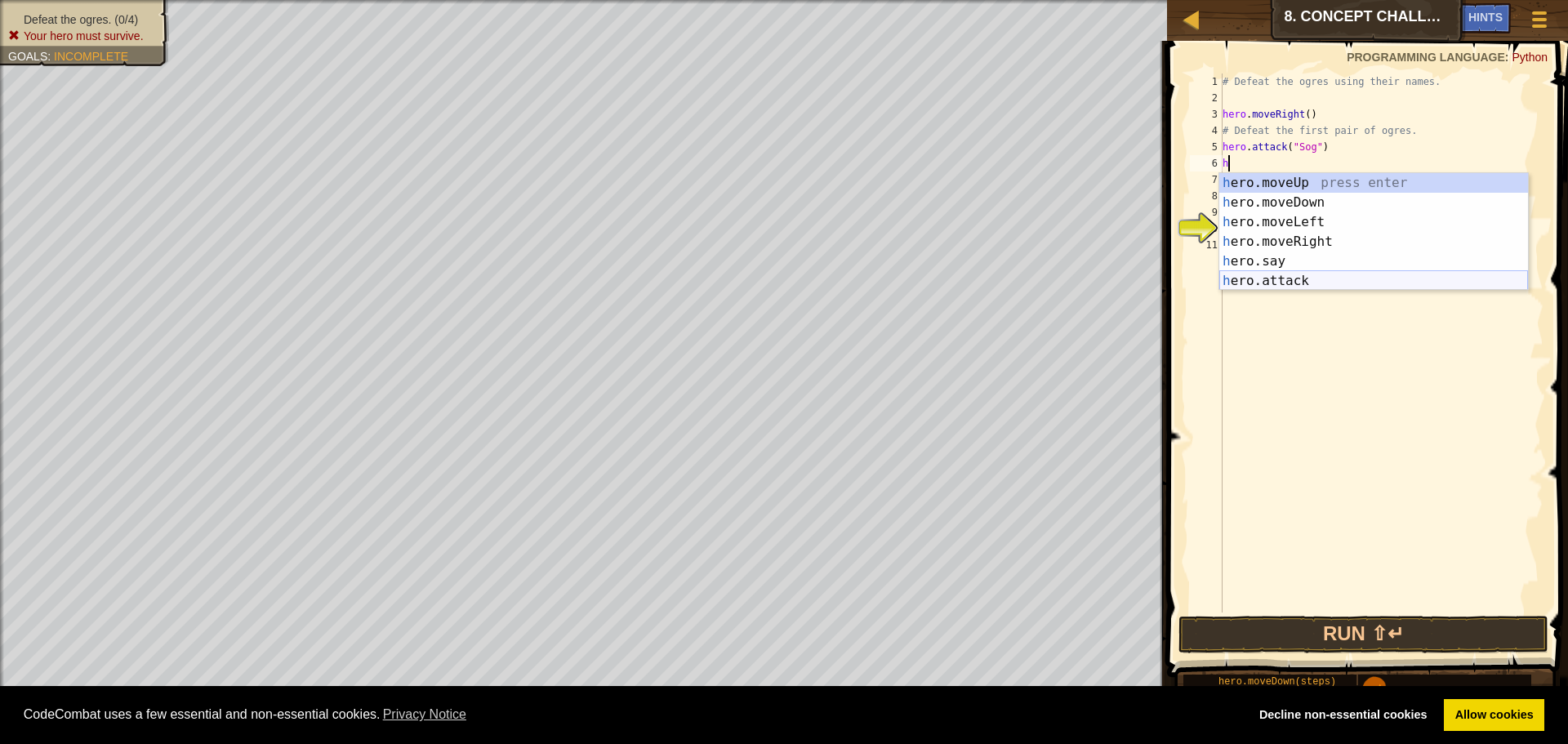
click at [1302, 288] on div "h ero.moveUp press enter h ero.moveDown press enter h ero.moveLeft press enter …" at bounding box center [1374, 251] width 309 height 157
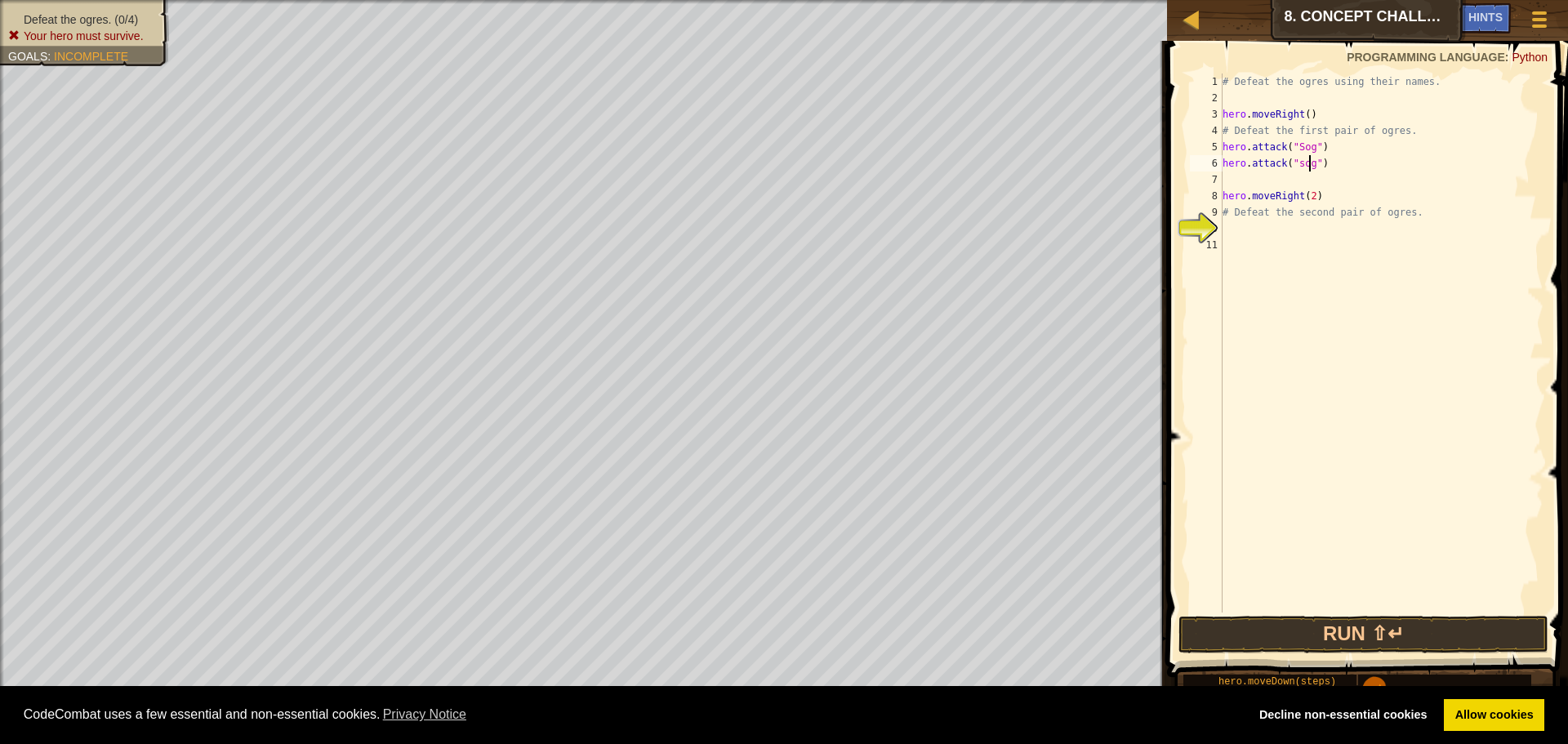
scroll to position [7, 7]
click at [1416, 644] on button "Run ⇧↵" at bounding box center [1363, 634] width 370 height 37
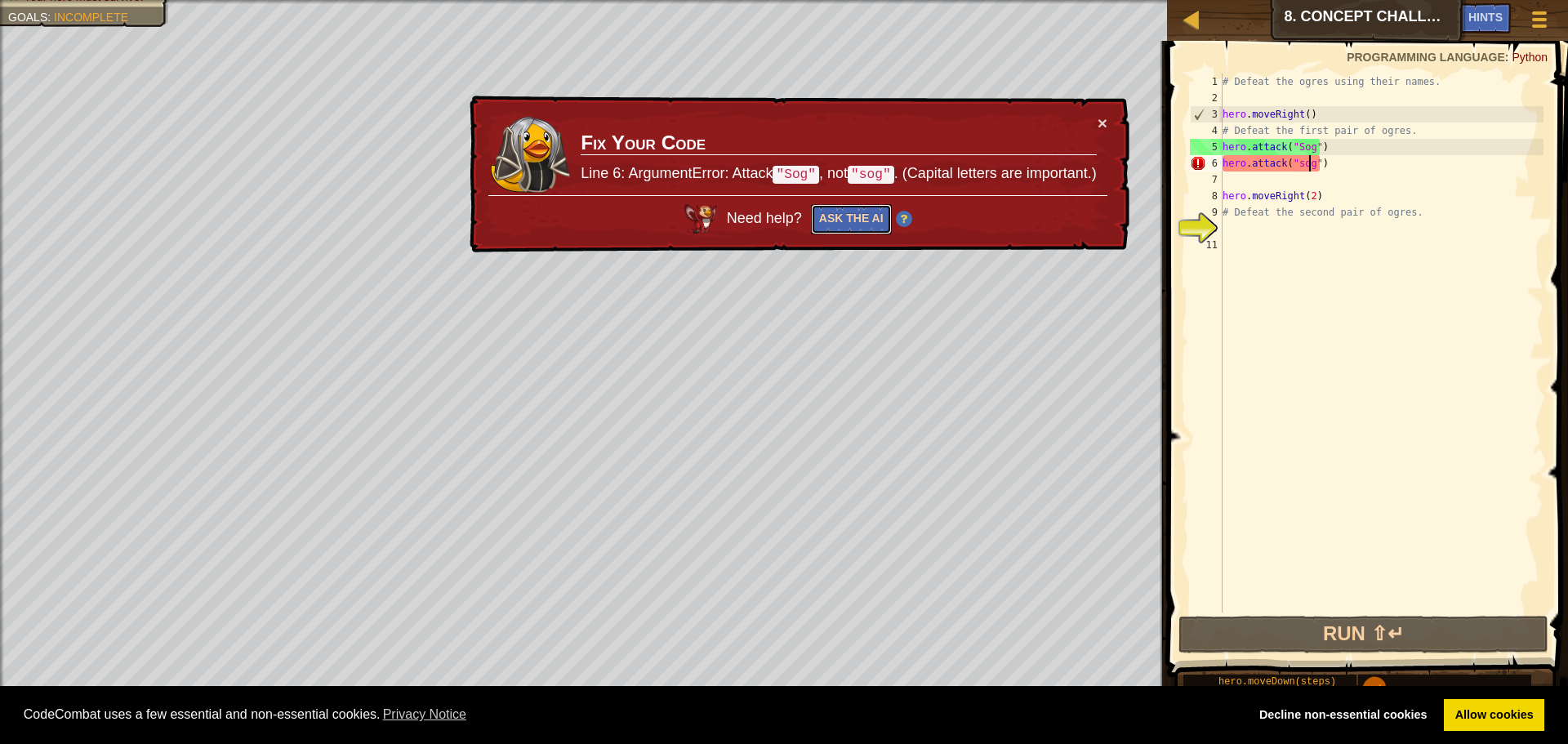
click at [832, 215] on button "Ask the AI" at bounding box center [851, 219] width 81 height 30
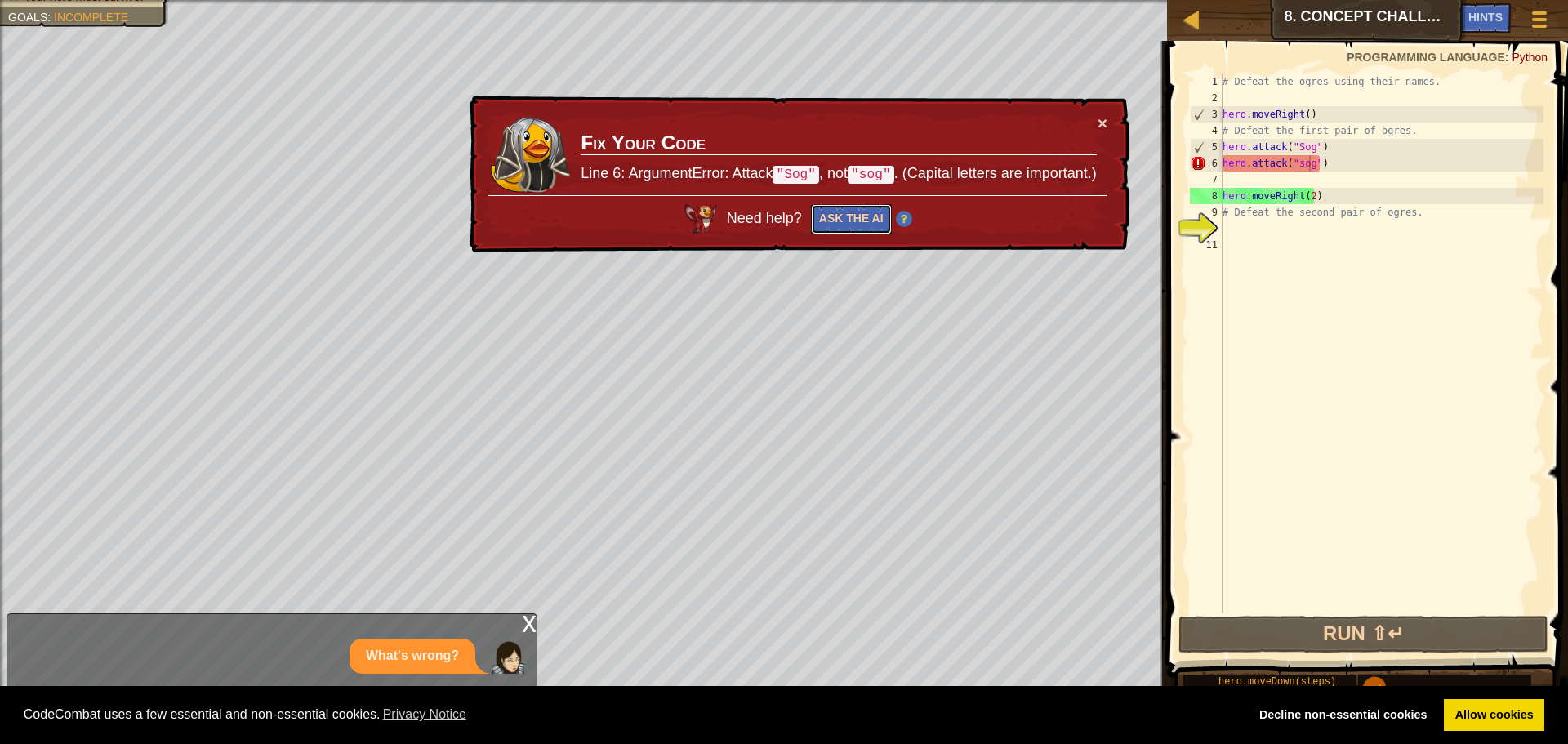
click at [832, 215] on button "Ask the AI" at bounding box center [851, 219] width 81 height 30
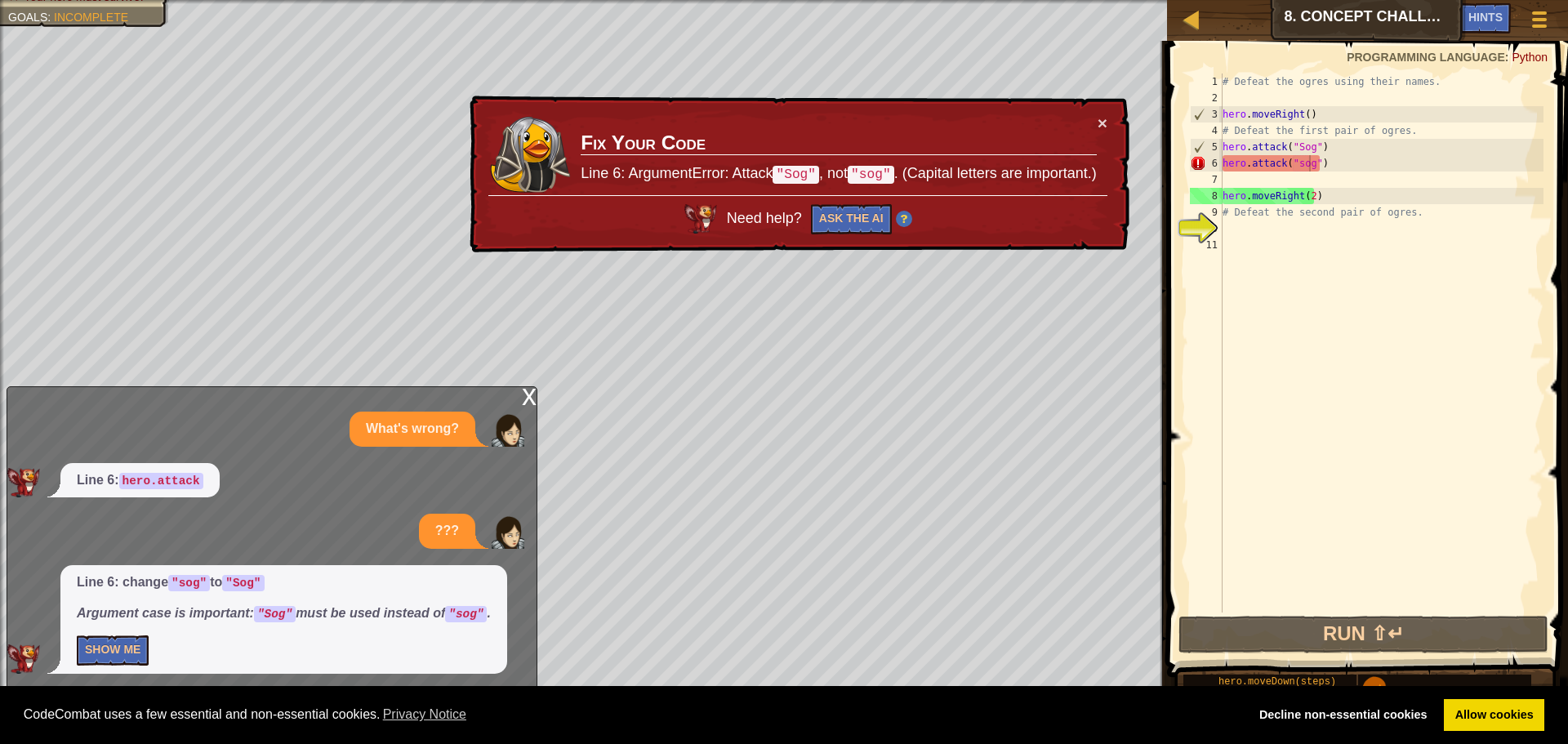
click at [1082, 117] on td "Fix Your Code Line 6: ArgumentError: Attack "Sog" , not "sog" . (Capital letter…" at bounding box center [839, 154] width 517 height 81
click at [1101, 117] on button "×" at bounding box center [1102, 123] width 10 height 17
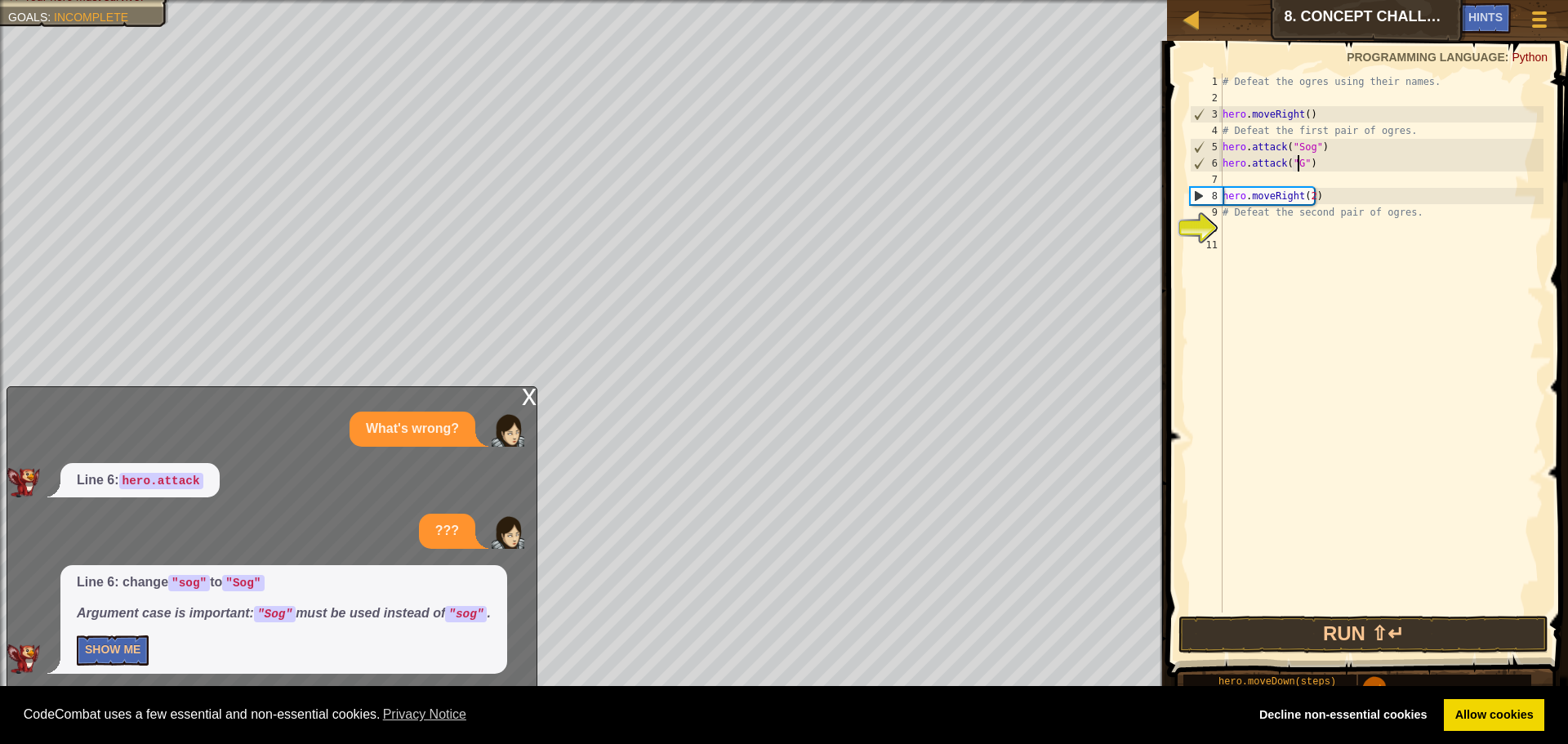
scroll to position [7, 7]
type textarea "hero.attack("Gos")"
click at [1278, 236] on div "# Defeat the ogres using their names. hero . moveRight ( ) # Defeat the first p…" at bounding box center [1381, 359] width 325 height 572
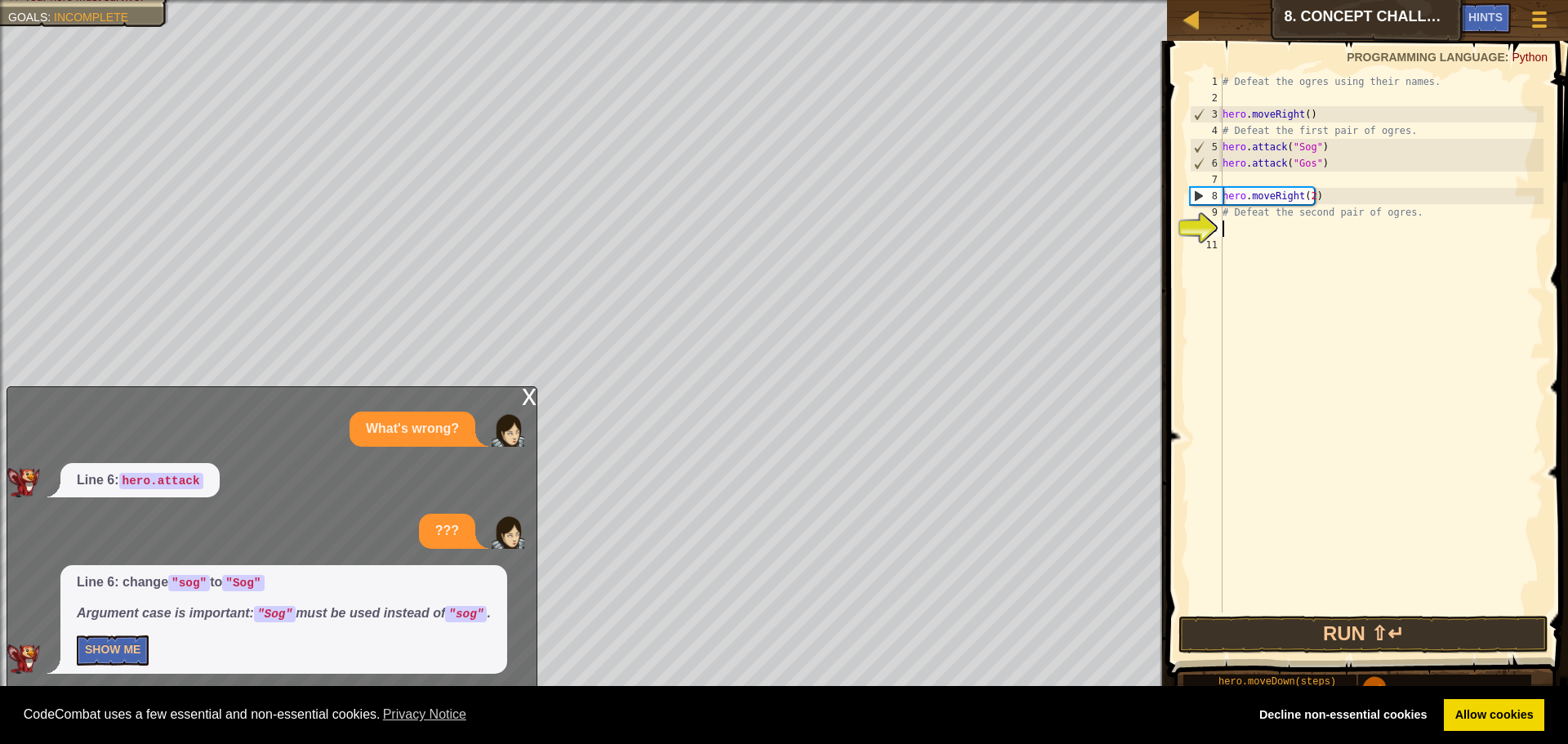
type textarea "h"
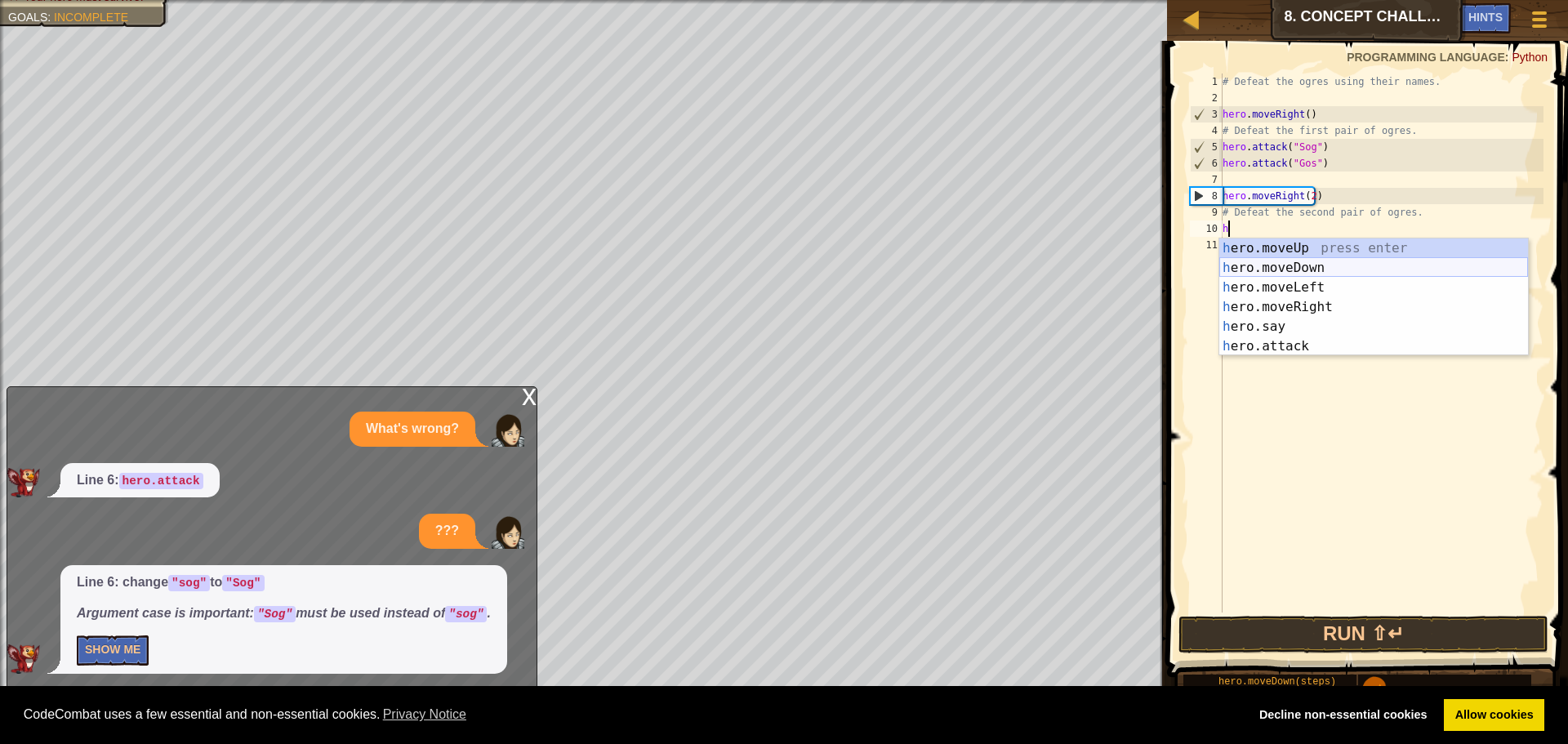
click at [1240, 260] on div "h ero.moveUp press enter h ero.moveDown press enter h ero.moveLeft press enter …" at bounding box center [1374, 316] width 309 height 157
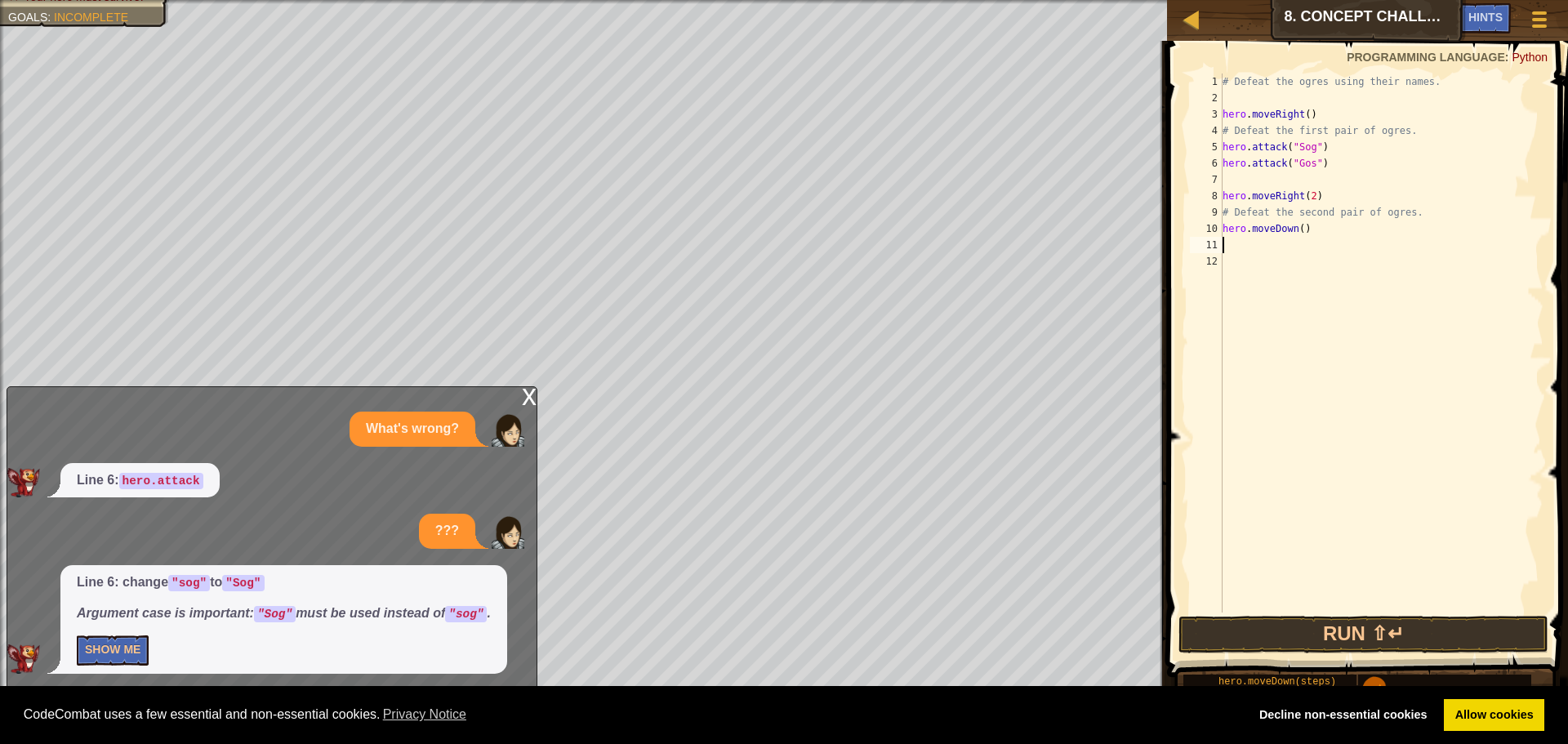
type textarea "h"
click at [1326, 372] on div "# Defeat the ogres using their names. hero . moveRight ( ) # Defeat the first p…" at bounding box center [1381, 359] width 325 height 572
click at [1267, 255] on div "# Defeat the ogres using their names. hero . moveRight ( ) # Defeat the first p…" at bounding box center [1381, 359] width 325 height 572
click at [1265, 249] on div "# Defeat the ogres using their names. hero . moveRight ( ) # Defeat the first p…" at bounding box center [1381, 359] width 325 height 572
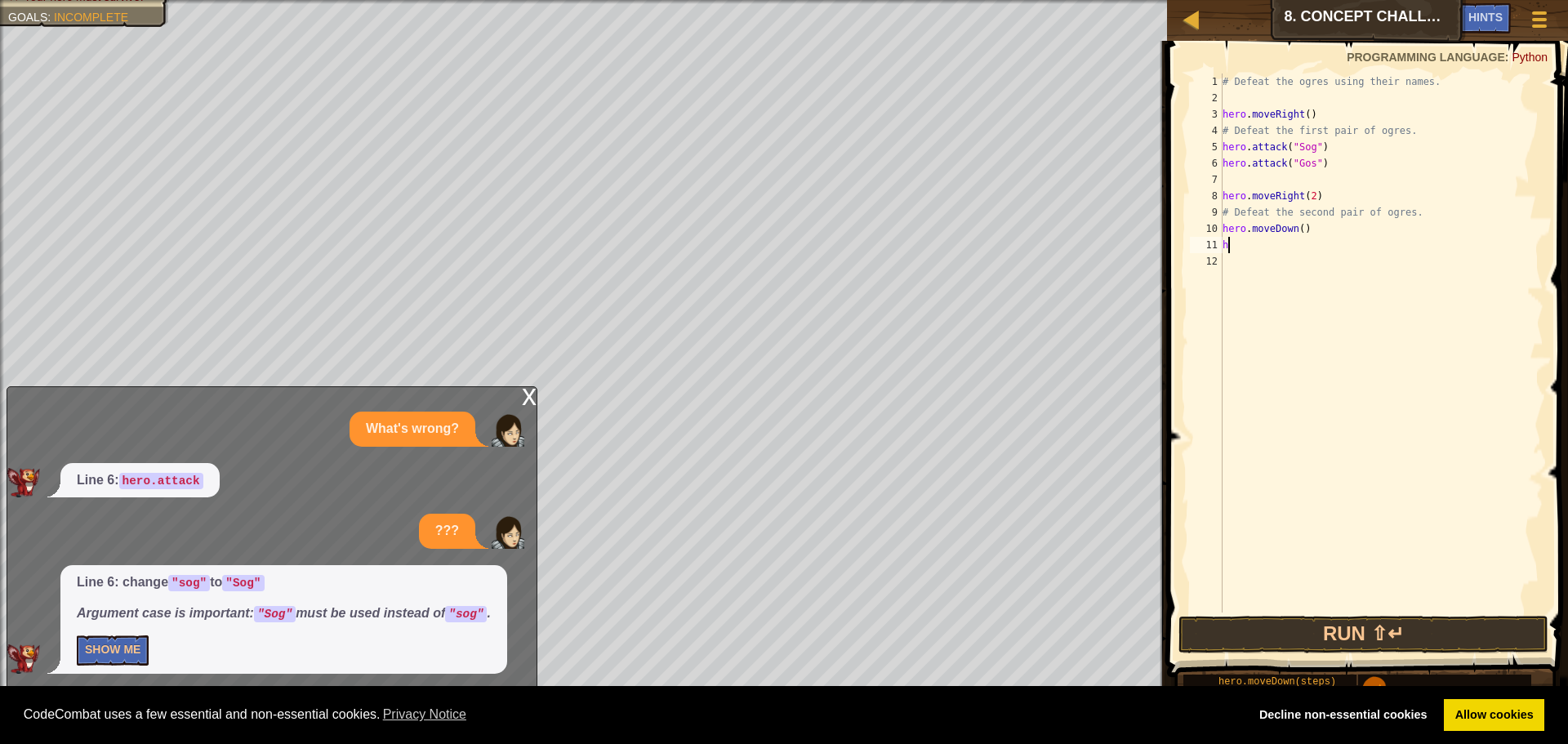
type textarea "h"
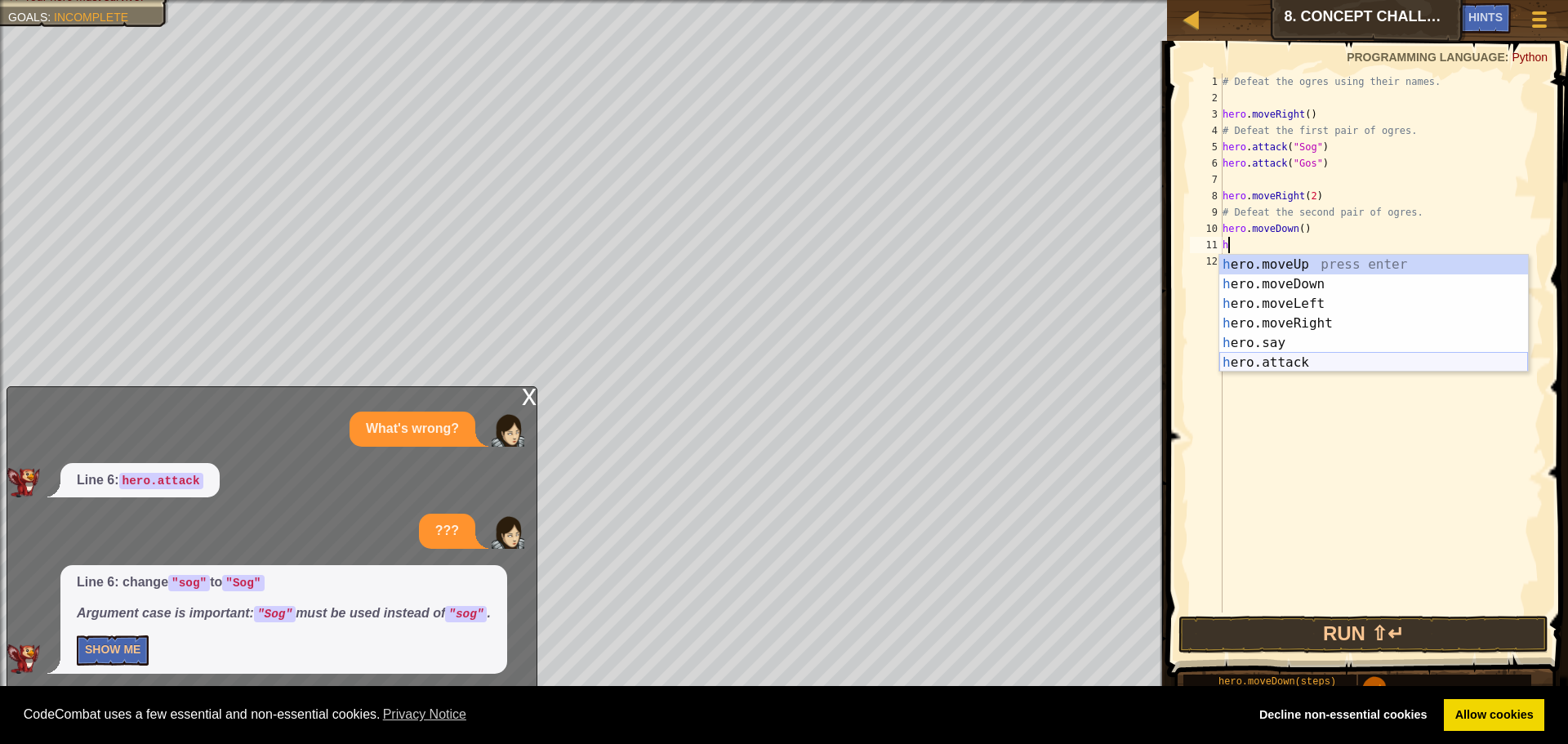
click at [1280, 365] on div "h ero.moveUp press enter h ero.moveDown press enter h ero.moveLeft press enter …" at bounding box center [1374, 333] width 309 height 157
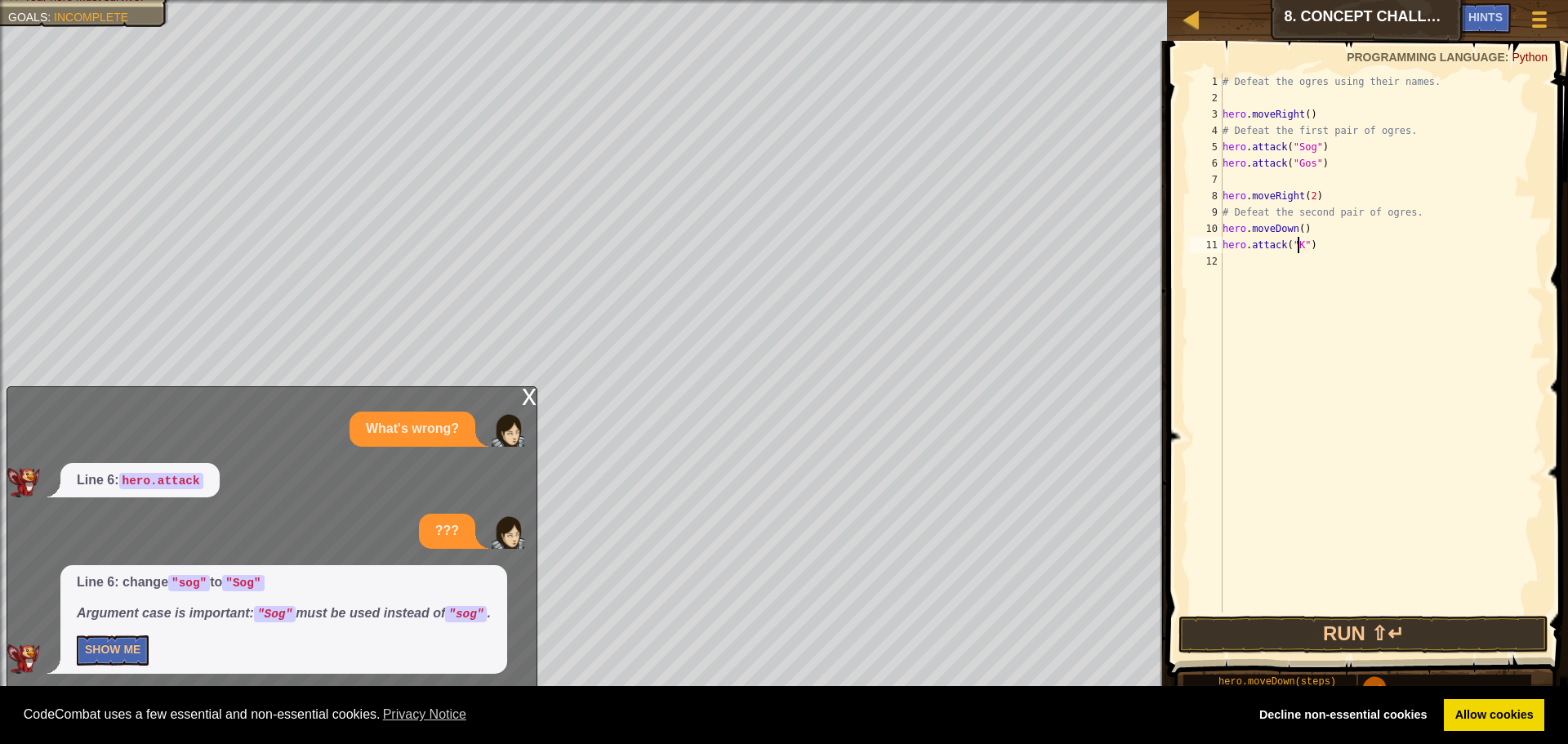
scroll to position [7, 7]
type textarea "hero.attack("Kro")"
click at [1336, 257] on div "# Defeat the ogres using their names. hero . moveRight ( ) # Defeat the first p…" at bounding box center [1381, 359] width 325 height 572
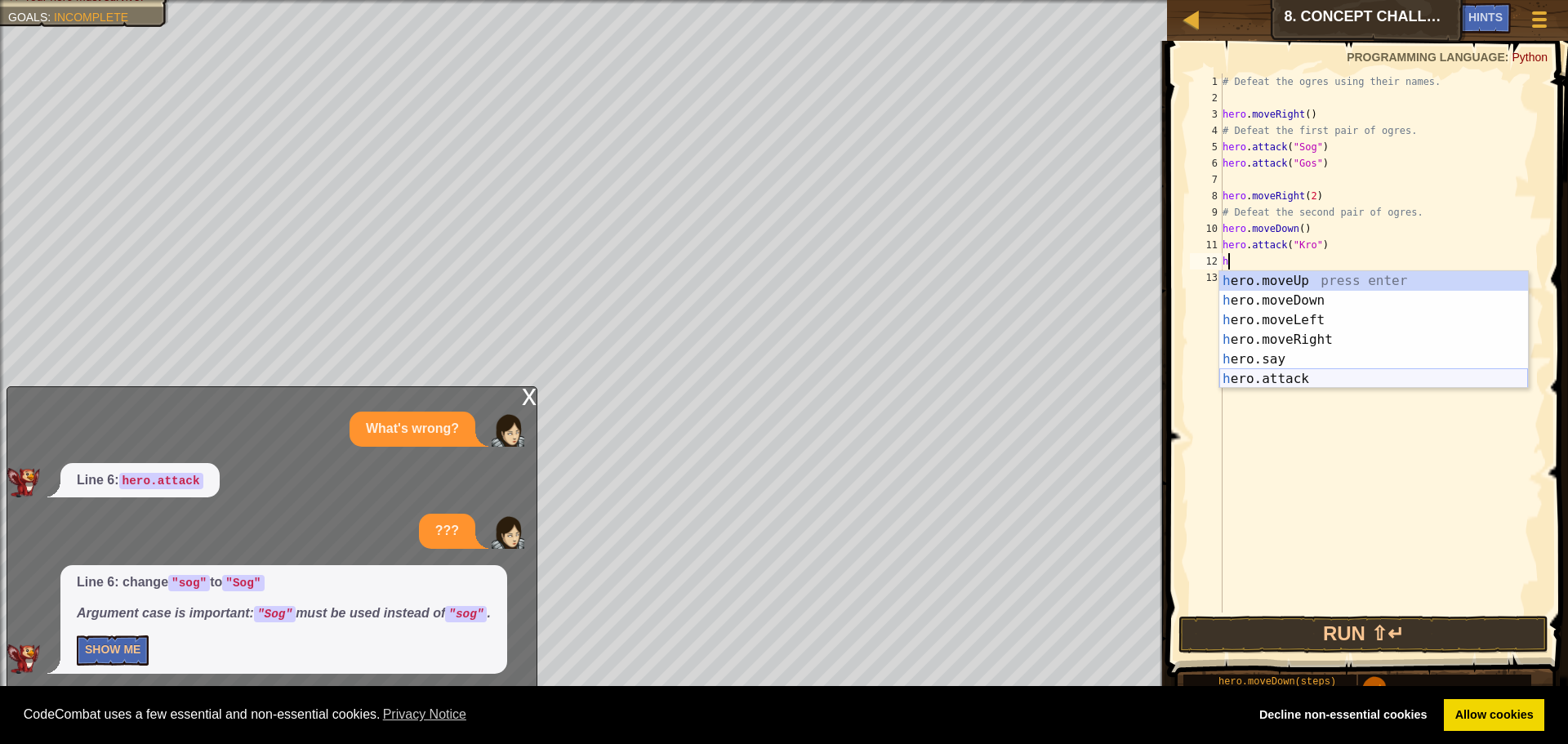
click at [1325, 386] on div "h ero.moveUp press enter h ero.moveDown press enter h ero.moveLeft press enter …" at bounding box center [1374, 350] width 309 height 157
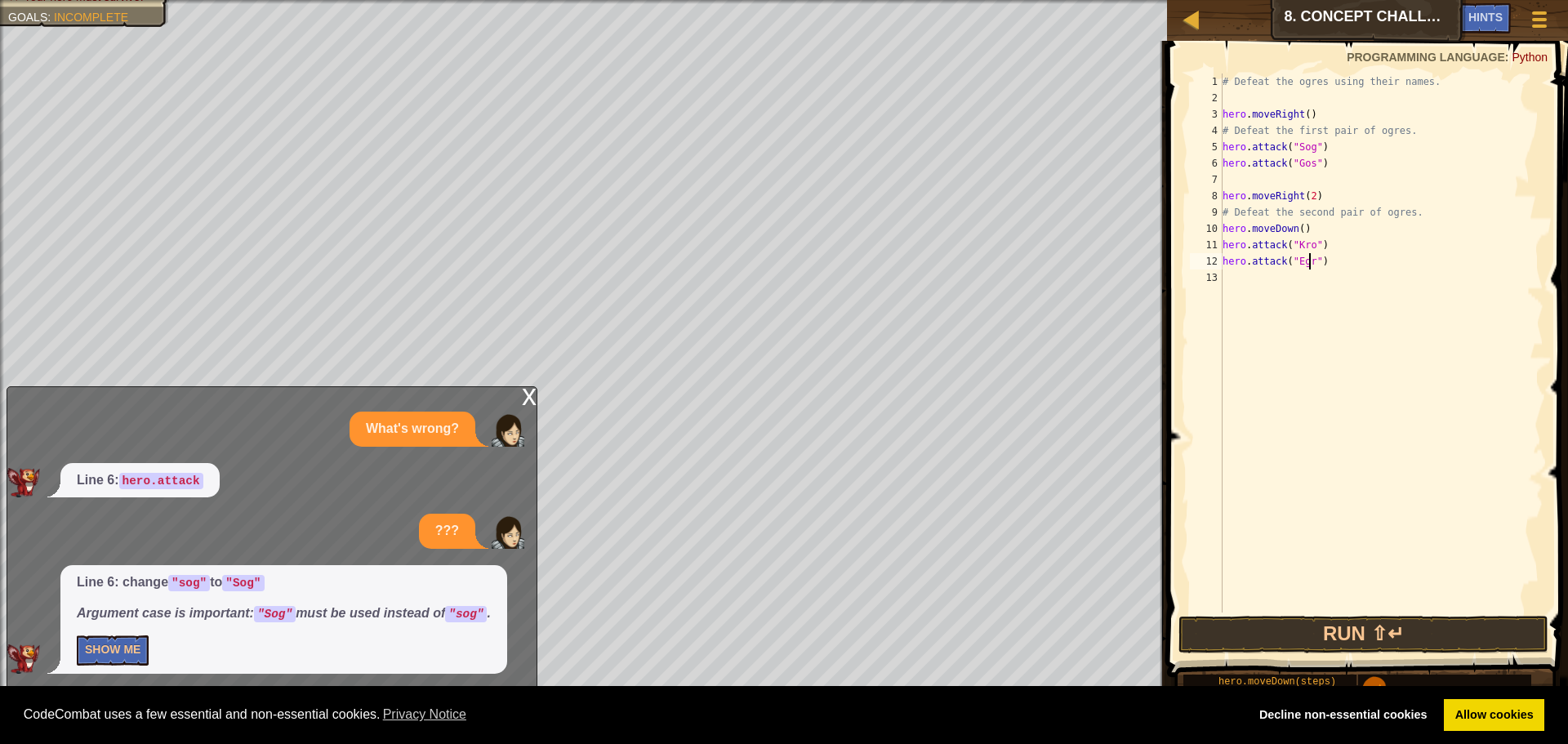
scroll to position [7, 7]
click at [1346, 640] on button "Run ⇧↵" at bounding box center [1363, 634] width 370 height 37
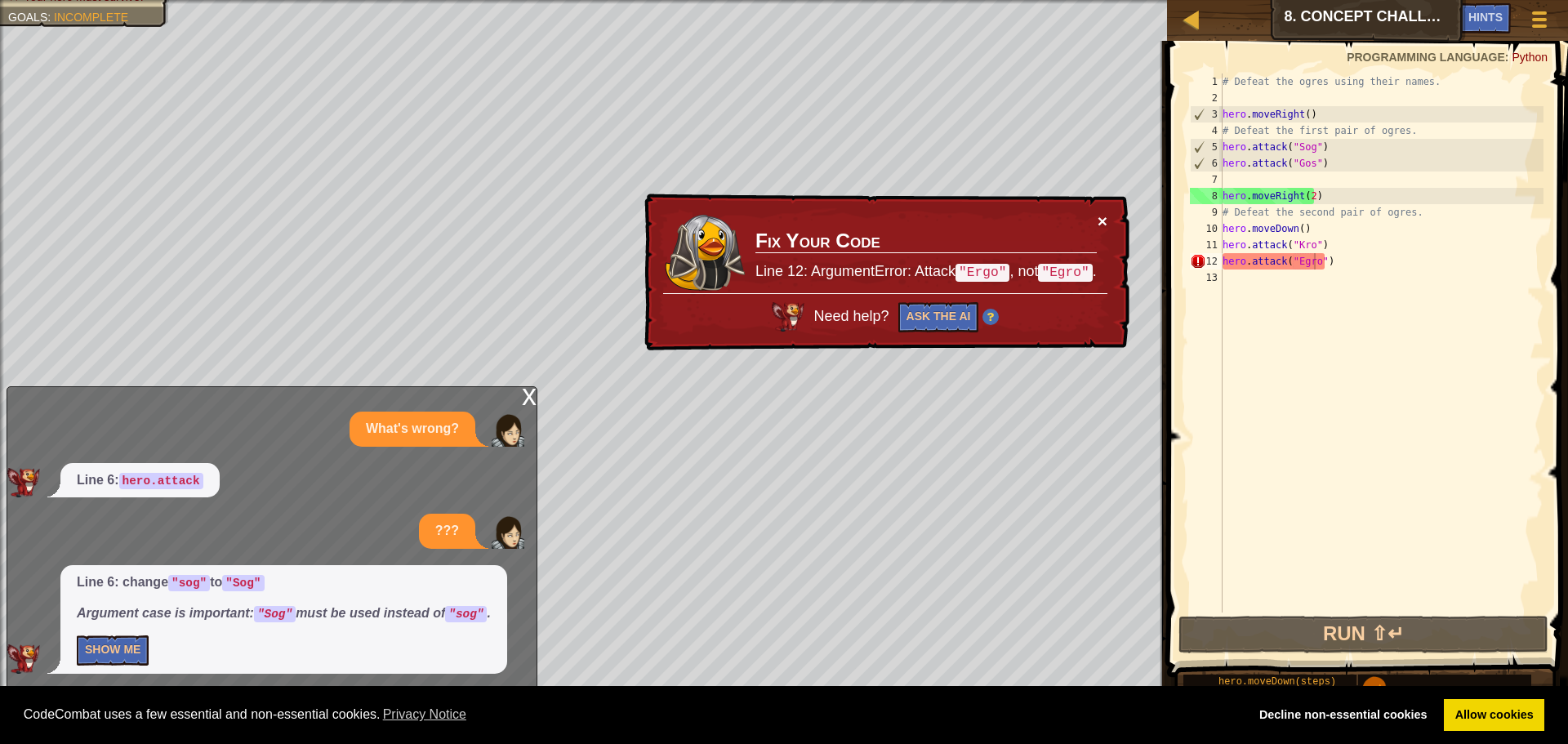
click at [1098, 220] on div "× Fix Your Code Line 12: ArgumentError: Attack "Ergo" , not "Egro" . Need help?…" at bounding box center [884, 272] width 488 height 158
click at [1117, 216] on div "× Fix Your Code Line 12: ArgumentError: Attack "Ergo" , not "Egro" . Need help?…" at bounding box center [884, 272] width 488 height 158
click at [1123, 208] on div "× Fix Your Code Line 12: ArgumentError: Attack "Ergo" , not "Egro" . Need help?…" at bounding box center [884, 272] width 488 height 158
click at [1107, 222] on button "×" at bounding box center [1102, 220] width 10 height 17
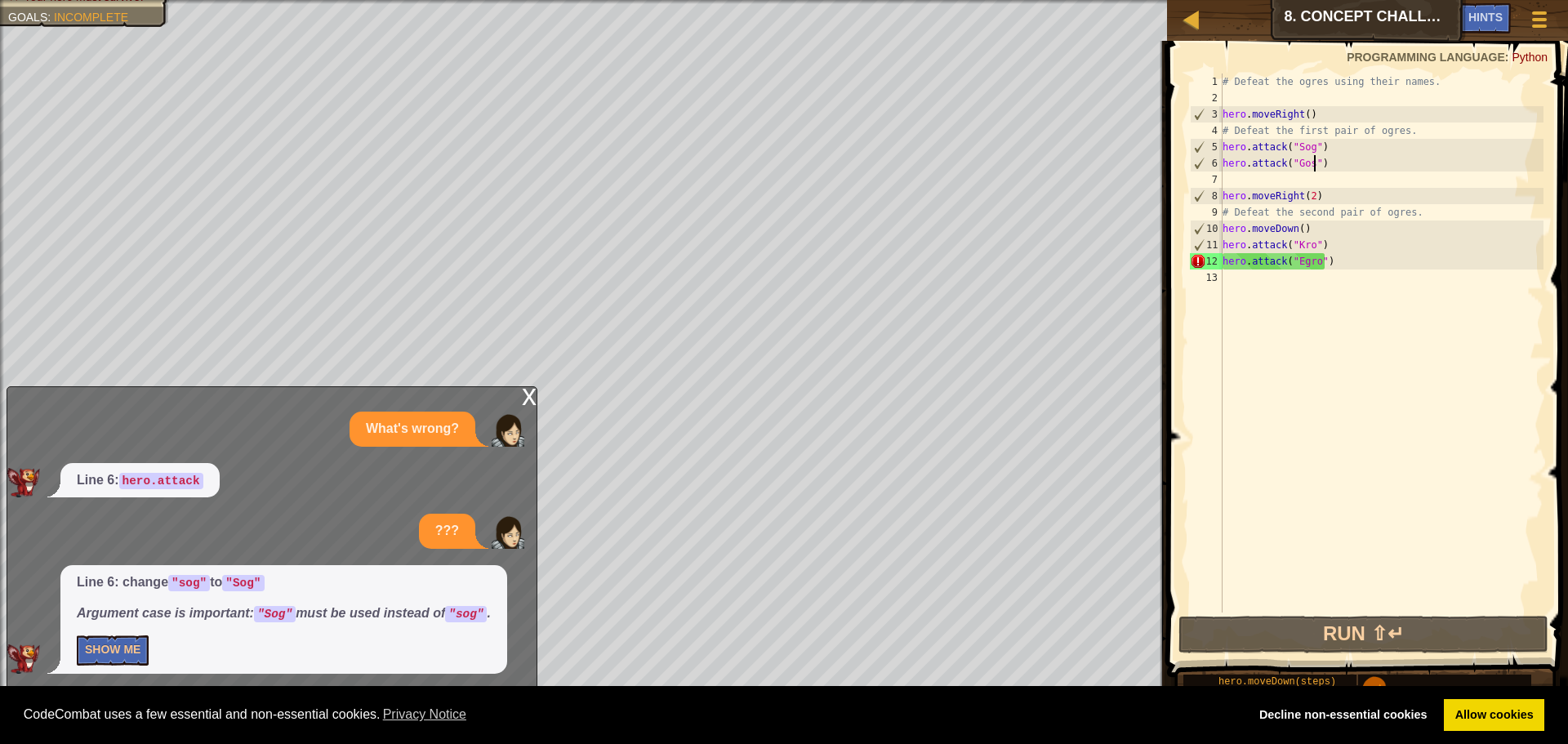
click at [1313, 168] on div "# Defeat the ogres using their names. hero . moveRight ( ) # Defeat the first p…" at bounding box center [1381, 359] width 325 height 572
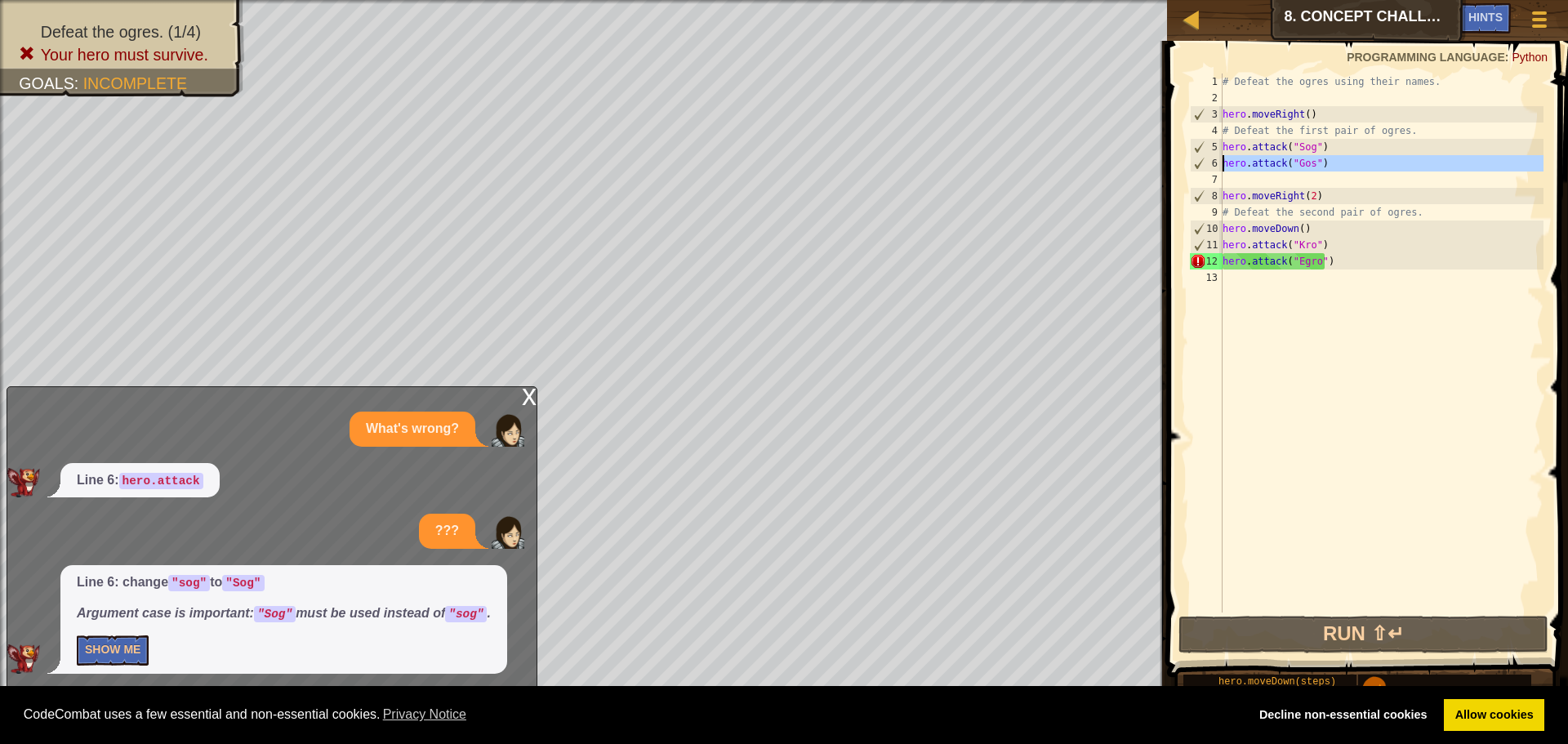
drag, startPoint x: 1326, startPoint y: 173, endPoint x: 1220, endPoint y: 168, distance: 106.1
click at [1220, 168] on div "hero.attack("Gos") 1 2 3 4 5 6 7 8 9 10 11 12 13 # Defeat the ogres using their…" at bounding box center [1365, 343] width 357 height 539
type textarea "hero.attack("Gos")"
click at [1231, 179] on div "# Defeat the ogres using their names. hero . moveRight ( ) # Defeat the first p…" at bounding box center [1381, 343] width 325 height 539
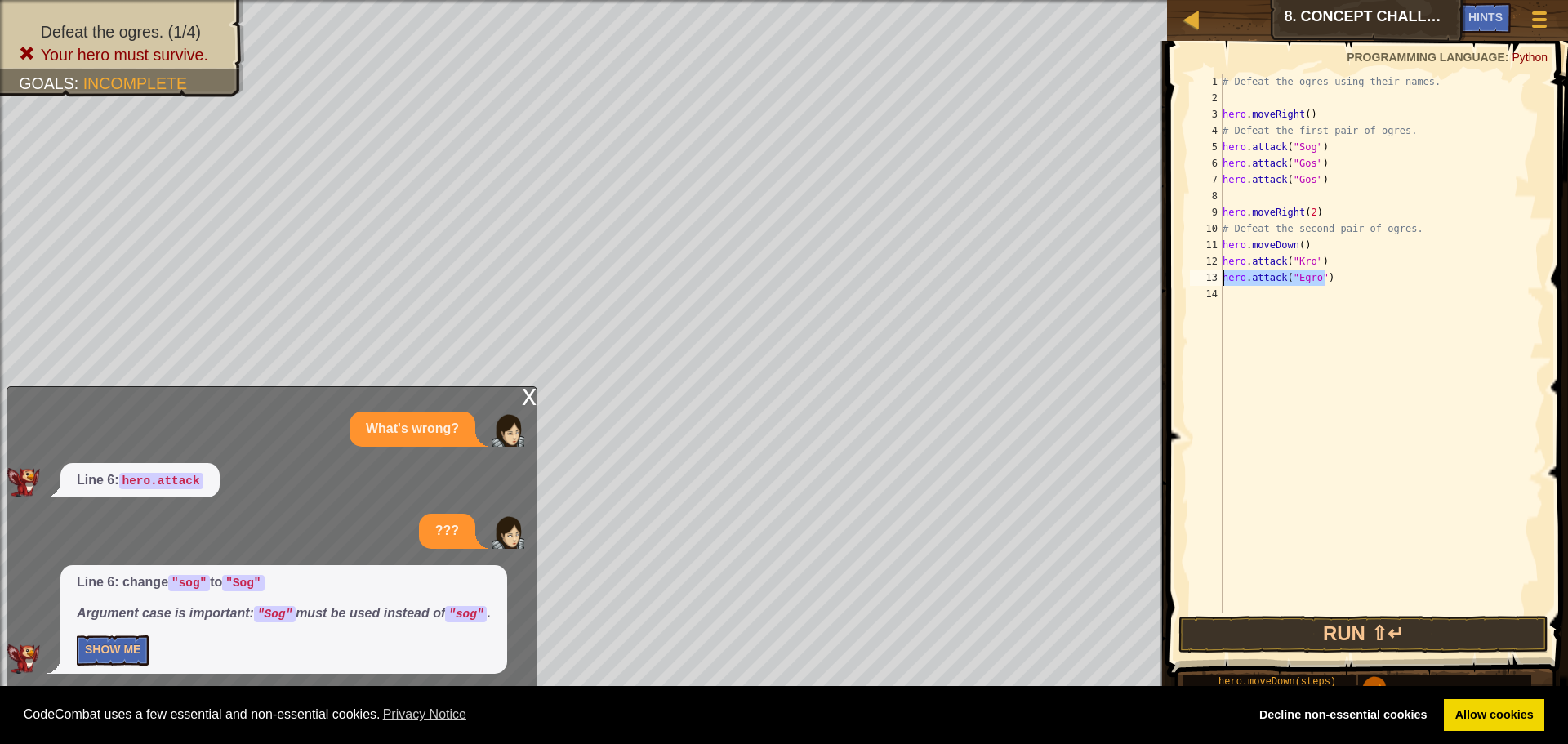
drag, startPoint x: 1324, startPoint y: 275, endPoint x: 1225, endPoint y: 272, distance: 99.0
click at [1225, 272] on div "# Defeat the ogres using their names. hero . moveRight ( ) # Defeat the first p…" at bounding box center [1381, 359] width 325 height 572
type textarea "hero.attack("Egro")"
click at [1269, 294] on div "# Defeat the ogres using their names. hero . moveRight ( ) # Defeat the first p…" at bounding box center [1381, 359] width 325 height 572
type textarea "v"
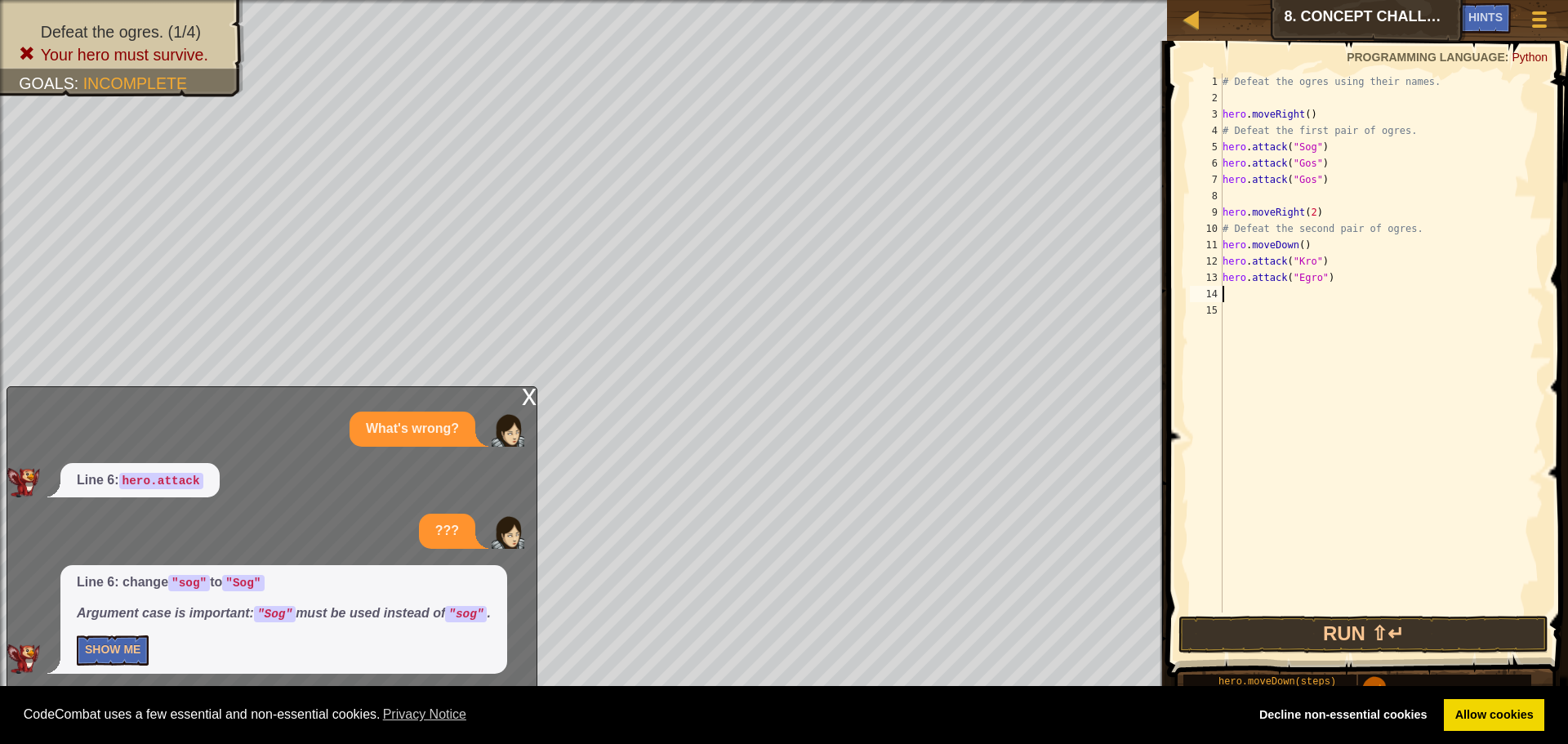
paste textarea "hero.attack("Egro")"
drag, startPoint x: 1320, startPoint y: 269, endPoint x: 1215, endPoint y: 258, distance: 105.6
click at [1215, 258] on div "hero.attack("Egro") 1 2 3 4 5 6 7 8 9 10 11 12 13 14 15 # Defeat the ogres usin…" at bounding box center [1365, 343] width 357 height 539
paste textarea "Eg"
type textarea "hero.attack("Egro")"
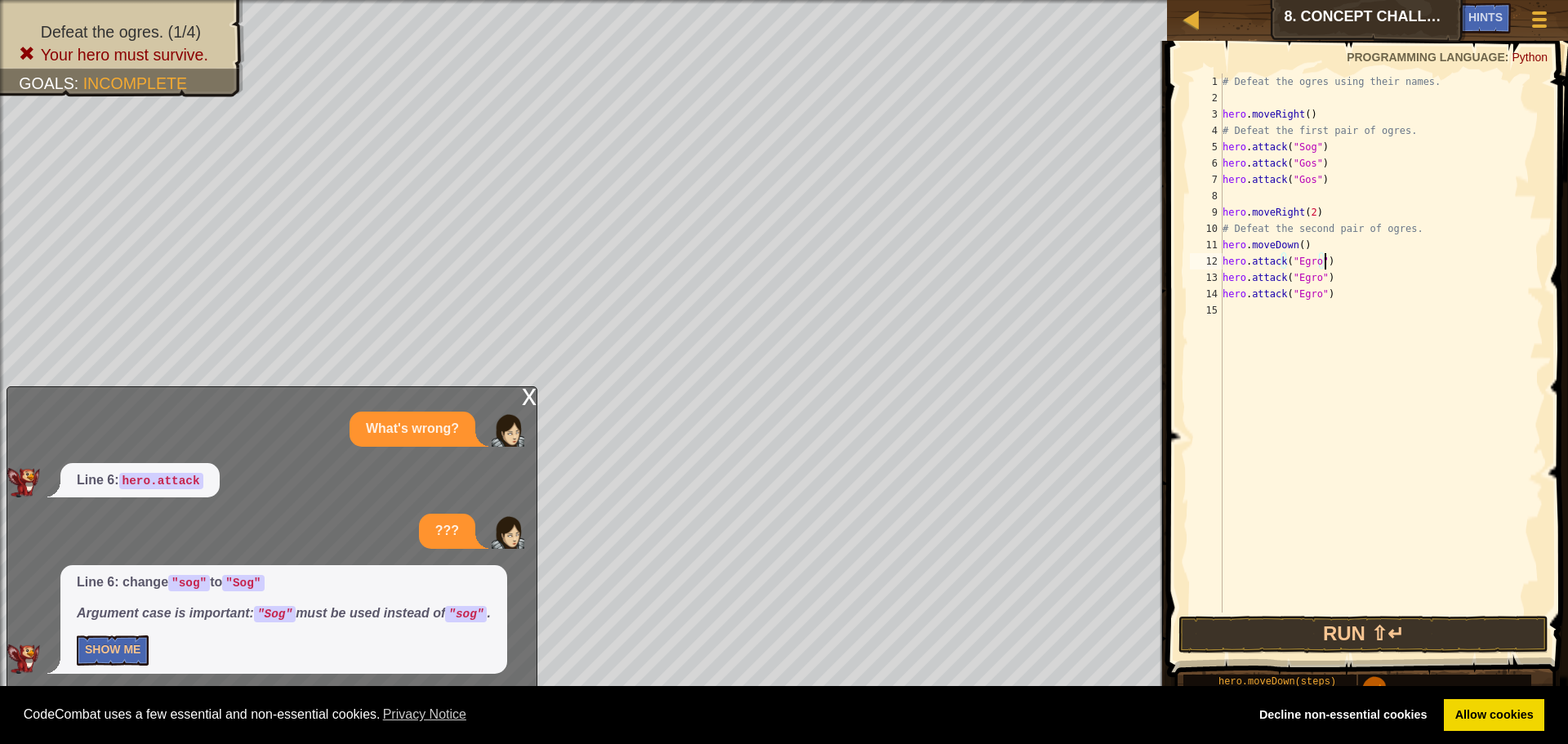
click at [1226, 315] on div "# Defeat the ogres using their names. hero . moveRight ( ) # Defeat the first p…" at bounding box center [1381, 359] width 325 height 572
paste textarea "hero.attack("Egro")"
type textarea "hero.attack("Egro")"
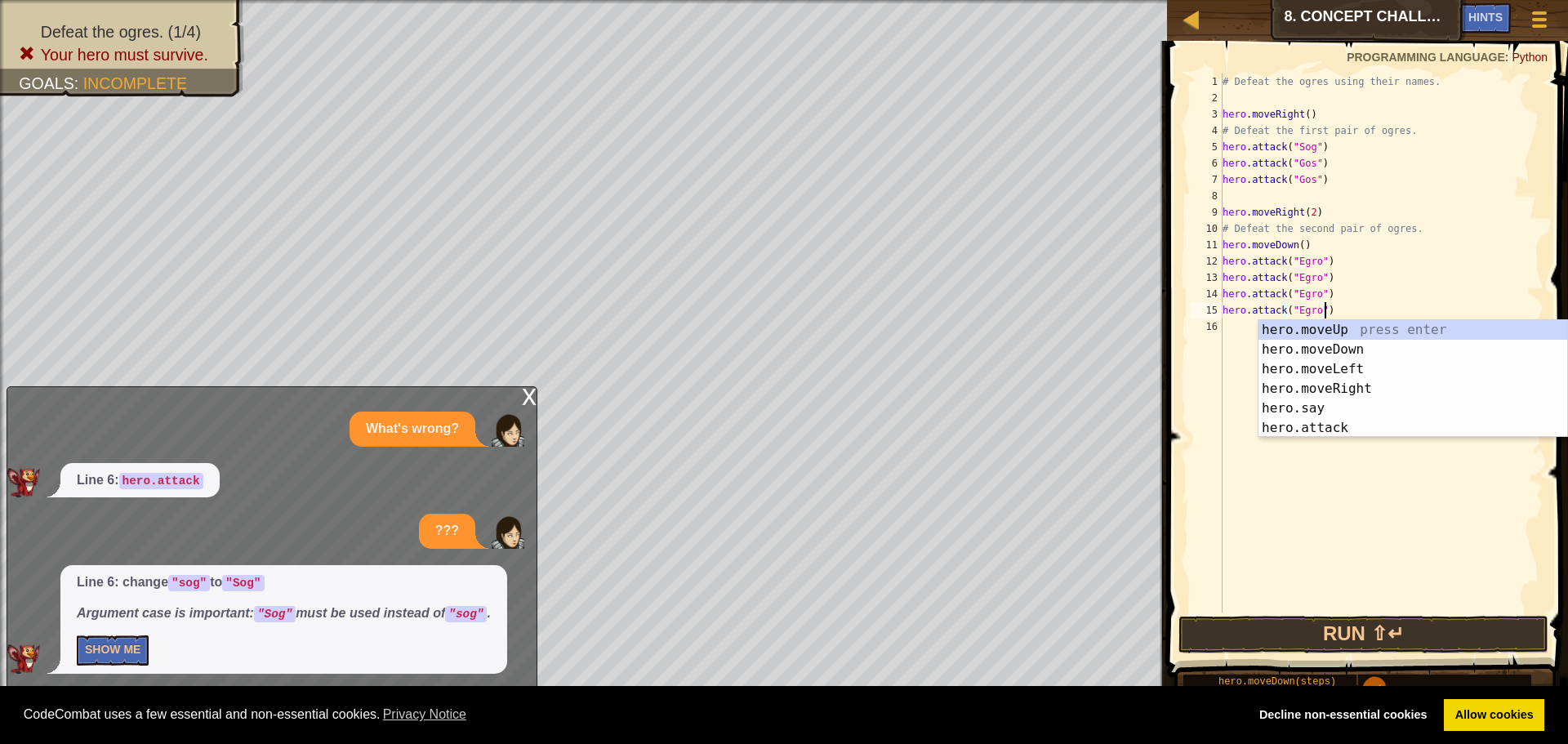
click at [1283, 493] on div "# Defeat the ogres using their names. hero . moveRight ( ) # Defeat the first p…" at bounding box center [1381, 359] width 325 height 572
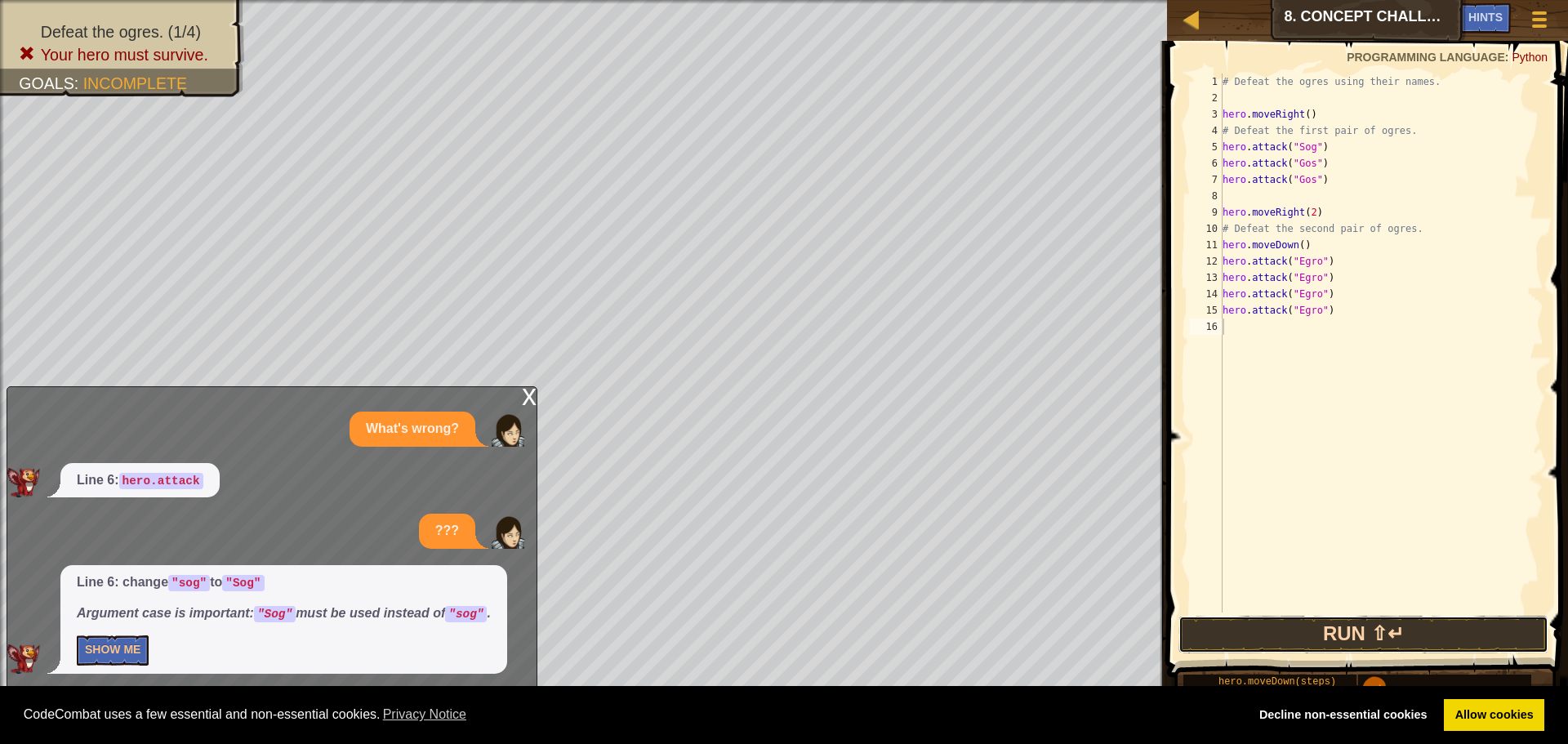
drag, startPoint x: 1327, startPoint y: 639, endPoint x: 1350, endPoint y: 619, distance: 30.5
click at [1331, 631] on button "Run ⇧↵" at bounding box center [1363, 634] width 370 height 37
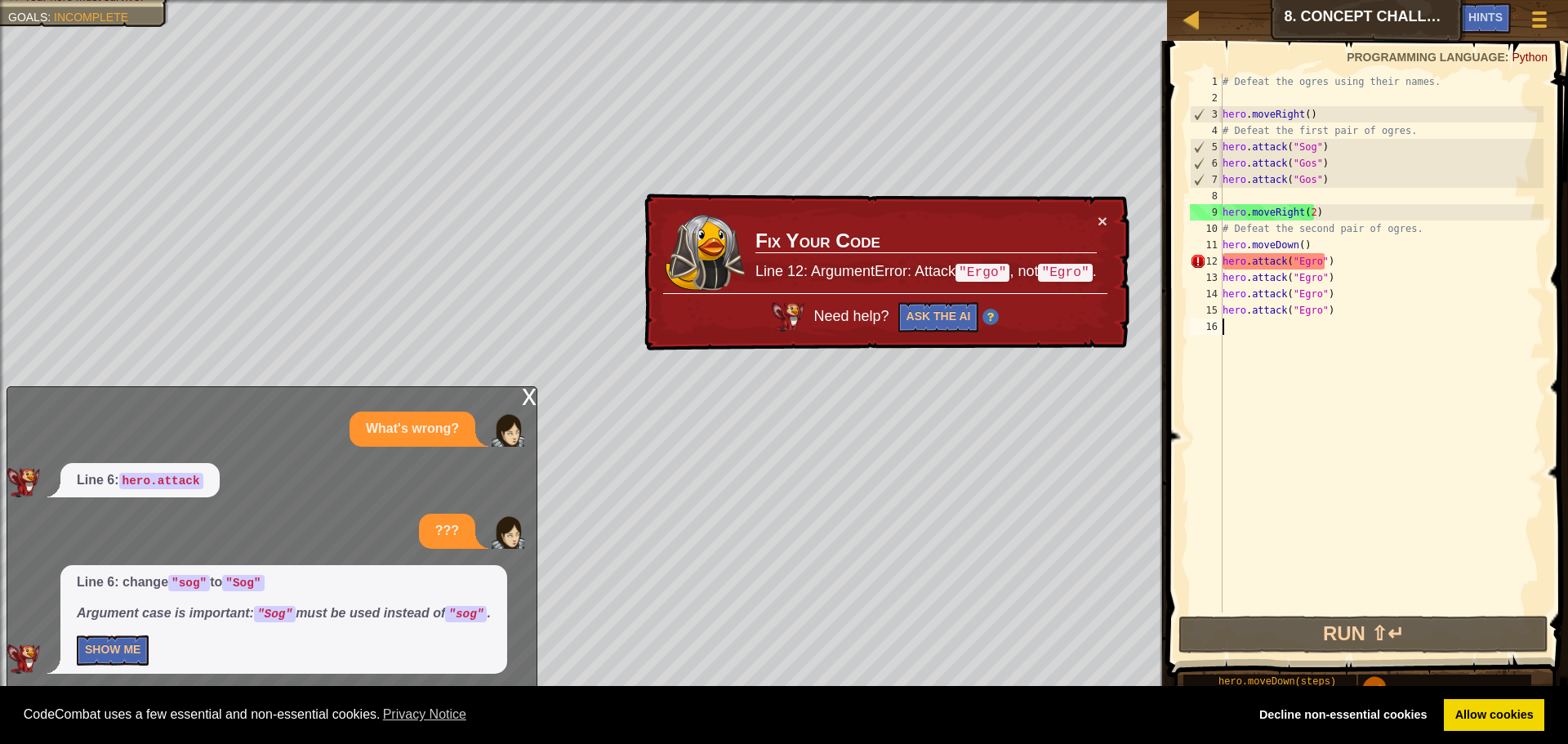
click at [1109, 199] on div "× Fix Your Code Line 12: ArgumentError: Attack "Ergo" , not "Egro" . Need help?…" at bounding box center [884, 272] width 488 height 158
click at [1102, 213] on button "×" at bounding box center [1102, 220] width 10 height 17
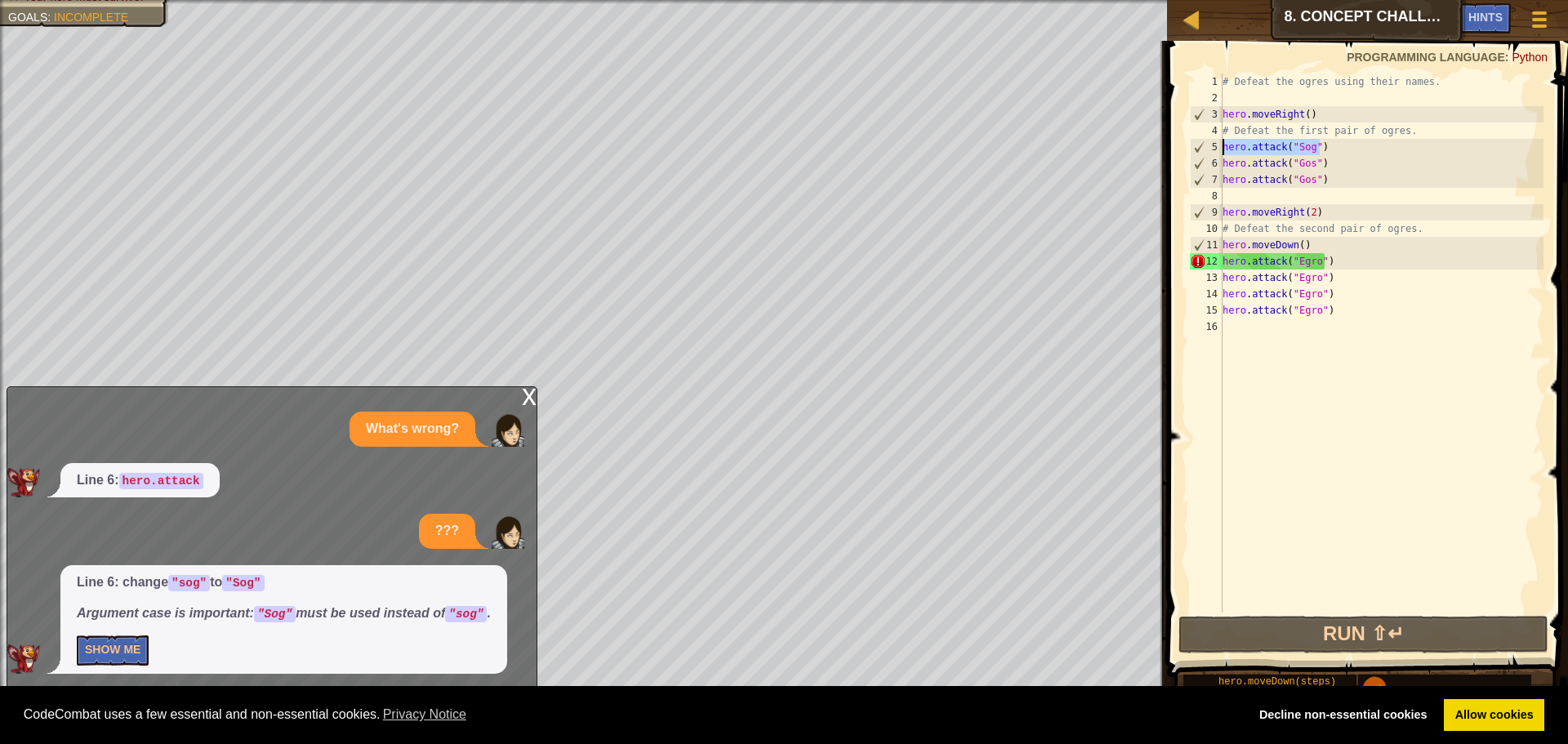
drag, startPoint x: 1344, startPoint y: 153, endPoint x: 1212, endPoint y: 139, distance: 132.7
click at [1212, 139] on div "1 2 3 4 5 6 7 8 9 10 11 12 13 14 15 16 # Defeat the ogres using their names. he…" at bounding box center [1365, 343] width 357 height 539
click at [1246, 205] on div "# Defeat the ogres using their names. hero . moveRight ( ) # Defeat the first p…" at bounding box center [1381, 359] width 325 height 572
type textarea "hero.moveRight(2)"
click at [1246, 196] on div "# Defeat the ogres using their names. hero . moveRight ( ) # Defeat the first p…" at bounding box center [1381, 359] width 325 height 572
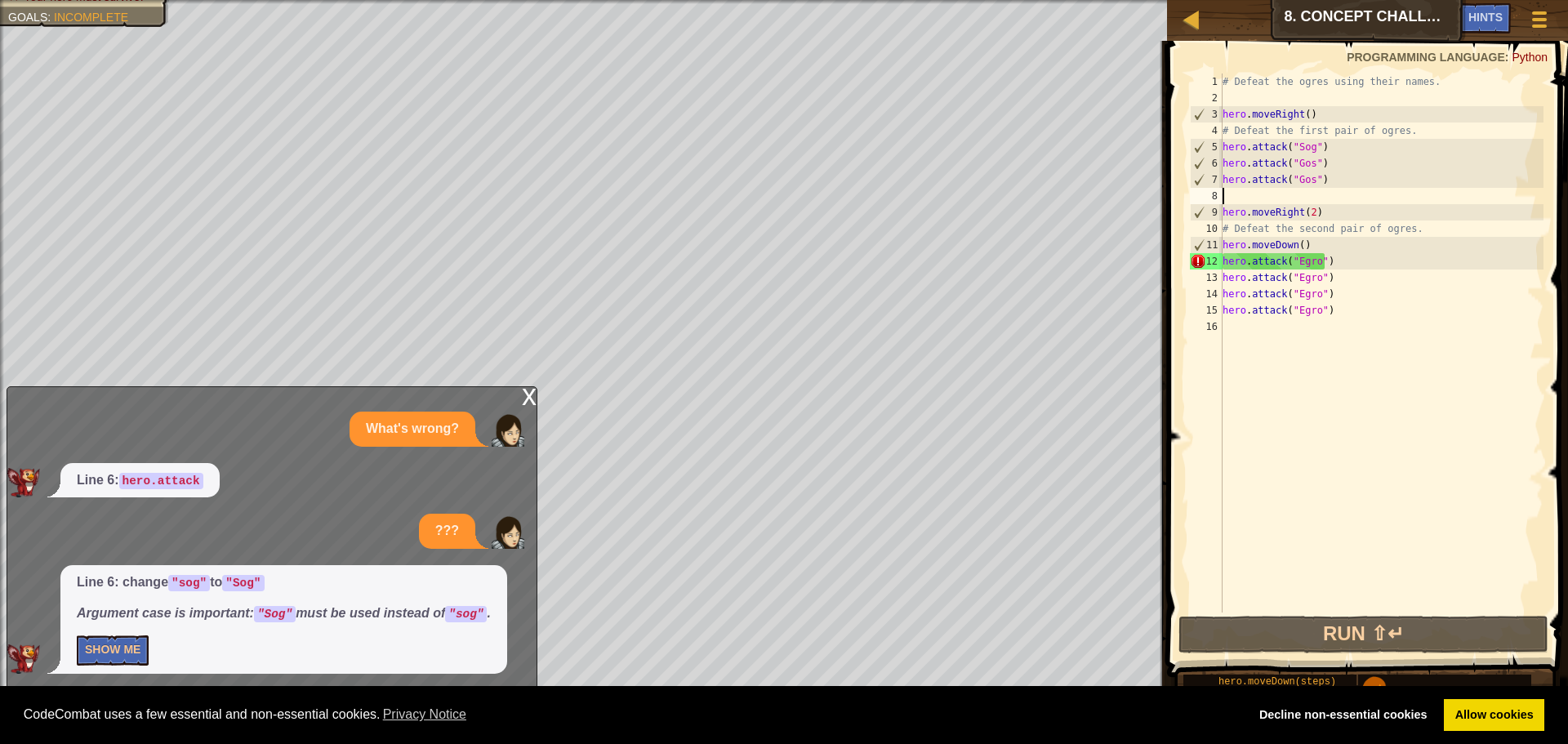
paste textarea "hero.attack("Sog")"
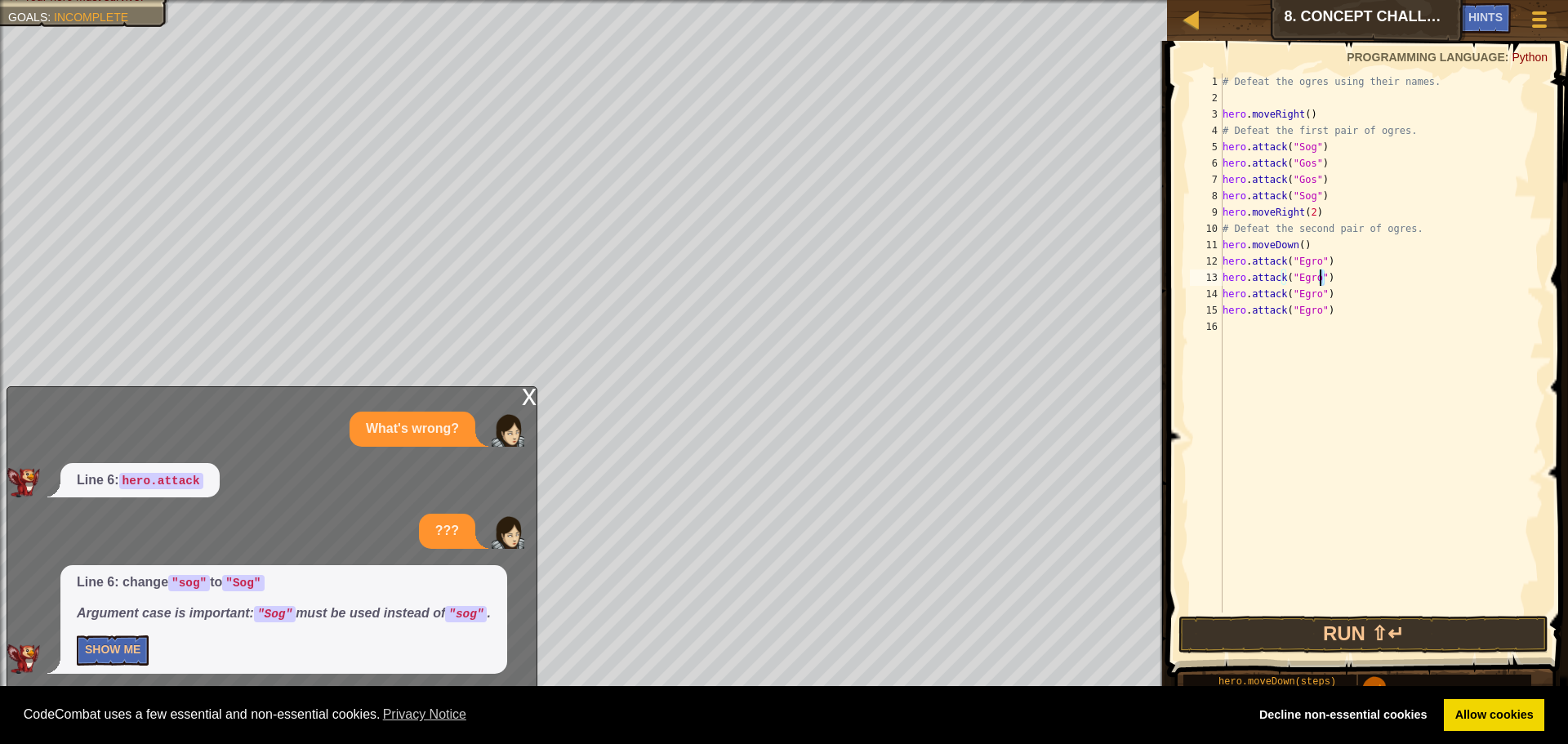
drag, startPoint x: 1346, startPoint y: 279, endPoint x: 1338, endPoint y: 290, distance: 13.6
click at [1338, 290] on div "# Defeat the ogres using their names. hero . moveRight ( ) # Defeat the first p…" at bounding box center [1381, 359] width 325 height 572
click at [1335, 286] on div "# Defeat the ogres using their names. hero . moveRight ( ) # Defeat the first p…" at bounding box center [1381, 343] width 325 height 539
click at [1314, 292] on div "# Defeat the ogres using their names. hero . moveRight ( ) # Defeat the first p…" at bounding box center [1381, 359] width 325 height 572
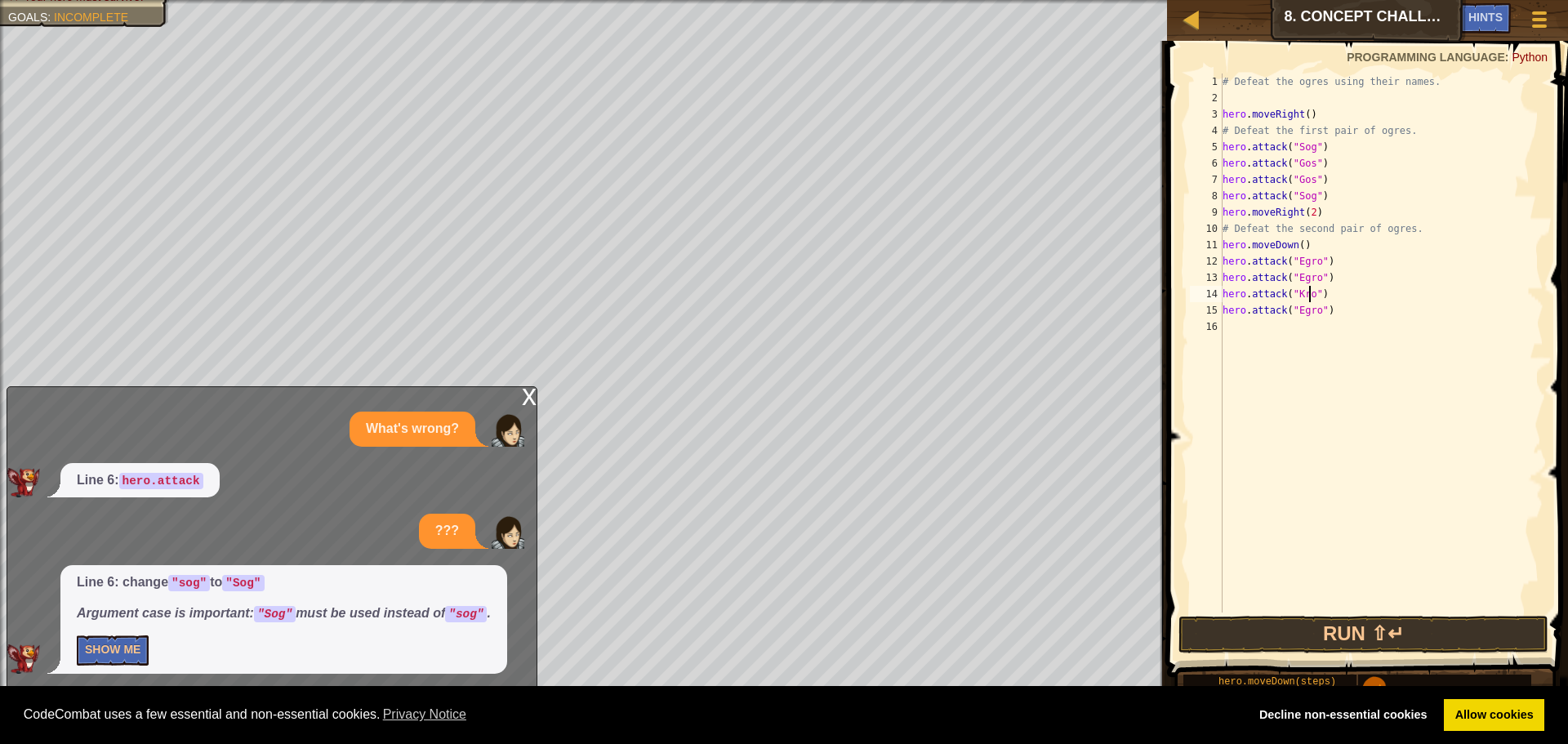
scroll to position [7, 7]
click at [1310, 311] on div "# Defeat the ogres using their names. hero . moveRight ( ) # Defeat the first p…" at bounding box center [1381, 359] width 325 height 572
click at [1374, 645] on button "Run ⇧↵" at bounding box center [1363, 634] width 370 height 37
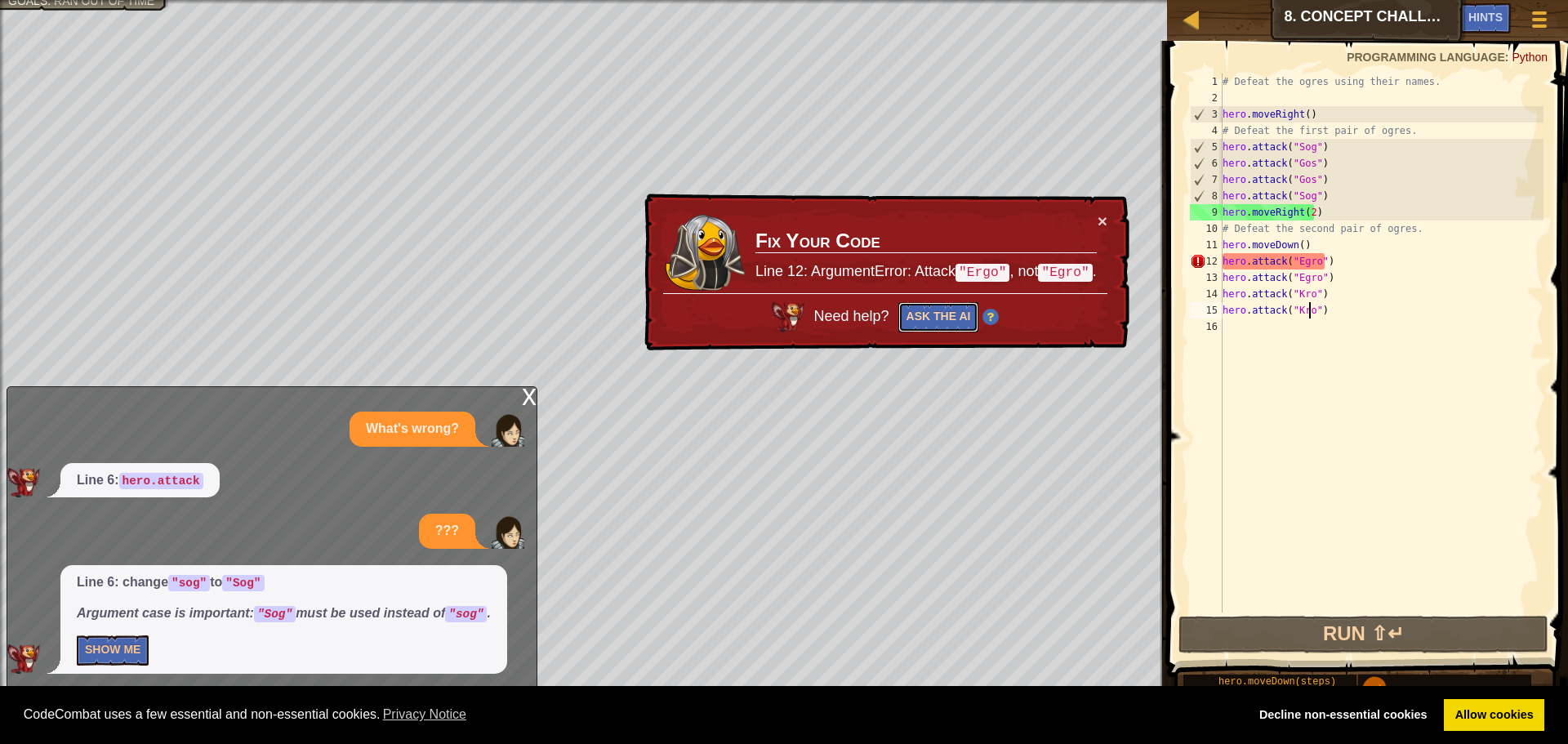
click at [957, 307] on button "Ask the AI" at bounding box center [938, 317] width 81 height 30
click at [997, 296] on div "Need help? Ask the AI" at bounding box center [885, 312] width 445 height 39
click at [1102, 215] on button "×" at bounding box center [1102, 220] width 10 height 17
click at [1110, 219] on div "× Fix Your Code Line 12: ArgumentError: Attack "Ergo" , not "Egro" . Need help?…" at bounding box center [884, 272] width 488 height 158
click at [1347, 279] on div "# Defeat the ogres using their names. hero . moveRight ( ) # Defeat the first p…" at bounding box center [1381, 359] width 325 height 572
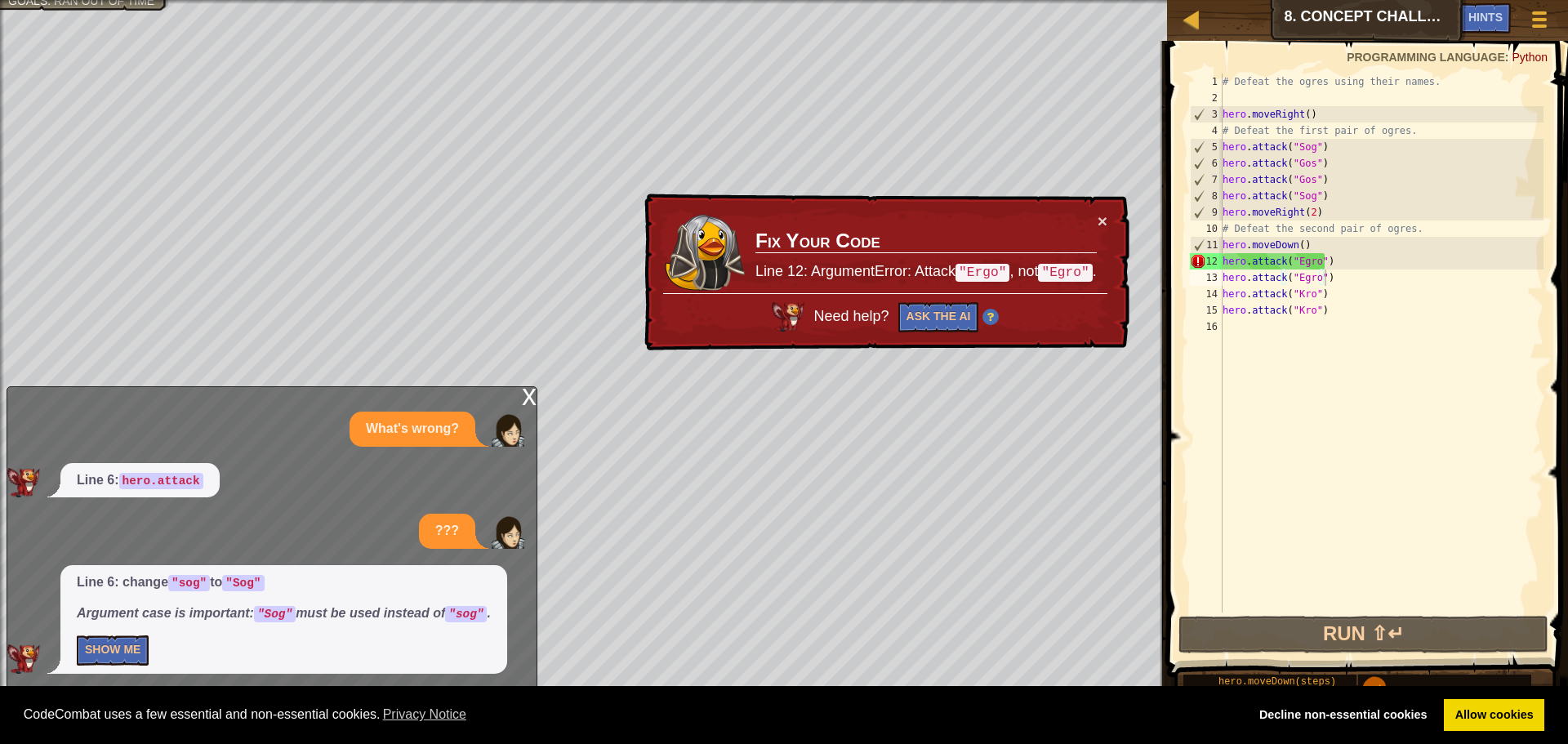
click at [997, 267] on code ""Ergo"" at bounding box center [983, 272] width 54 height 18
click at [1306, 275] on div "# Defeat the ogres using their names. hero . moveRight ( ) # Defeat the first p…" at bounding box center [1381, 359] width 325 height 572
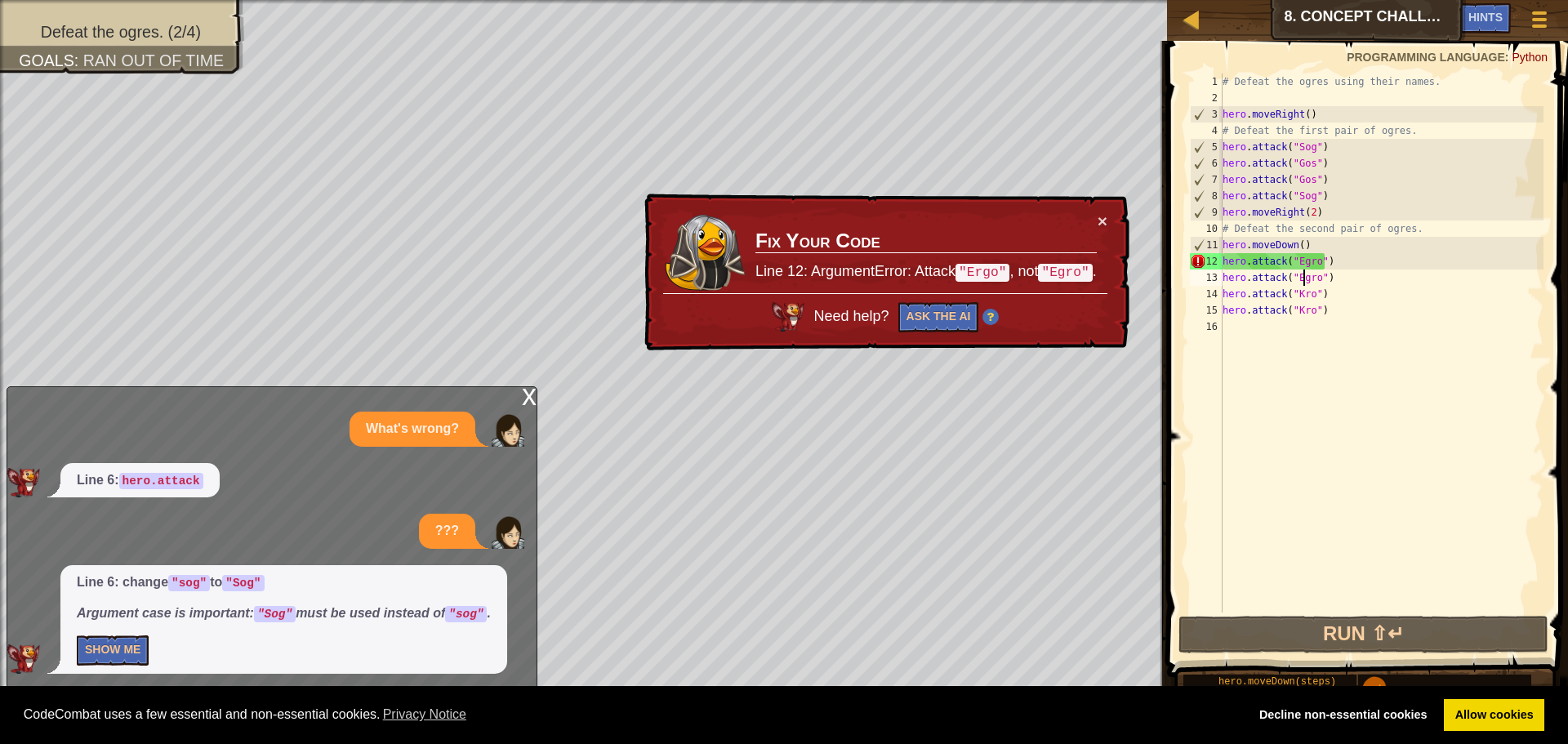
click at [1309, 274] on div "# Defeat the ogres using their names. hero . moveRight ( ) # Defeat the first p…" at bounding box center [1381, 359] width 325 height 572
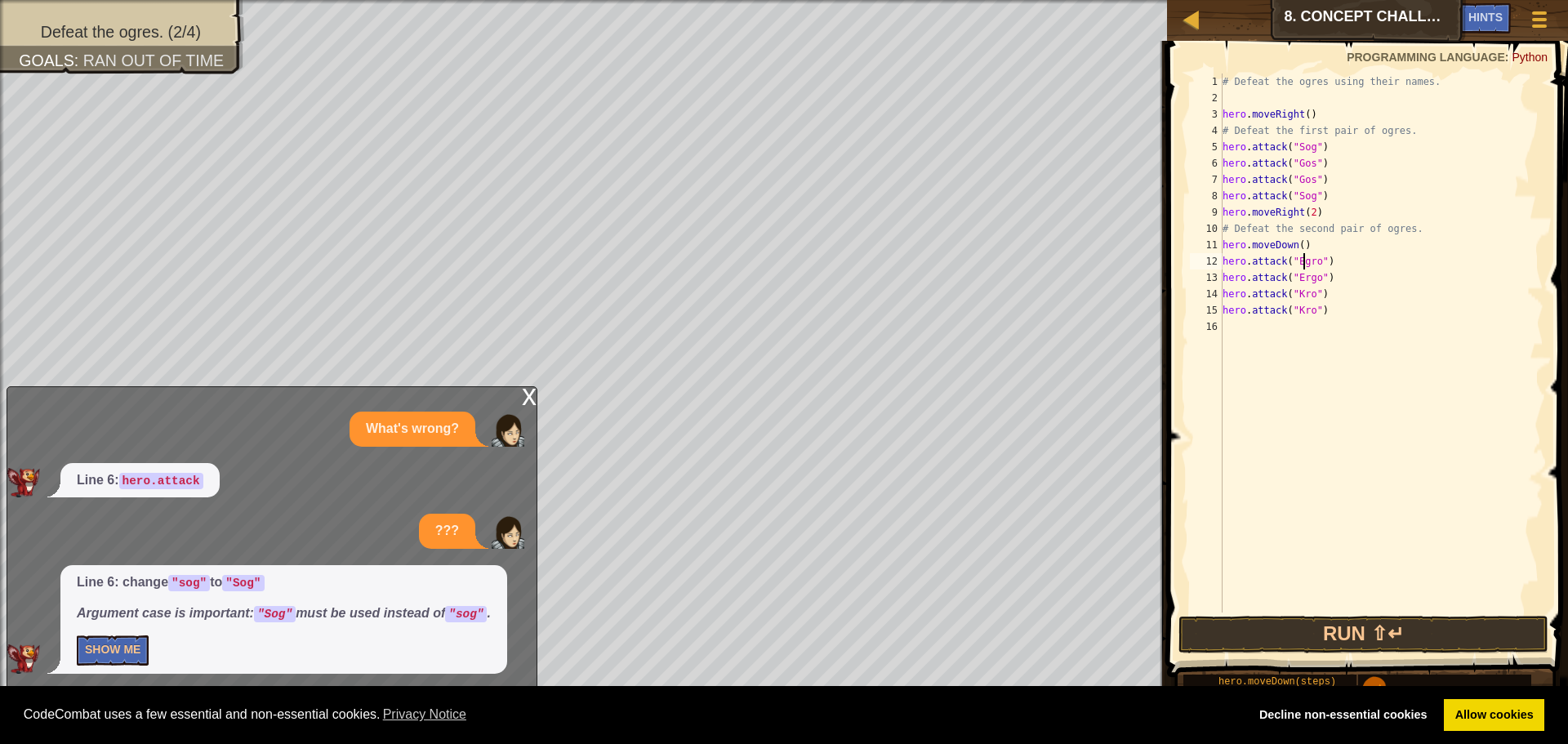
click at [1306, 267] on div "# Defeat the ogres using their names. hero . moveRight ( ) # Defeat the first p…" at bounding box center [1381, 359] width 325 height 572
click at [1311, 266] on div "# Defeat the ogres using their names. hero . moveRight ( ) # Defeat the first p…" at bounding box center [1381, 359] width 325 height 572
type textarea "hero.attack("Ergo")"
drag, startPoint x: 1323, startPoint y: 630, endPoint x: 1306, endPoint y: 600, distance: 34.5
click at [1319, 630] on button "Run ⇧↵" at bounding box center [1363, 634] width 370 height 37
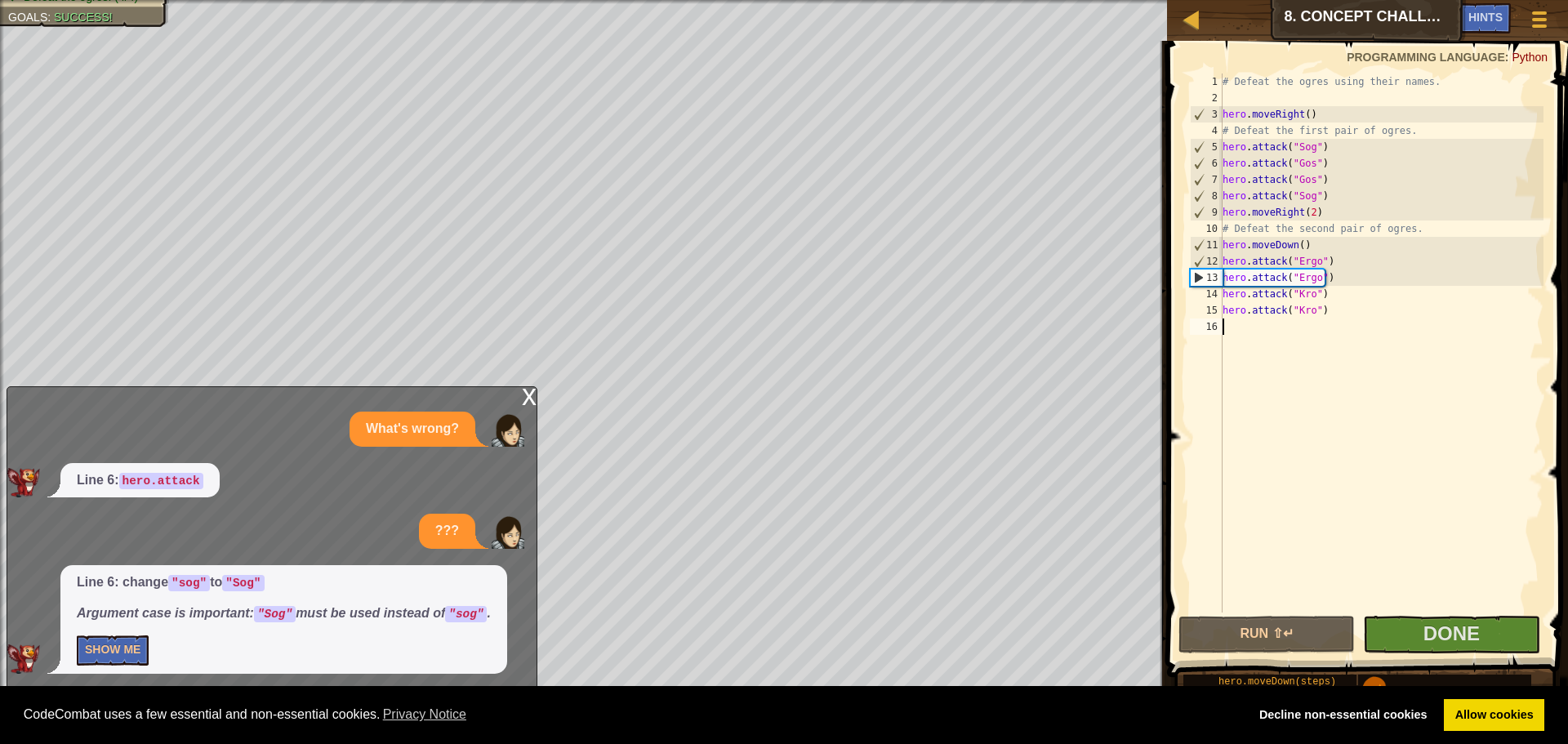
drag, startPoint x: 1539, startPoint y: 446, endPoint x: 1522, endPoint y: 449, distance: 17.3
click at [1532, 446] on div "# Defeat the ogres using their names. hero . moveRight ( ) # Defeat the first p…" at bounding box center [1381, 359] width 325 height 572
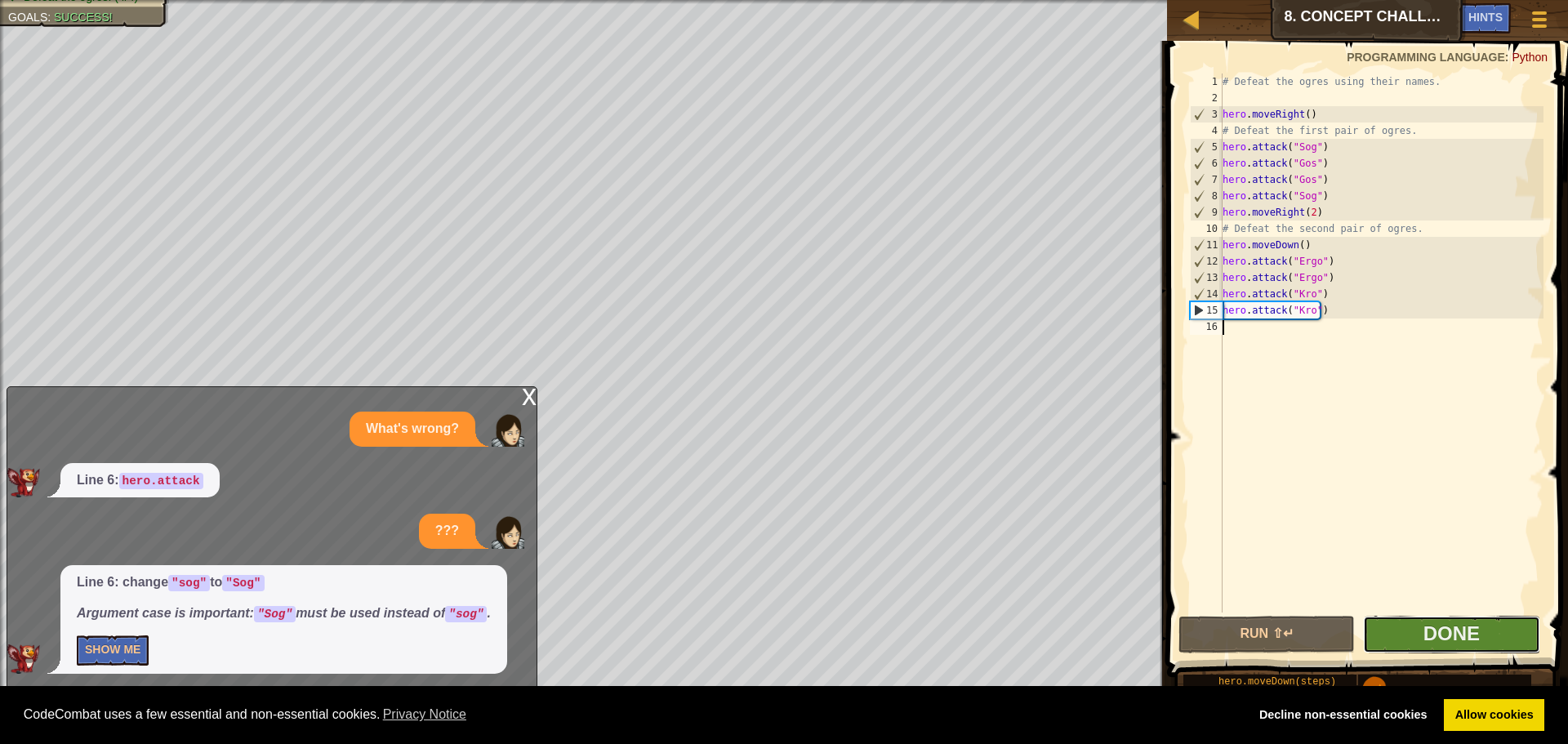
click at [1494, 641] on button "Done" at bounding box center [1452, 634] width 177 height 37
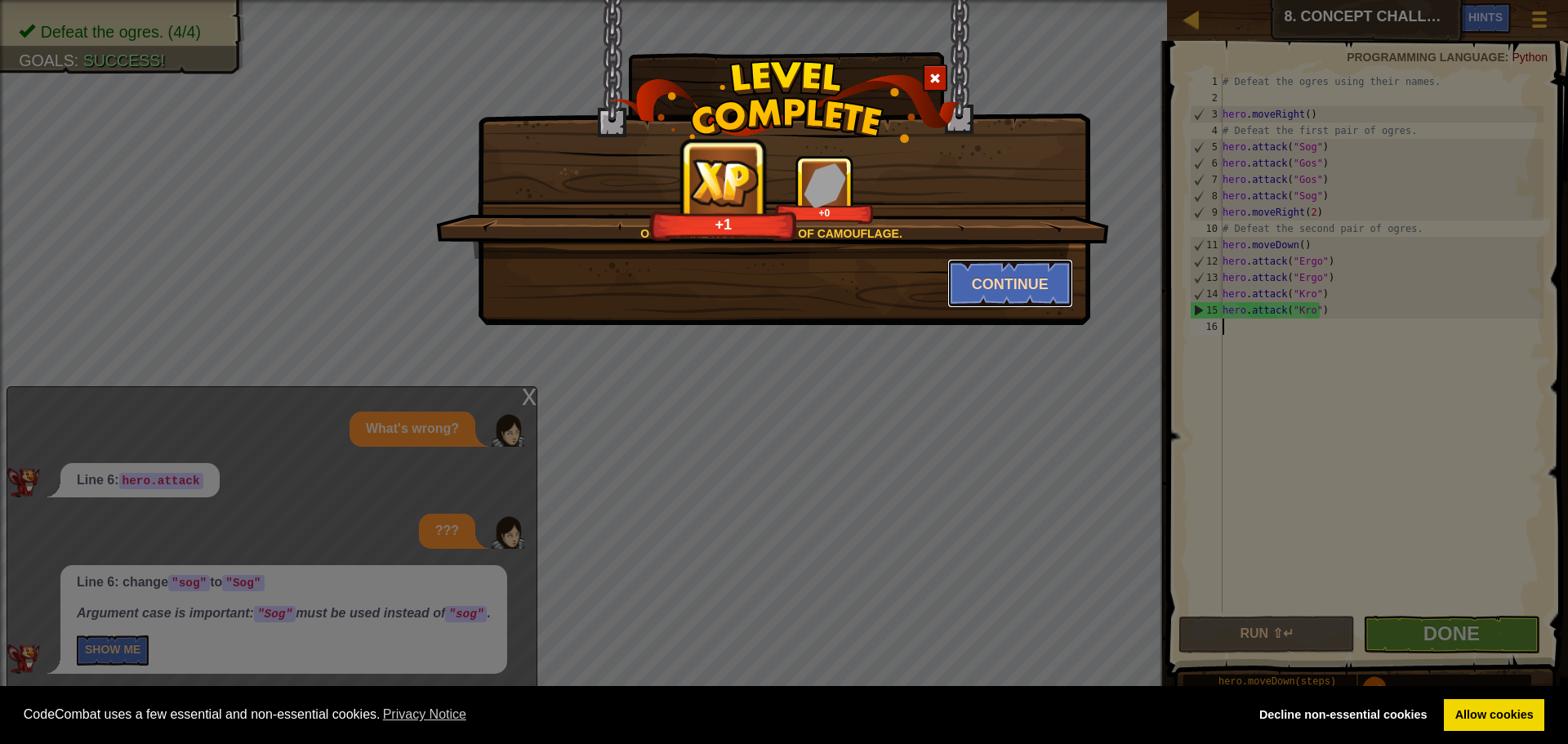
click at [1019, 299] on button "Continue" at bounding box center [1011, 283] width 126 height 49
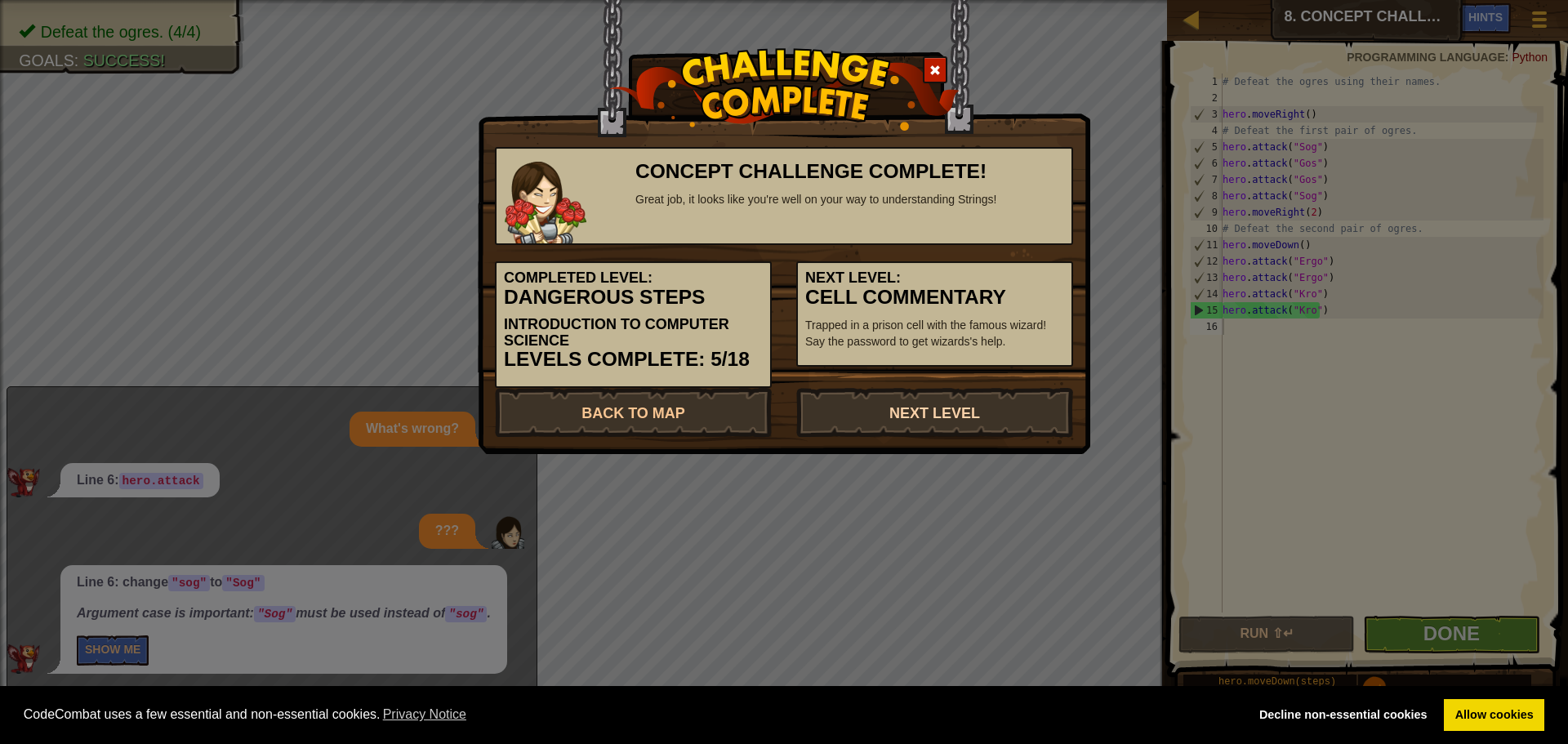
click at [937, 419] on link "Next Level" at bounding box center [935, 412] width 277 height 49
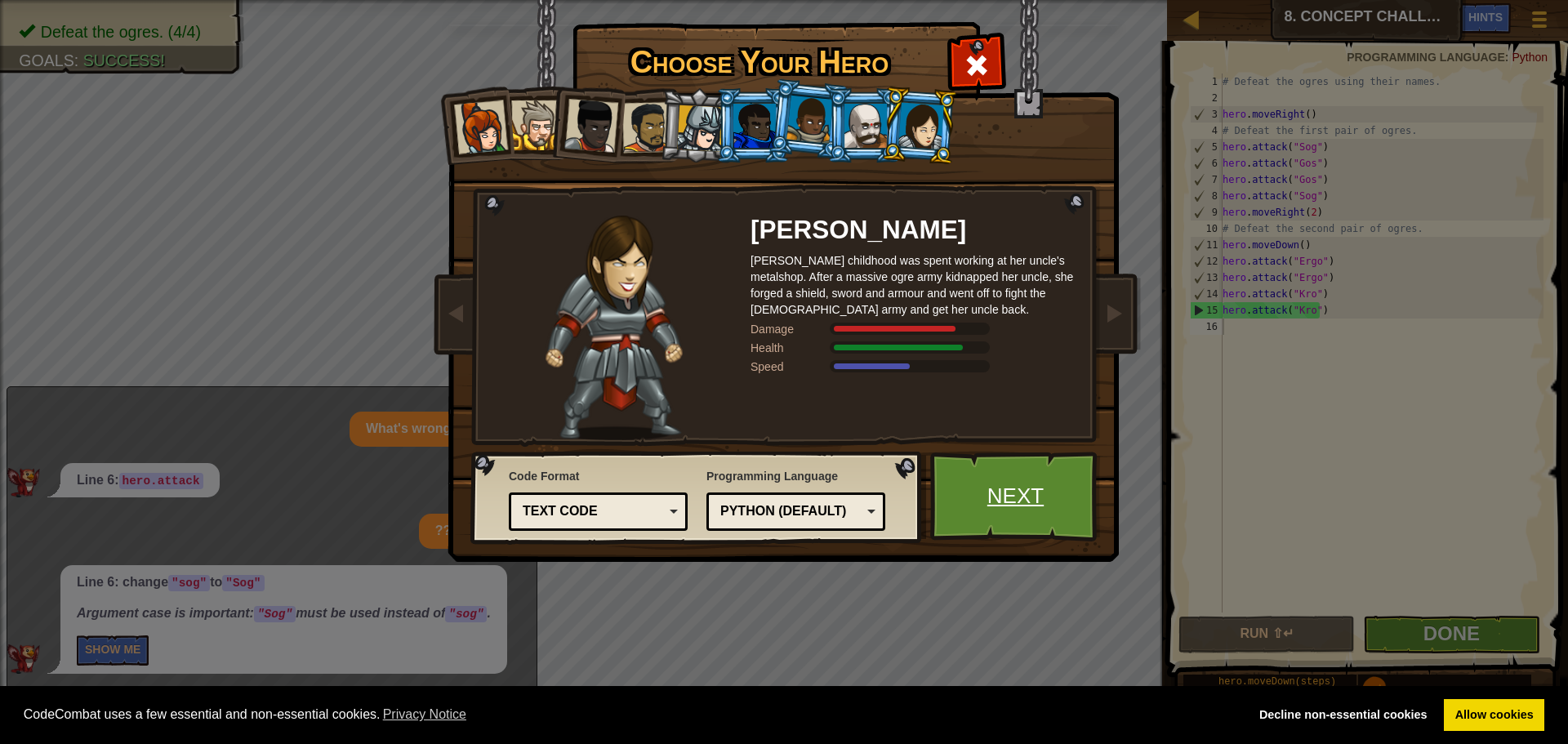
click at [1035, 458] on link "Next" at bounding box center [1016, 497] width 171 height 90
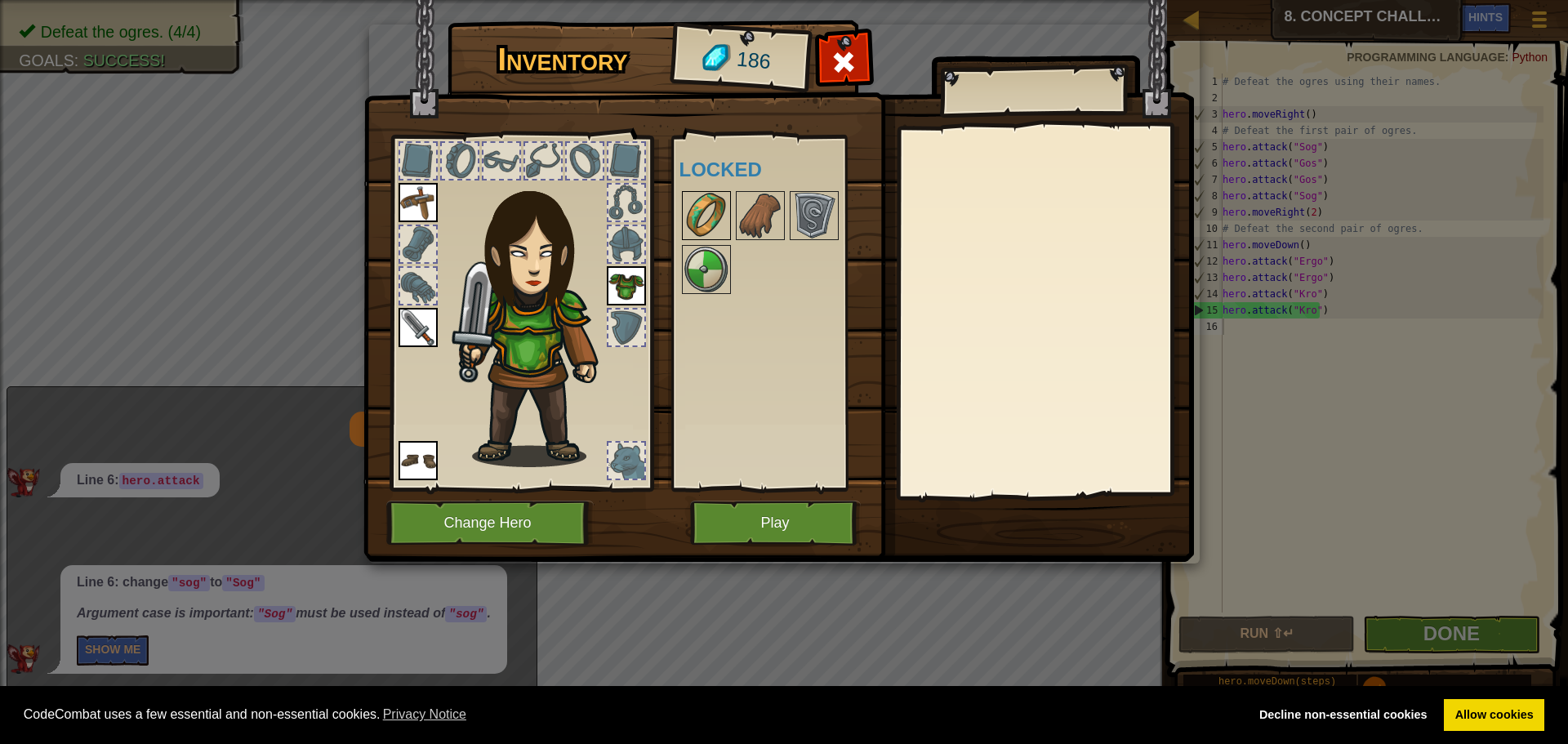
click at [706, 219] on img at bounding box center [706, 215] width 46 height 46
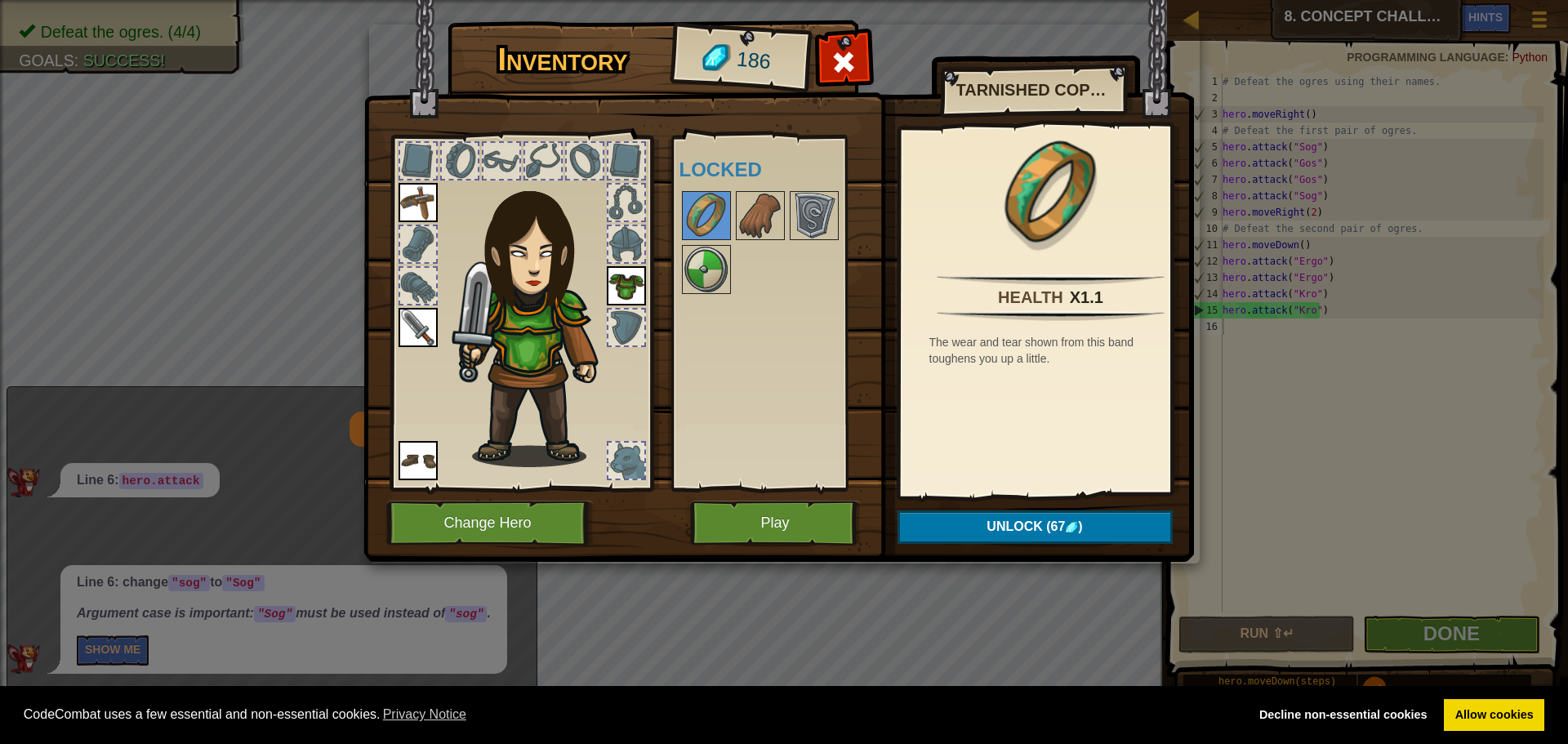
click at [773, 245] on div at bounding box center [782, 243] width 205 height 108
click at [748, 208] on img at bounding box center [760, 215] width 46 height 46
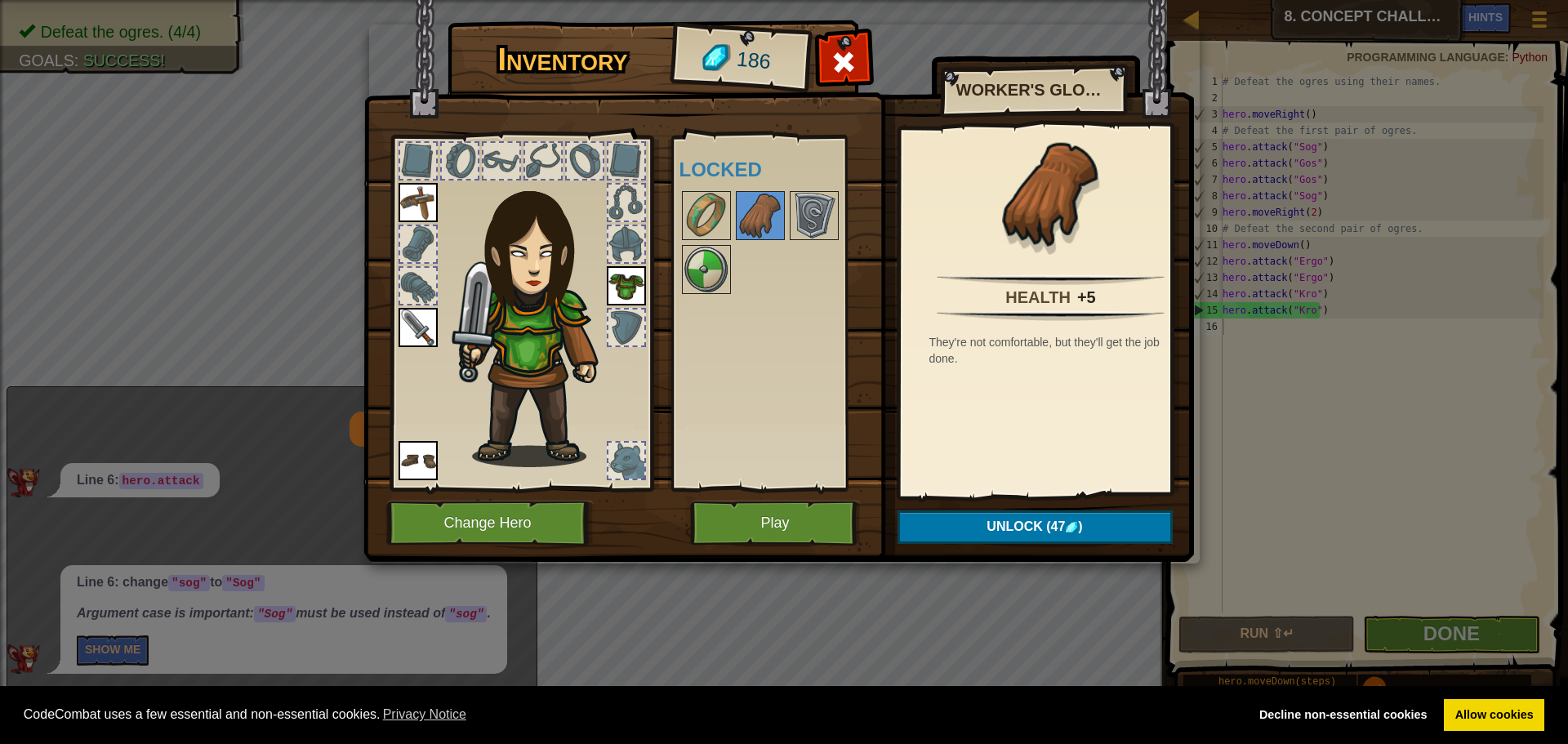
drag, startPoint x: 859, startPoint y: 224, endPoint x: 813, endPoint y: 208, distance: 48.7
click at [857, 224] on div at bounding box center [782, 243] width 205 height 108
click at [813, 208] on img at bounding box center [814, 215] width 46 height 46
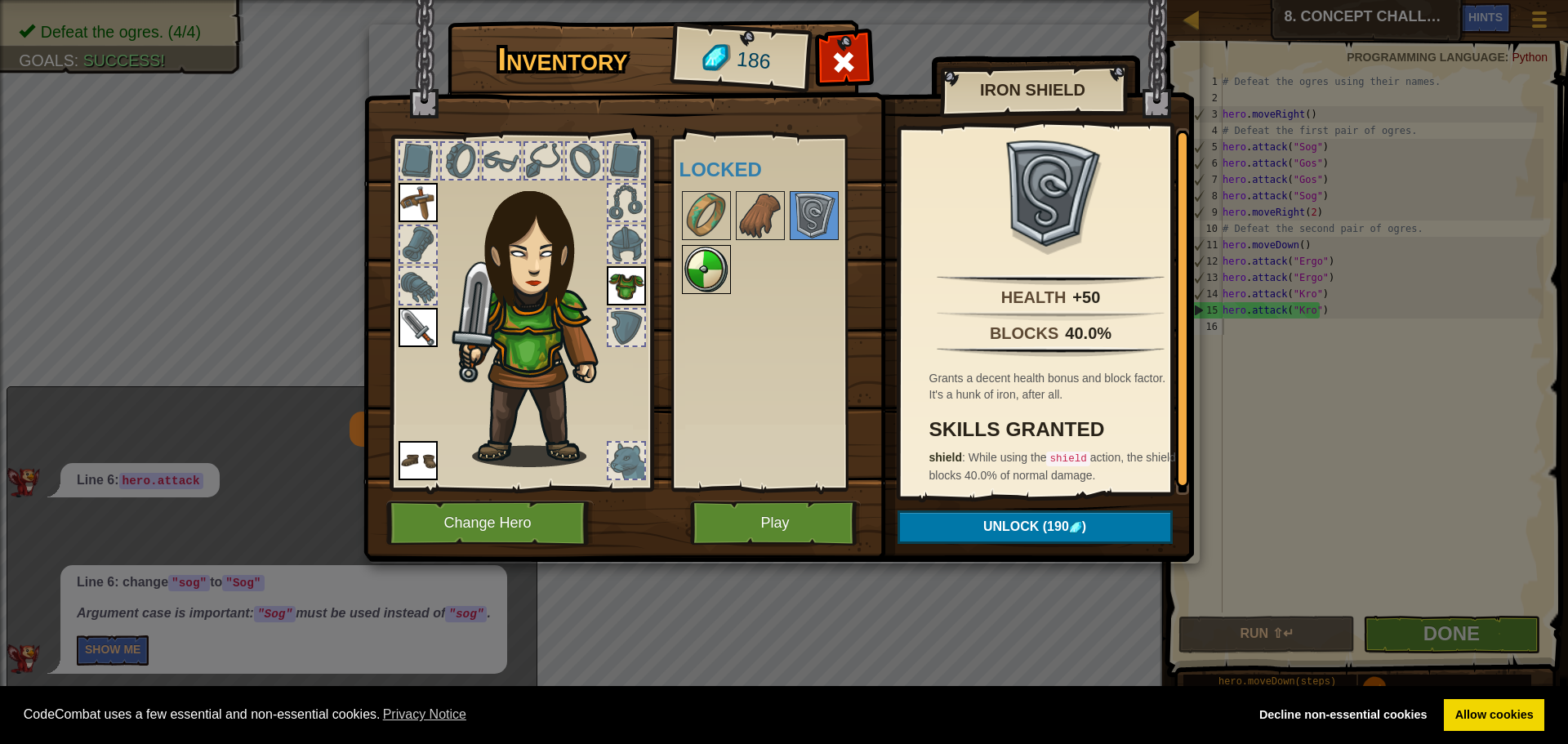
click at [716, 286] on img at bounding box center [706, 269] width 46 height 46
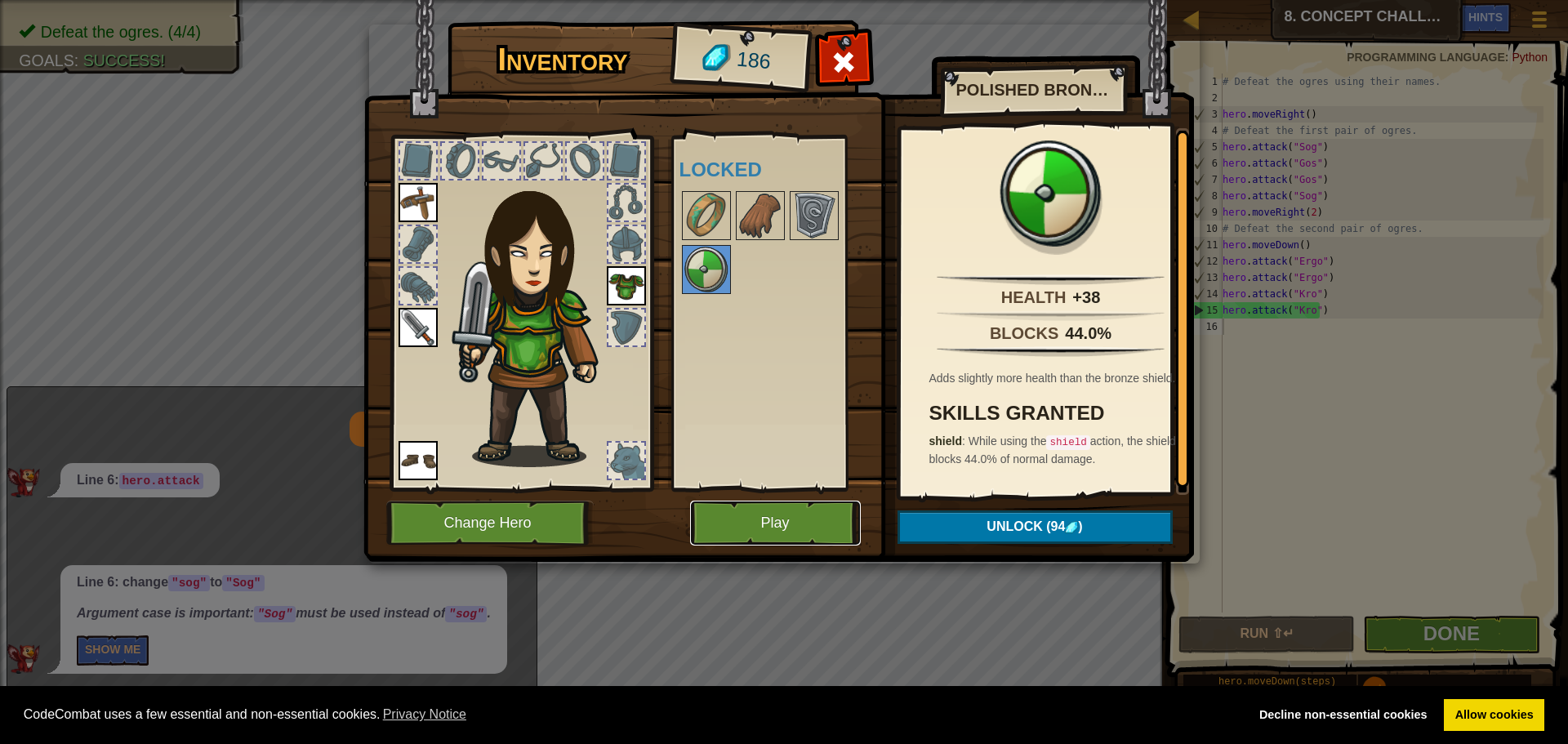
click at [792, 514] on button "Play" at bounding box center [776, 523] width 171 height 45
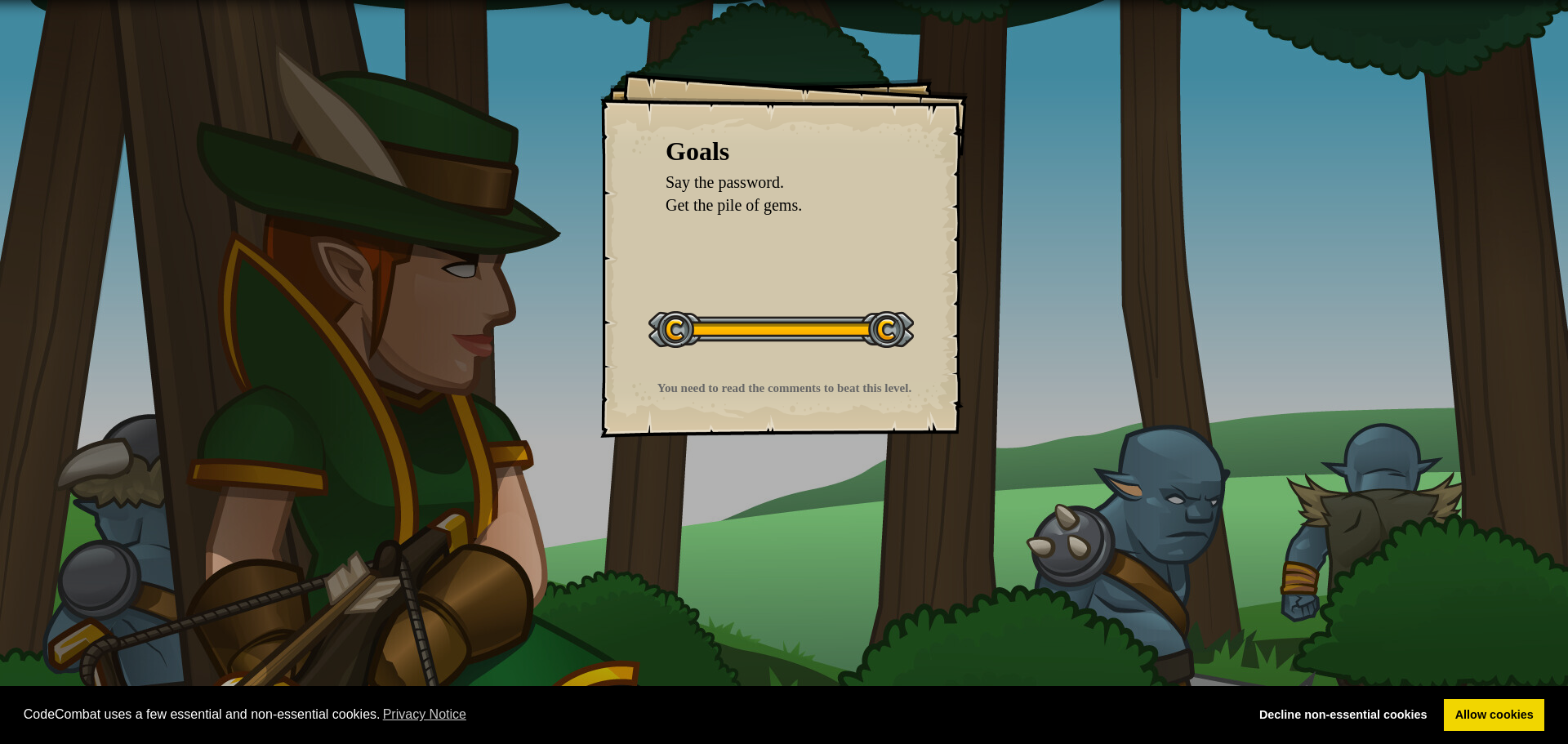
drag, startPoint x: 778, startPoint y: 125, endPoint x: 756, endPoint y: 131, distance: 22.8
click at [771, 126] on div "Goals Say the password. Get the pile of gems. Start Level Error loading from se…" at bounding box center [784, 254] width 367 height 367
drag, startPoint x: 756, startPoint y: 131, endPoint x: 779, endPoint y: 125, distance: 23.8
click at [779, 125] on div "Goals Say the password. Get the pile of gems. Start Level Error loading from se…" at bounding box center [784, 254] width 367 height 367
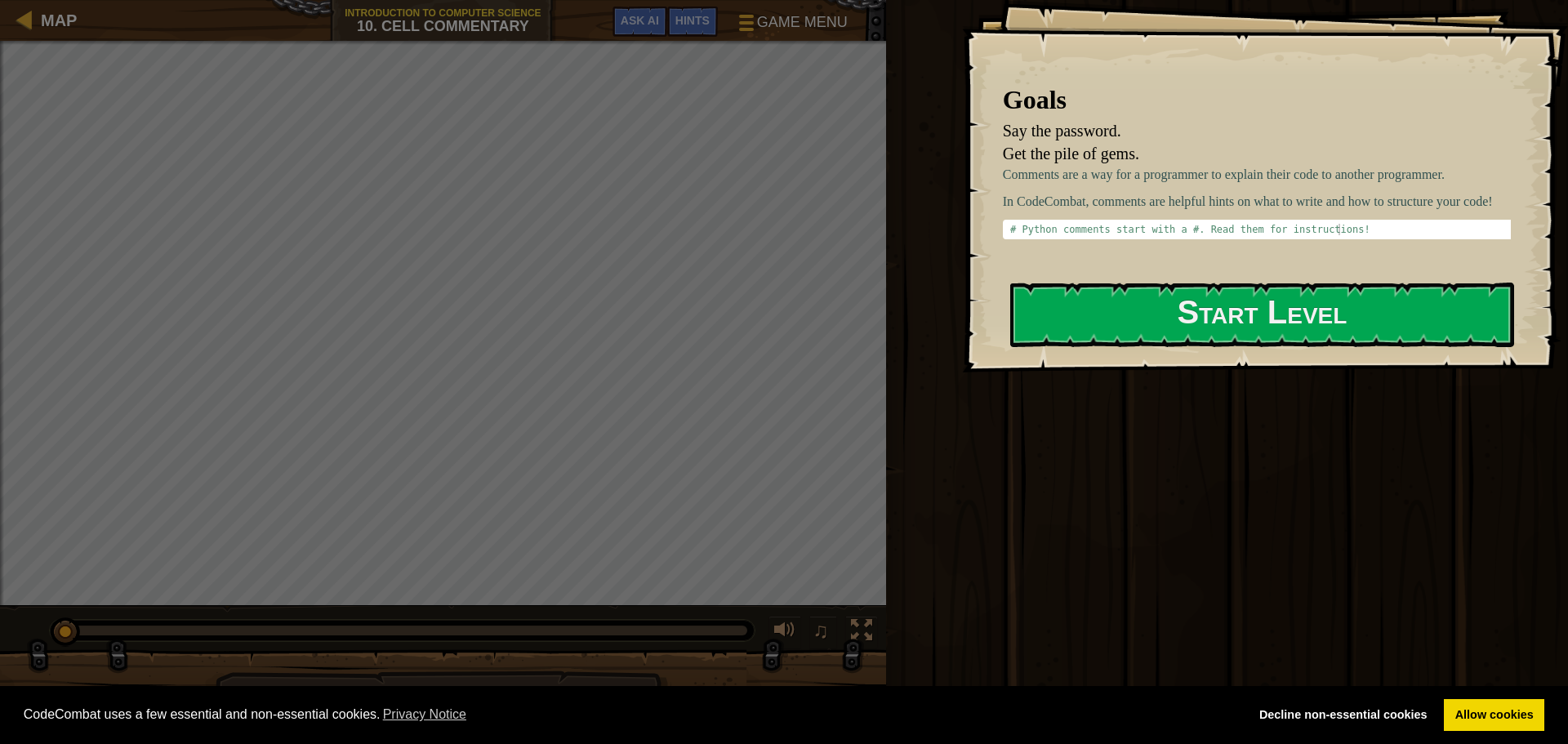
click at [1123, 348] on div "Goals Say the password. Get the pile of gems. Comments are a way for a programm…" at bounding box center [1266, 186] width 606 height 373
click at [1122, 348] on div "Goals Say the password. Get the pile of gems. Comments are a way for a programm…" at bounding box center [1266, 186] width 606 height 373
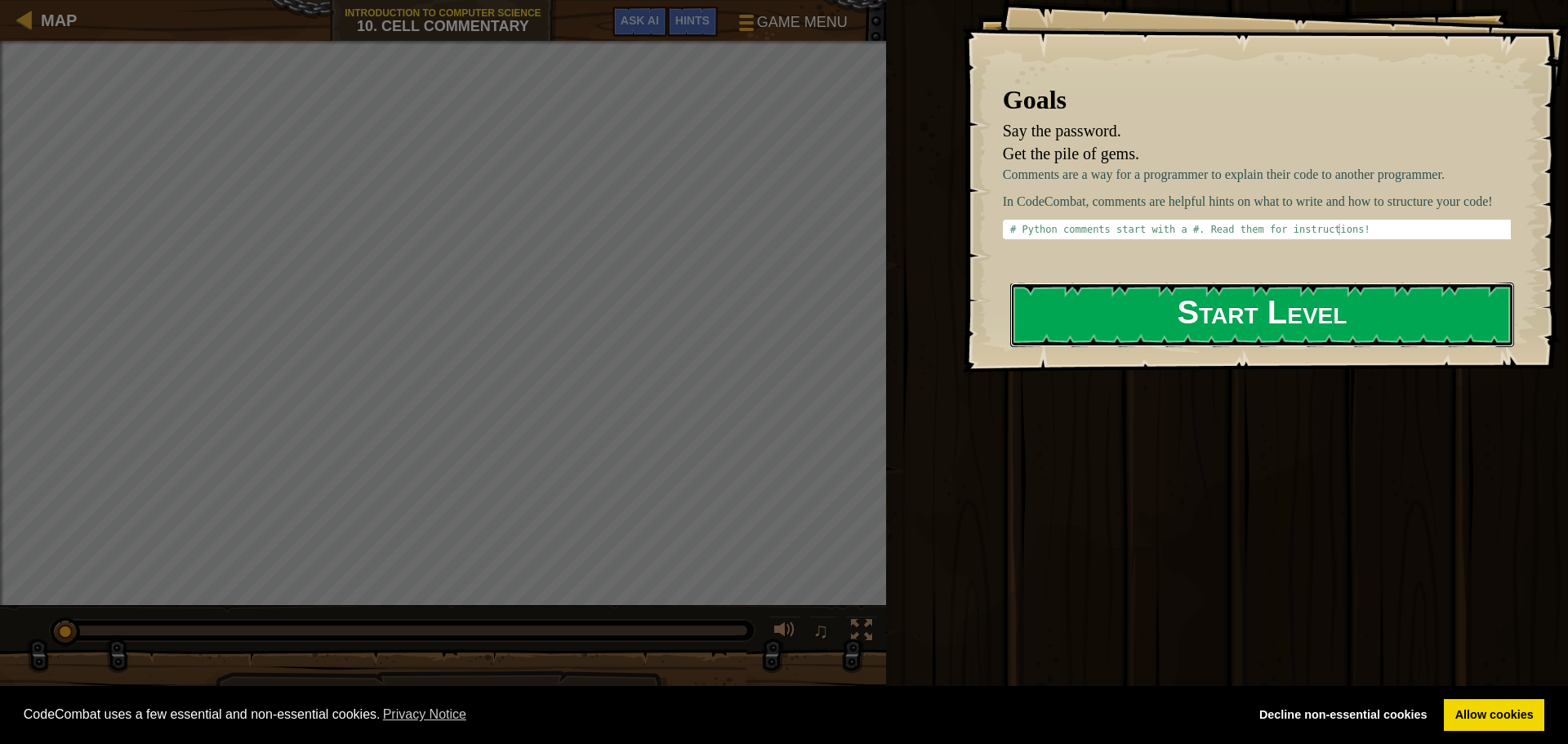
click at [1116, 305] on button "Start Level" at bounding box center [1262, 314] width 504 height 64
